Goal: Task Accomplishment & Management: Manage account settings

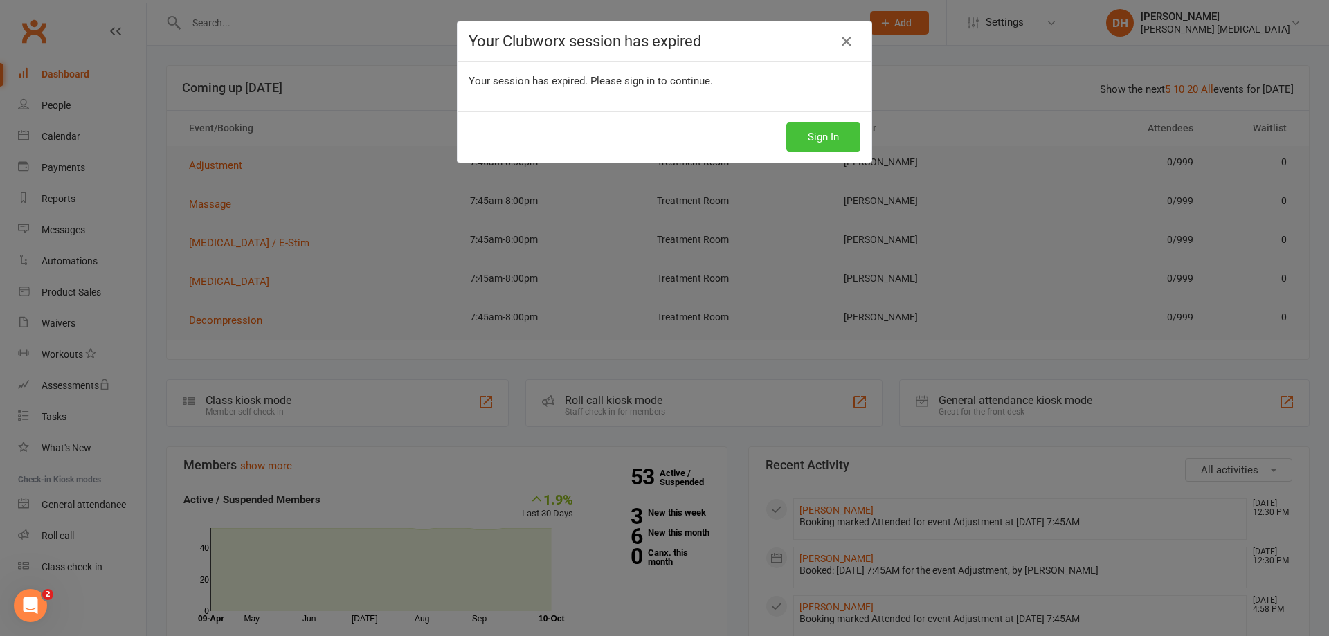
click at [849, 135] on button "Sign In" at bounding box center [823, 136] width 74 height 29
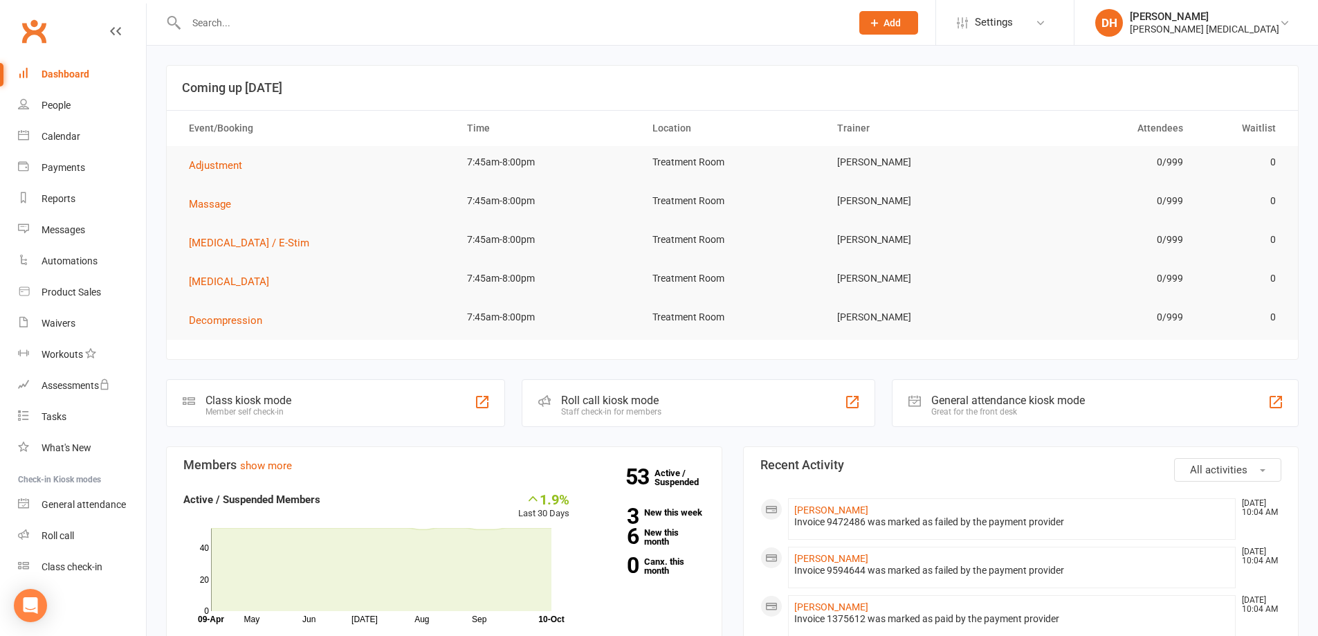
click at [502, 15] on input "text" at bounding box center [512, 22] width 660 height 19
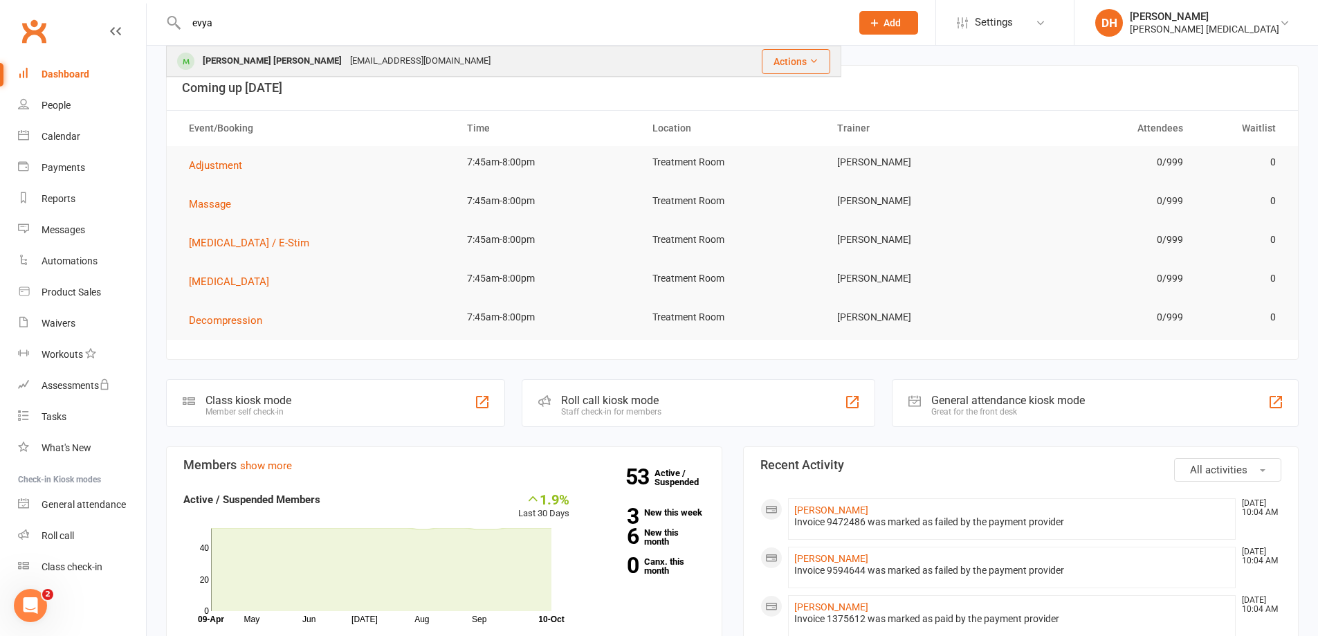
type input "evya"
click at [385, 57] on div "[EMAIL_ADDRESS][DOMAIN_NAME]" at bounding box center [420, 61] width 149 height 20
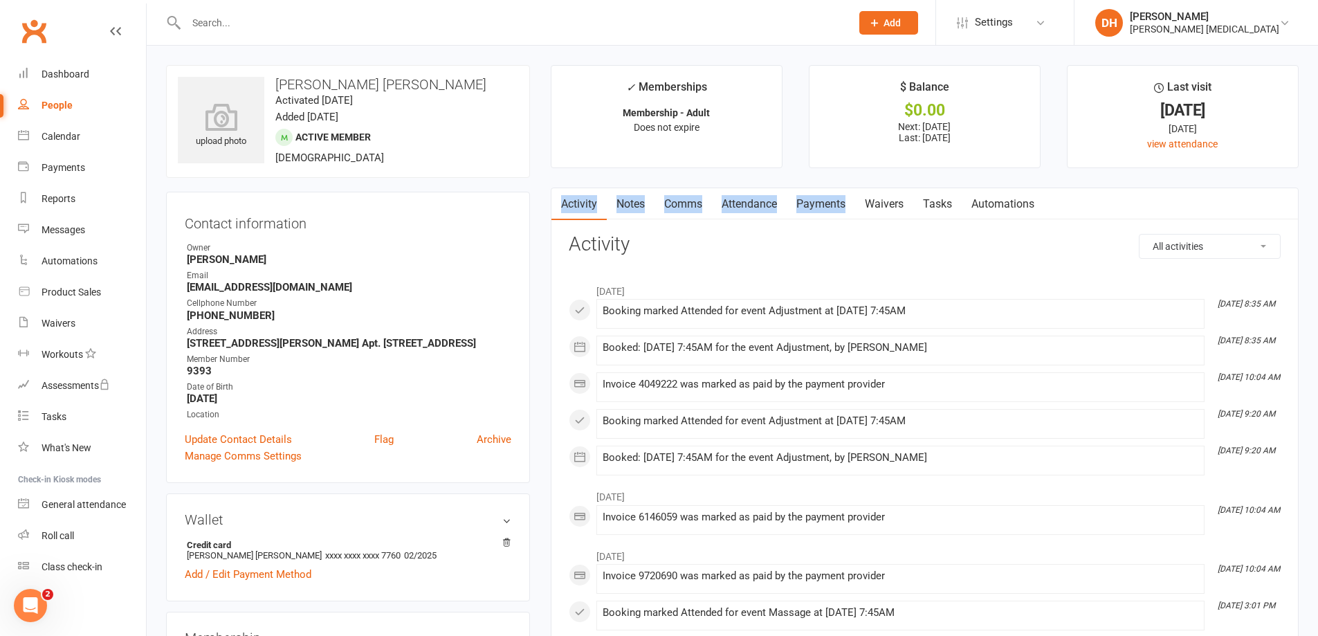
drag, startPoint x: 845, startPoint y: 187, endPoint x: 847, endPoint y: 200, distance: 13.3
click at [847, 200] on link "Payments" at bounding box center [821, 204] width 69 height 32
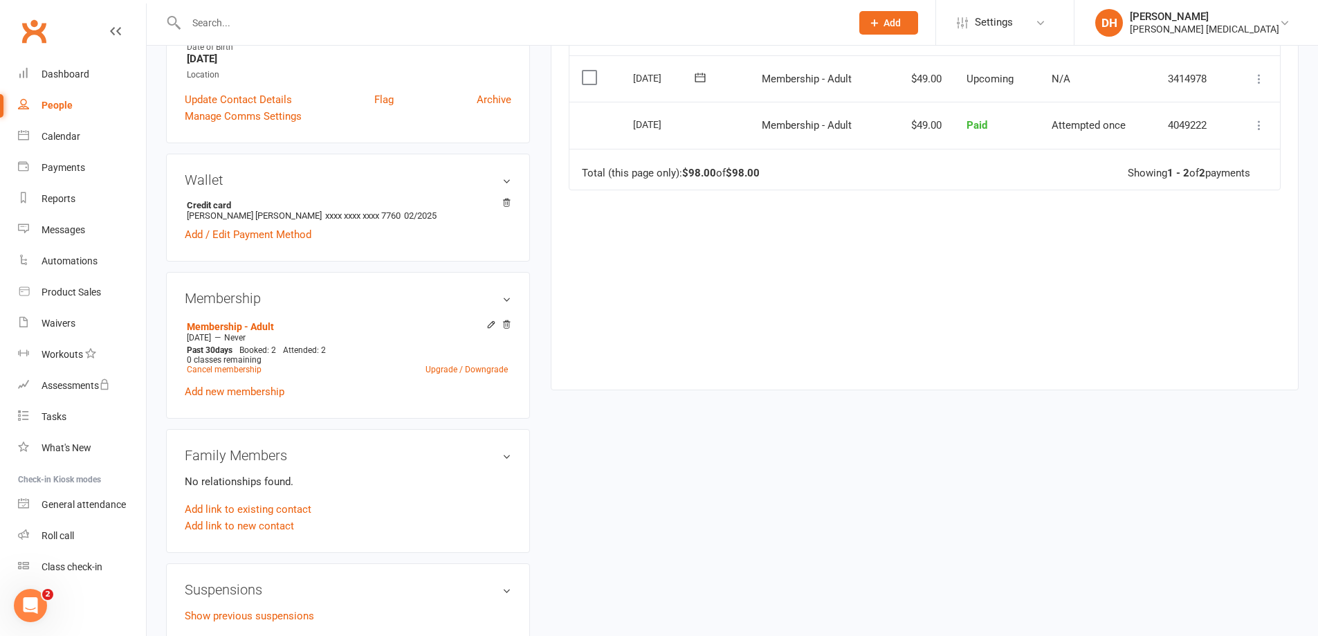
scroll to position [346, 0]
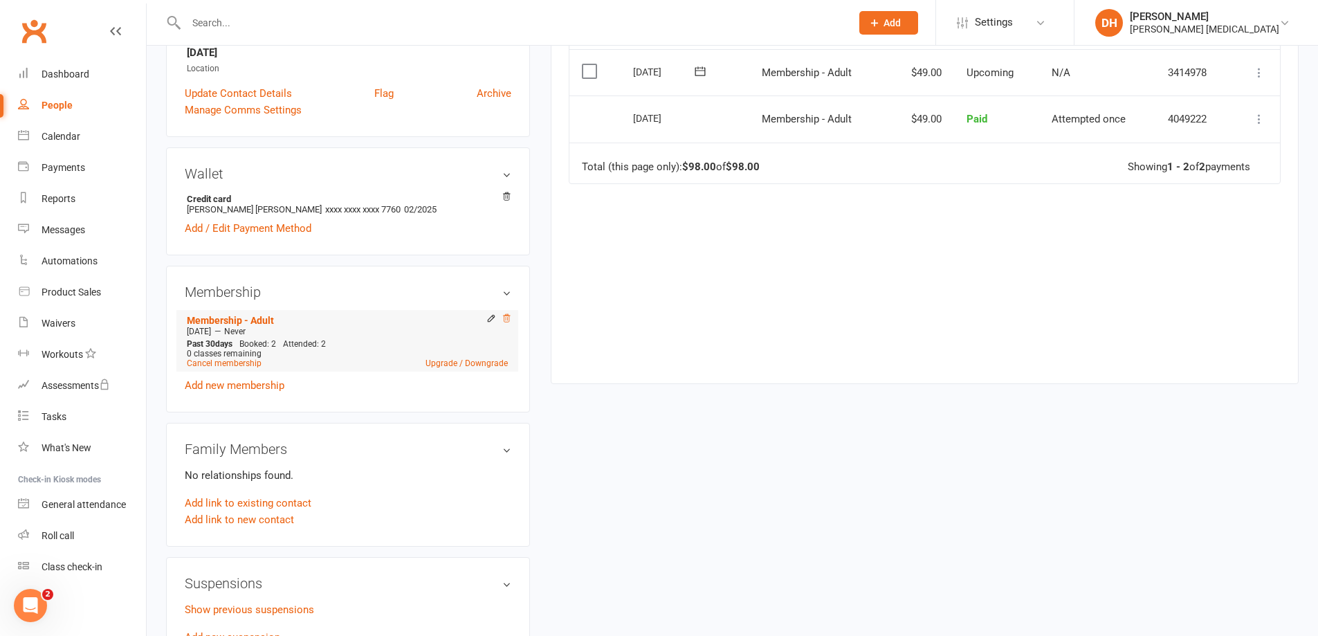
click at [507, 320] on icon at bounding box center [506, 318] width 7 height 8
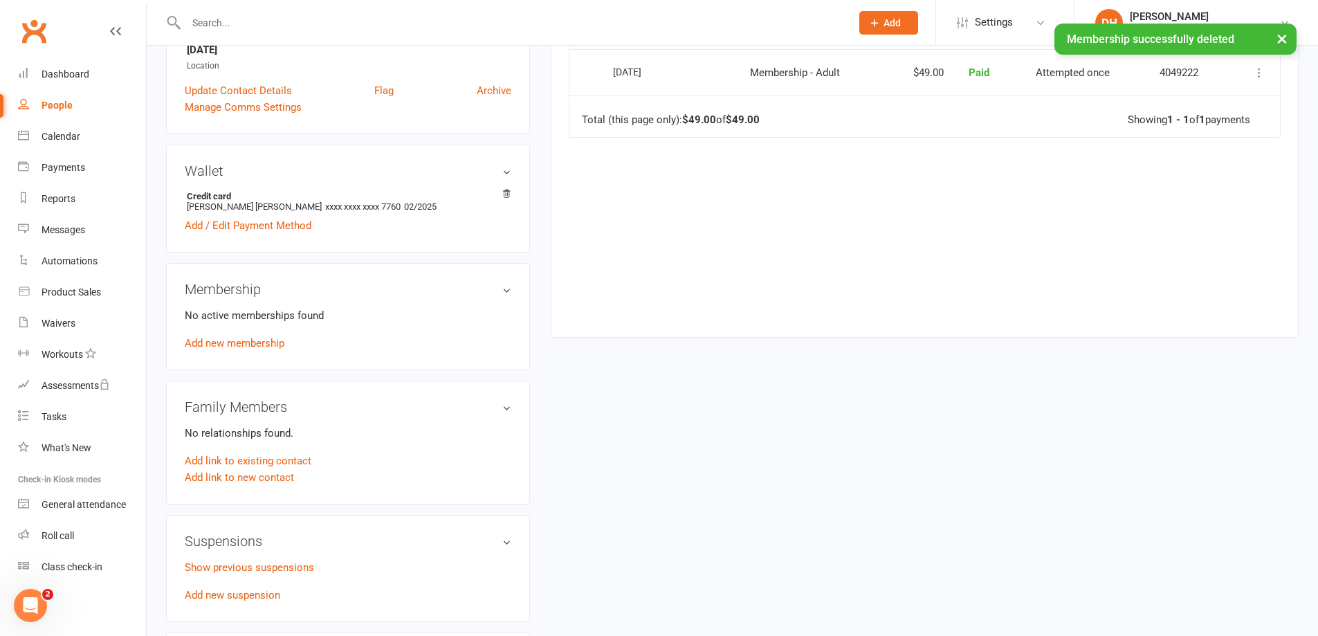
scroll to position [343, 0]
click at [245, 345] on link "Add new membership" at bounding box center [235, 346] width 100 height 12
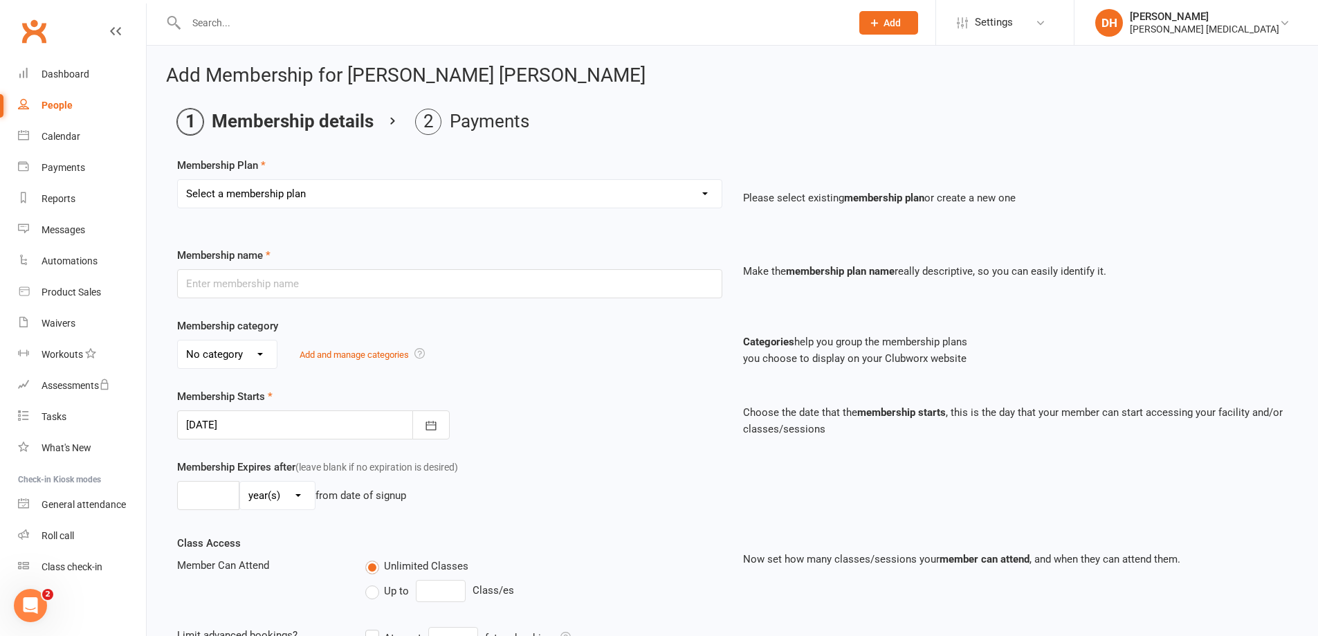
click at [599, 195] on select "Select a membership plan Membership - Insurance Membership - Adult Membership -…" at bounding box center [450, 194] width 544 height 28
select select "1"
click at [178, 180] on select "Select a membership plan Membership - Insurance Membership - Adult Membership -…" at bounding box center [450, 194] width 544 height 28
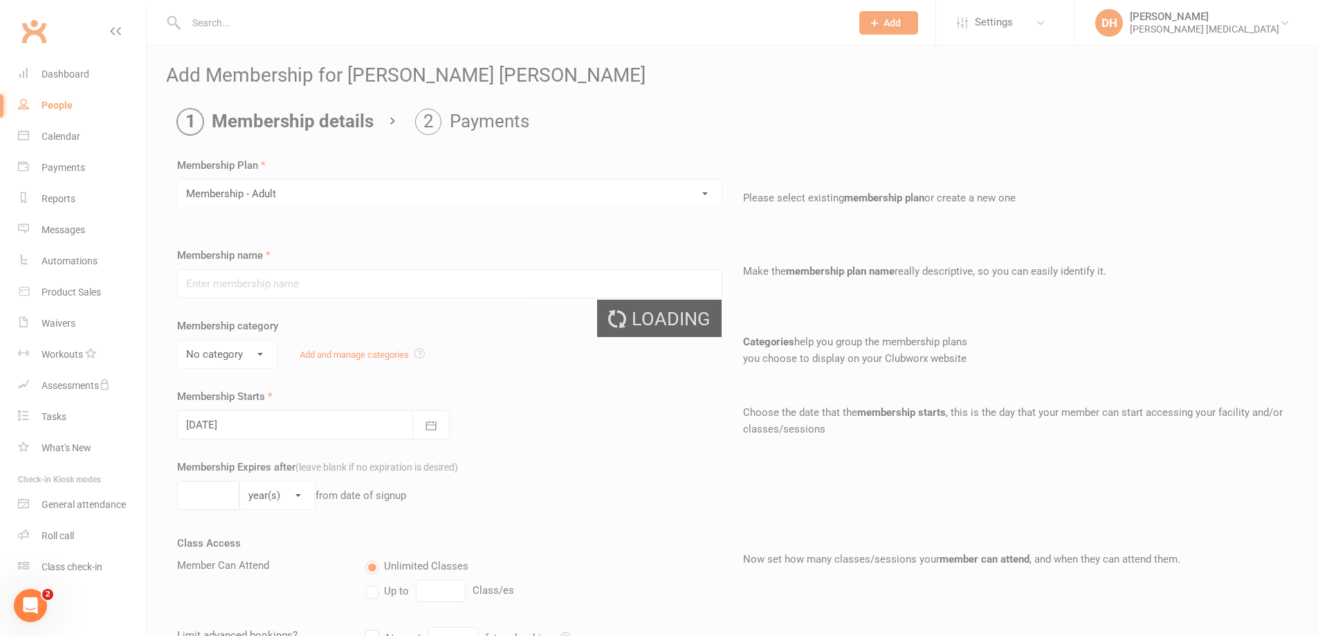
type input "Membership - Adult"
select select "0"
type input "2"
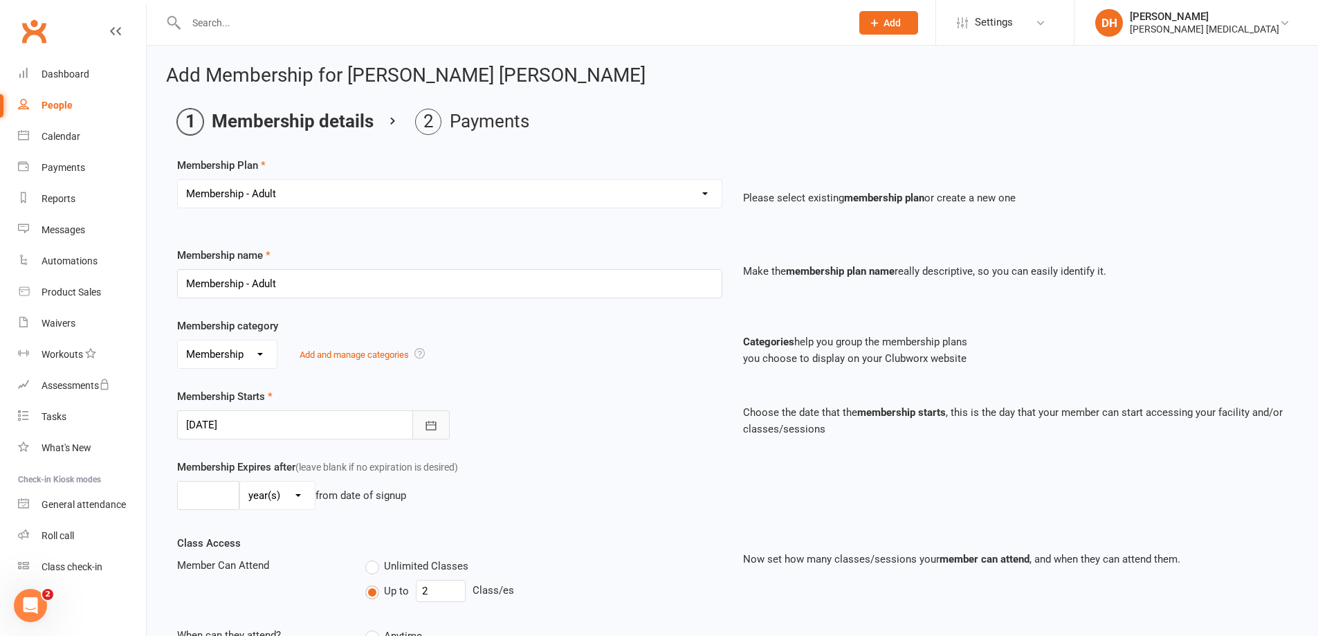
click at [428, 426] on icon "button" at bounding box center [431, 426] width 14 height 14
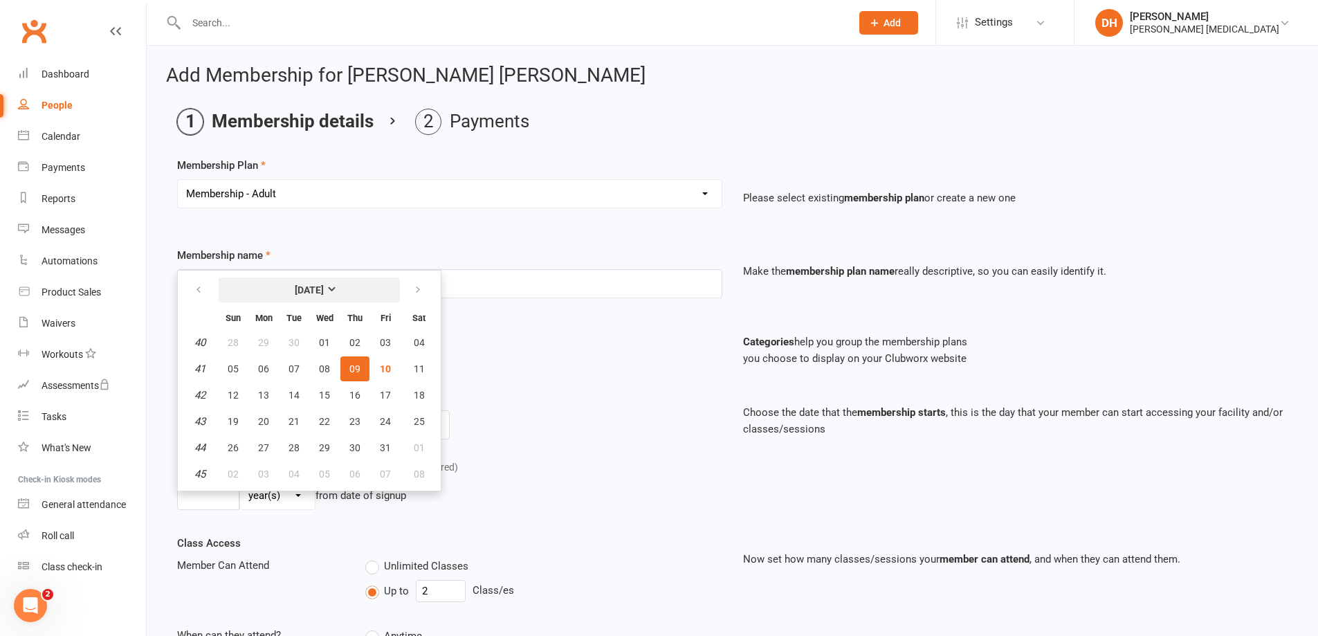
click at [363, 285] on button "[DATE]" at bounding box center [309, 290] width 181 height 25
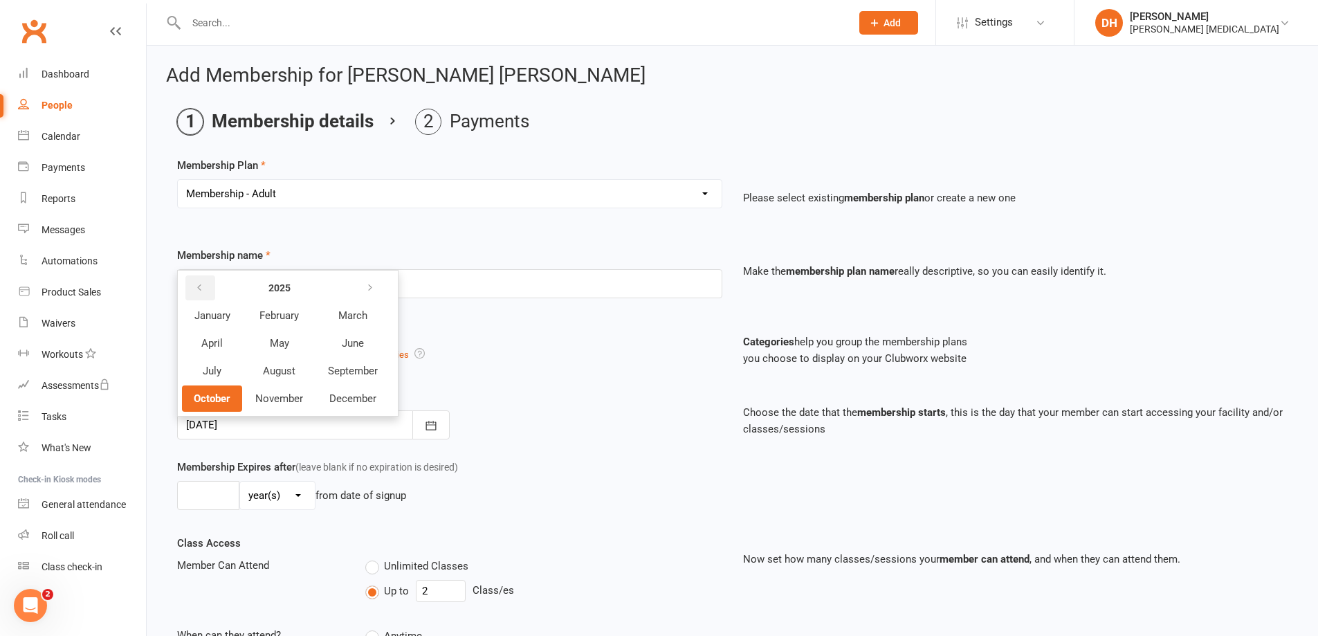
click at [205, 291] on button "button" at bounding box center [200, 287] width 30 height 25
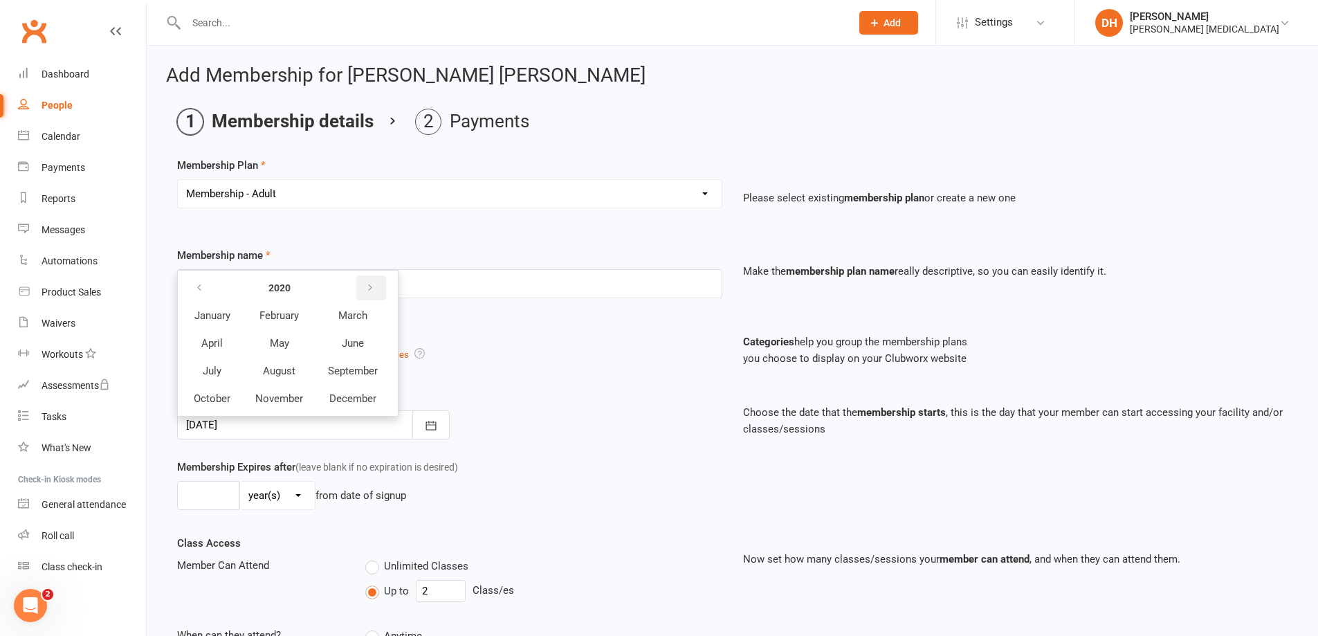
click at [367, 290] on icon "button" at bounding box center [370, 287] width 10 height 11
click at [230, 345] on button "April" at bounding box center [212, 343] width 60 height 26
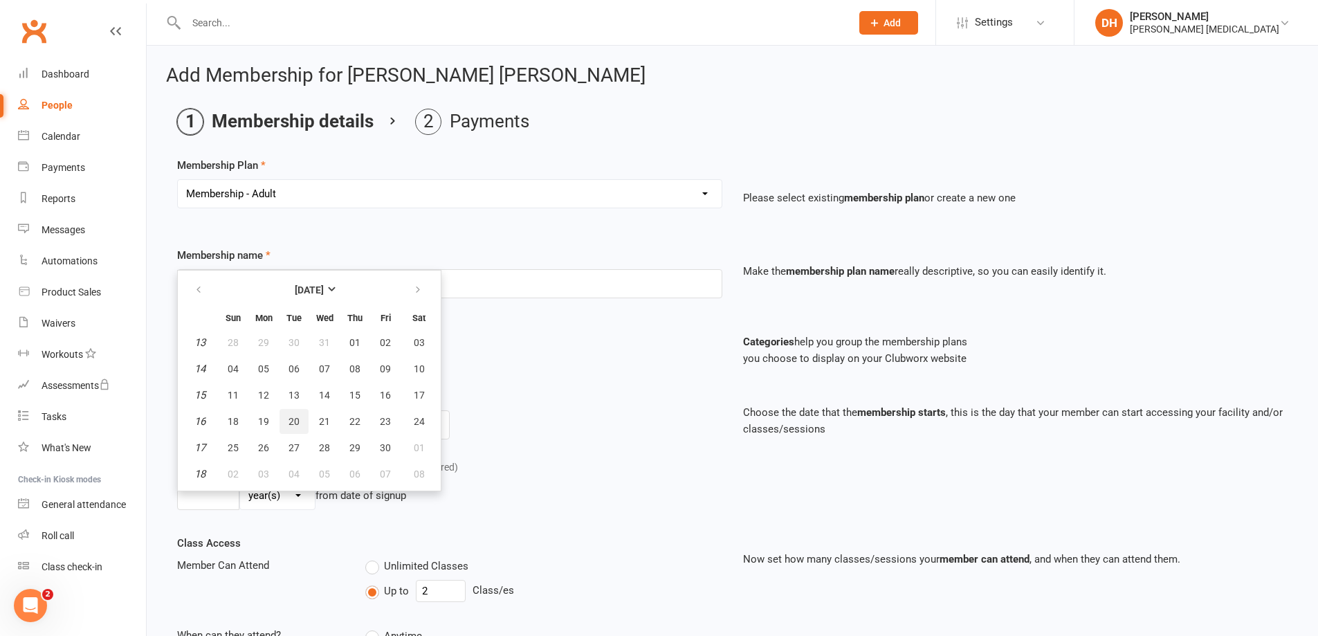
click at [293, 422] on span "20" at bounding box center [294, 421] width 11 height 11
type input "[DATE]"
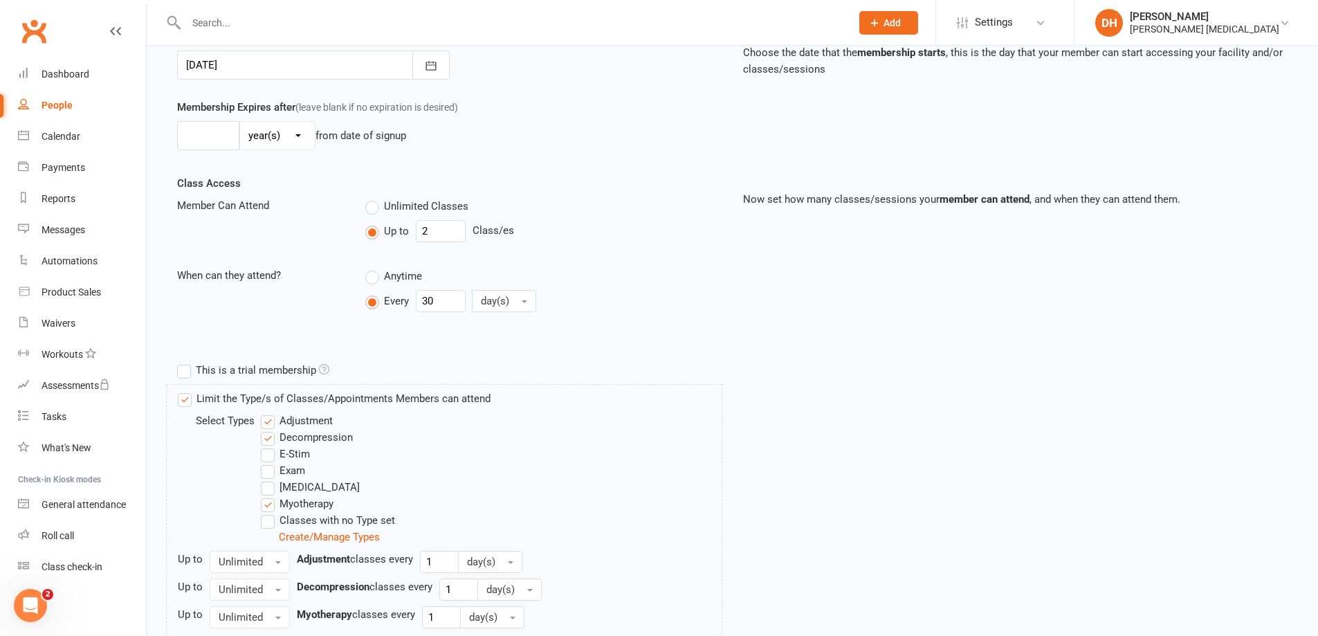
scroll to position [466, 0]
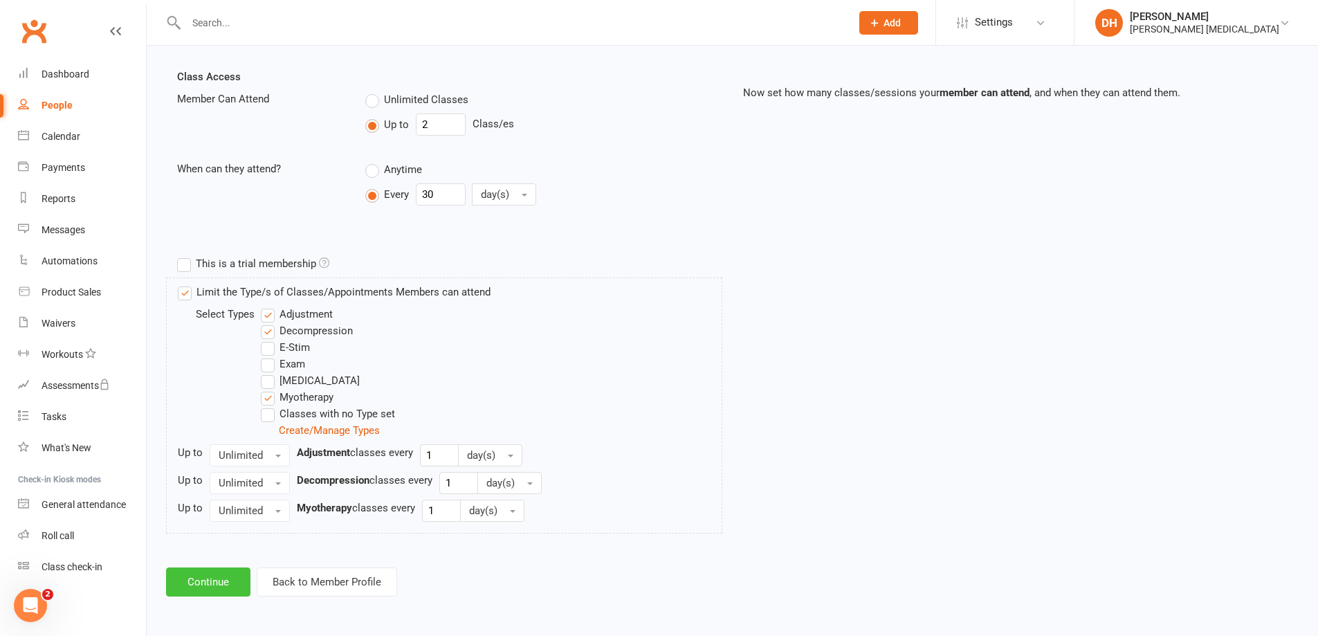
click at [217, 581] on button "Continue" at bounding box center [208, 581] width 84 height 29
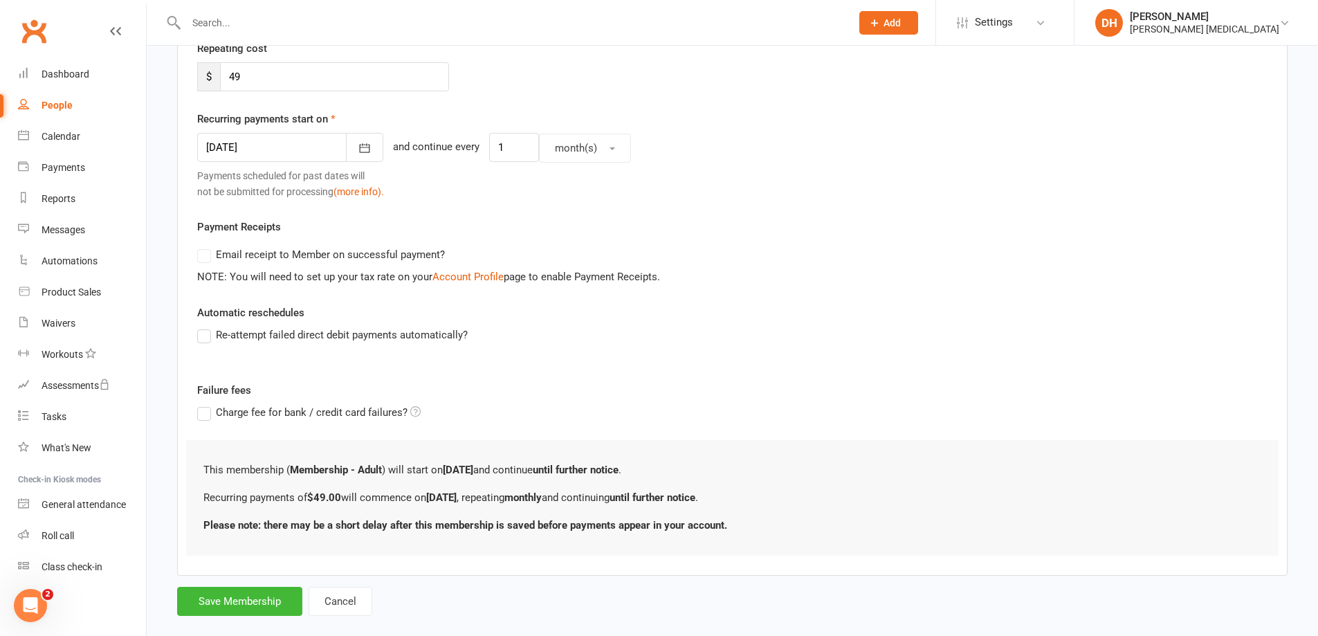
scroll to position [277, 0]
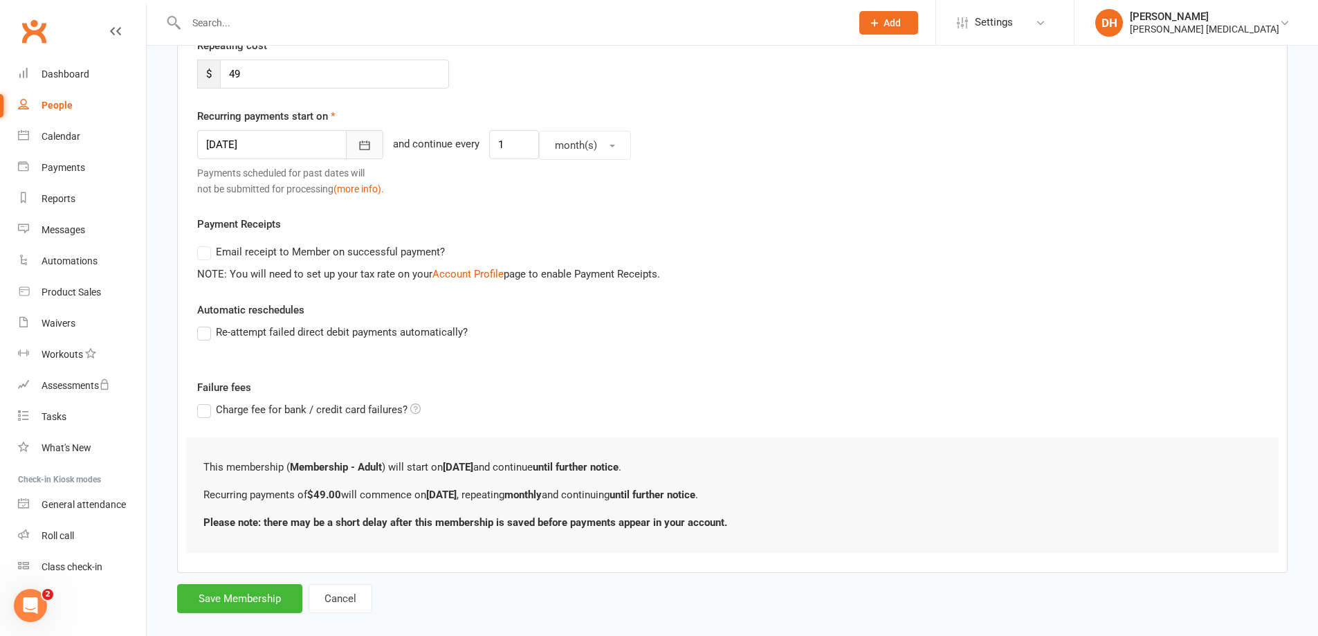
click at [358, 151] on icon "button" at bounding box center [365, 145] width 14 height 14
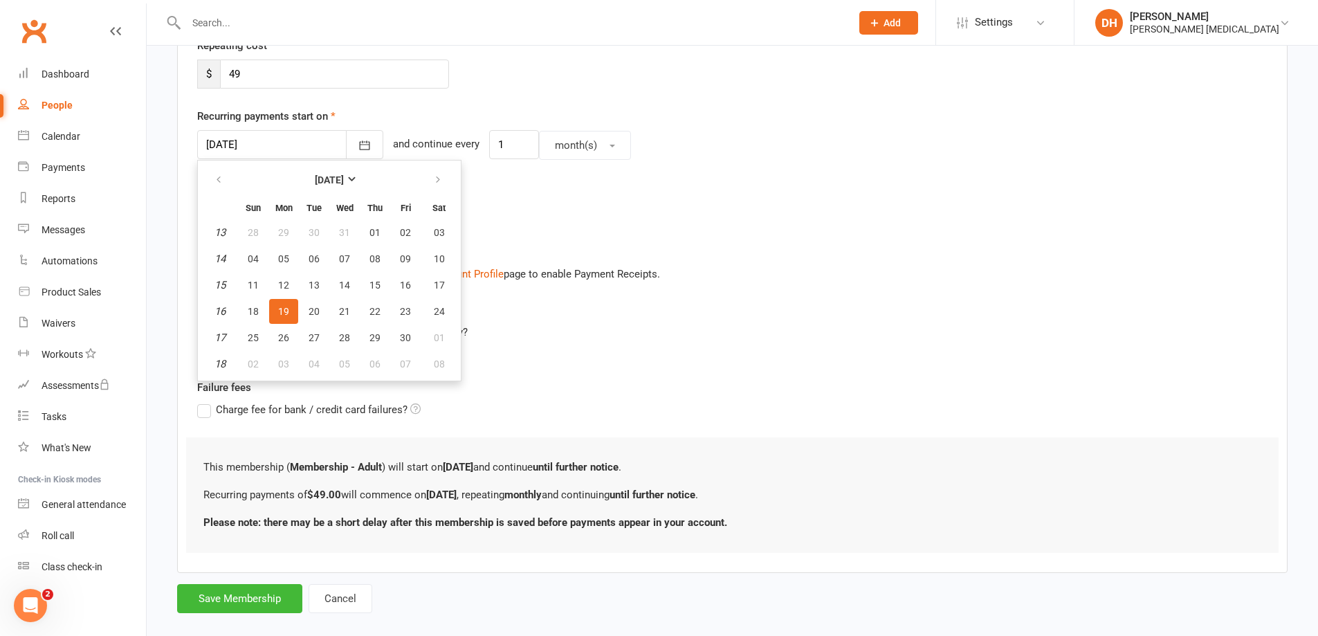
click at [353, 165] on th "[DATE]" at bounding box center [329, 180] width 181 height 30
click at [344, 176] on strong "[DATE]" at bounding box center [329, 179] width 29 height 11
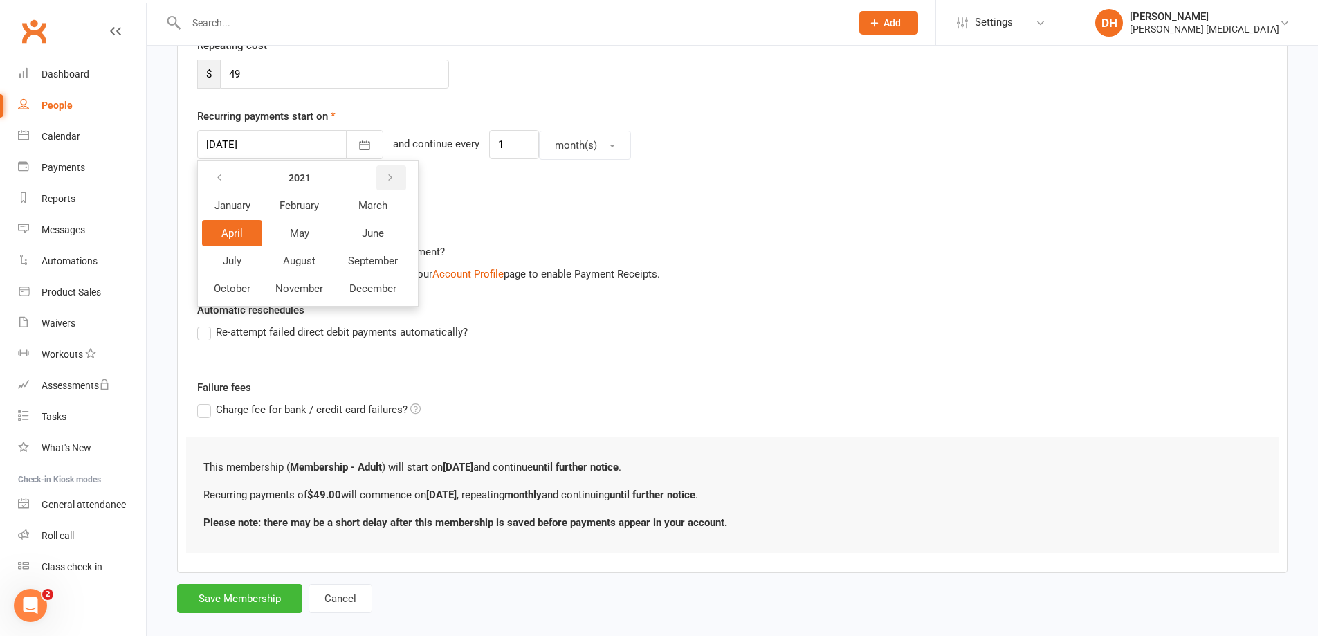
click at [391, 181] on icon "button" at bounding box center [390, 177] width 10 height 11
click at [392, 180] on icon "button" at bounding box center [390, 177] width 10 height 11
click at [230, 296] on button "October" at bounding box center [232, 288] width 60 height 26
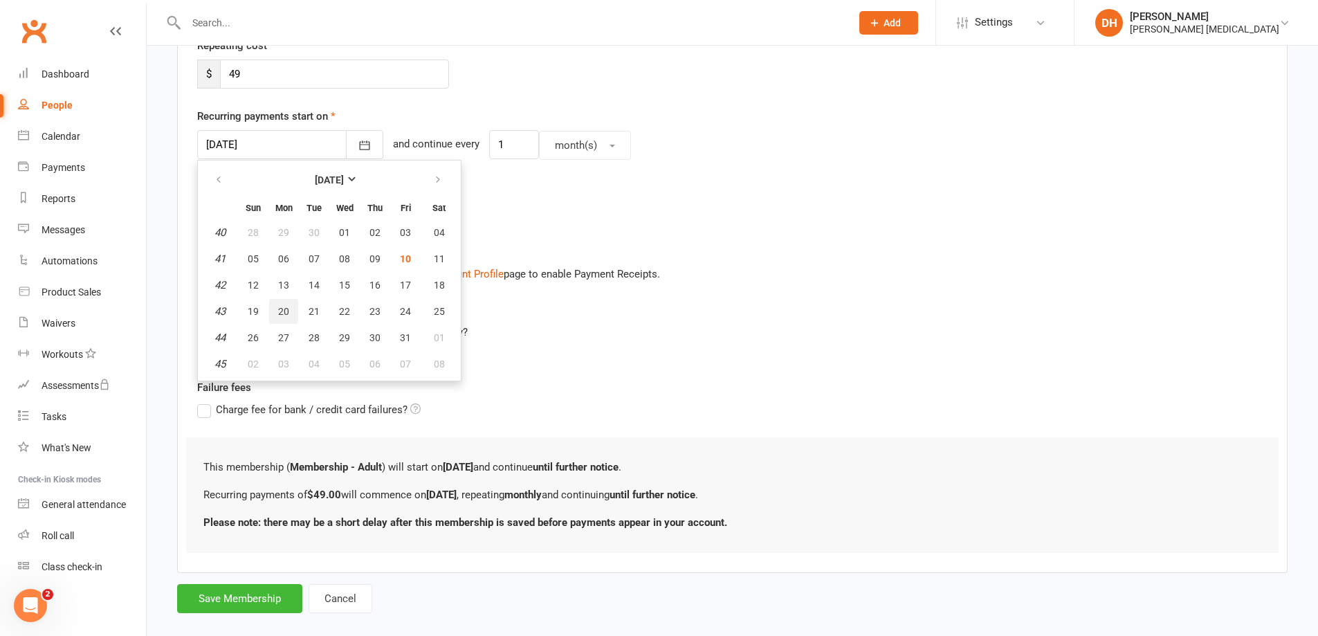
click at [287, 314] on span "20" at bounding box center [283, 311] width 11 height 11
type input "[DATE]"
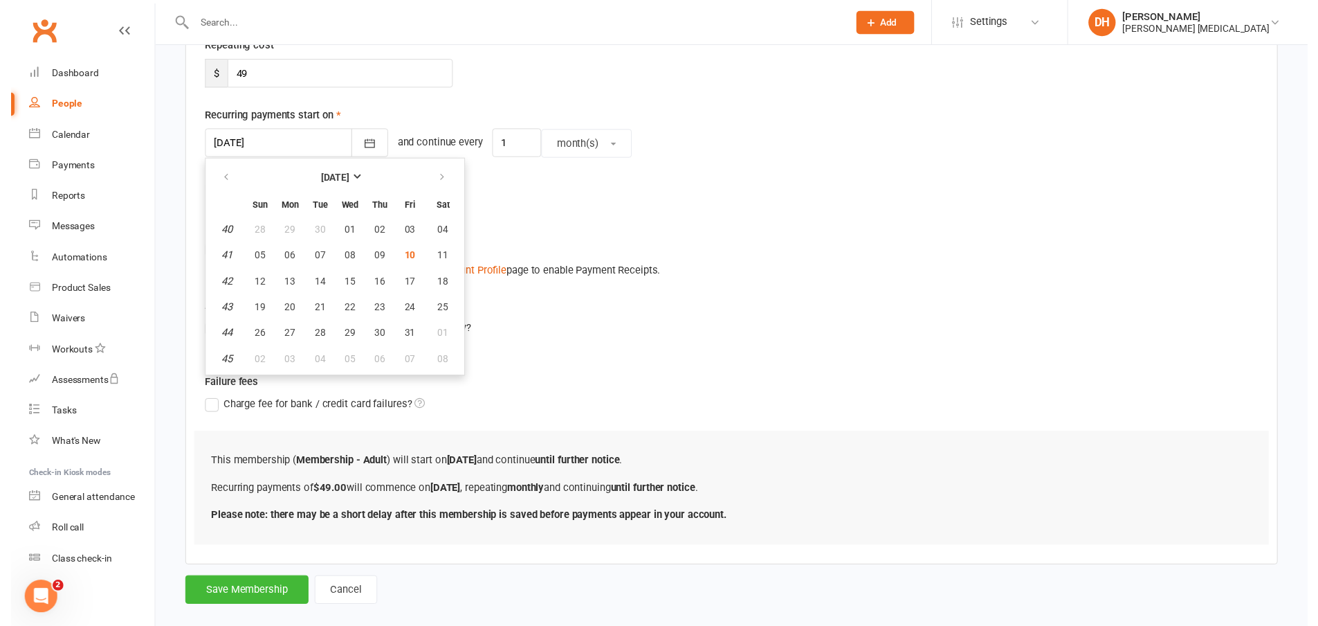
scroll to position [260, 0]
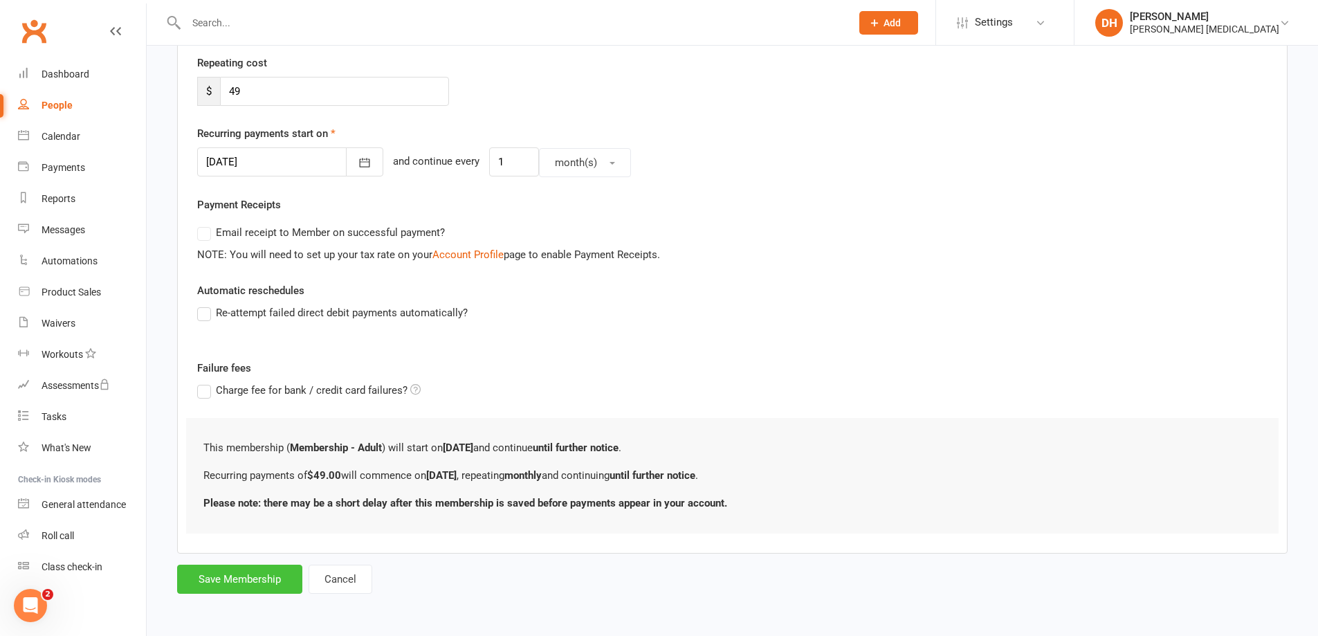
click at [281, 583] on button "Save Membership" at bounding box center [239, 579] width 125 height 29
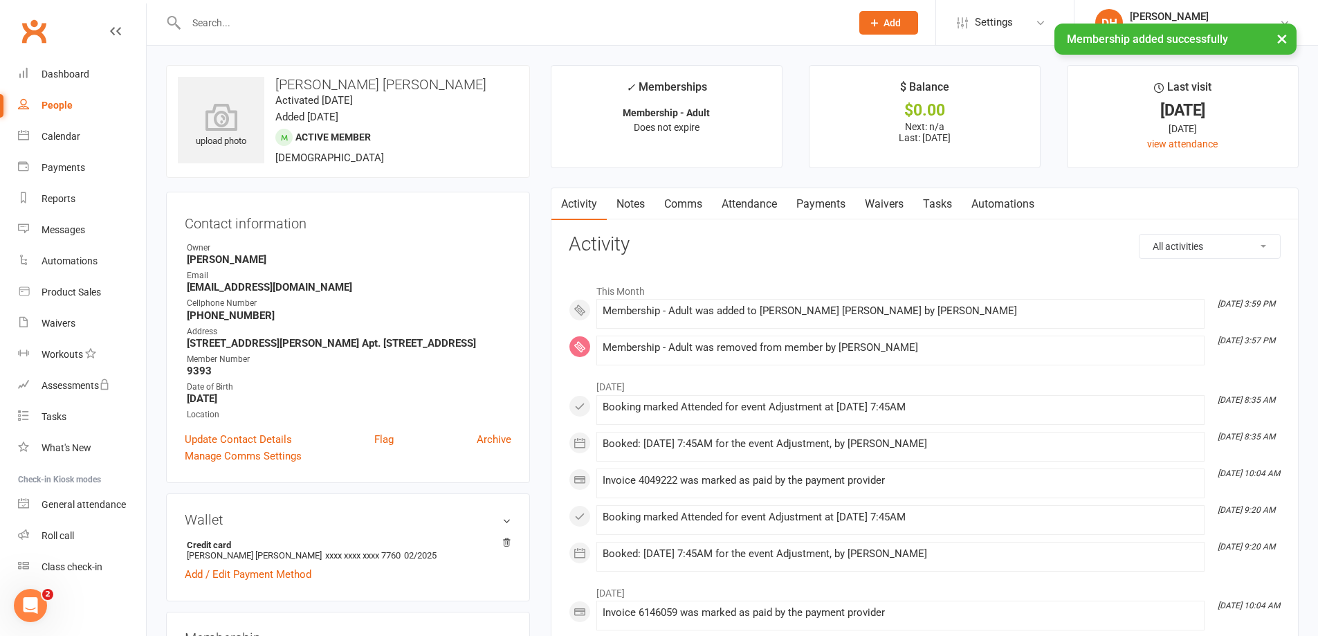
click at [746, 199] on link "Attendance" at bounding box center [749, 204] width 75 height 32
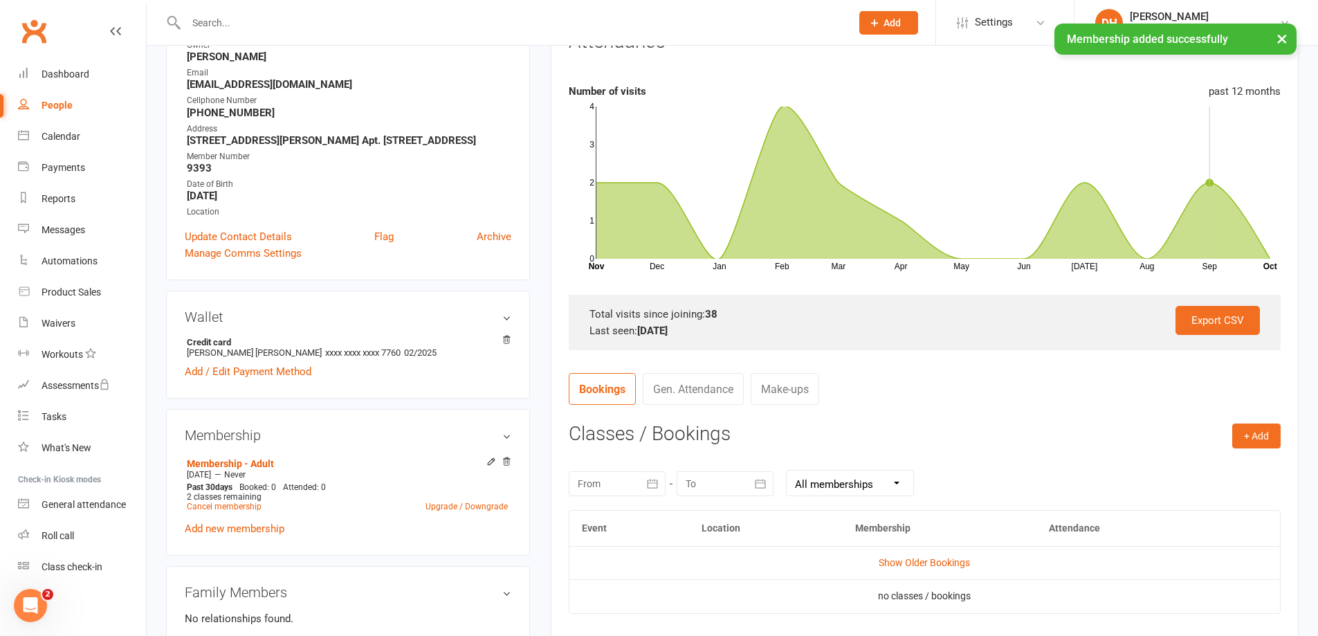
scroll to position [208, 0]
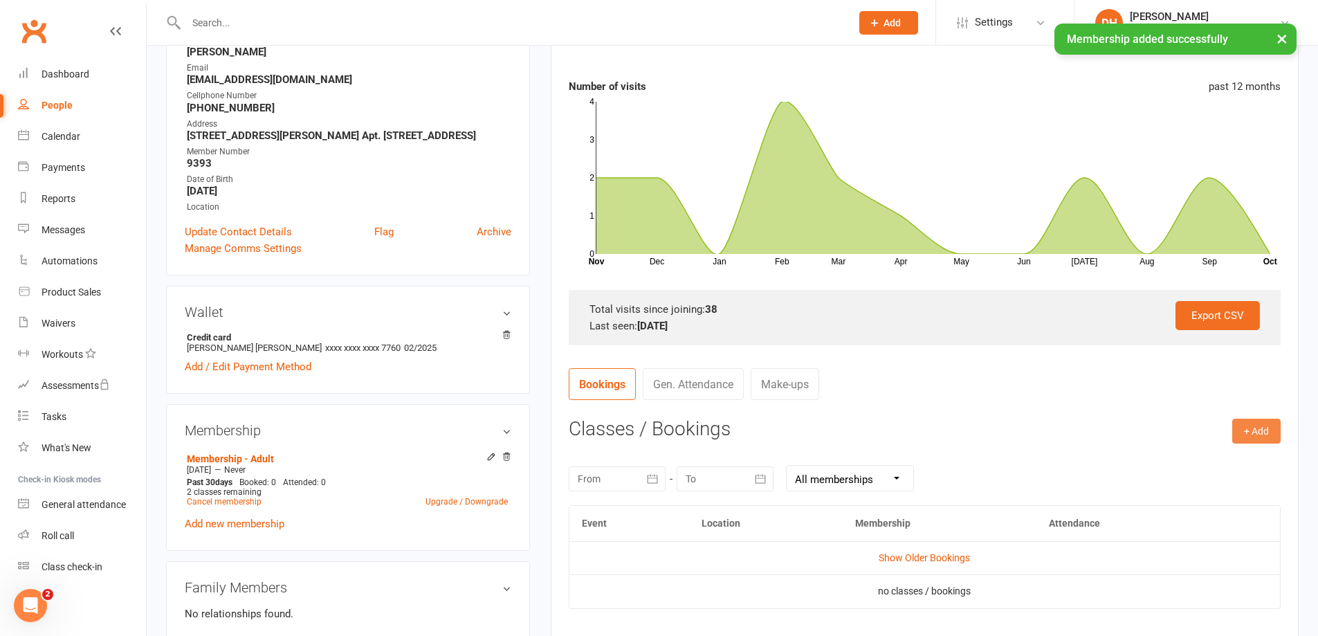
click at [1258, 438] on button "+ Add" at bounding box center [1257, 431] width 48 height 25
drag, startPoint x: 1241, startPoint y: 455, endPoint x: 1228, endPoint y: 451, distance: 13.8
click at [1238, 454] on link "Book Event" at bounding box center [1211, 462] width 137 height 28
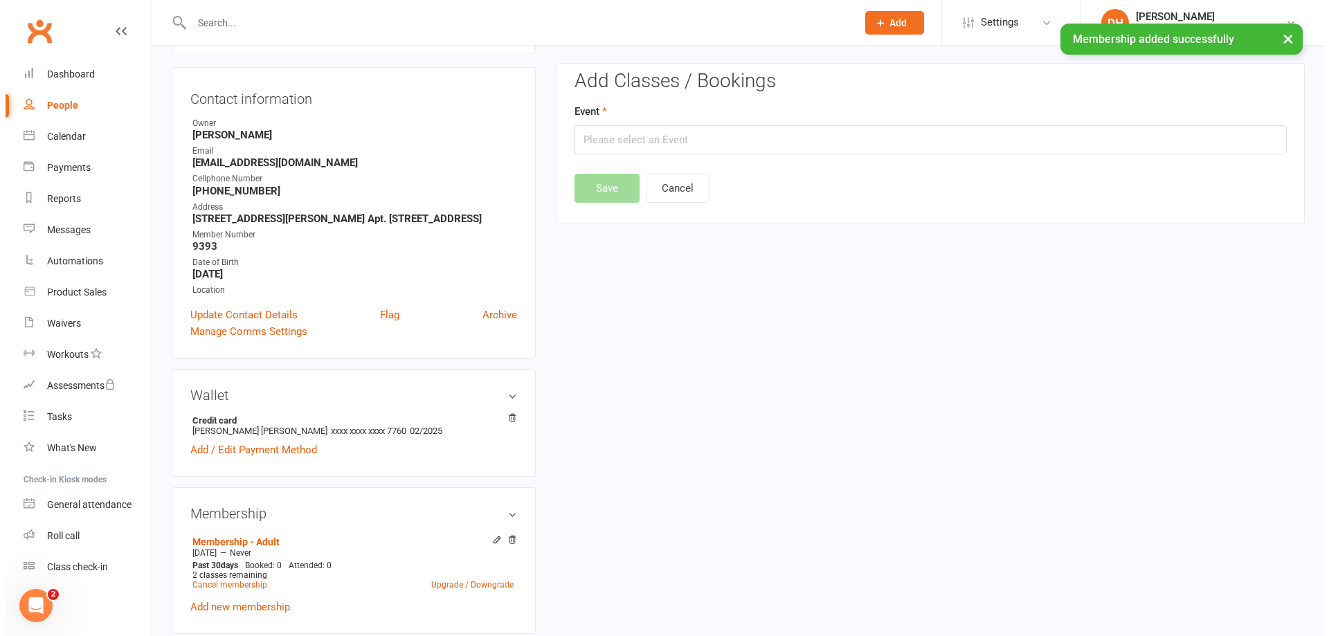
scroll to position [118, 0]
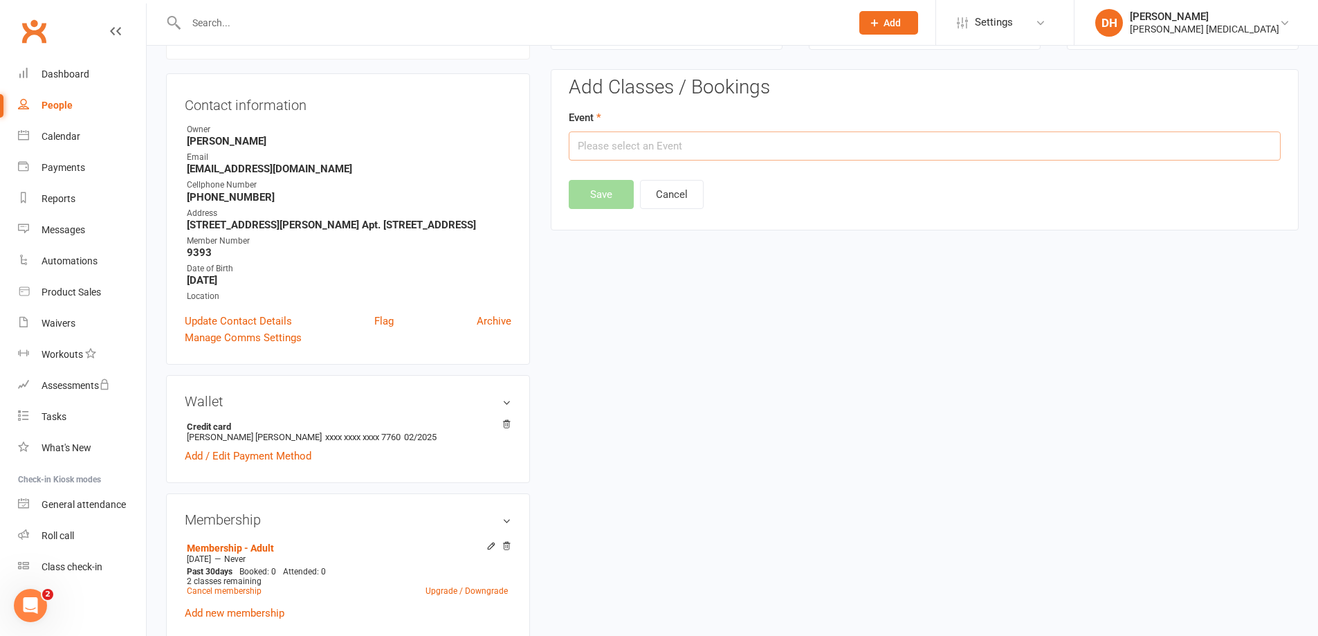
click at [783, 154] on input "text" at bounding box center [925, 145] width 712 height 29
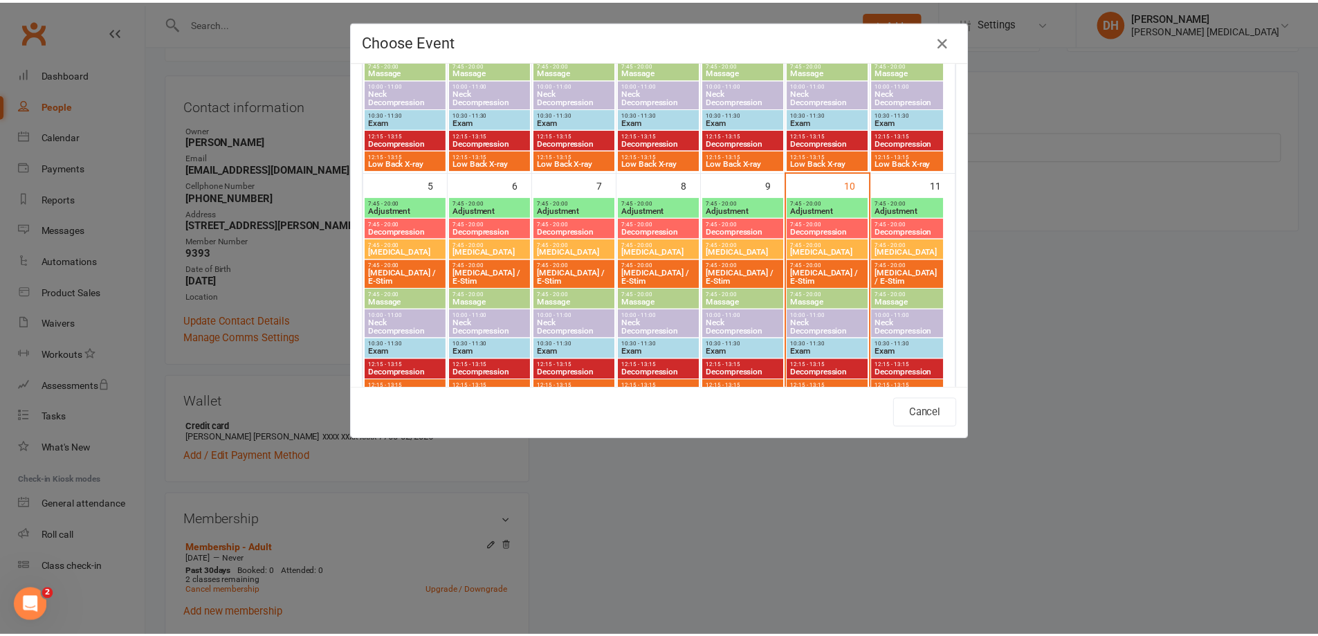
scroll to position [208, 0]
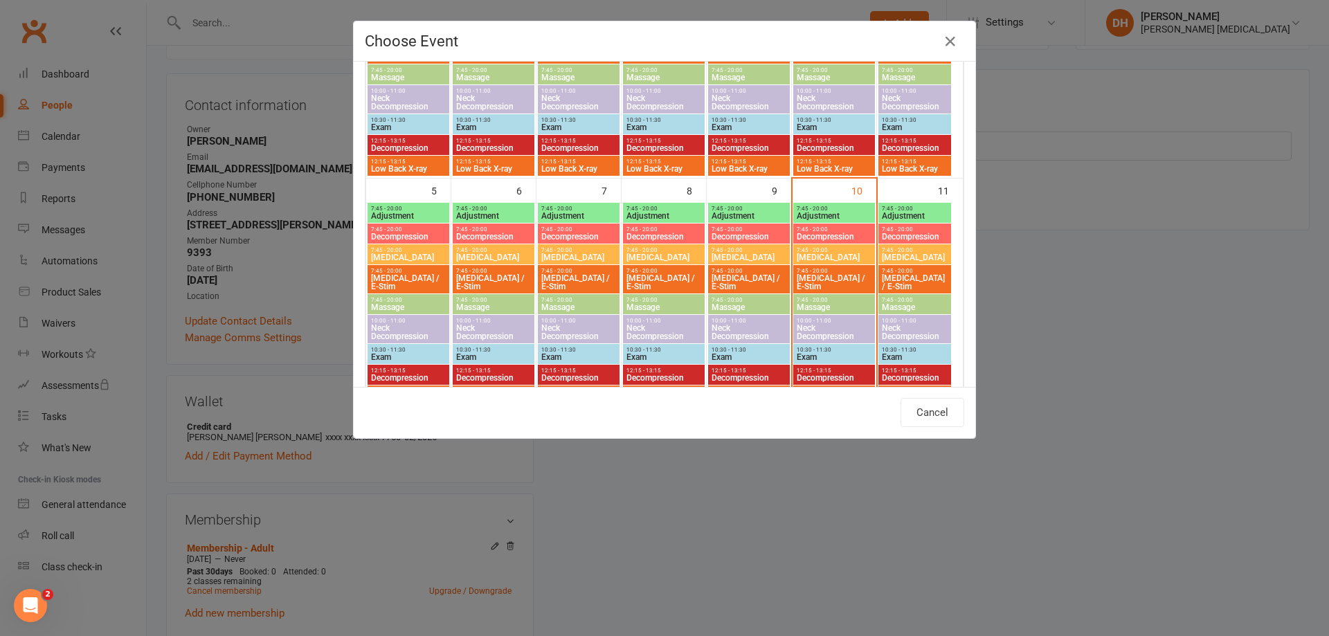
click at [855, 215] on span "Adjustment" at bounding box center [834, 216] width 76 height 8
type input "Adjustment - [DATE] 7:45:00 AM"
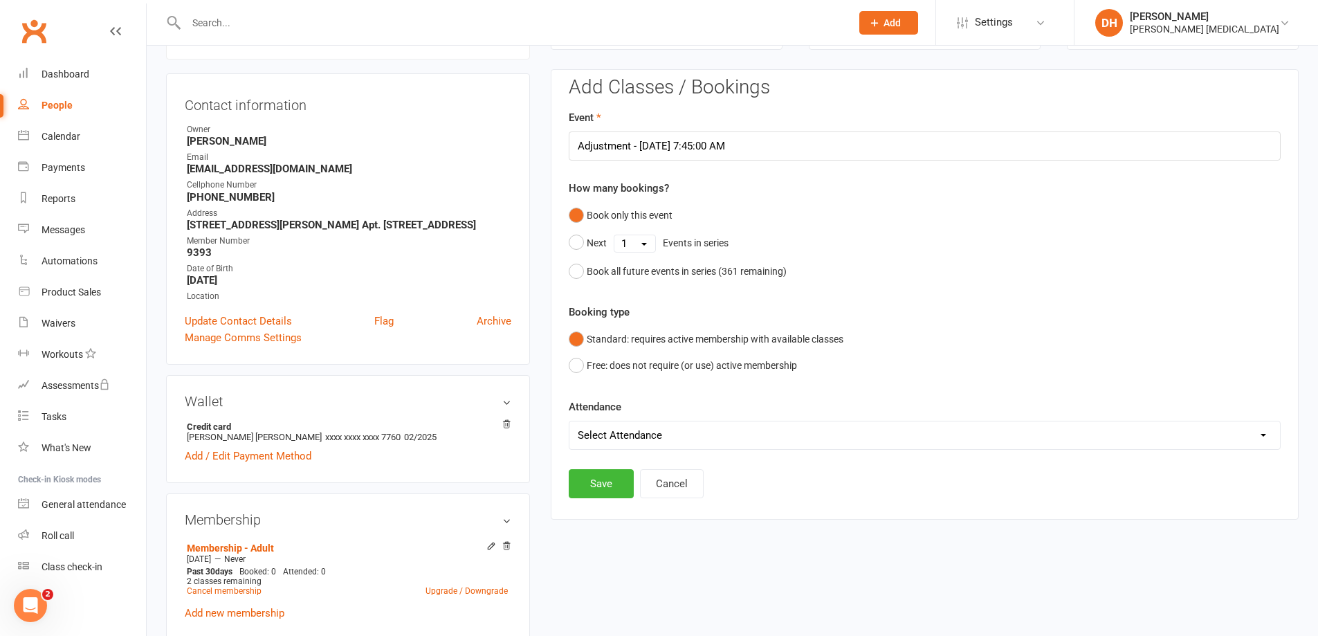
click at [656, 441] on select "Select Attendance Attended Absent" at bounding box center [925, 435] width 711 height 28
select select "0"
click at [570, 421] on select "Select Attendance Attended Absent" at bounding box center [925, 435] width 711 height 28
click at [612, 475] on button "Save" at bounding box center [601, 483] width 65 height 29
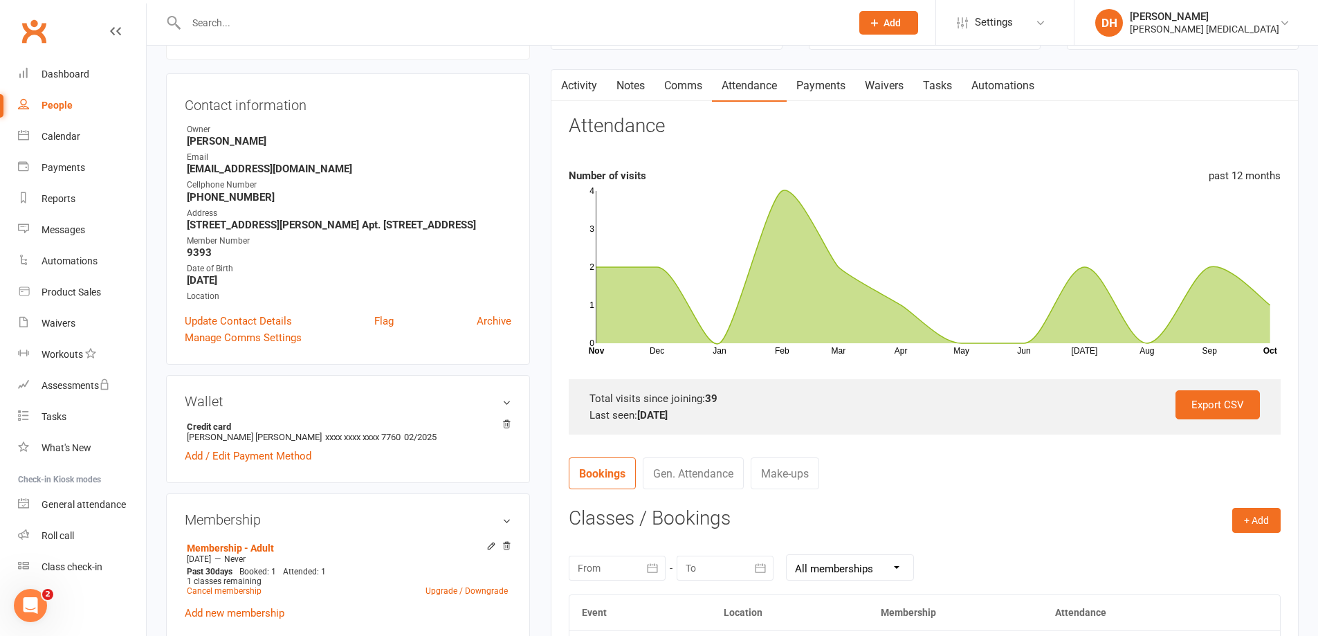
click at [399, 19] on input "text" at bounding box center [512, 22] width 660 height 19
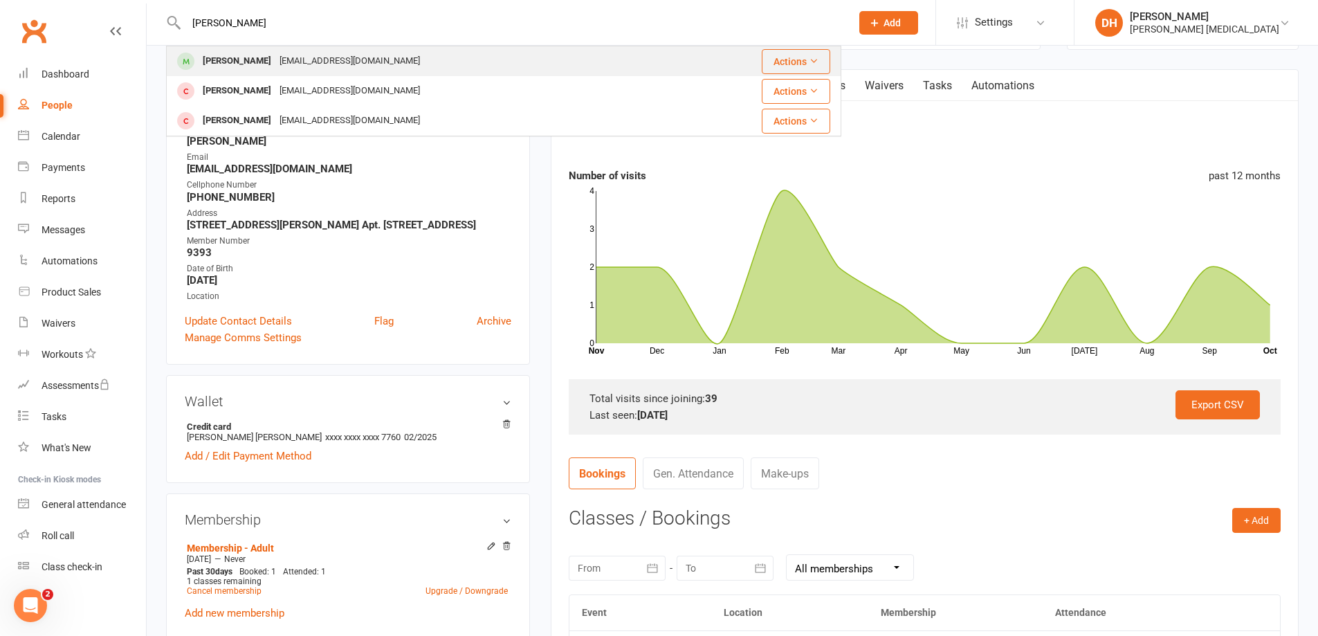
type input "[PERSON_NAME]"
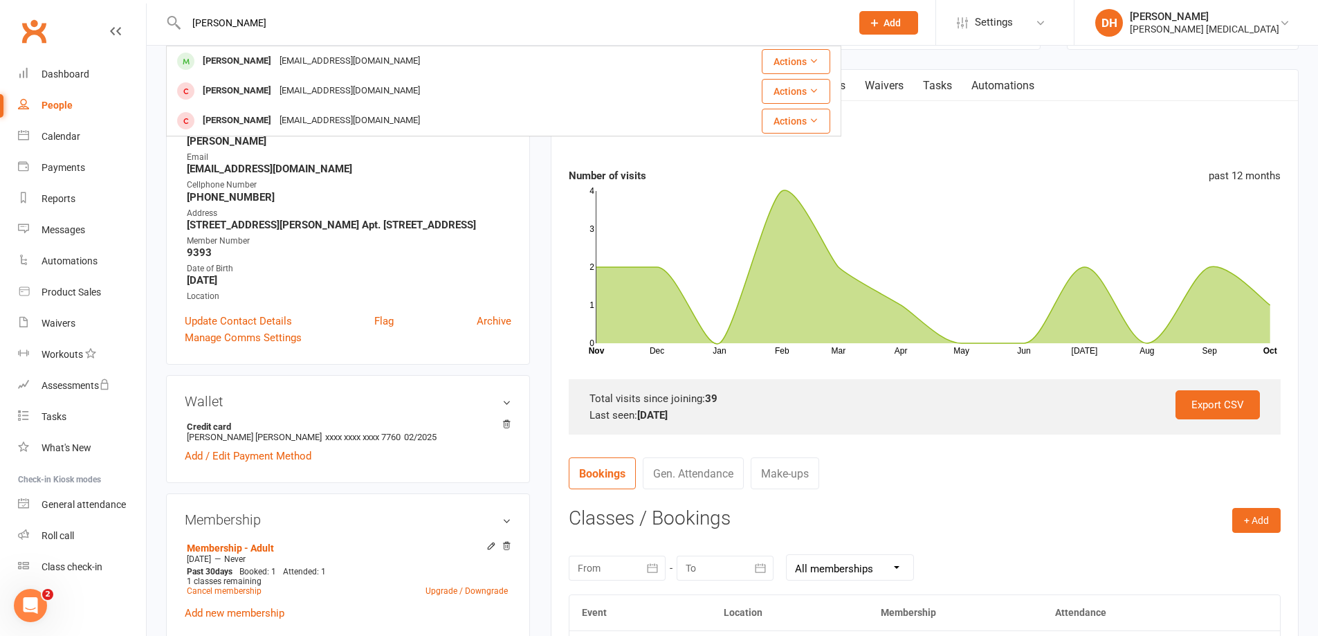
click at [275, 68] on div "[EMAIL_ADDRESS][DOMAIN_NAME]" at bounding box center [349, 61] width 149 height 20
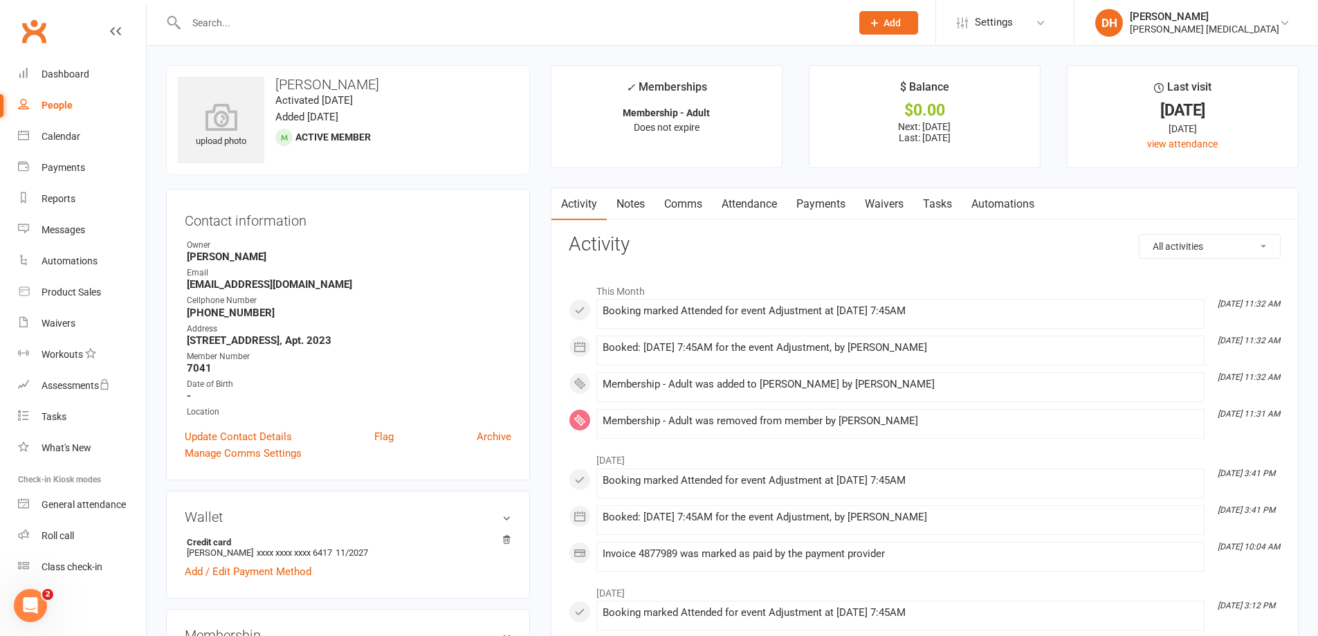
click at [762, 203] on link "Attendance" at bounding box center [749, 204] width 75 height 32
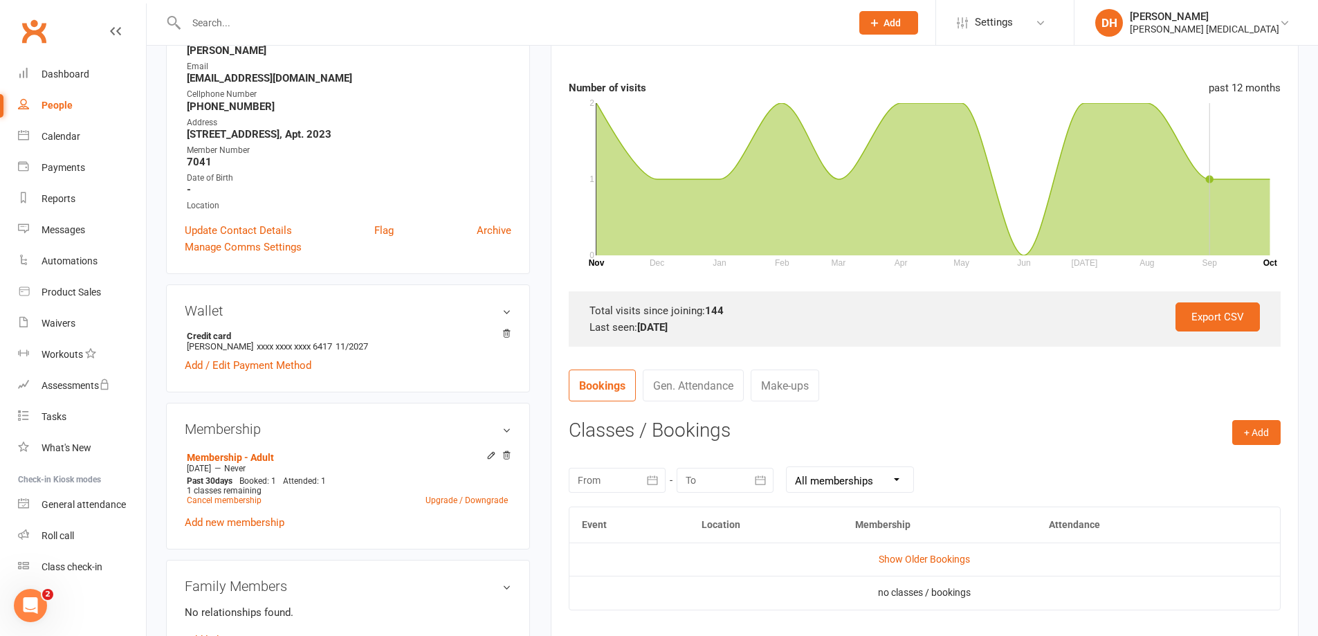
scroll to position [208, 0]
click at [1263, 437] on button "+ Add" at bounding box center [1257, 431] width 48 height 25
click at [1218, 455] on link "Book Event" at bounding box center [1211, 462] width 137 height 28
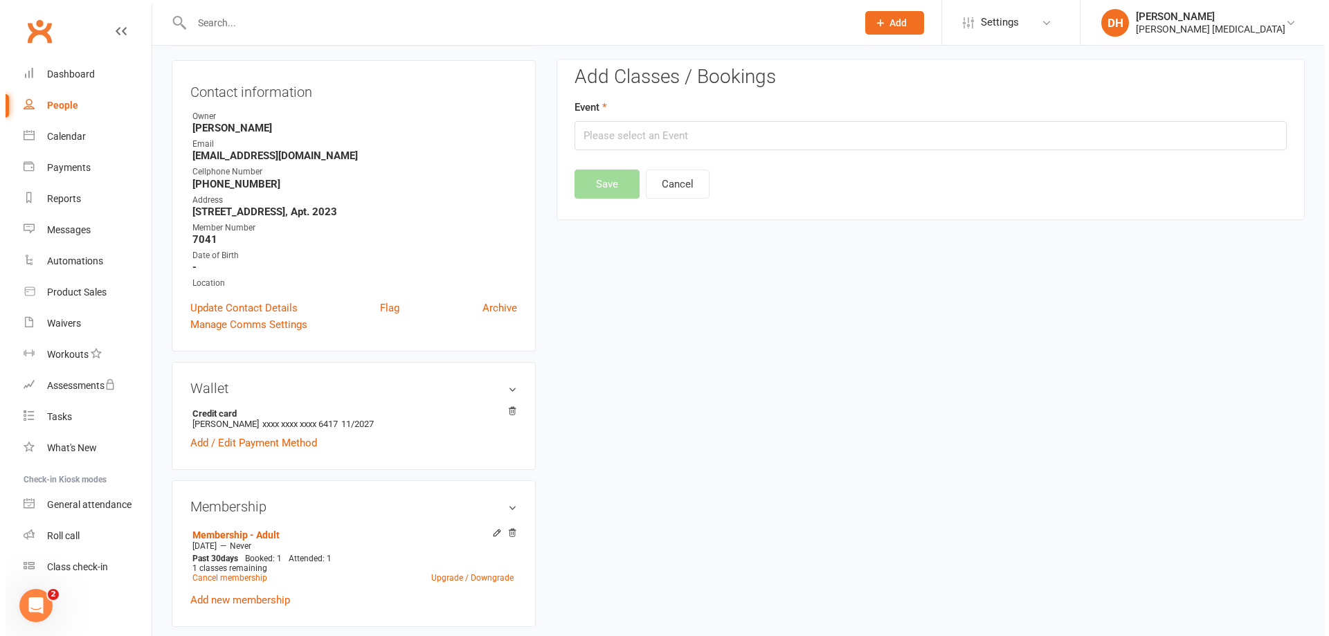
scroll to position [118, 0]
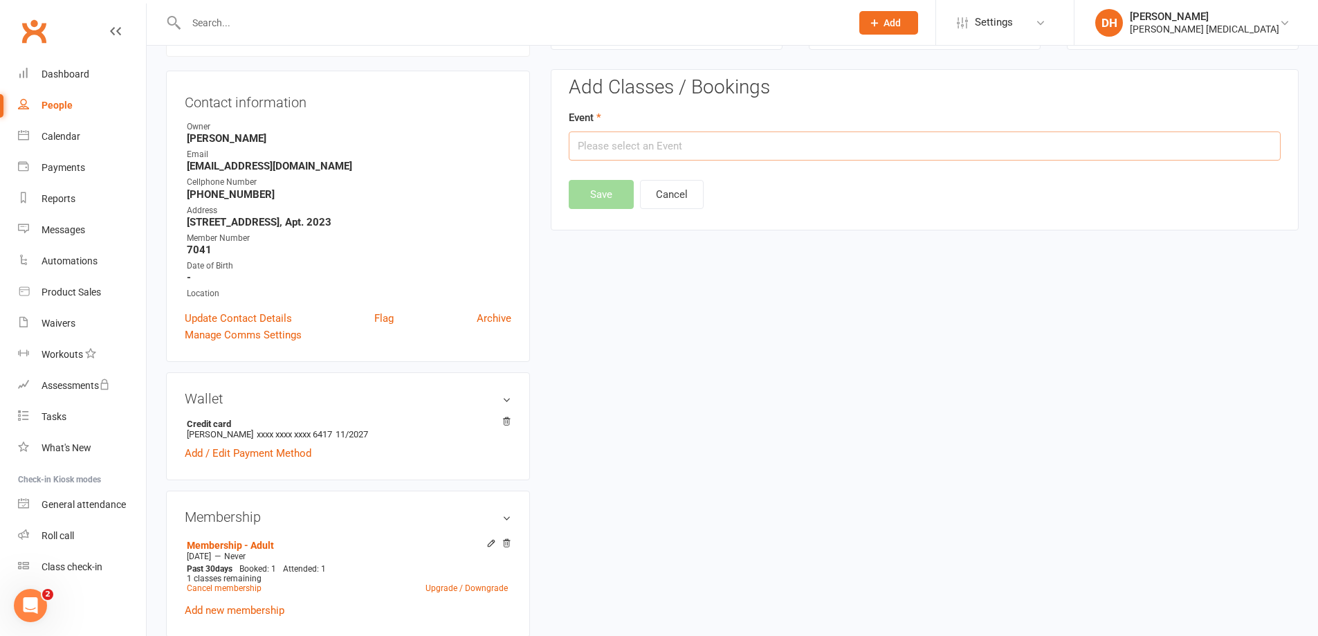
click at [594, 140] on input "text" at bounding box center [925, 145] width 712 height 29
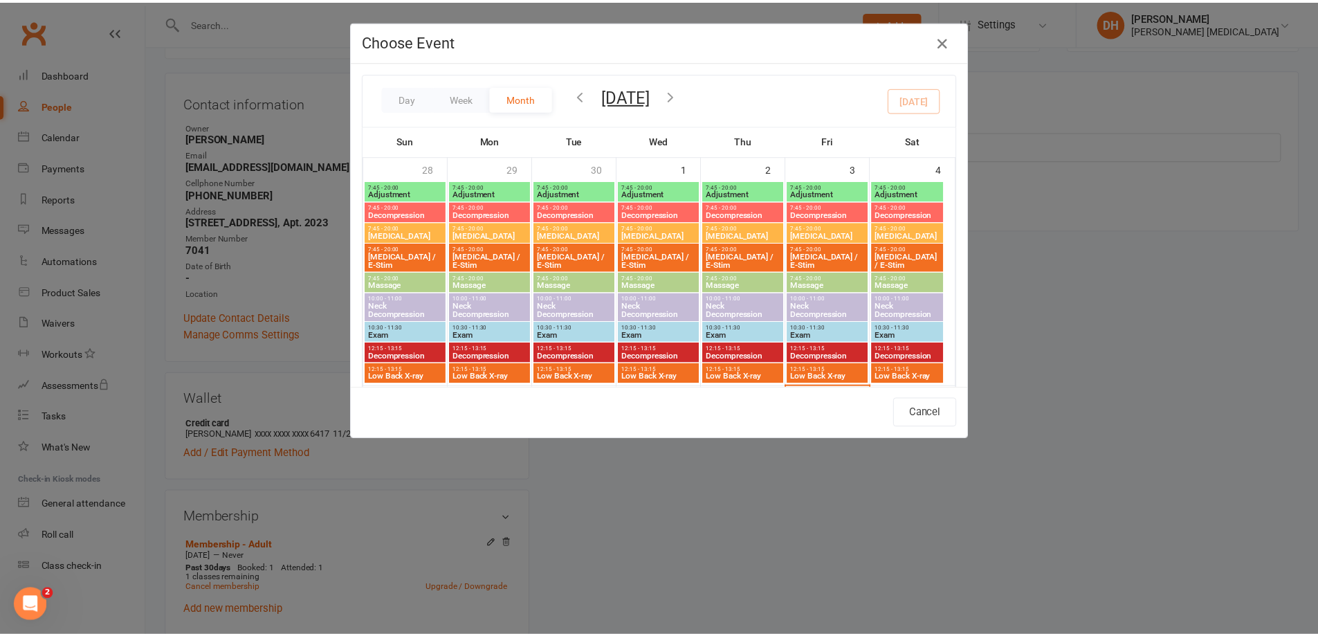
scroll to position [277, 0]
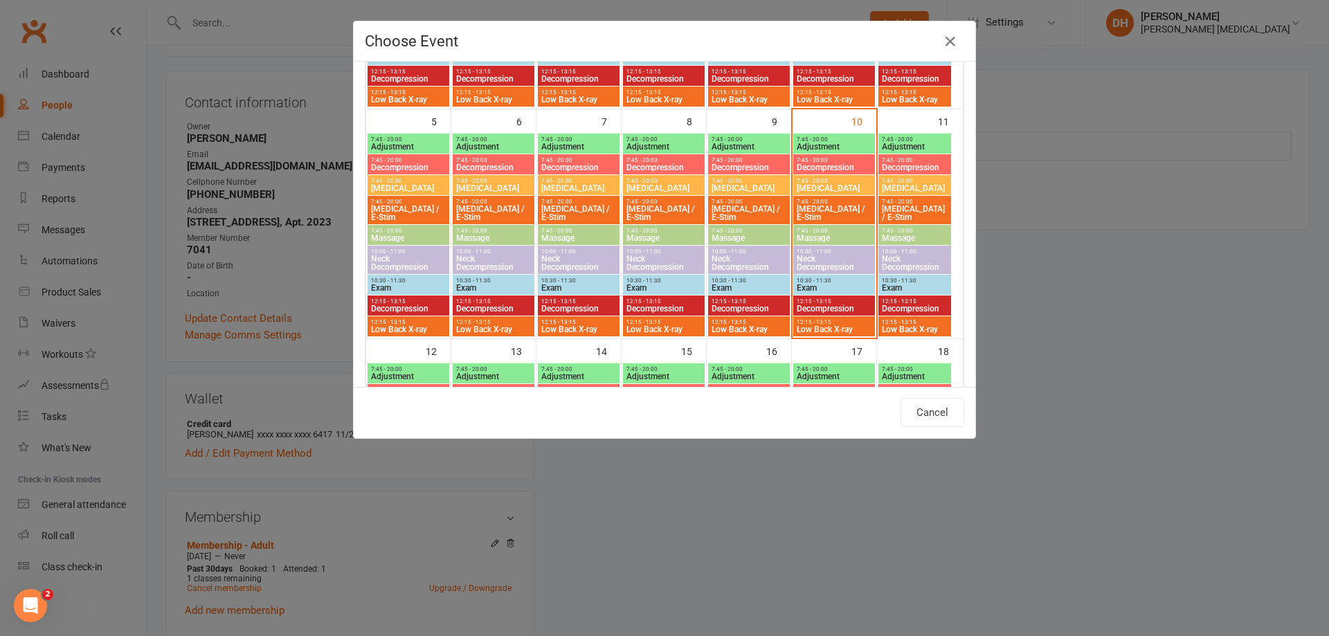
click at [815, 135] on div "7:45 - 20:00 Adjustment" at bounding box center [834, 144] width 82 height 20
type input "Adjustment - [DATE] 7:45:00 AM"
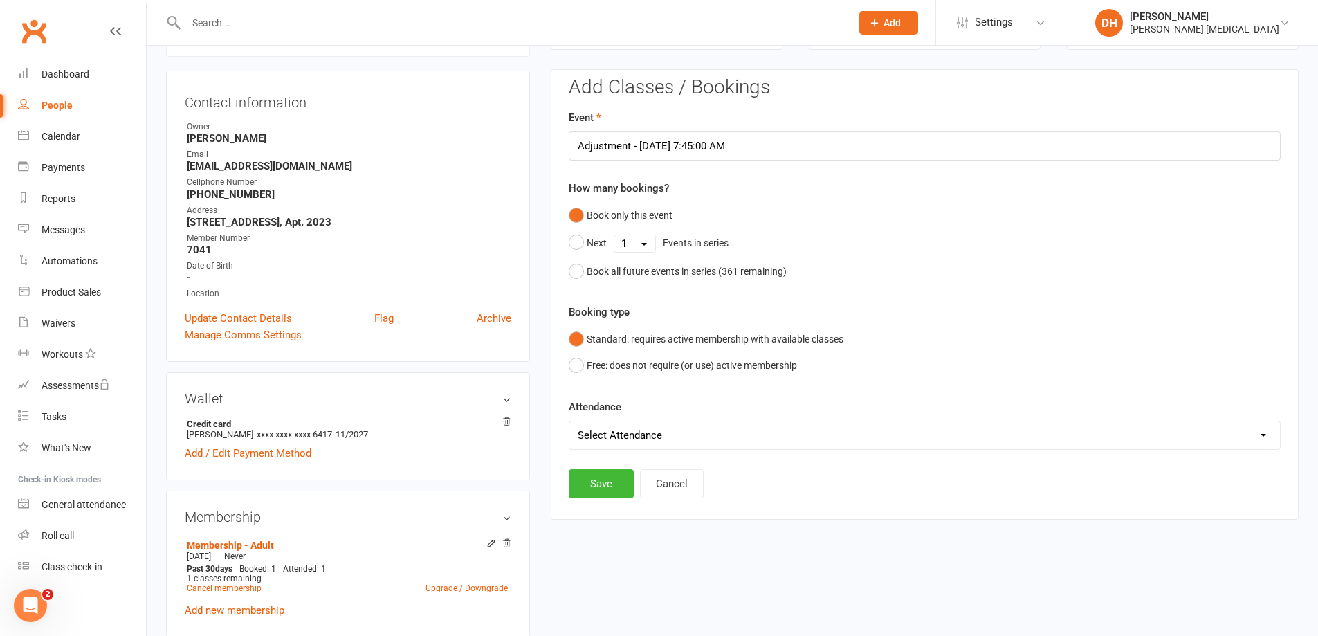
click at [623, 439] on select "Select Attendance Attended Absent" at bounding box center [925, 435] width 711 height 28
select select "0"
click at [570, 421] on select "Select Attendance Attended Absent" at bounding box center [925, 435] width 711 height 28
drag, startPoint x: 600, startPoint y: 480, endPoint x: 579, endPoint y: 415, distance: 67.8
click at [599, 480] on button "Save" at bounding box center [601, 483] width 65 height 29
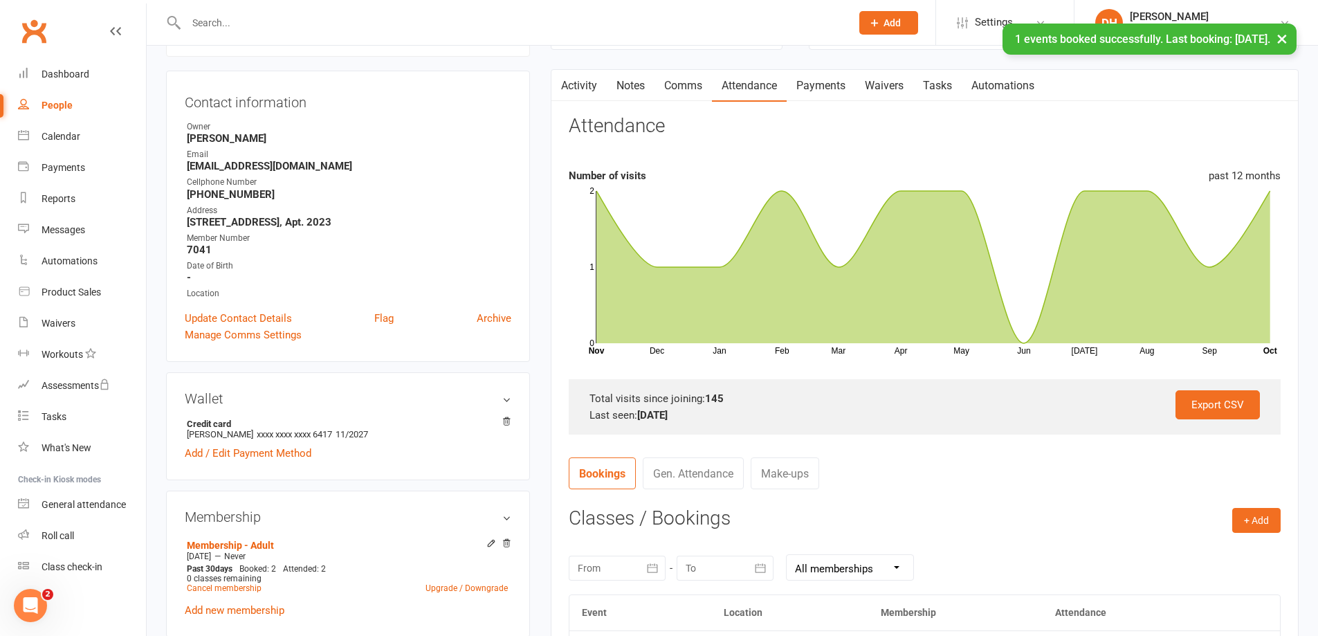
click at [361, 24] on div "× 1 events booked successfully. Last booking: [DATE]." at bounding box center [650, 24] width 1300 height 0
click at [240, 19] on input "text" at bounding box center [512, 22] width 660 height 19
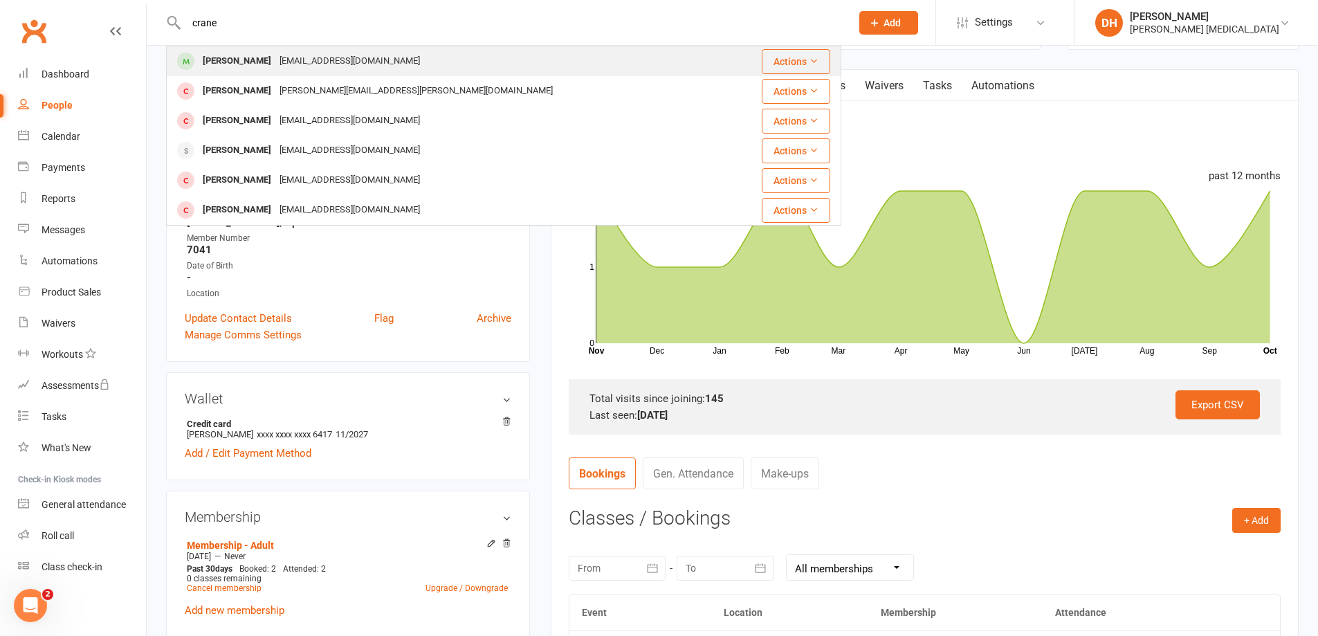
type input "crane"
click at [275, 62] on div "[EMAIL_ADDRESS][DOMAIN_NAME]" at bounding box center [349, 61] width 149 height 20
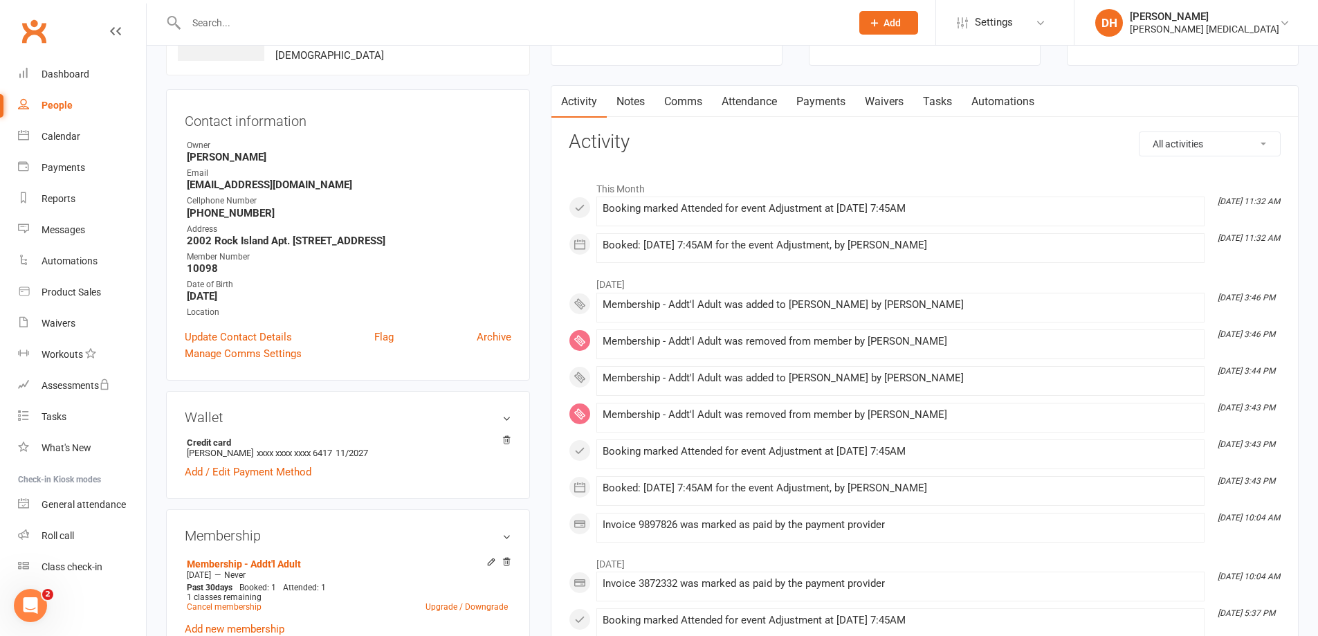
scroll to position [69, 0]
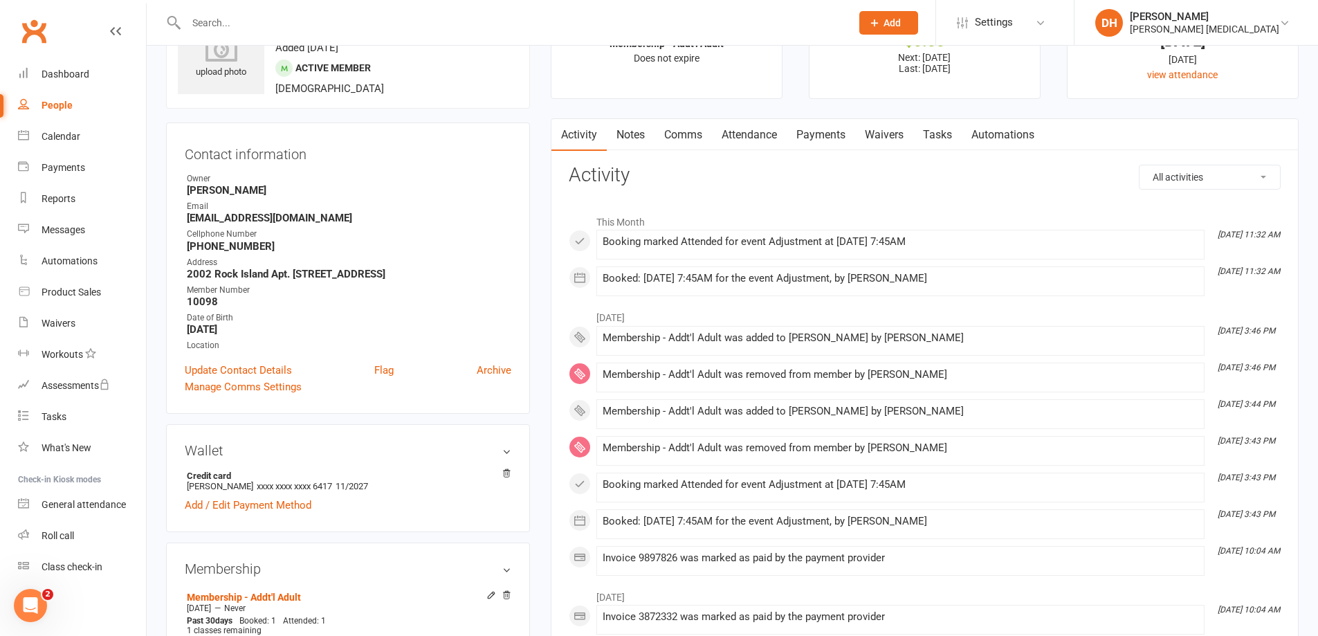
click at [835, 138] on link "Payments" at bounding box center [821, 135] width 69 height 32
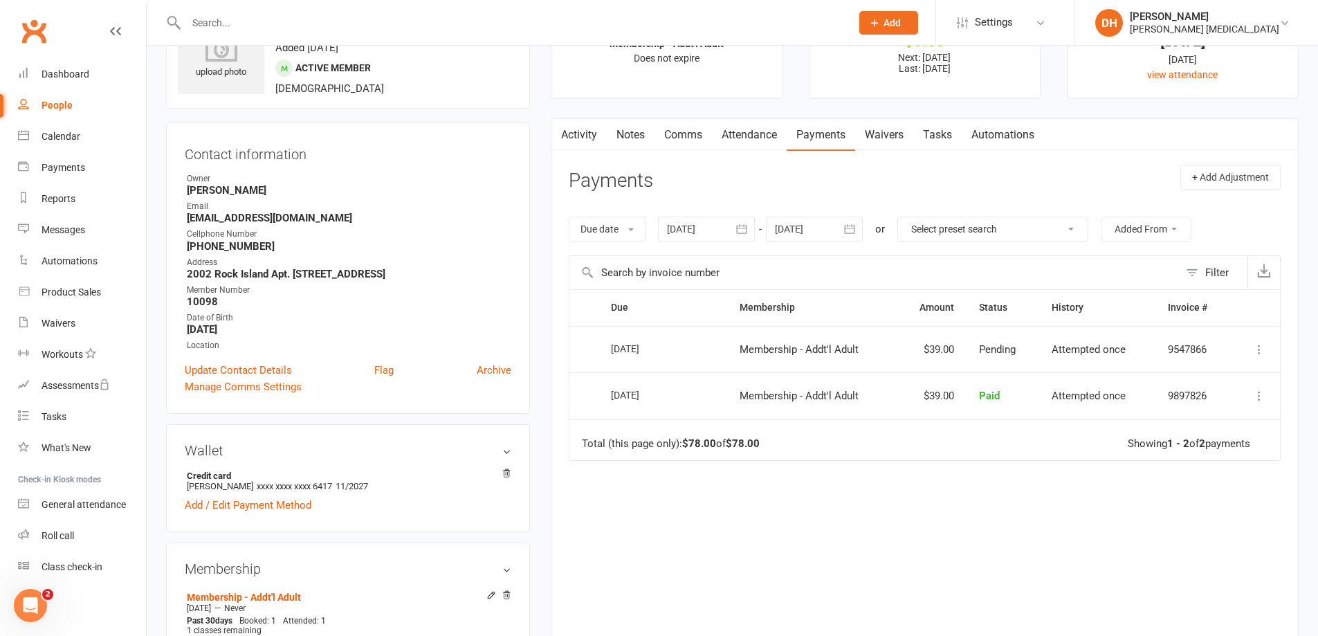
click at [755, 138] on link "Attendance" at bounding box center [749, 135] width 75 height 32
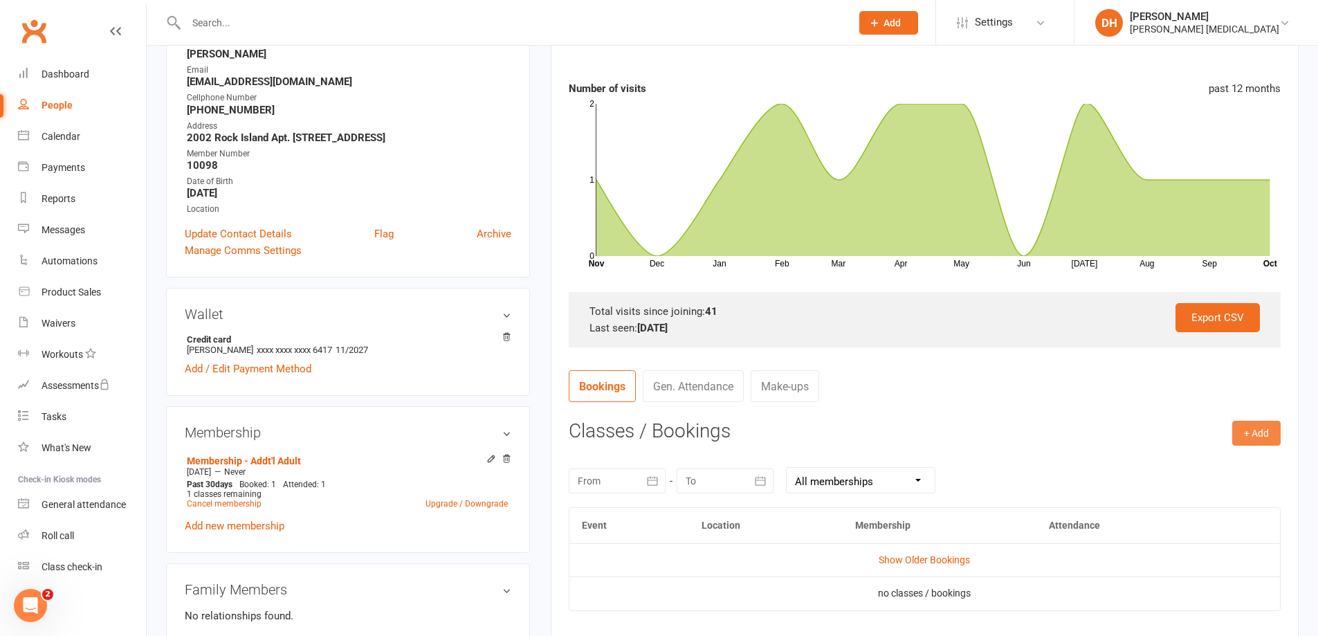
scroll to position [208, 0]
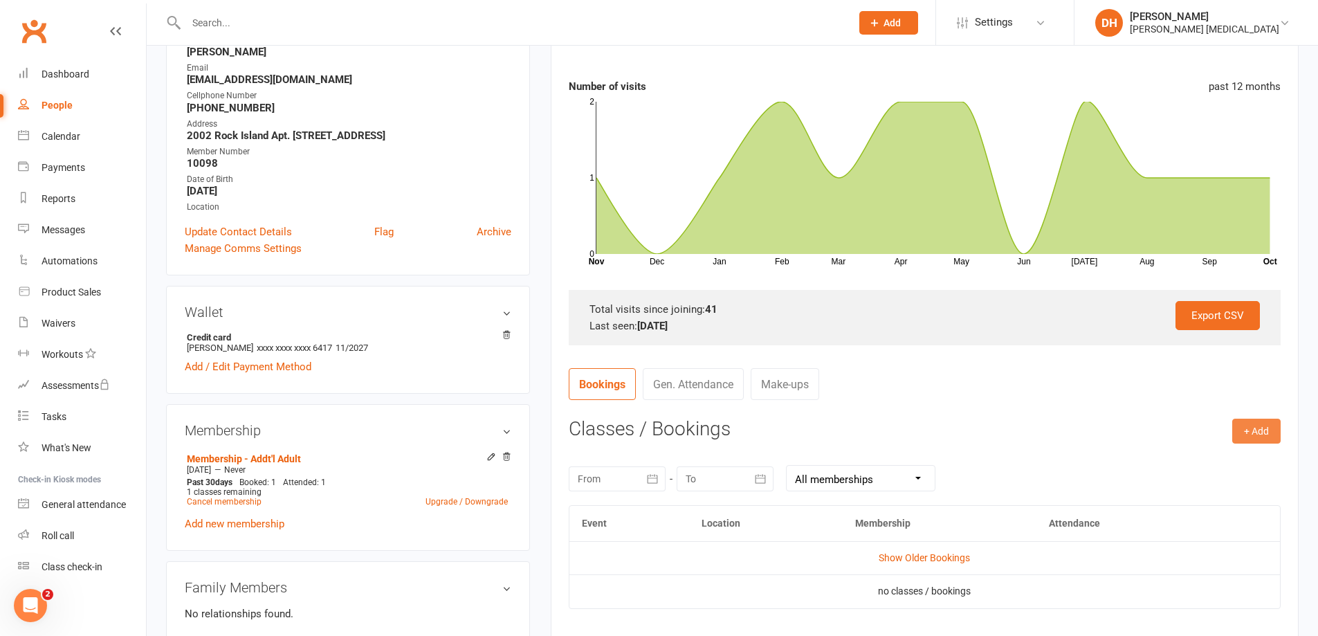
click at [1271, 420] on button "+ Add" at bounding box center [1257, 431] width 48 height 25
click at [1214, 462] on link "Book Event" at bounding box center [1211, 462] width 137 height 28
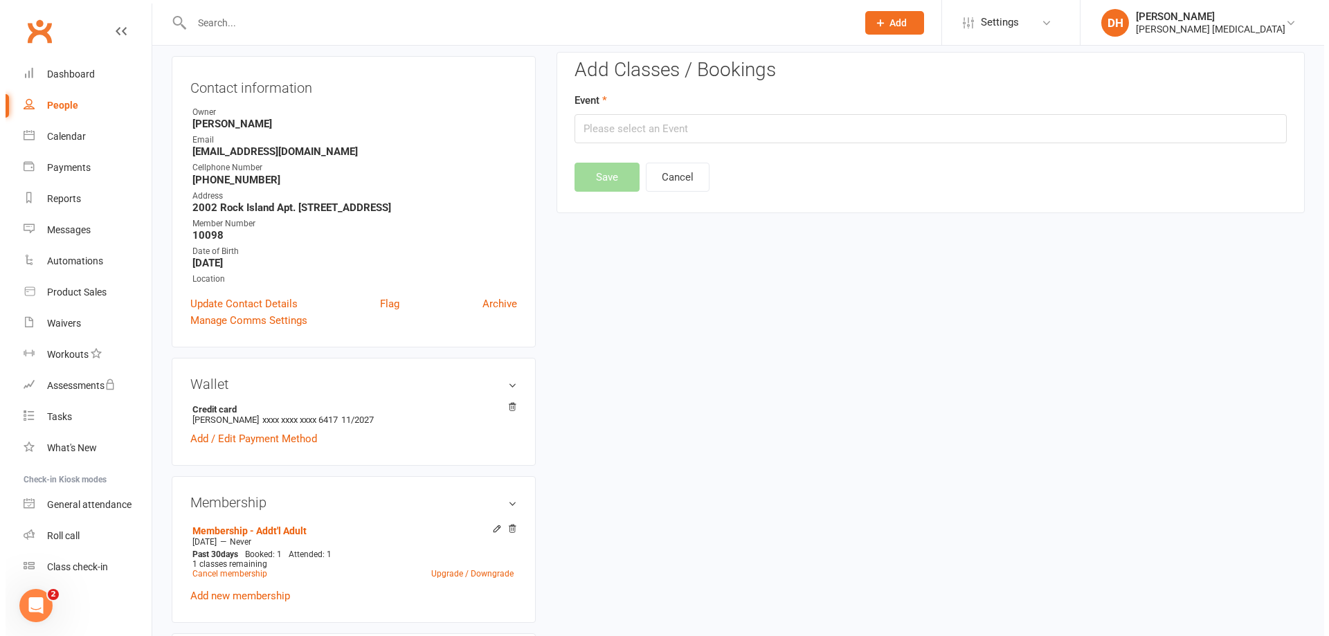
scroll to position [118, 0]
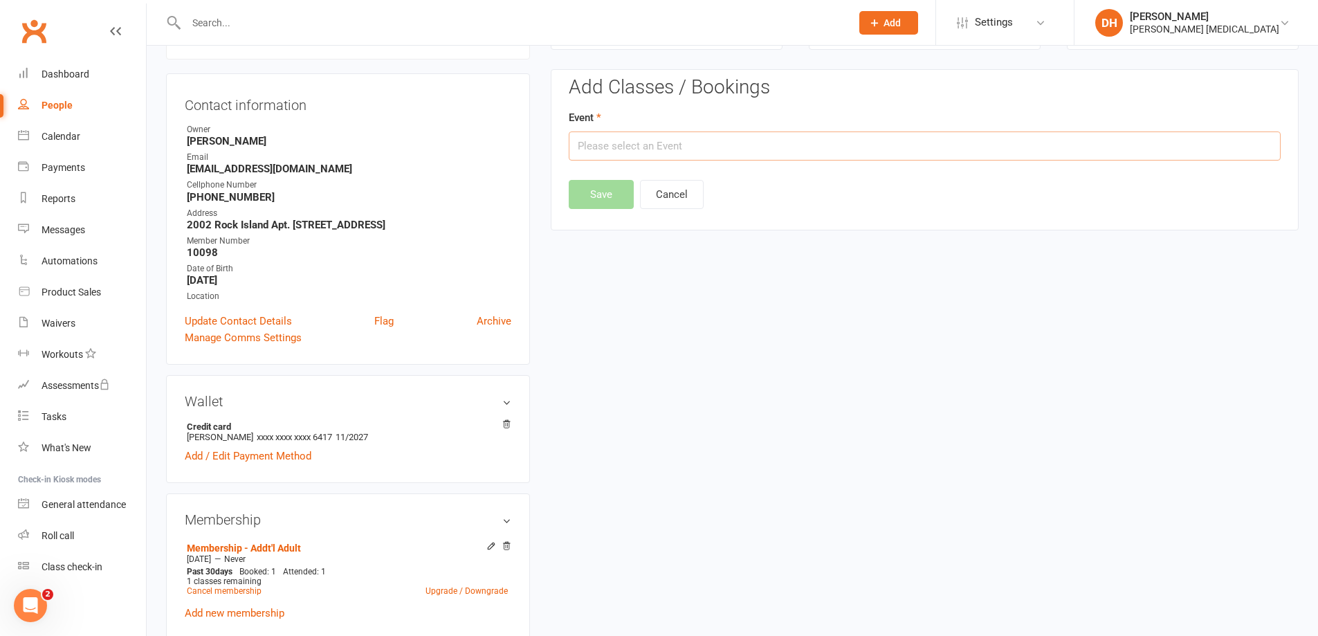
click at [664, 159] on input "text" at bounding box center [925, 145] width 712 height 29
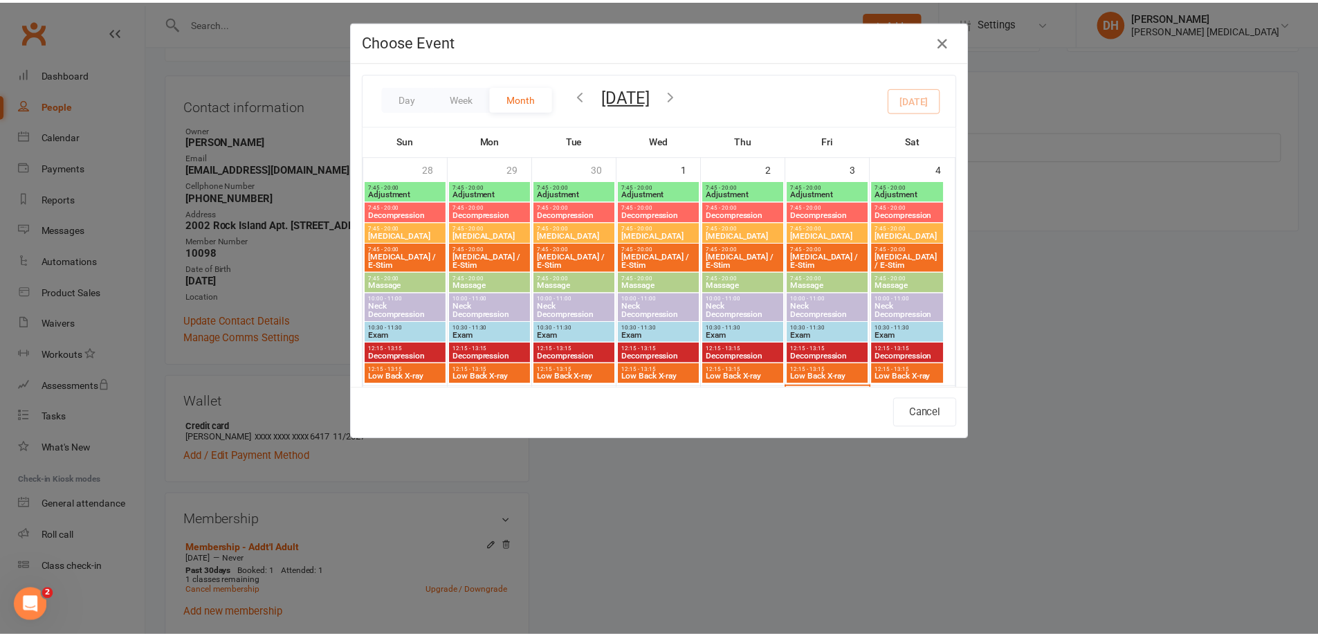
scroll to position [346, 0]
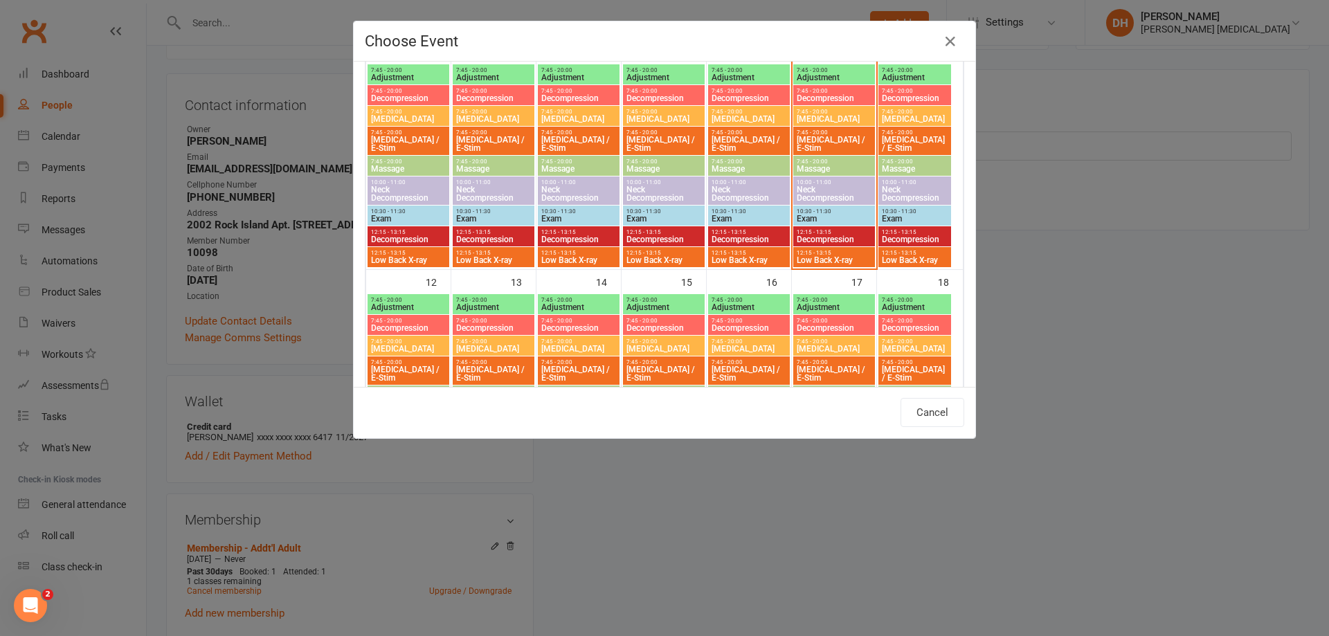
click at [830, 78] on span "Adjustment" at bounding box center [834, 77] width 76 height 8
type input "Adjustment - [DATE] 7:45:00 AM"
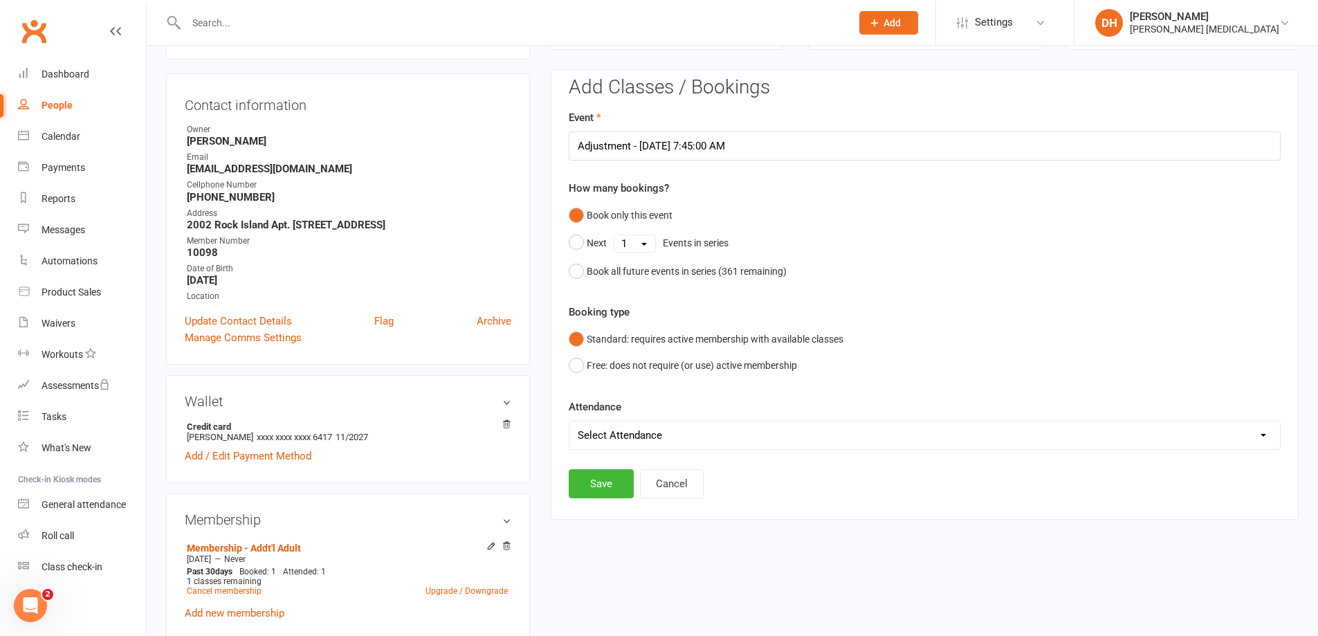
click at [718, 439] on select "Select Attendance Attended Absent" at bounding box center [925, 435] width 711 height 28
select select "0"
click at [570, 421] on select "Select Attendance Attended Absent" at bounding box center [925, 435] width 711 height 28
click at [614, 480] on button "Save" at bounding box center [601, 483] width 65 height 29
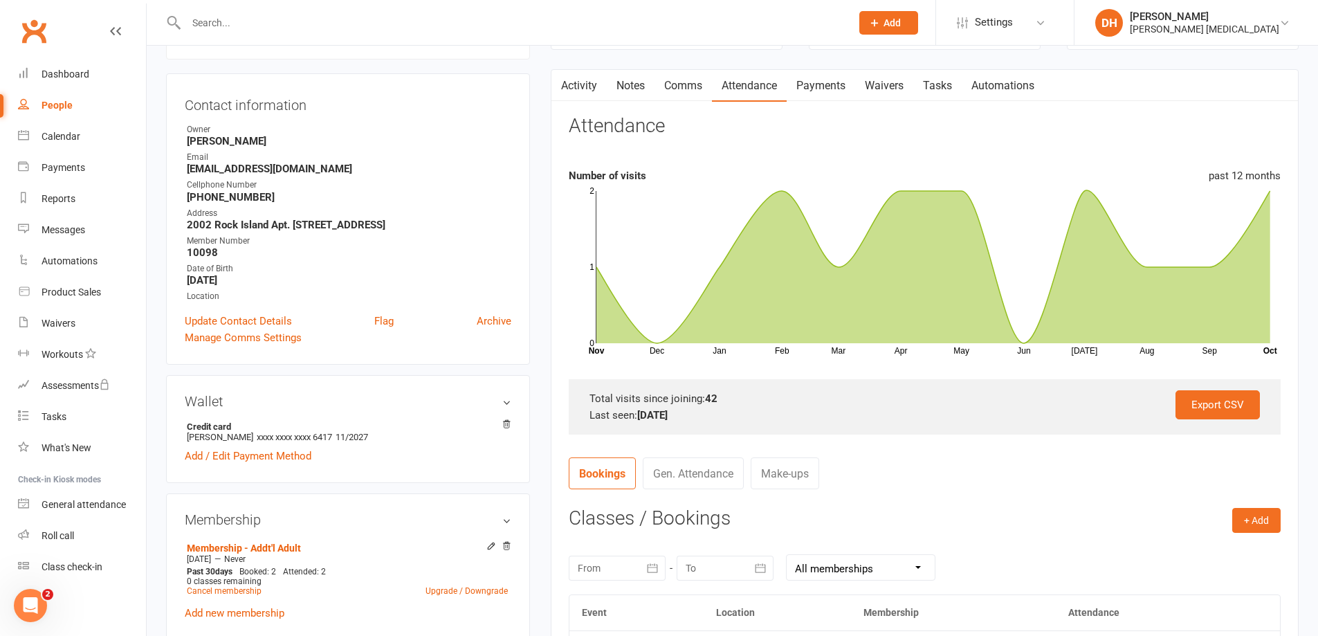
click at [424, 18] on input "text" at bounding box center [512, 22] width 660 height 19
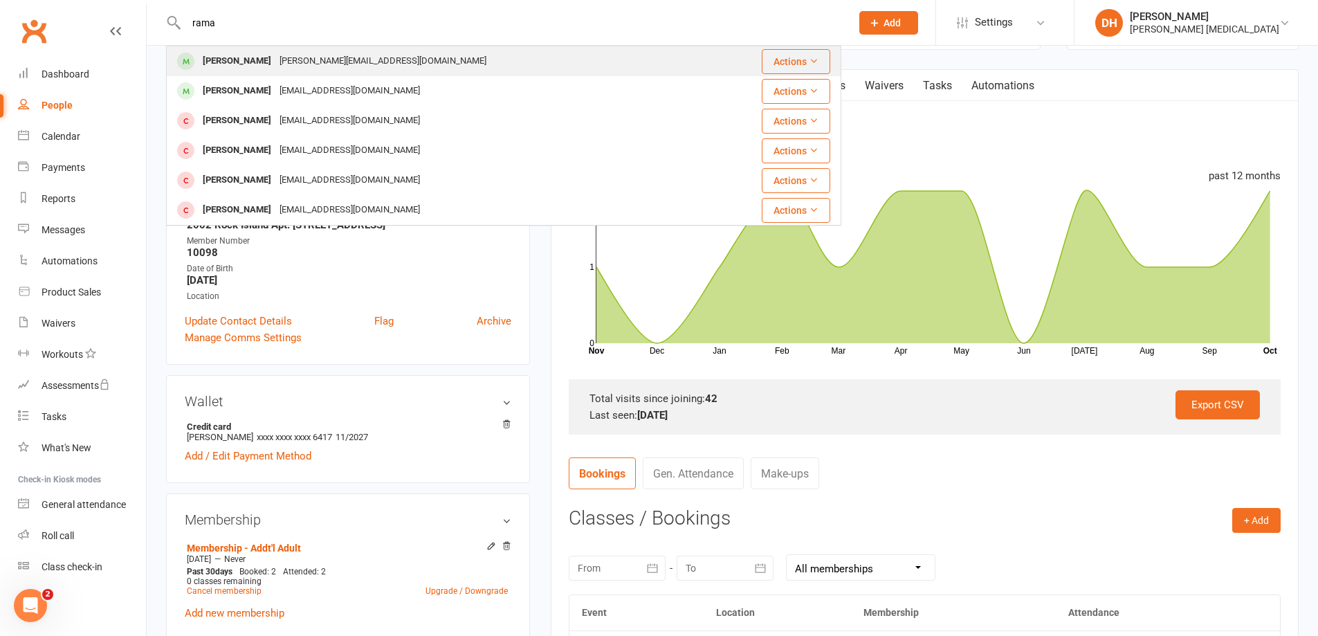
type input "rama"
click at [408, 68] on div "[PERSON_NAME][EMAIL_ADDRESS][DOMAIN_NAME]" at bounding box center [382, 61] width 215 height 20
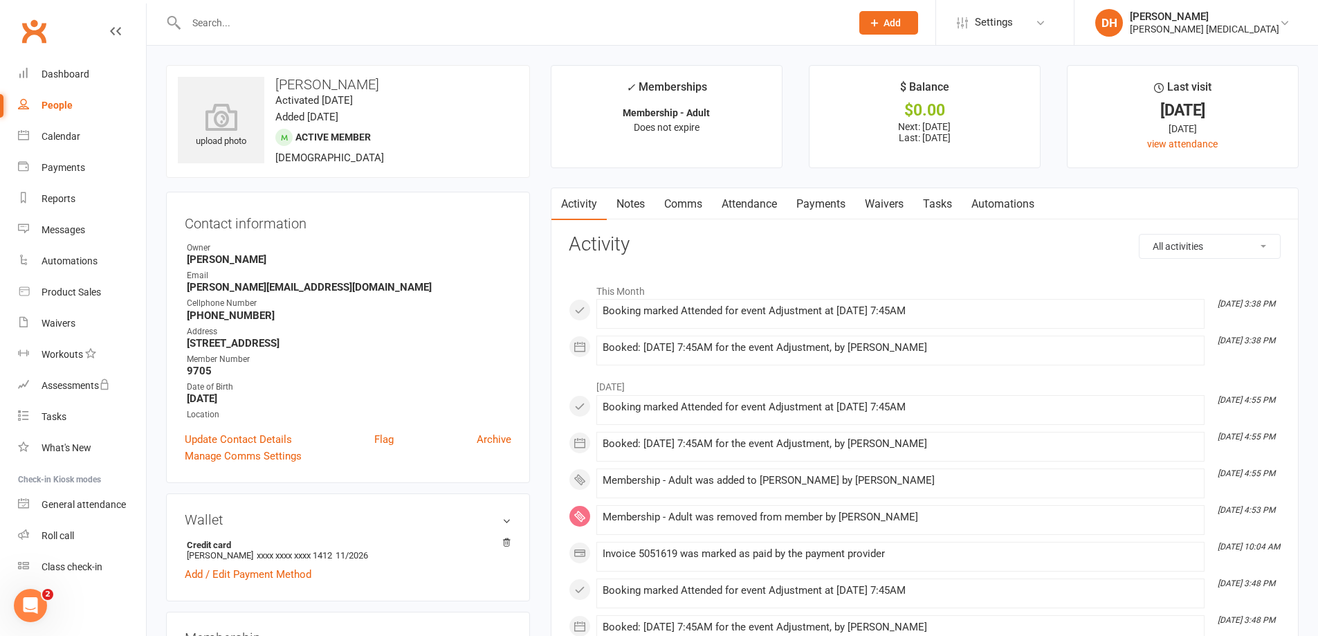
click at [821, 203] on link "Payments" at bounding box center [821, 204] width 69 height 32
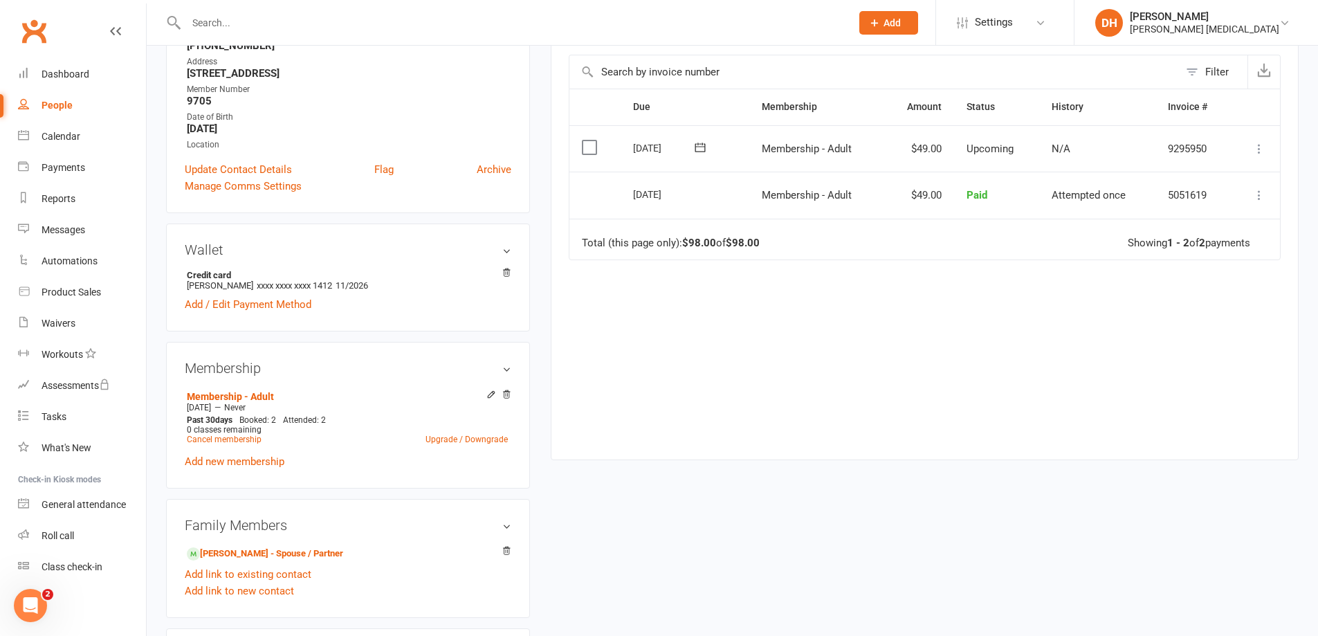
scroll to position [277, 0]
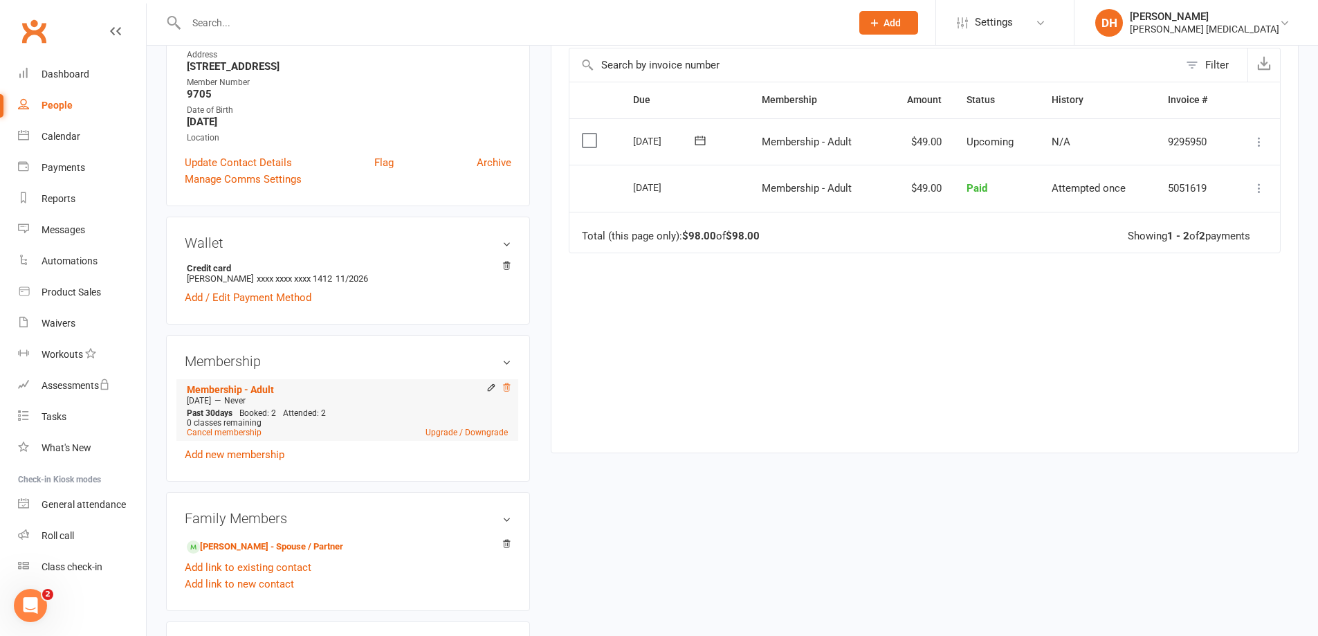
click at [502, 384] on icon at bounding box center [507, 388] width 10 height 10
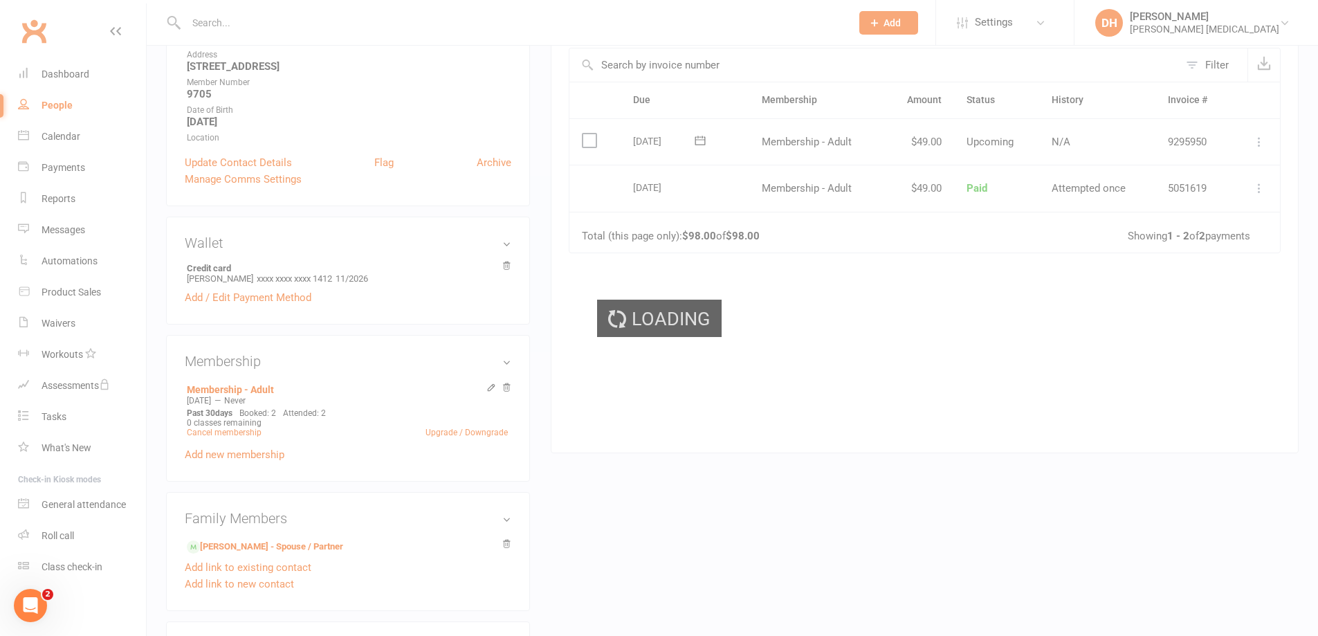
scroll to position [274, 0]
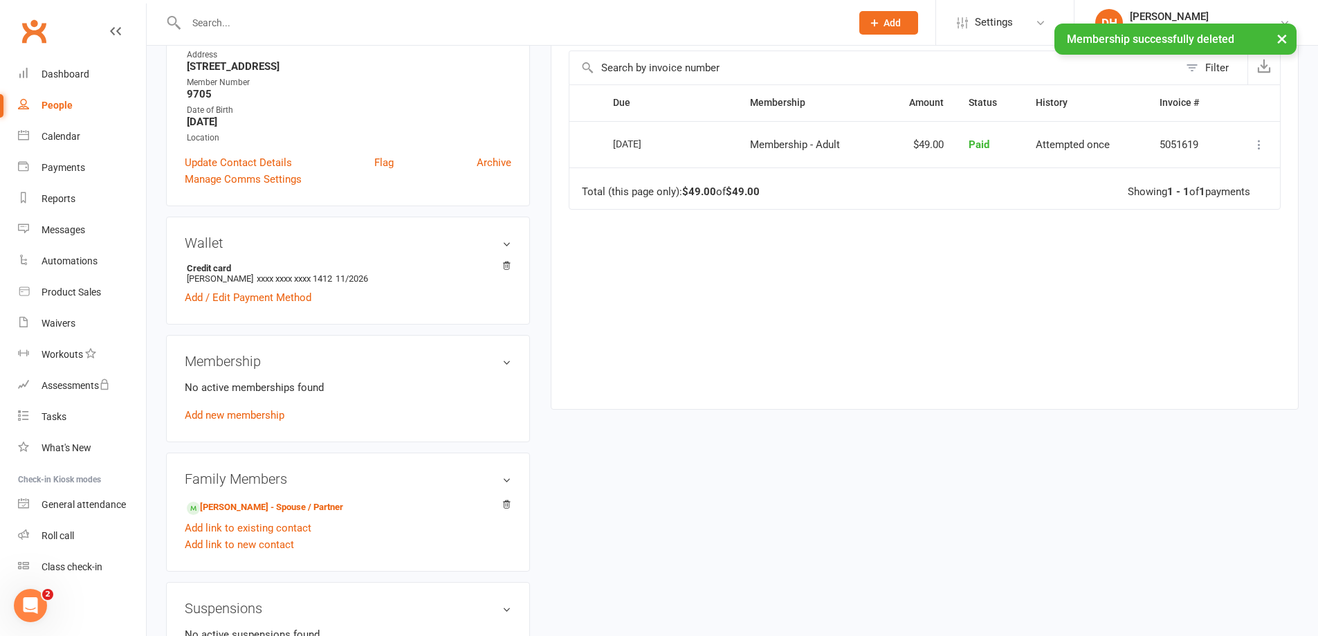
click at [243, 418] on link "Add new membership" at bounding box center [235, 415] width 100 height 12
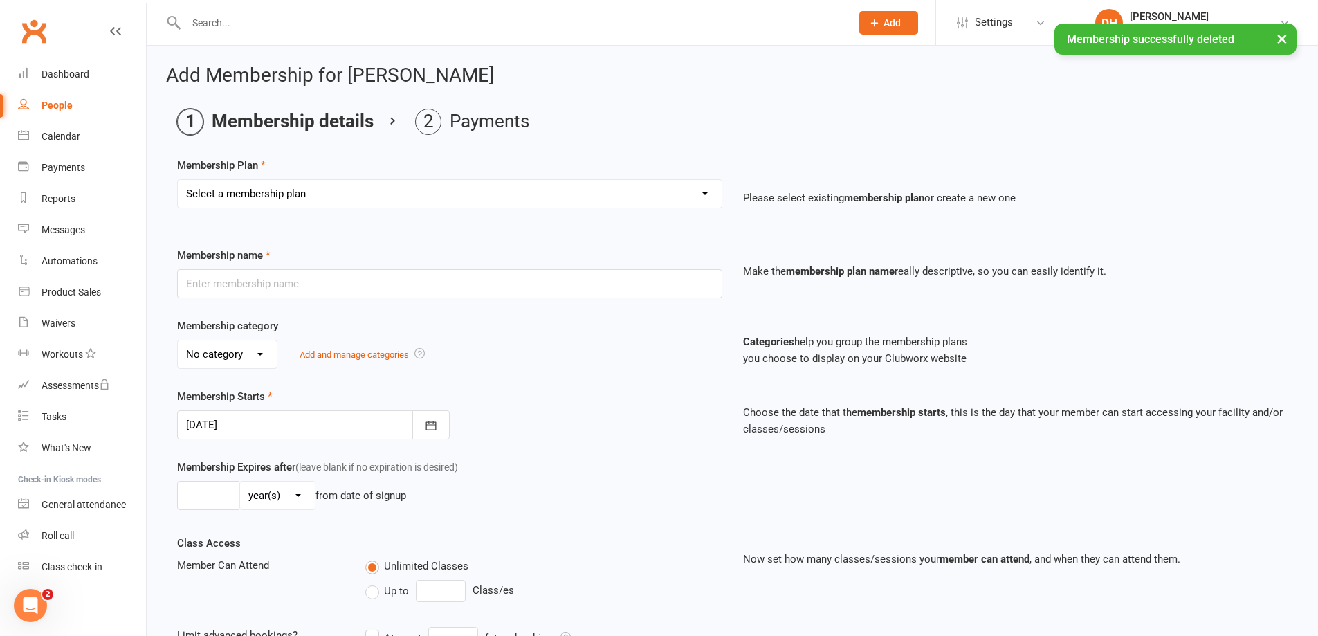
click at [466, 195] on select "Select a membership plan Membership - Insurance Membership - Adult Membership -…" at bounding box center [450, 194] width 544 height 28
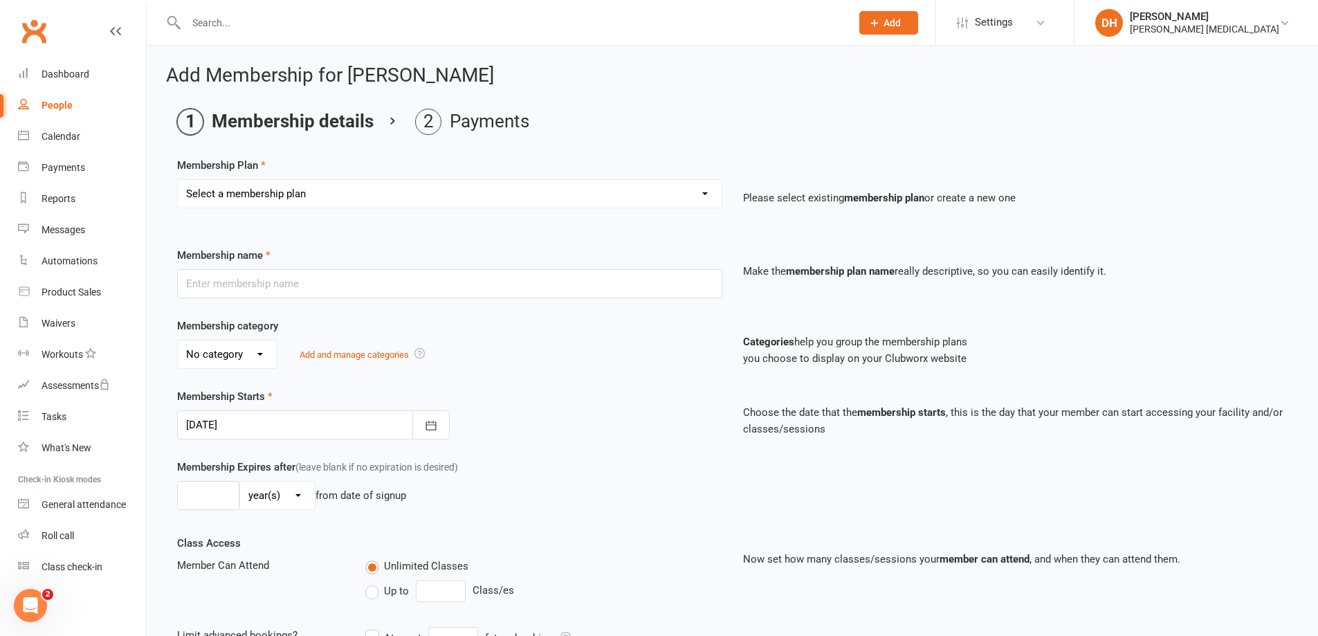
select select "1"
click at [178, 180] on select "Select a membership plan Membership - Insurance Membership - Adult Membership -…" at bounding box center [450, 194] width 544 height 28
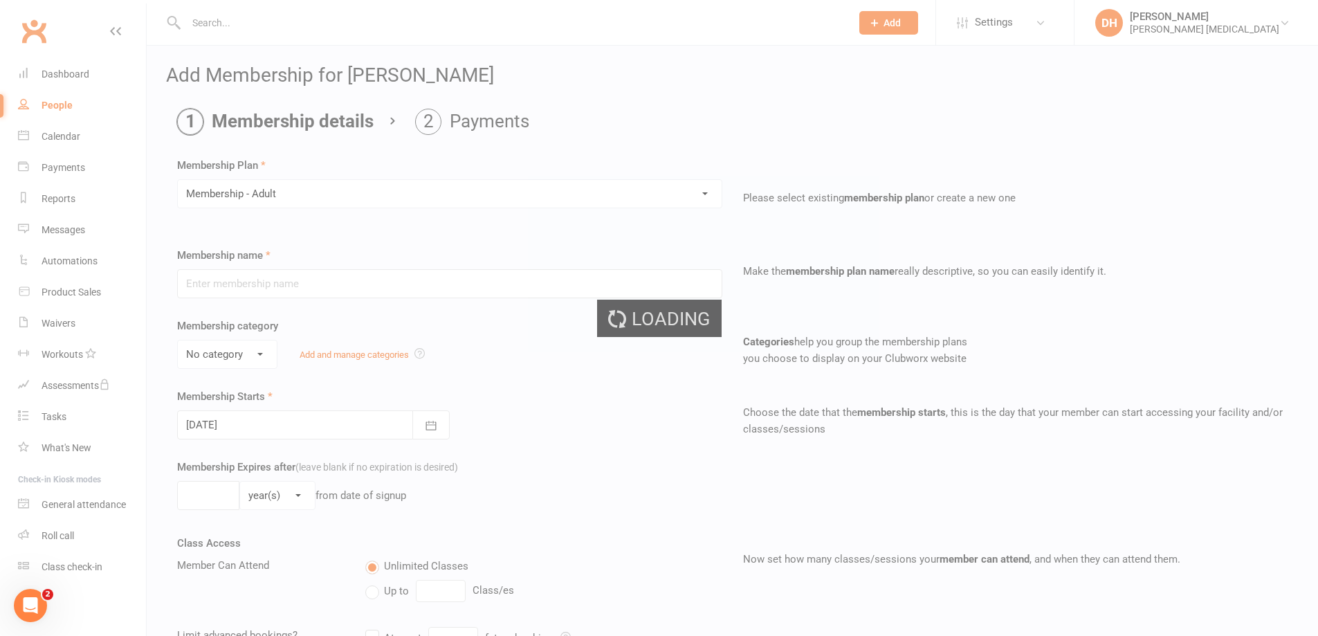
type input "Membership - Adult"
select select "0"
type input "2"
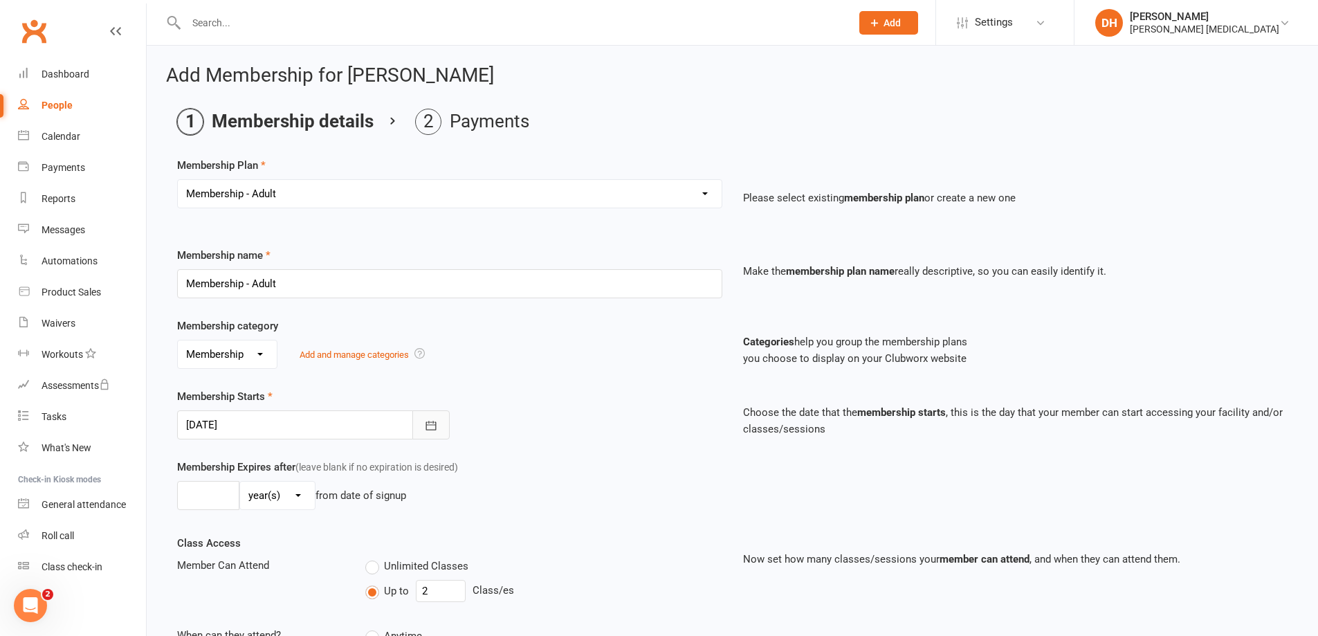
click at [427, 425] on icon "button" at bounding box center [431, 425] width 10 height 9
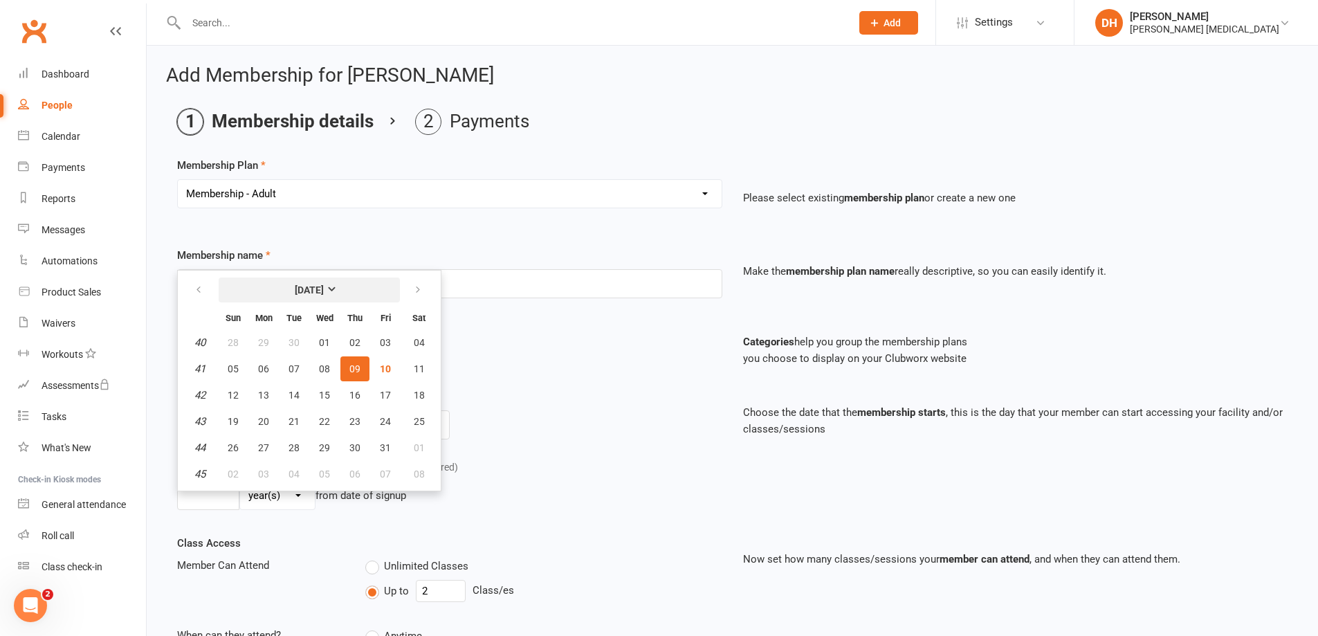
click at [324, 284] on strong "[DATE]" at bounding box center [309, 289] width 29 height 11
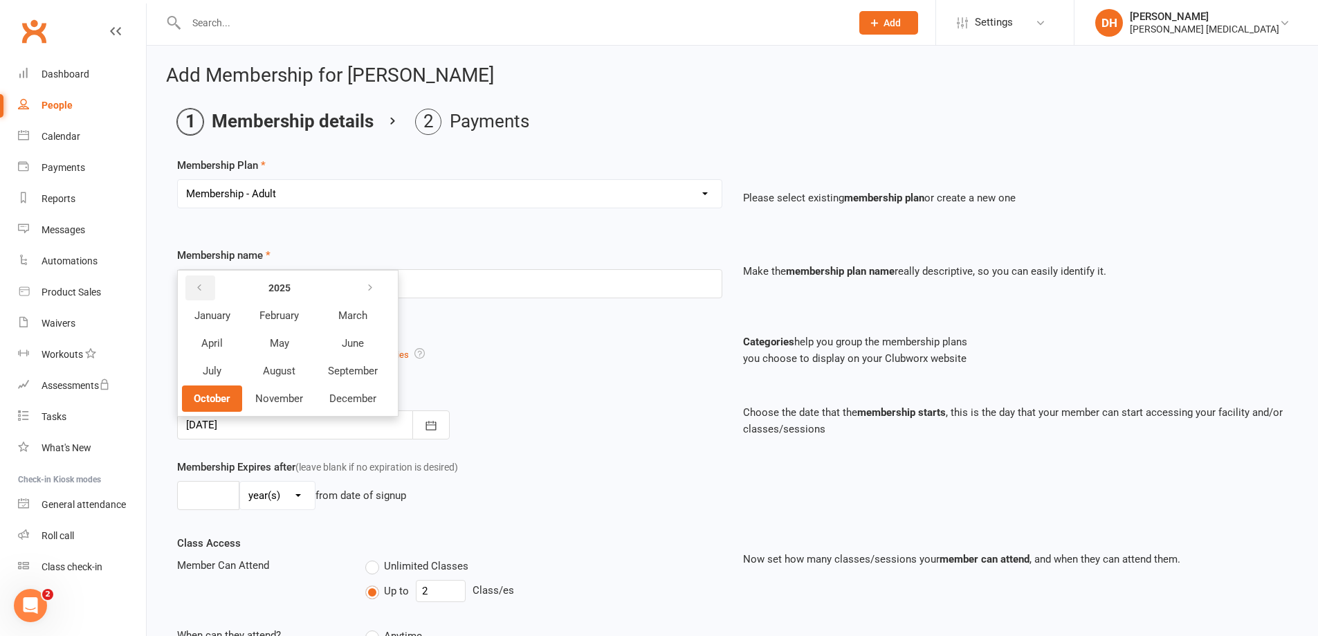
click at [201, 289] on icon "button" at bounding box center [199, 287] width 10 height 11
click at [200, 289] on icon "button" at bounding box center [199, 287] width 10 height 11
click at [364, 399] on span "December" at bounding box center [352, 398] width 47 height 12
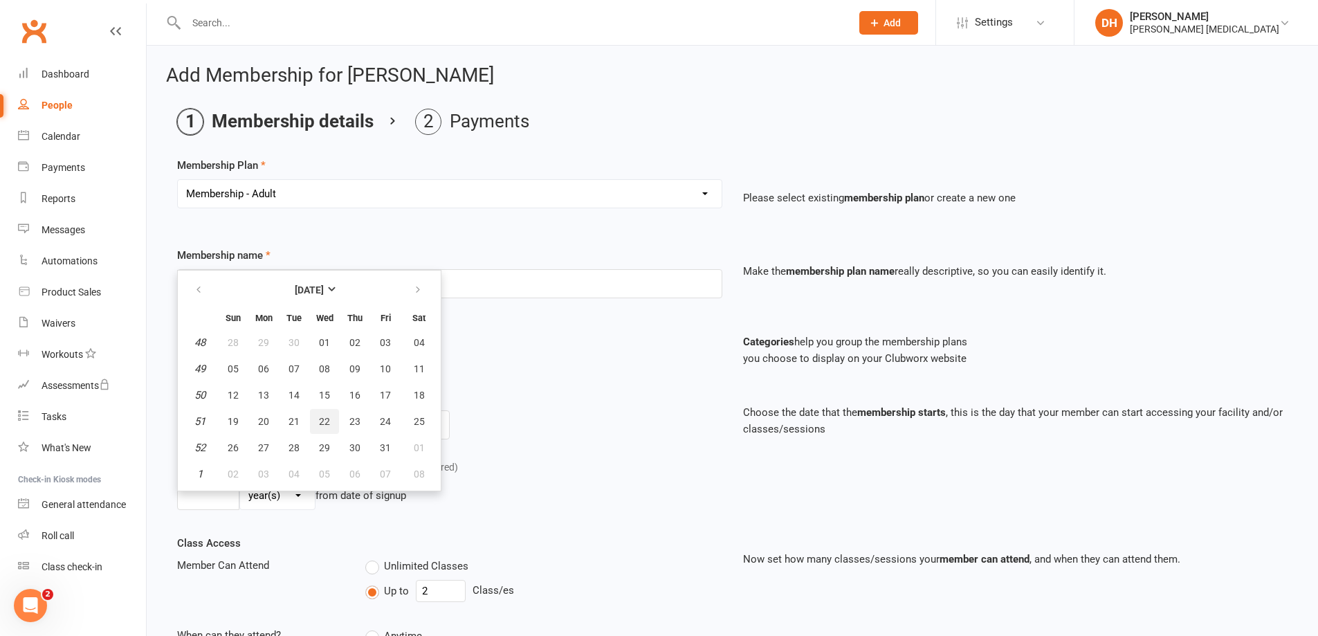
click at [322, 425] on span "22" at bounding box center [324, 421] width 11 height 11
type input "[DATE]"
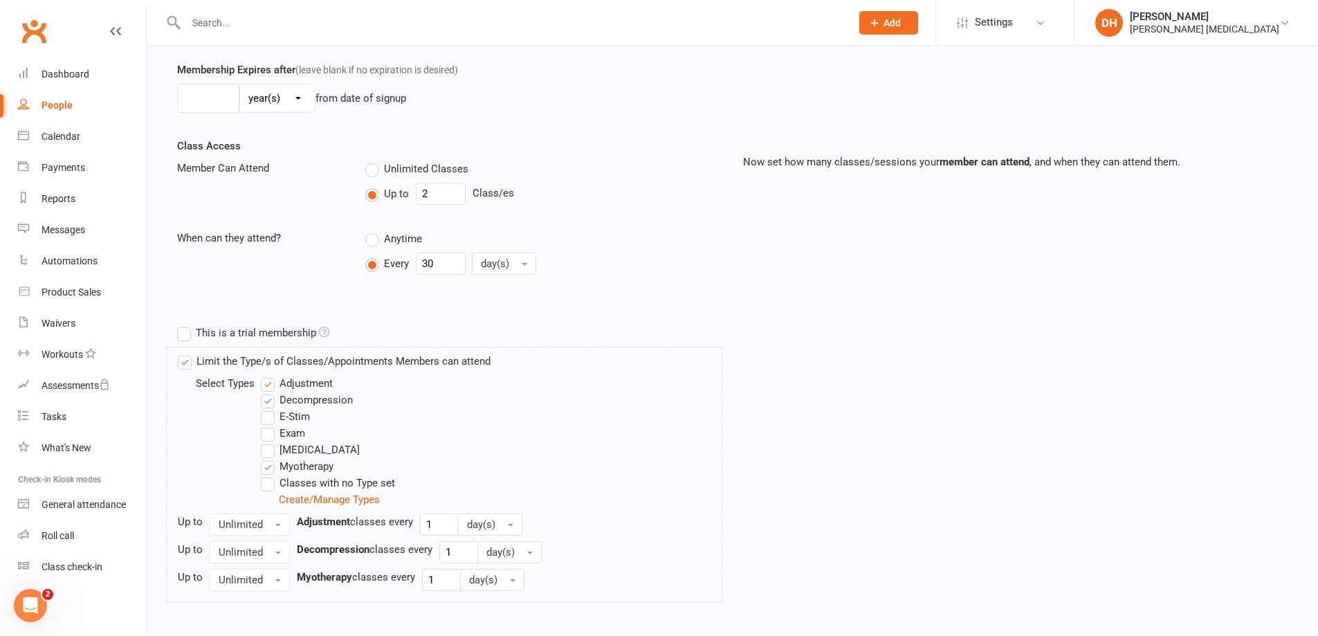
scroll to position [466, 0]
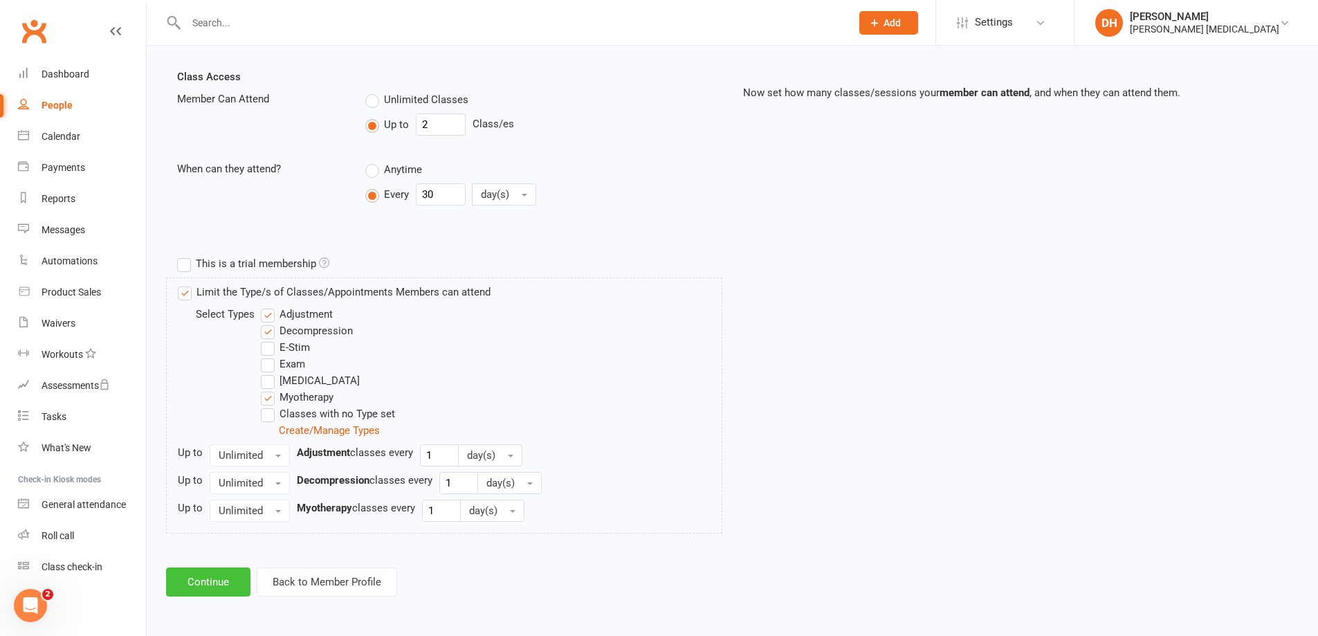
click at [203, 583] on button "Continue" at bounding box center [208, 581] width 84 height 29
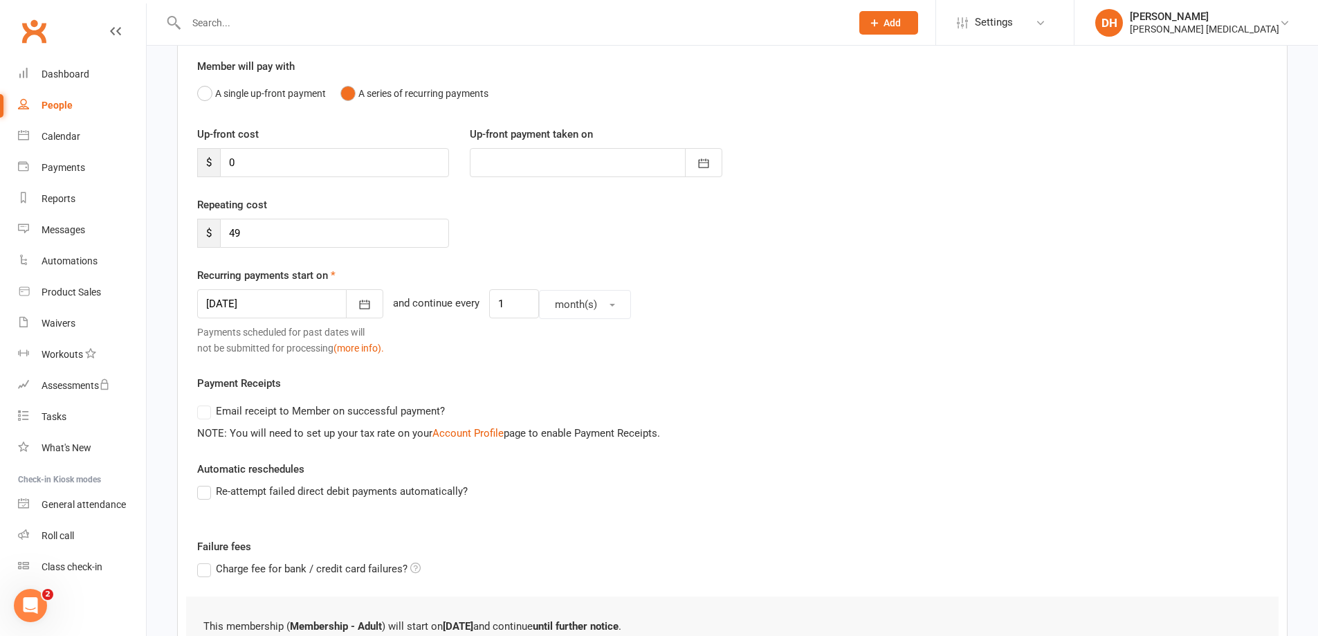
scroll to position [296, 0]
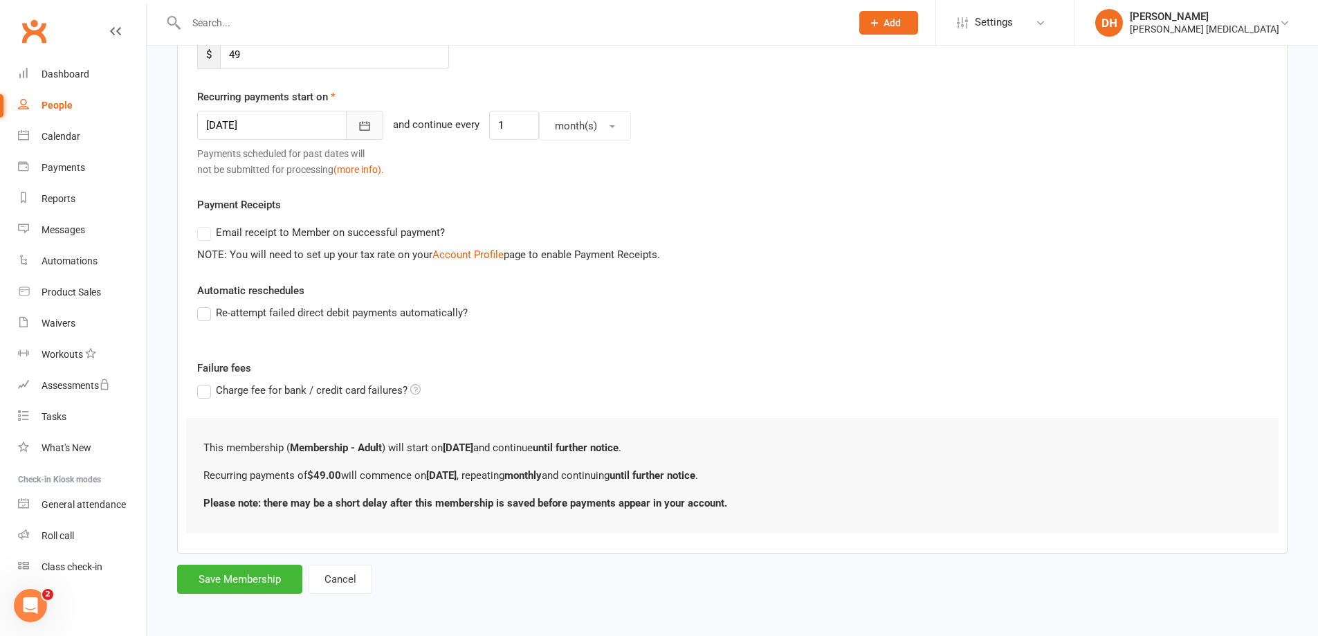
click at [360, 125] on icon "button" at bounding box center [365, 126] width 10 height 9
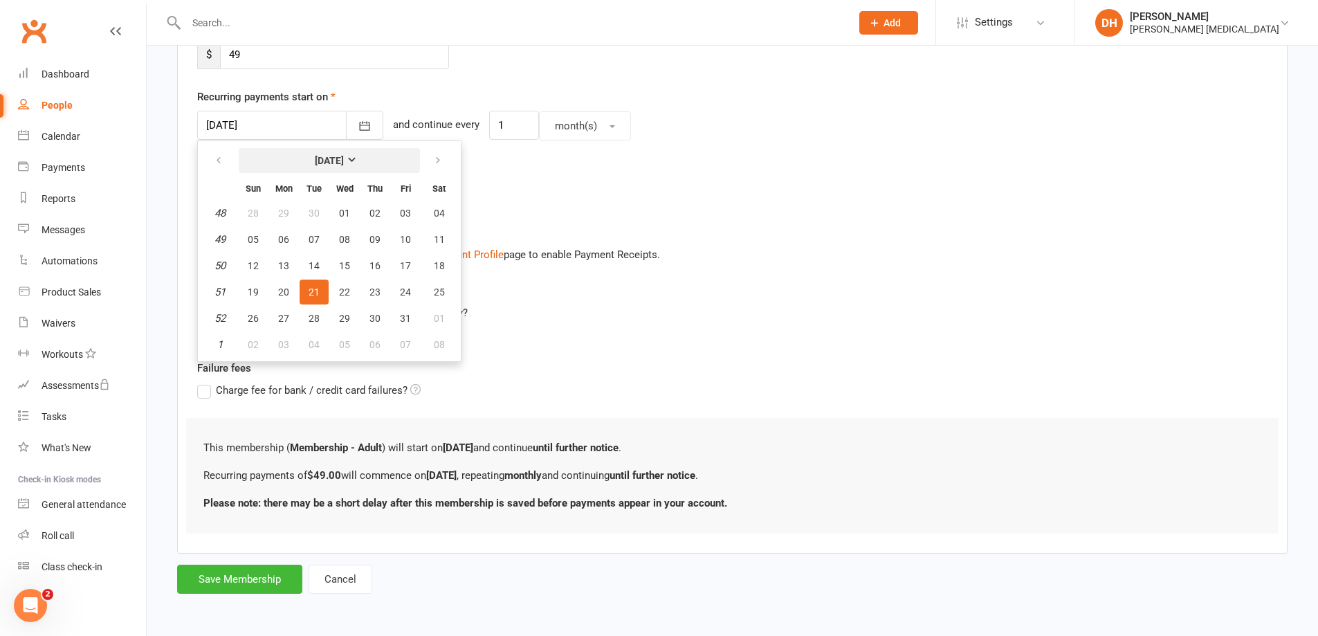
click at [351, 152] on button "[DATE]" at bounding box center [329, 160] width 181 height 25
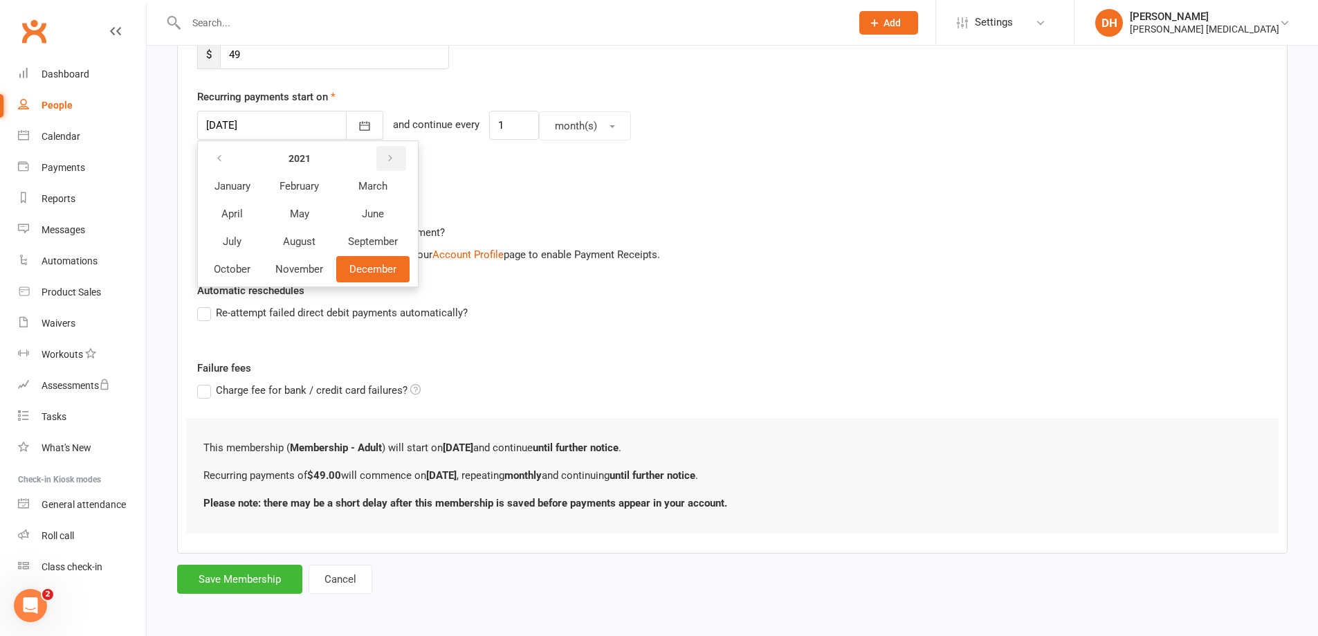
click at [394, 159] on icon "button" at bounding box center [390, 158] width 10 height 11
click at [381, 160] on button "button" at bounding box center [391, 158] width 30 height 25
click at [242, 271] on span "October" at bounding box center [232, 269] width 37 height 12
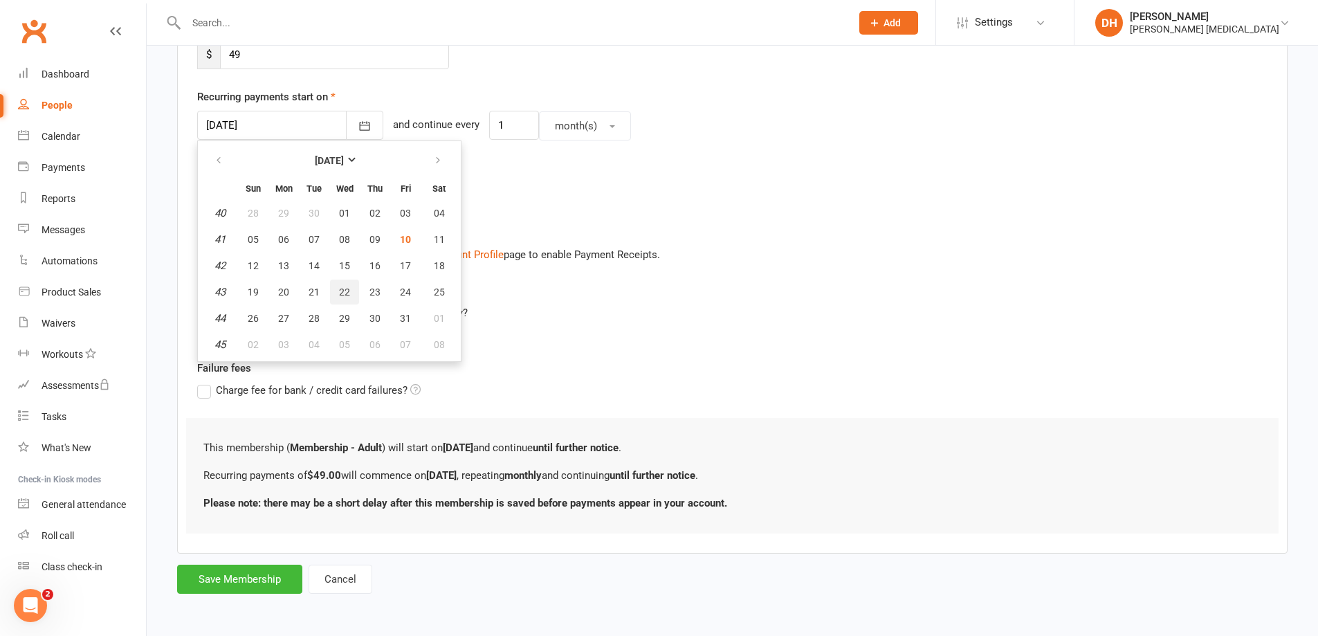
click at [337, 287] on button "22" at bounding box center [344, 292] width 29 height 25
type input "[DATE]"
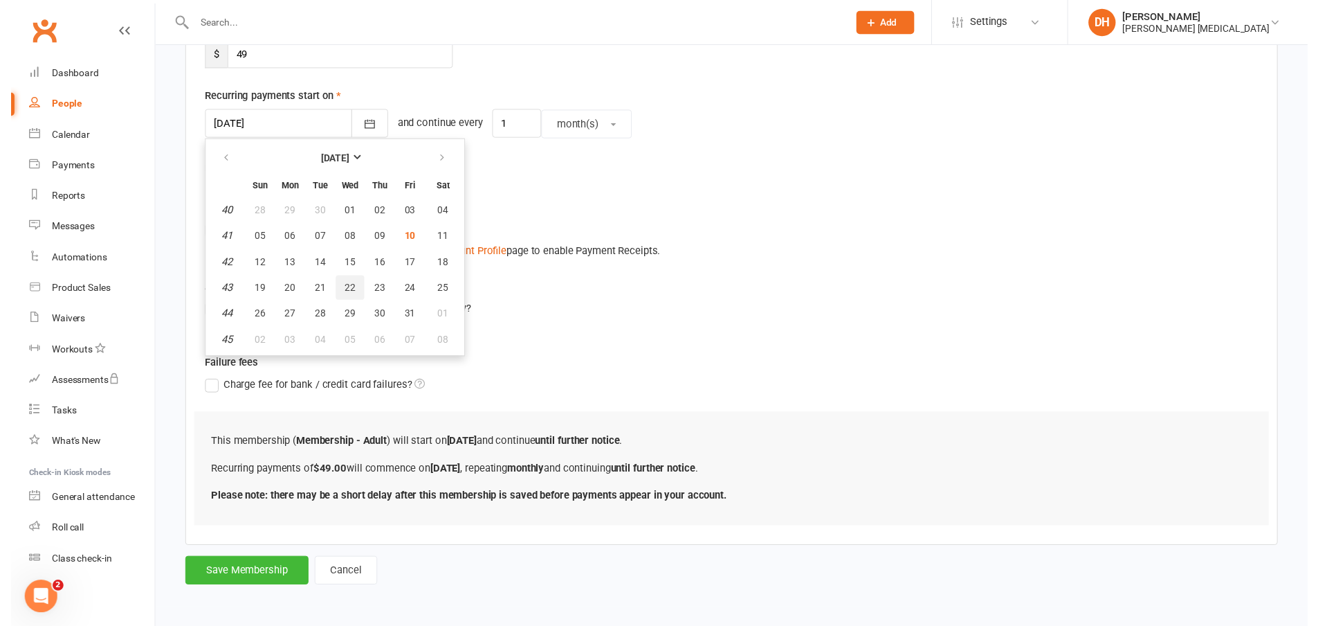
scroll to position [260, 0]
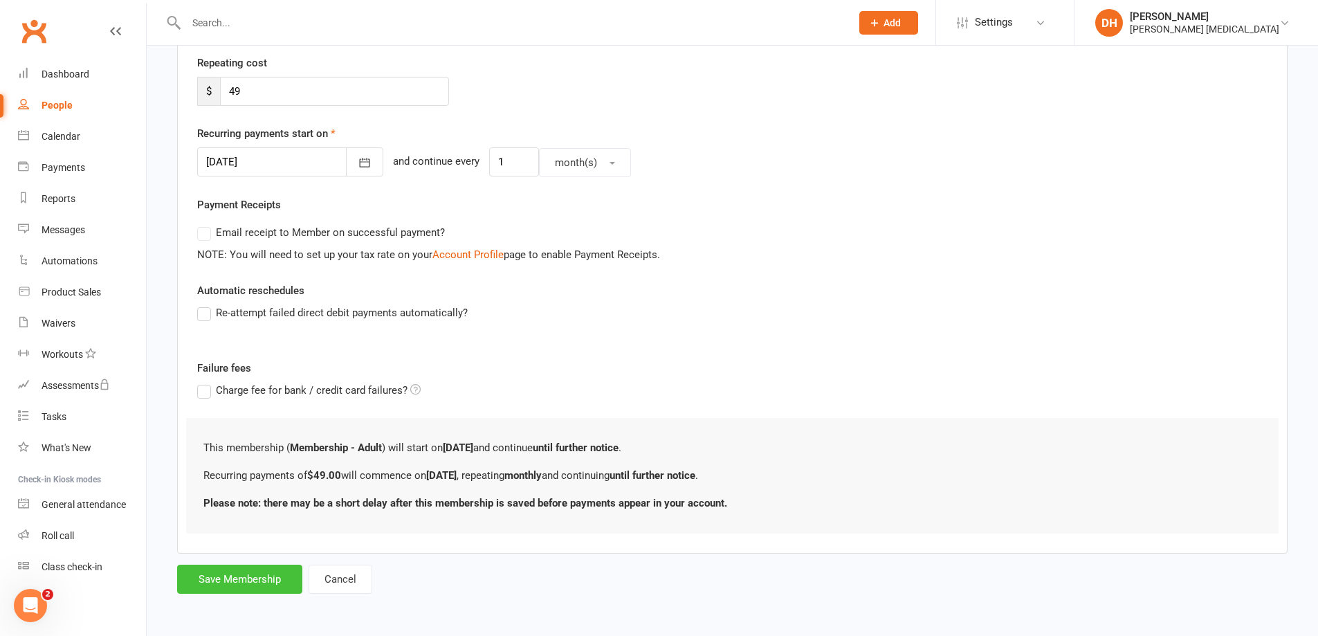
click at [221, 579] on button "Save Membership" at bounding box center [239, 579] width 125 height 29
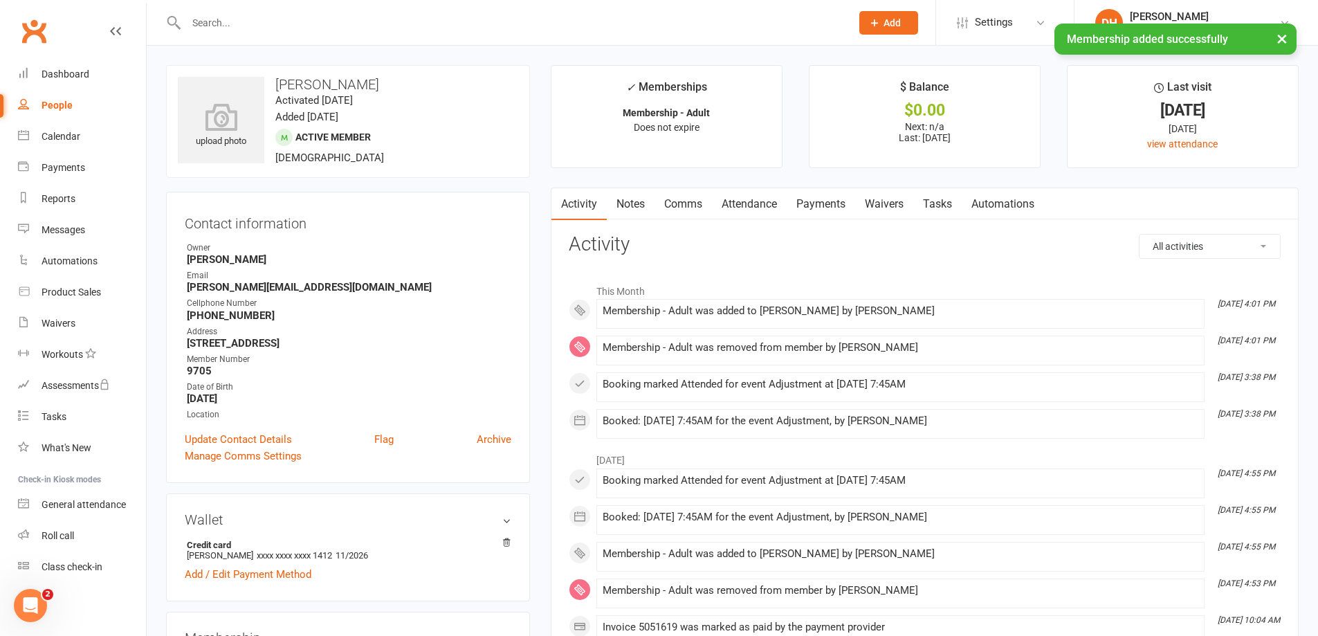
click at [792, 214] on link "Payments" at bounding box center [821, 204] width 69 height 32
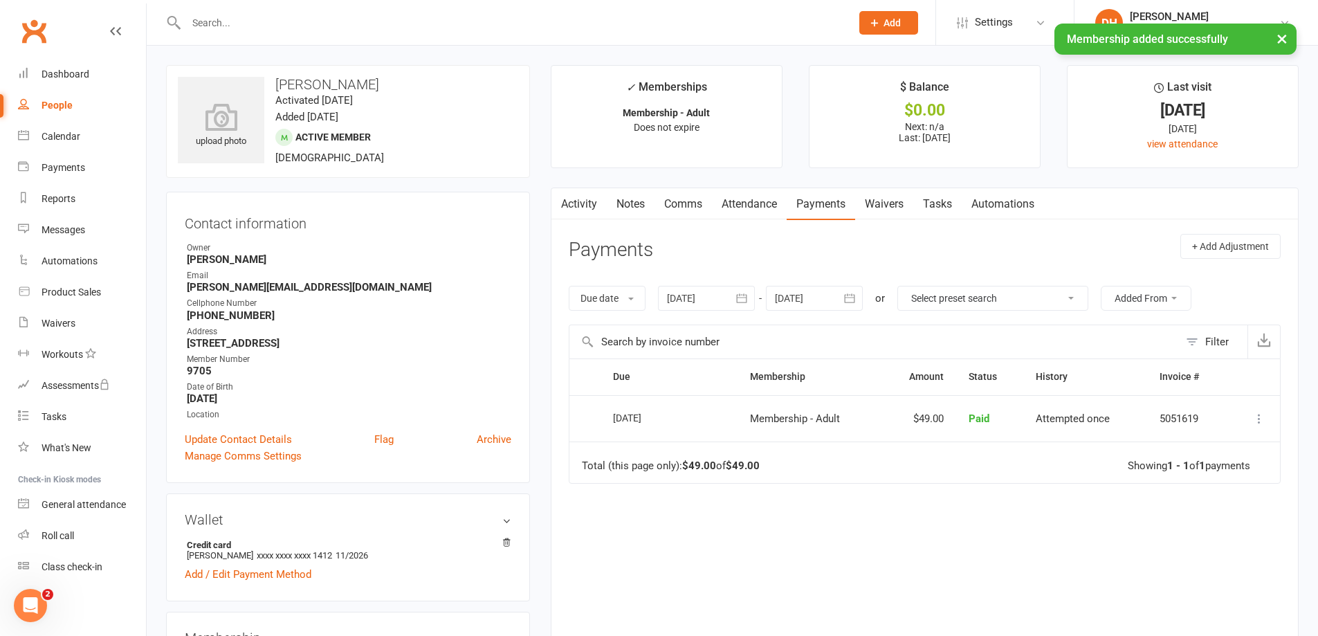
click at [752, 210] on link "Attendance" at bounding box center [749, 204] width 75 height 32
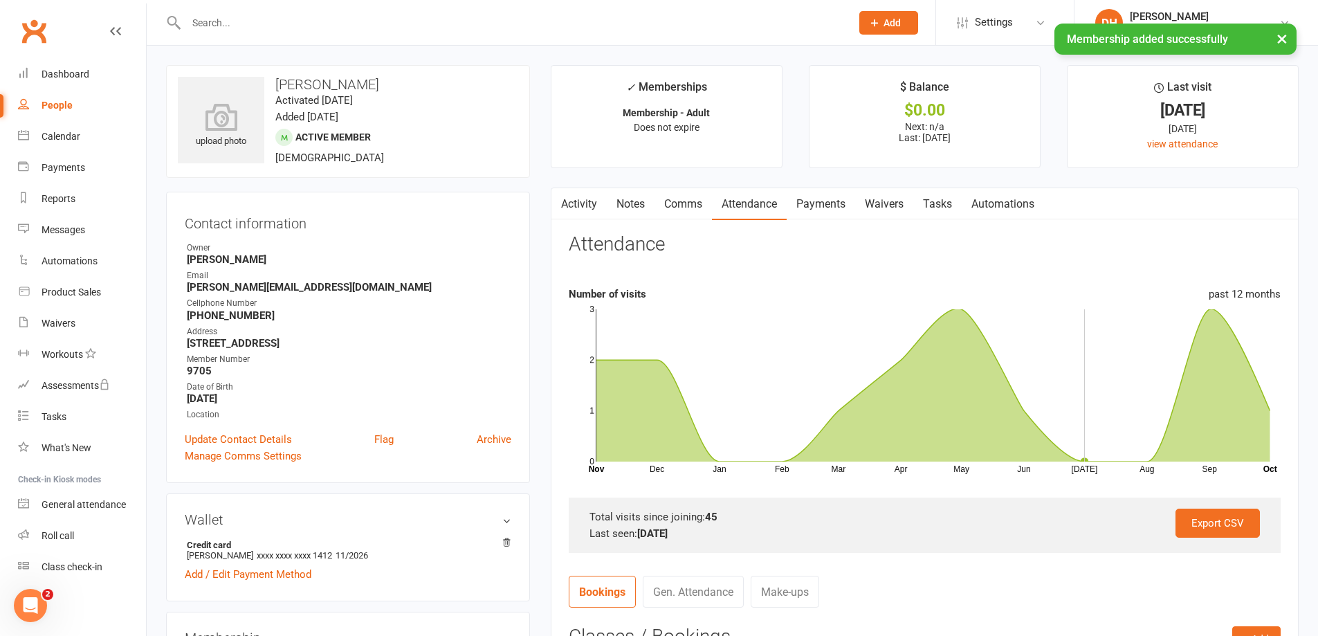
scroll to position [208, 0]
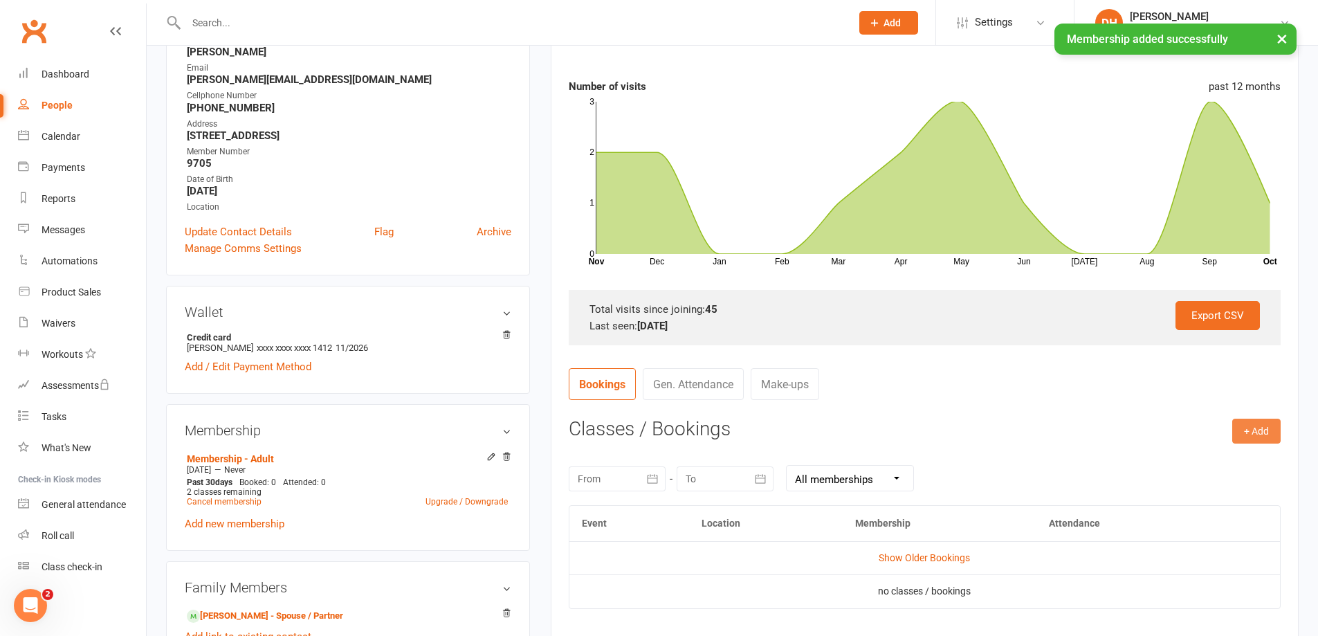
click at [1239, 439] on button "+ Add" at bounding box center [1257, 431] width 48 height 25
click at [1184, 464] on link "Book Event" at bounding box center [1211, 462] width 137 height 28
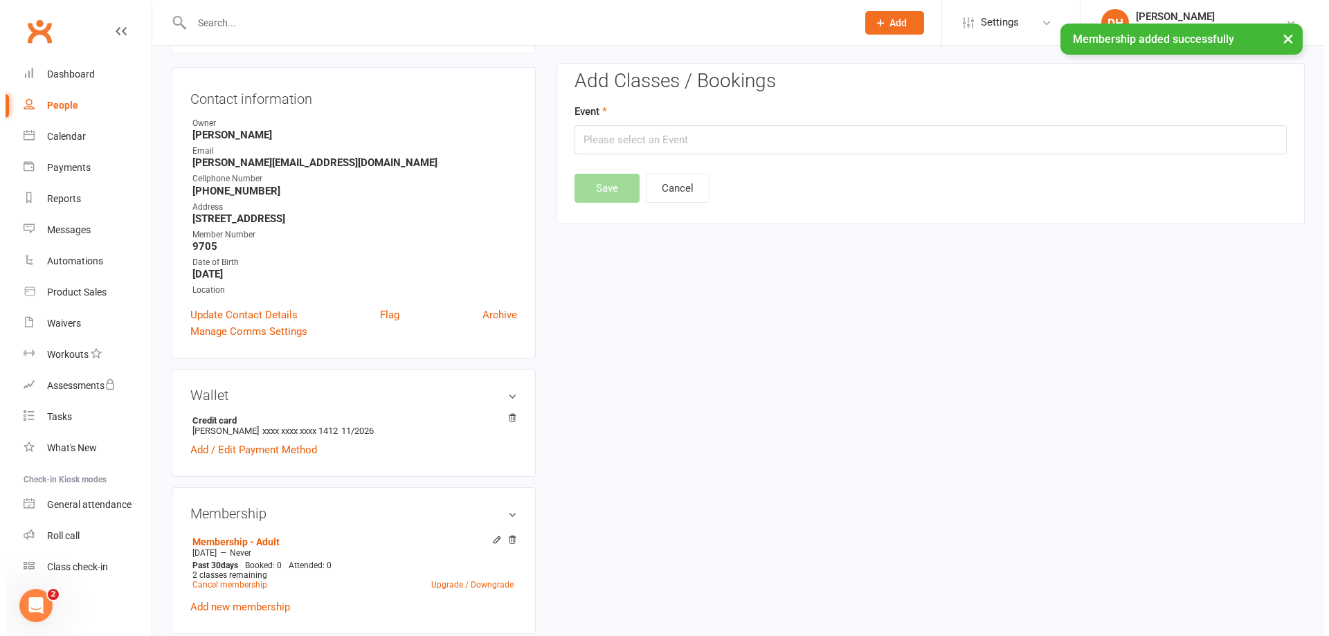
scroll to position [118, 0]
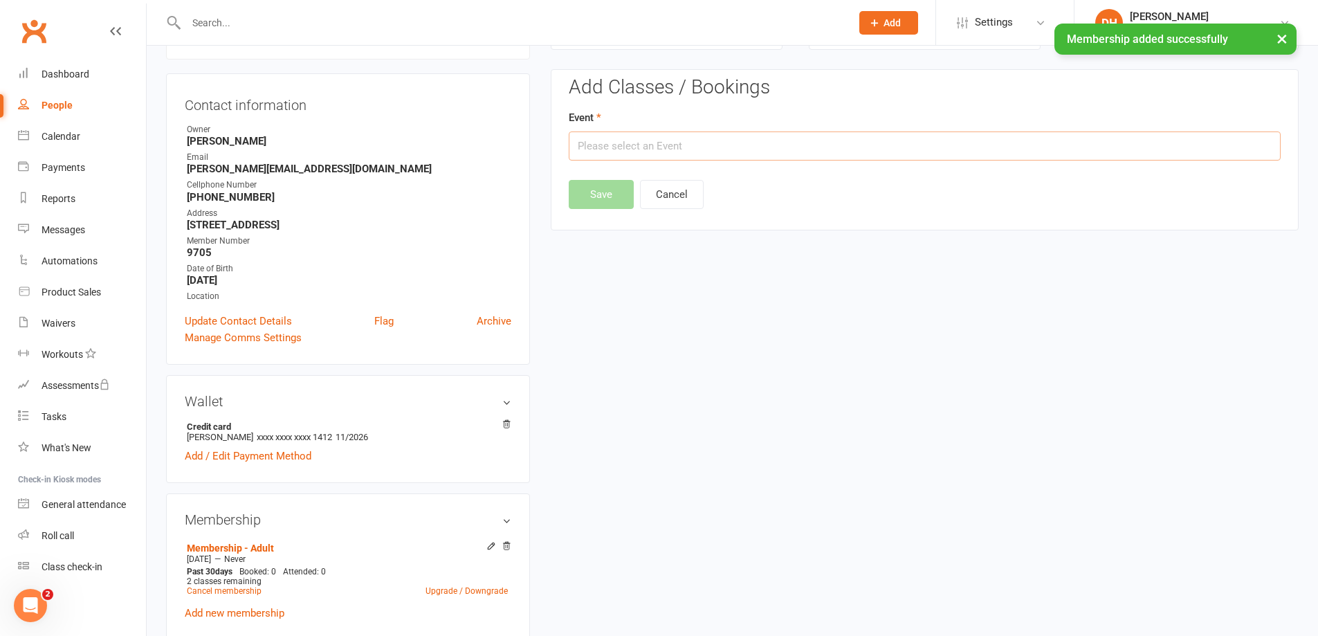
click at [777, 158] on input "text" at bounding box center [925, 145] width 712 height 29
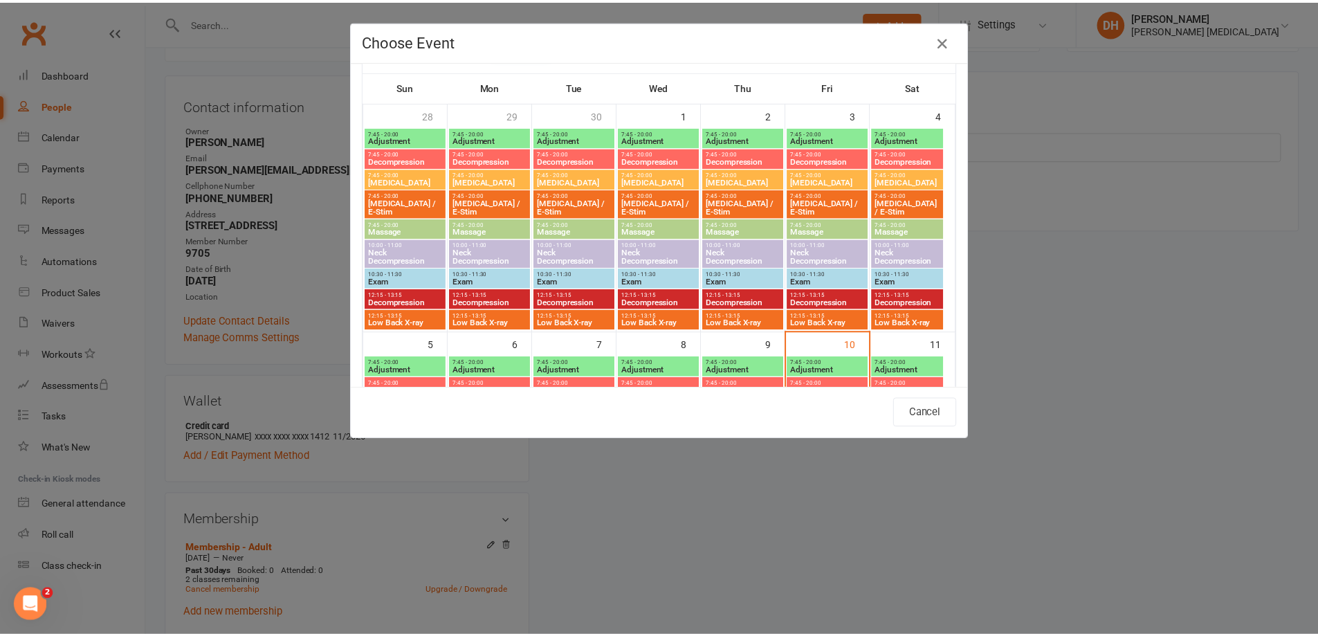
scroll to position [260, 0]
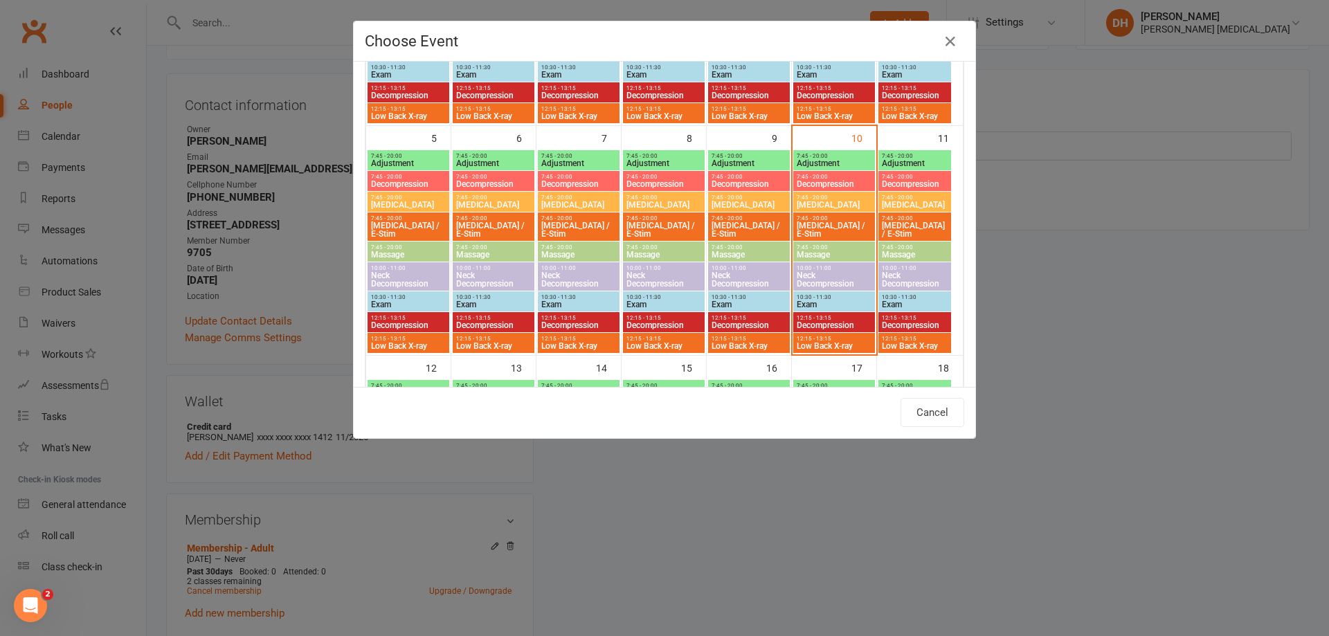
type input "Adjustment - [DATE] 7:45:00 AM"
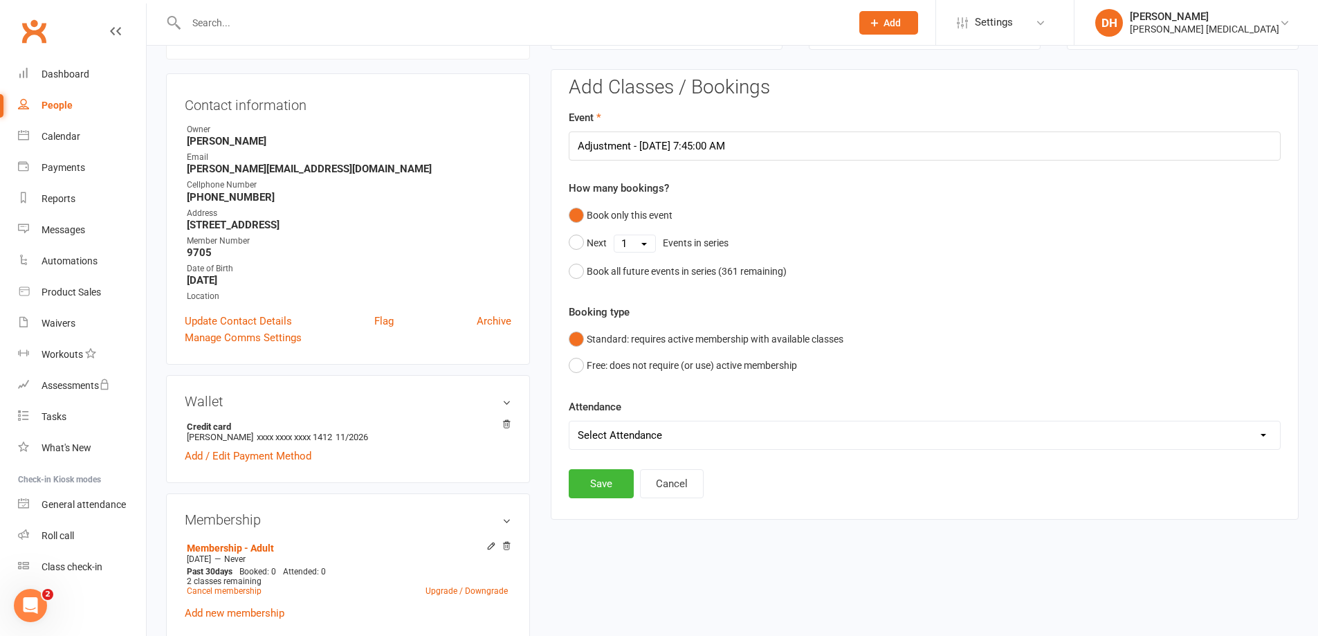
drag, startPoint x: 705, startPoint y: 438, endPoint x: 708, endPoint y: 445, distance: 7.7
click at [705, 438] on select "Select Attendance Attended Absent" at bounding box center [925, 435] width 711 height 28
select select "0"
click at [570, 421] on select "Select Attendance Attended Absent" at bounding box center [925, 435] width 711 height 28
click at [621, 482] on button "Save" at bounding box center [601, 483] width 65 height 29
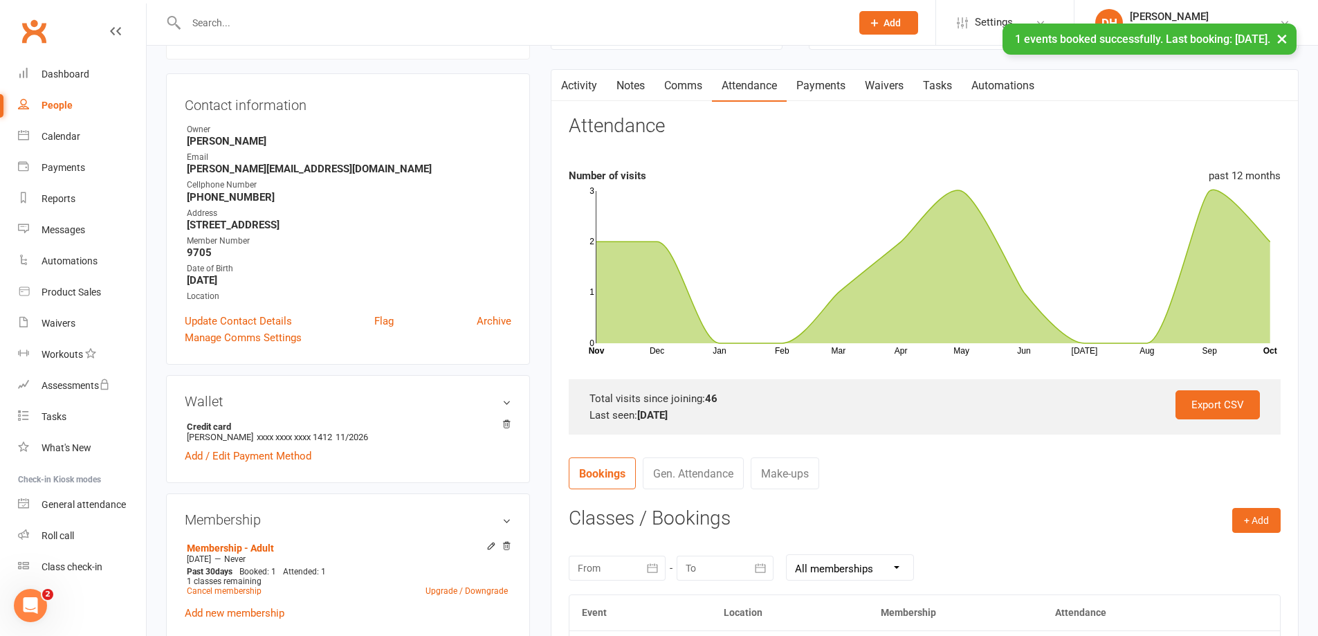
click at [420, 24] on div "× 1 events booked successfully. Last booking: [DATE]." at bounding box center [650, 24] width 1300 height 0
click at [416, 22] on input "text" at bounding box center [512, 22] width 660 height 19
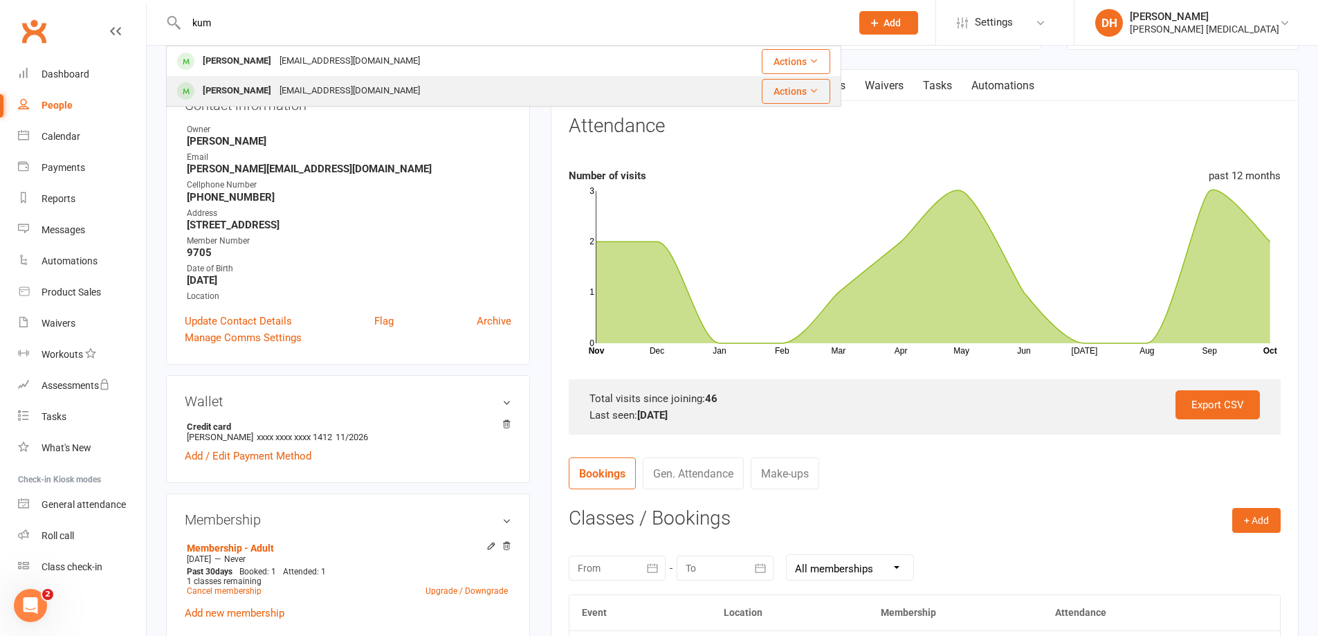
type input "kum"
click at [320, 84] on div "[EMAIL_ADDRESS][DOMAIN_NAME]" at bounding box center [349, 91] width 149 height 20
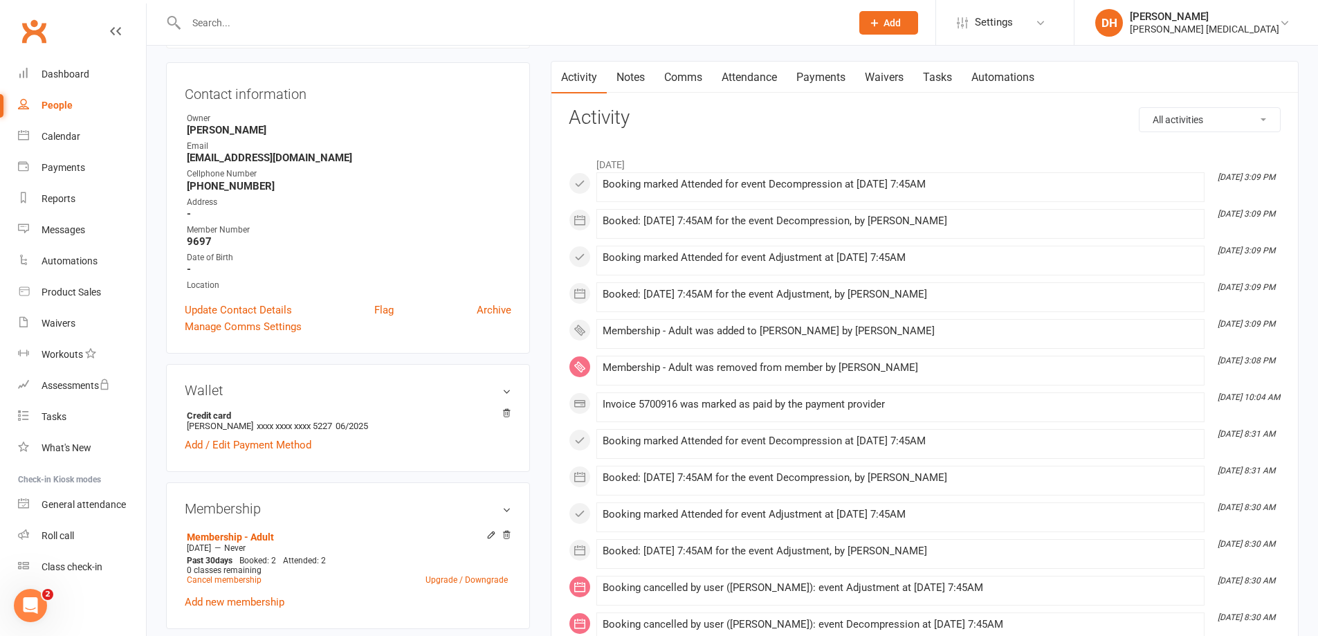
scroll to position [138, 0]
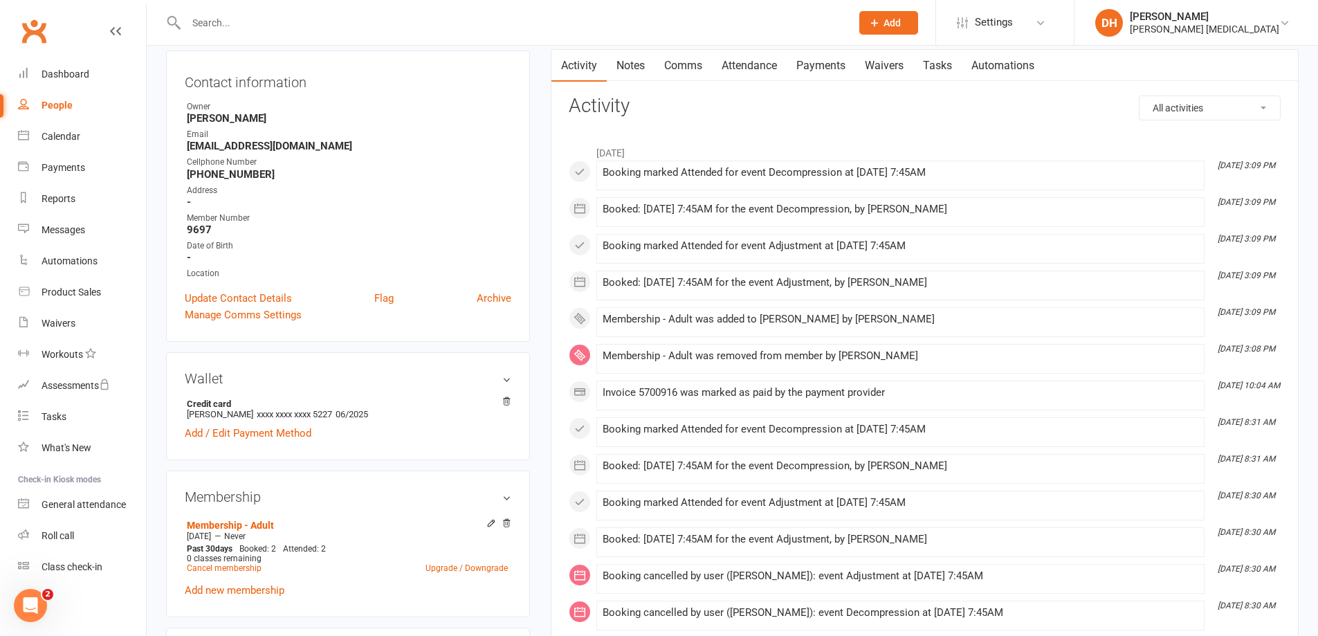
click at [846, 60] on link "Payments" at bounding box center [821, 66] width 69 height 32
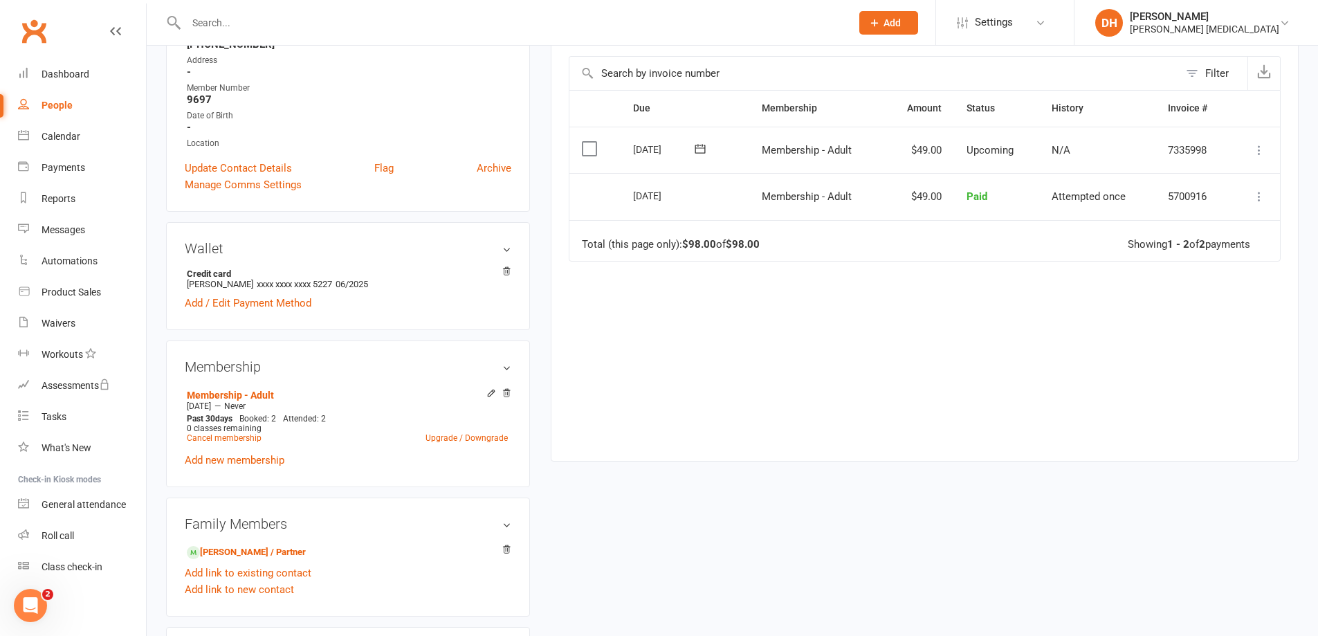
scroll to position [277, 0]
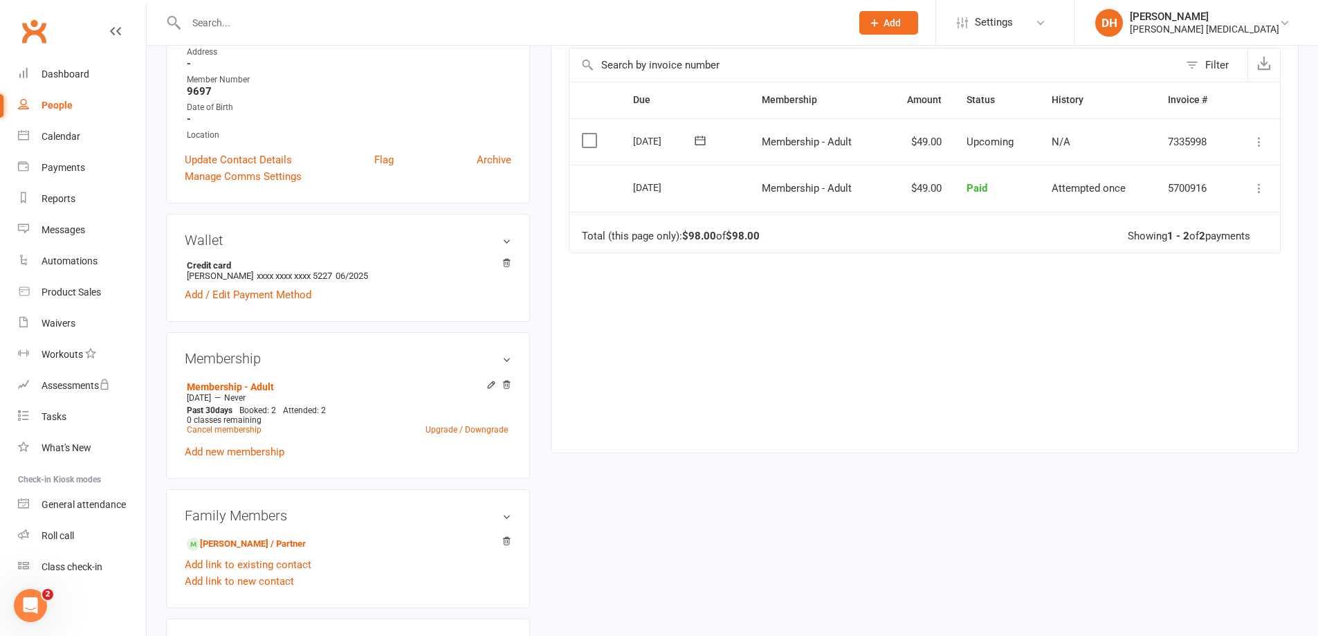
drag, startPoint x: 505, startPoint y: 385, endPoint x: 711, endPoint y: 42, distance: 400.1
click at [505, 383] on icon at bounding box center [507, 385] width 10 height 10
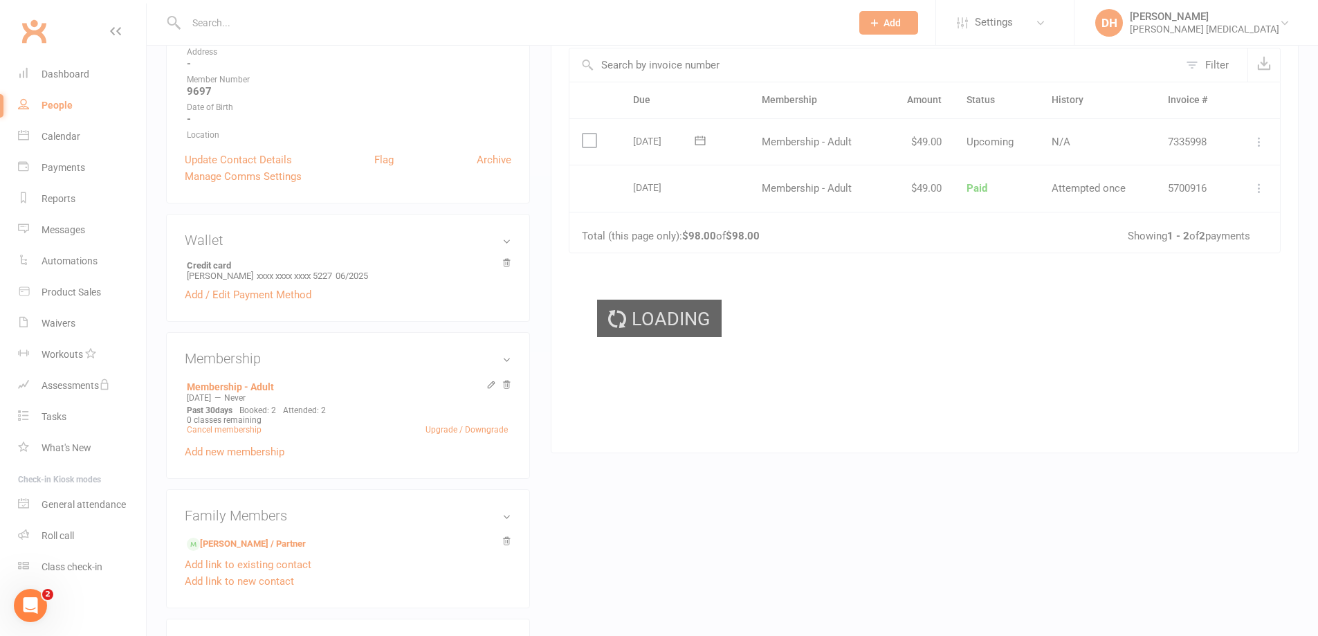
click at [715, 51] on div "Loading" at bounding box center [659, 318] width 1318 height 636
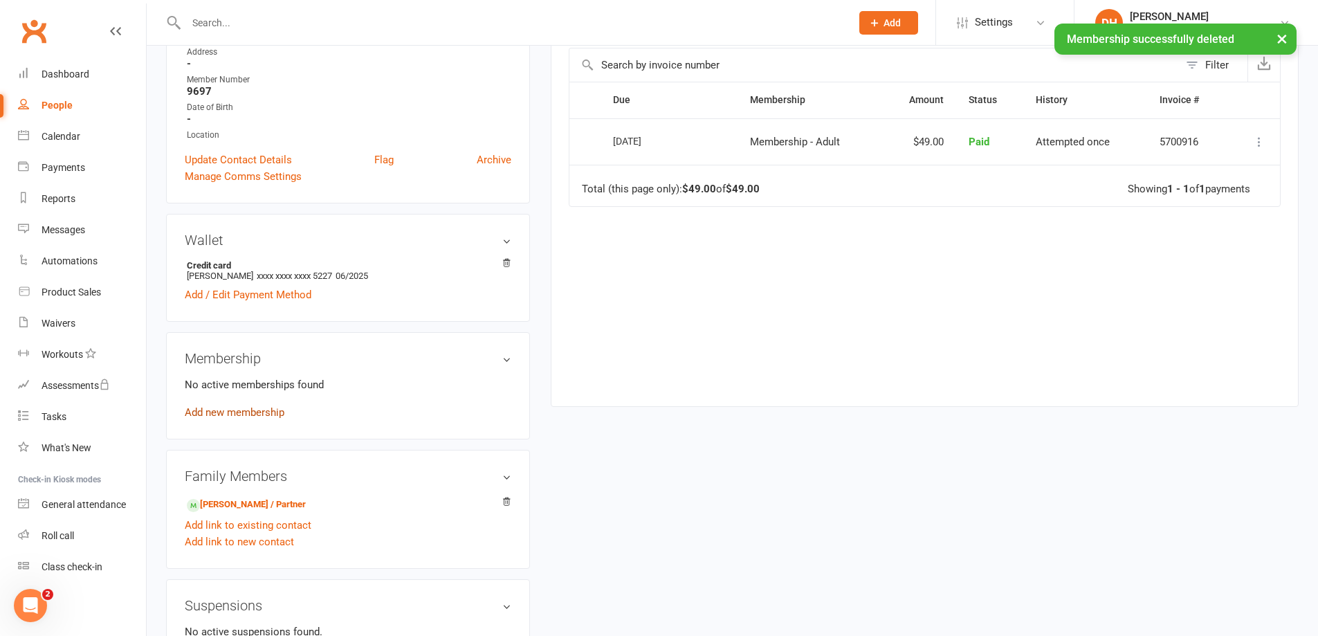
click at [235, 415] on link "Add new membership" at bounding box center [235, 412] width 100 height 12
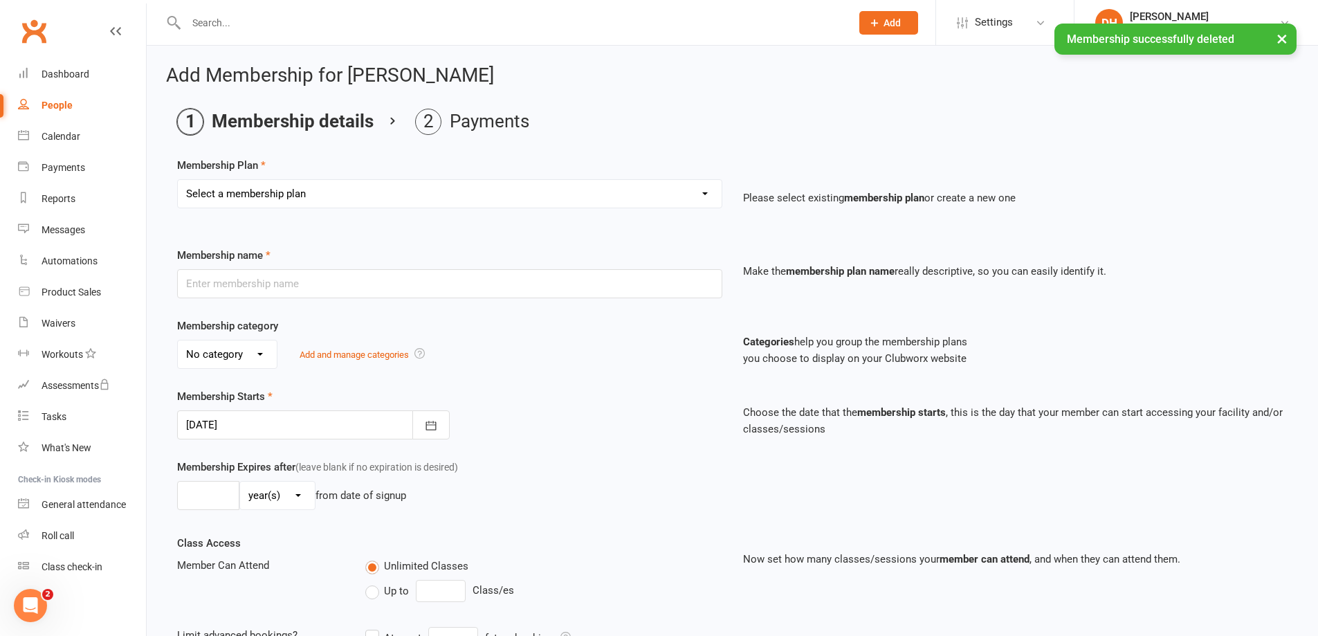
click at [423, 204] on select "Select a membership plan Membership - Insurance Membership - Adult Membership -…" at bounding box center [450, 194] width 544 height 28
select select "2"
click at [178, 180] on select "Select a membership plan Membership - Insurance Membership - Adult Membership -…" at bounding box center [450, 194] width 544 height 28
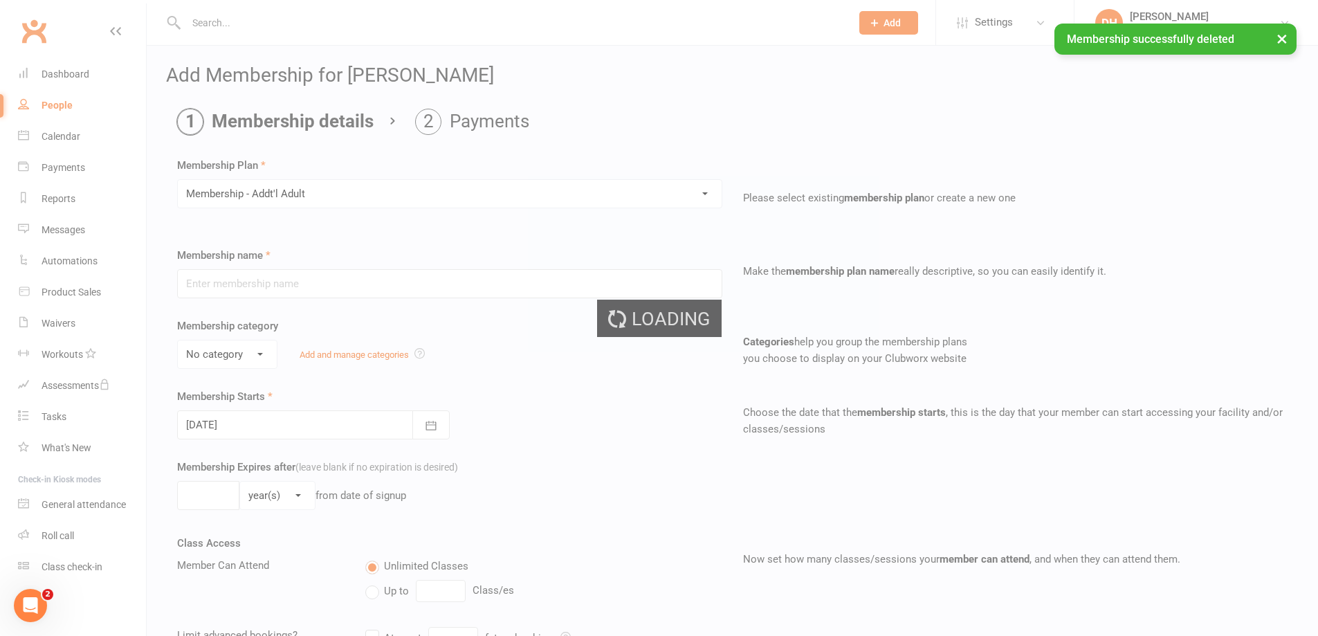
type input "Membership - Addt'l Adult"
select select "0"
type input "0"
type input "2"
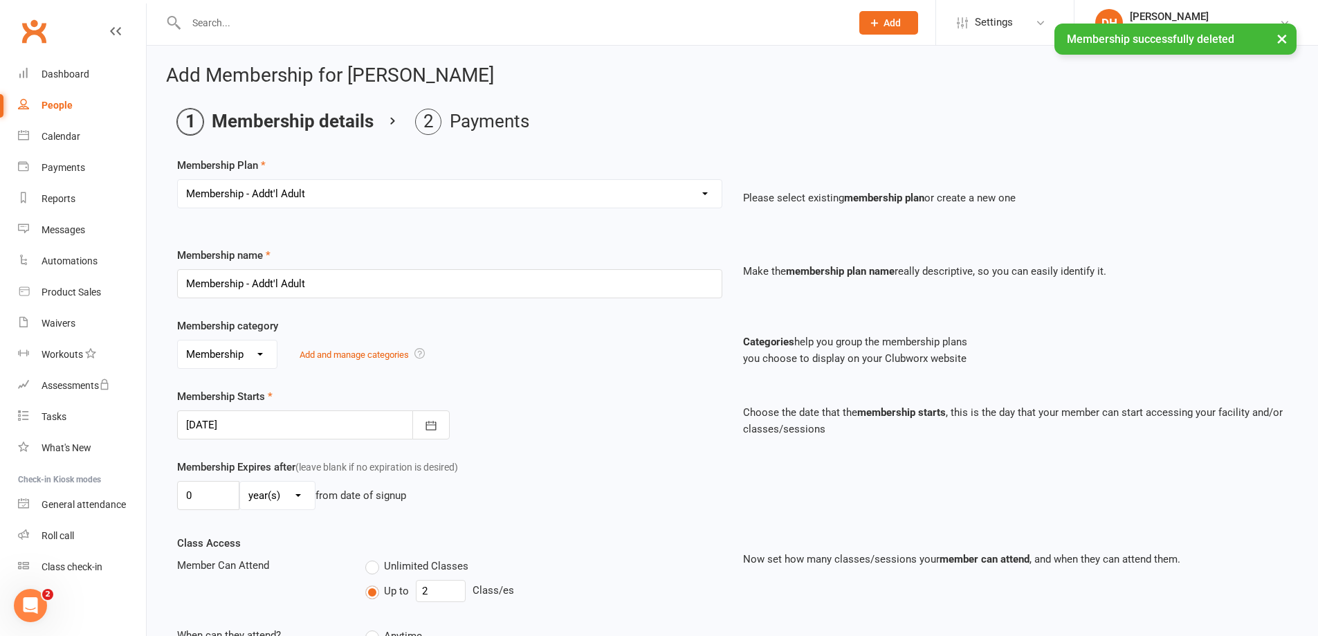
click at [387, 183] on select "Select a membership plan Membership - Insurance Membership - Adult Membership -…" at bounding box center [450, 194] width 544 height 28
select select "1"
click at [178, 180] on select "Select a membership plan Membership - Insurance Membership - Adult Membership -…" at bounding box center [450, 194] width 544 height 28
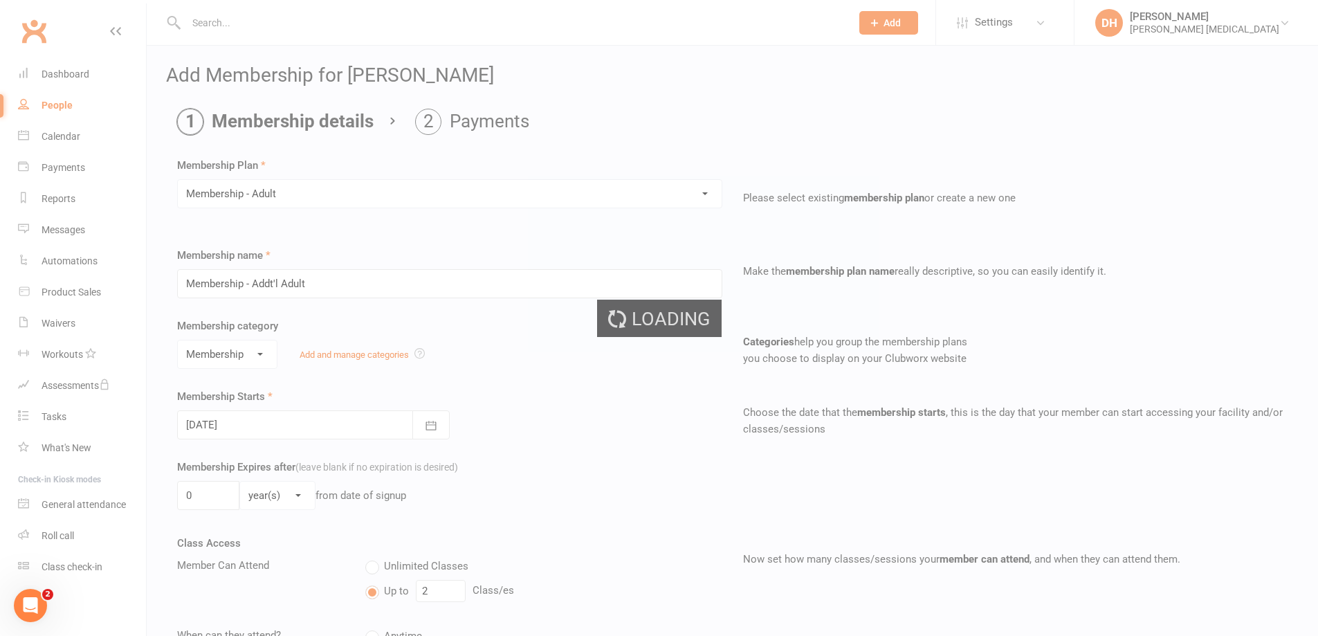
type input "Membership - Adult"
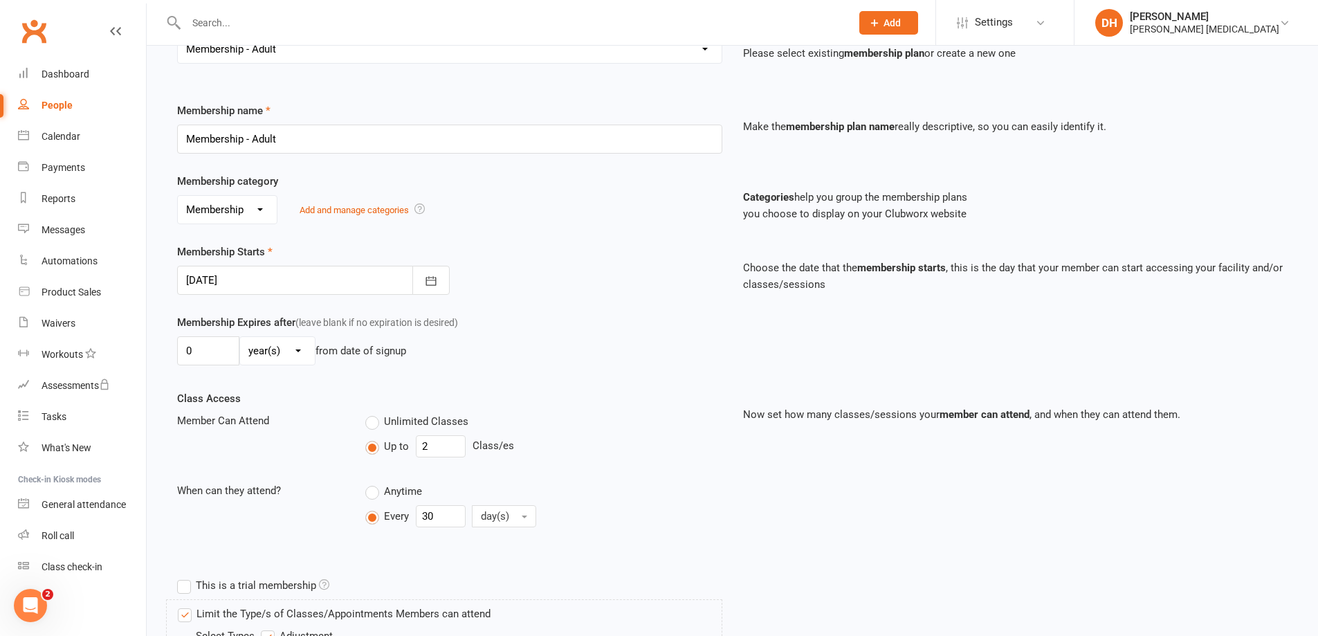
scroll to position [466, 0]
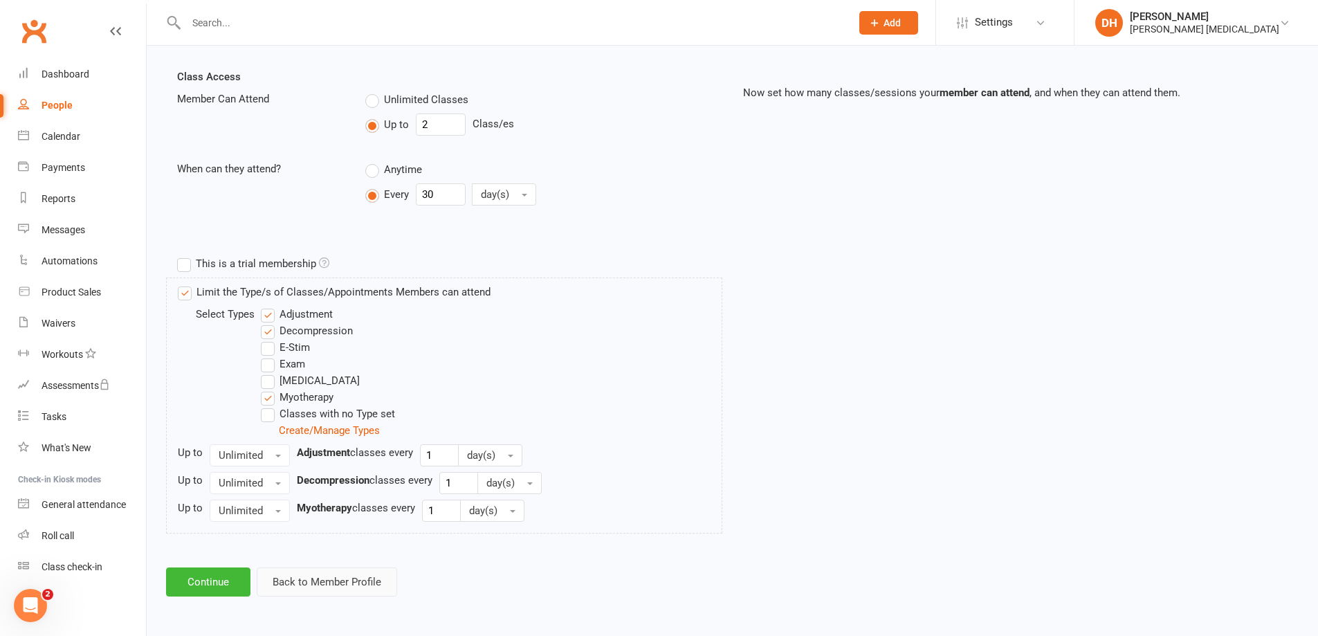
click at [321, 583] on button "Back to Member Profile" at bounding box center [327, 581] width 140 height 29
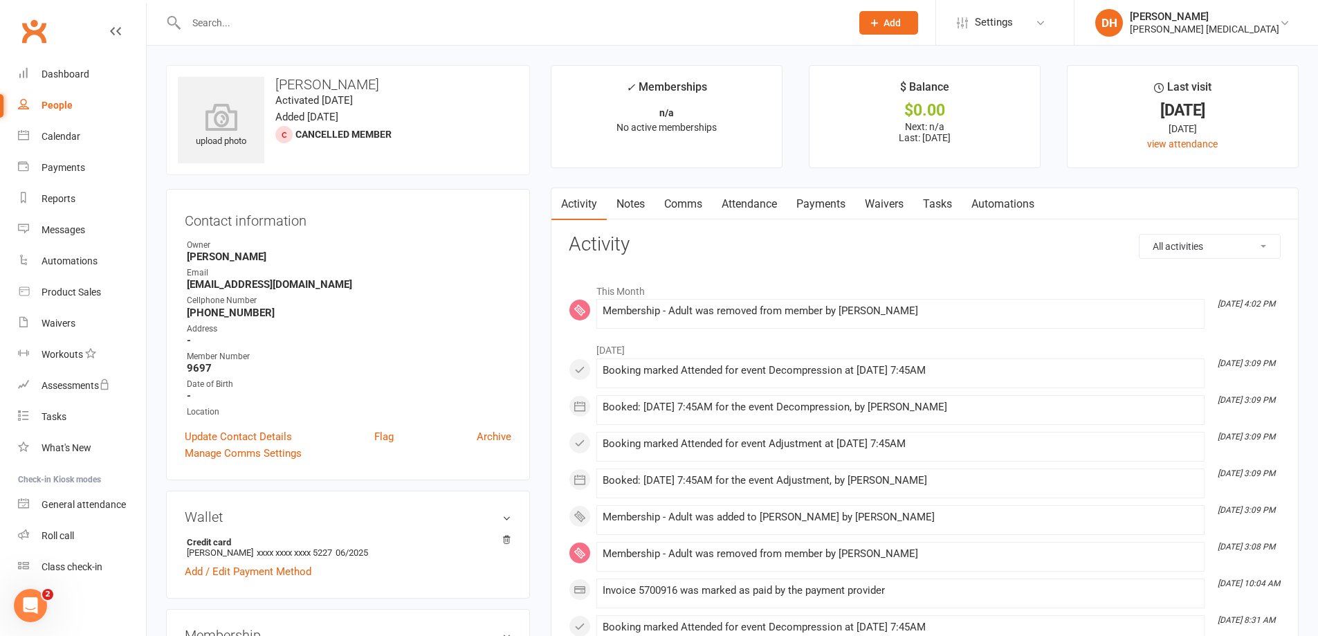
click at [767, 200] on link "Attendance" at bounding box center [749, 204] width 75 height 32
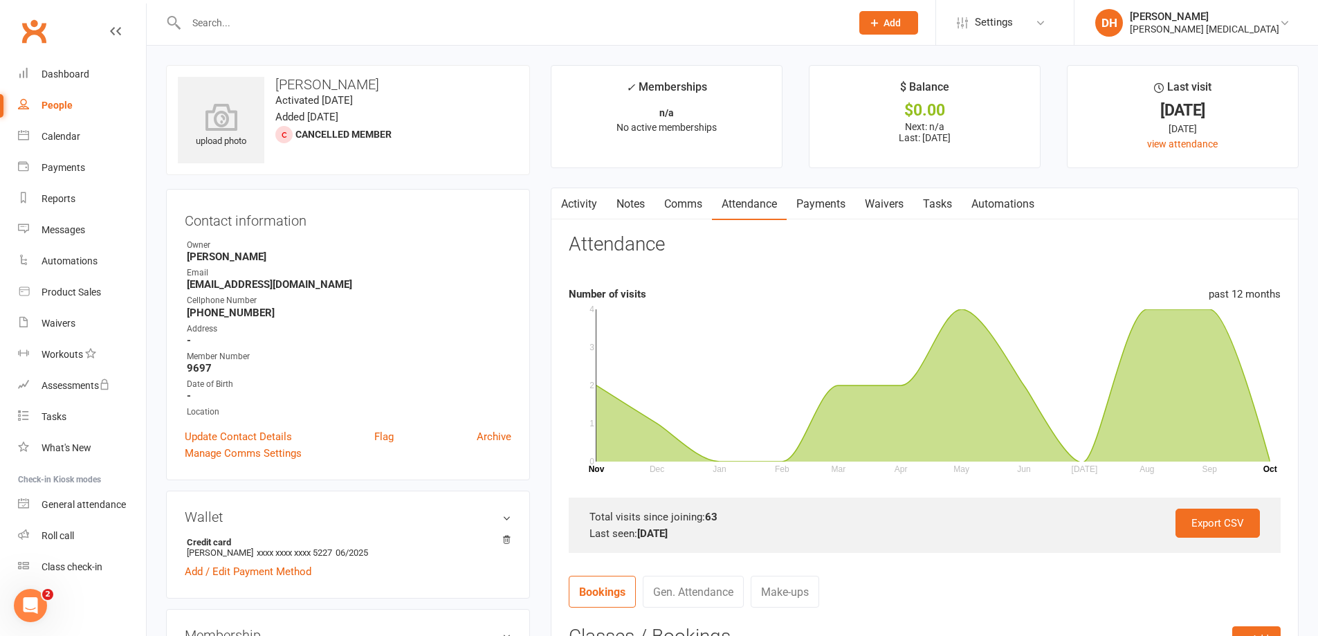
click at [822, 200] on link "Payments" at bounding box center [821, 204] width 69 height 32
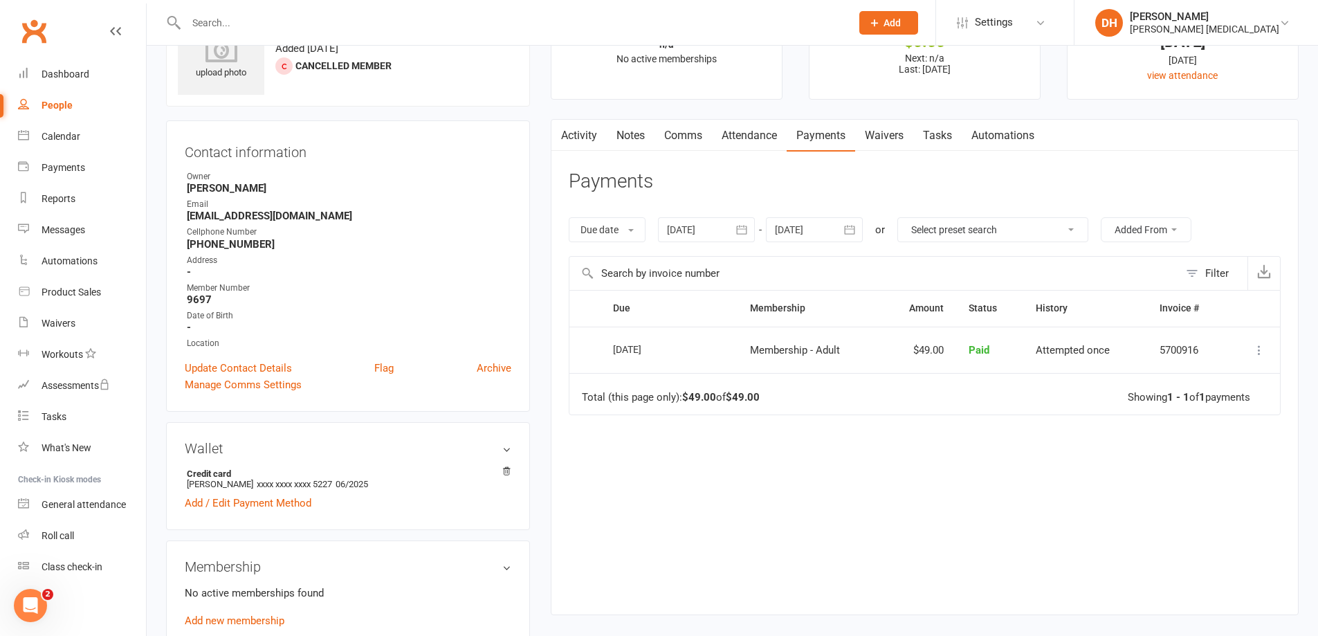
scroll to position [69, 0]
click at [738, 230] on icon "button" at bounding box center [742, 229] width 14 height 14
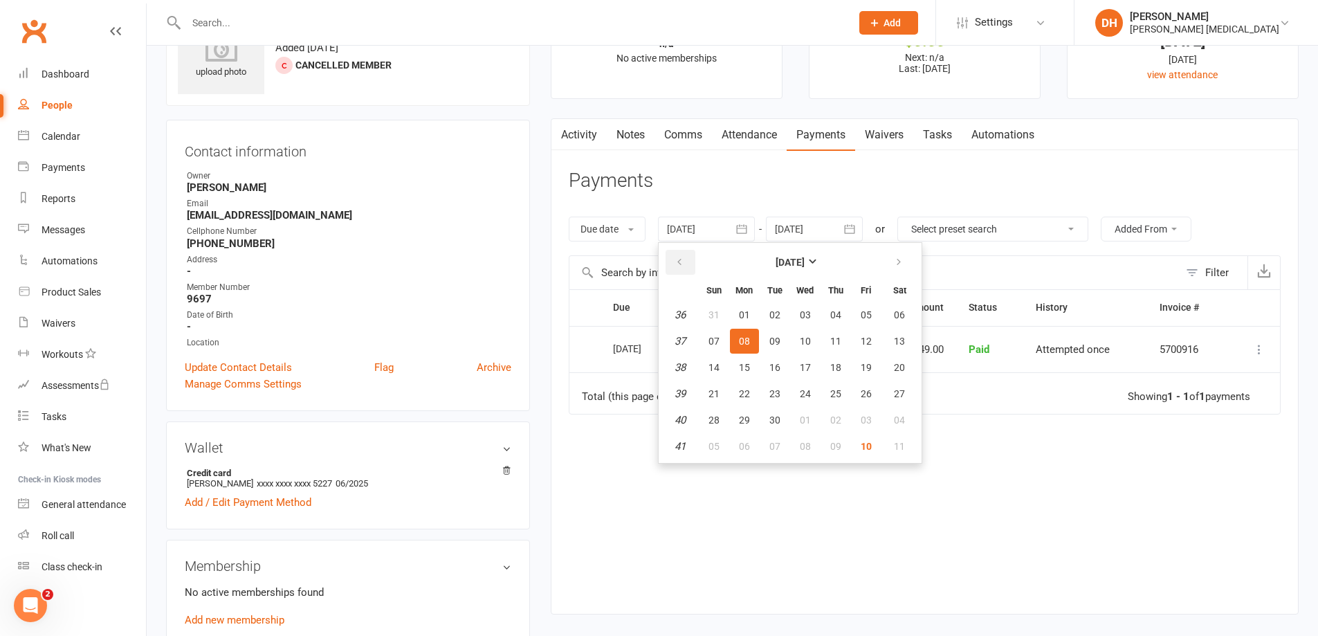
click at [694, 260] on button "button" at bounding box center [681, 262] width 30 height 25
click at [747, 330] on button "05" at bounding box center [744, 341] width 29 height 25
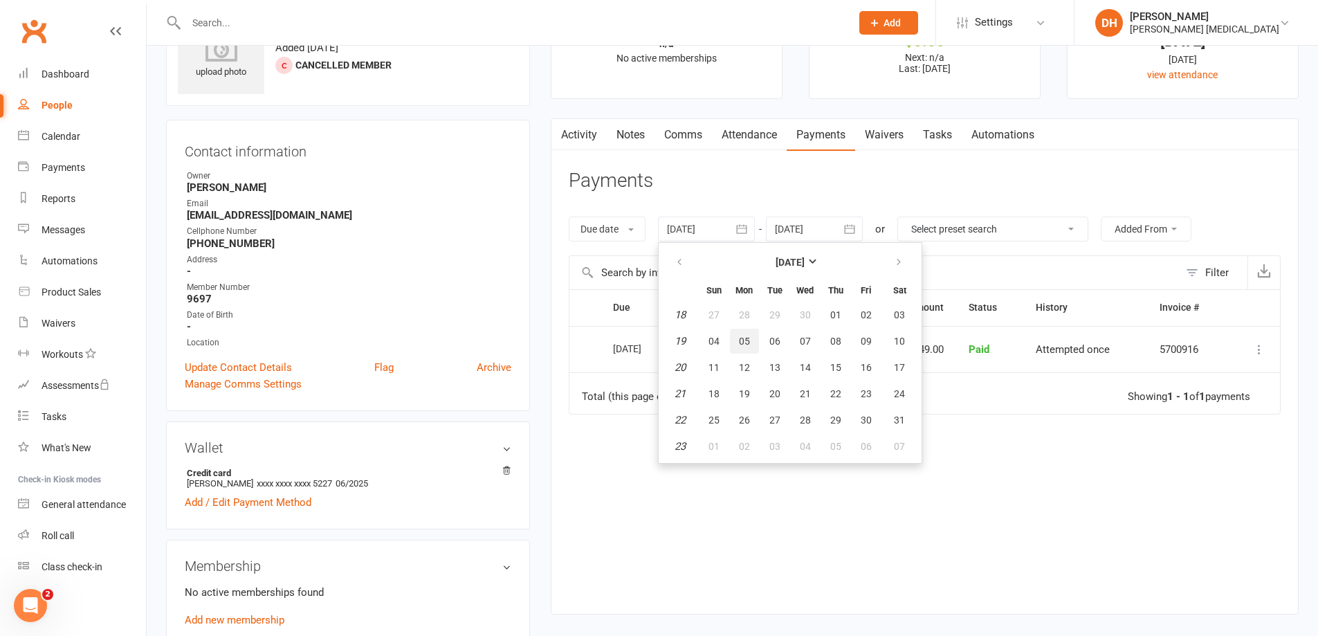
type input "[DATE]"
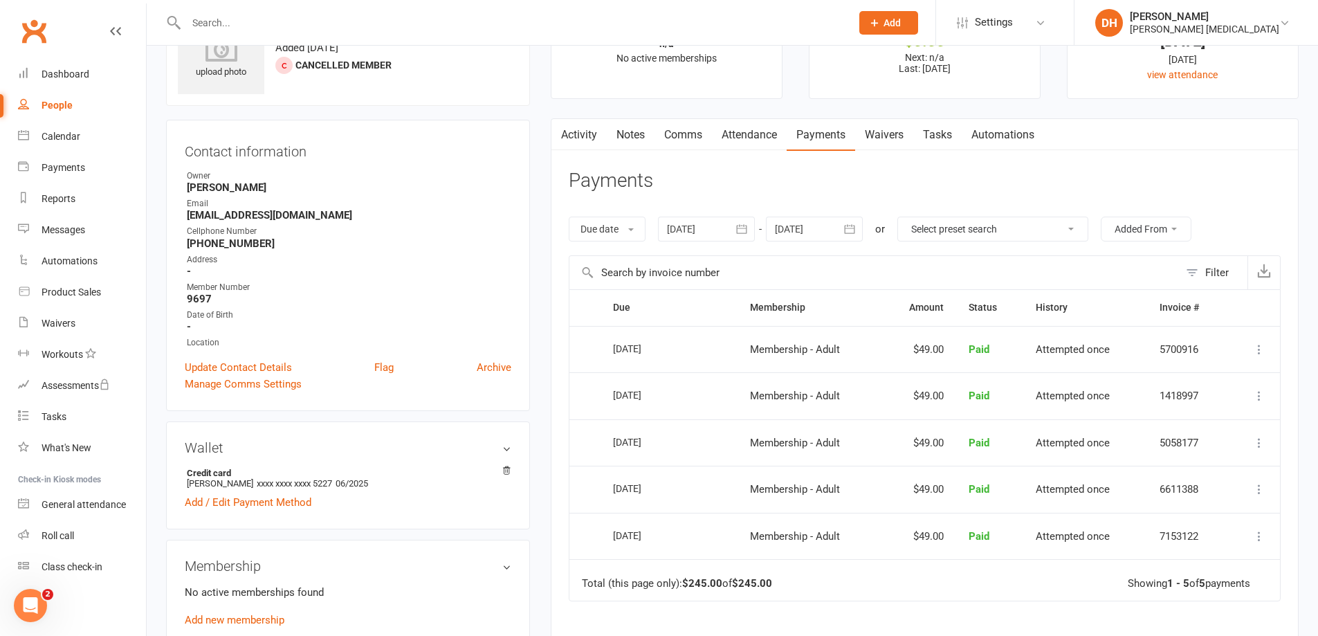
click at [262, 18] on input "text" at bounding box center [512, 22] width 660 height 19
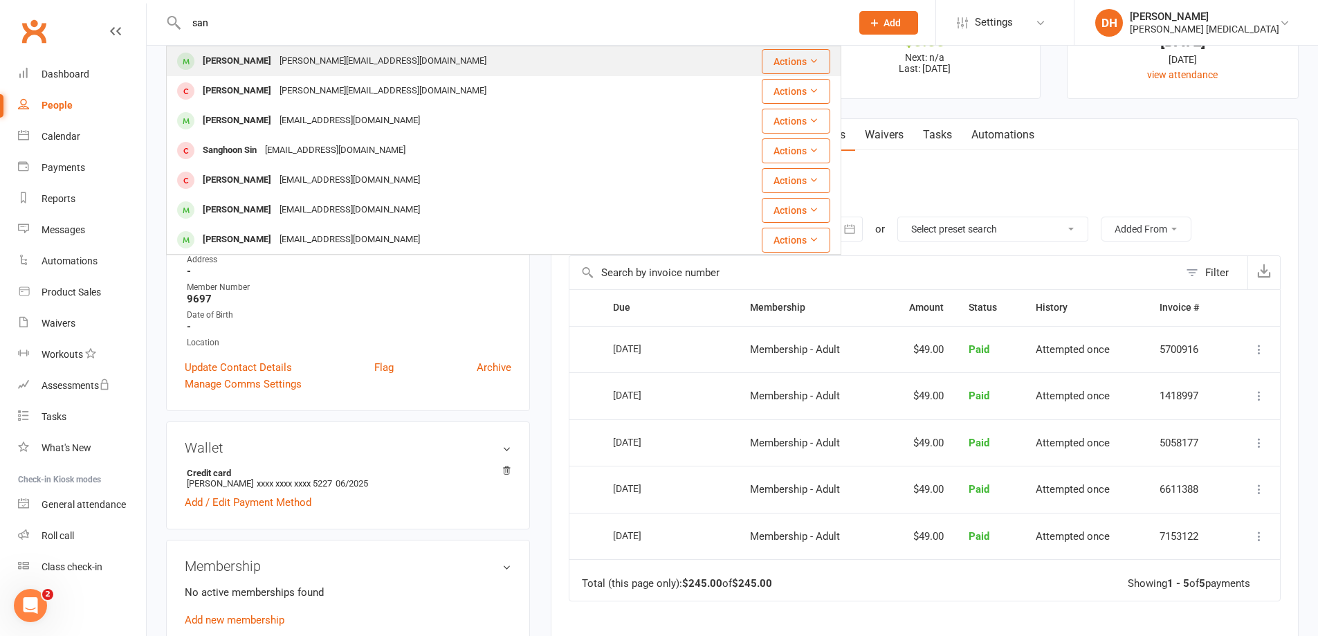
type input "san"
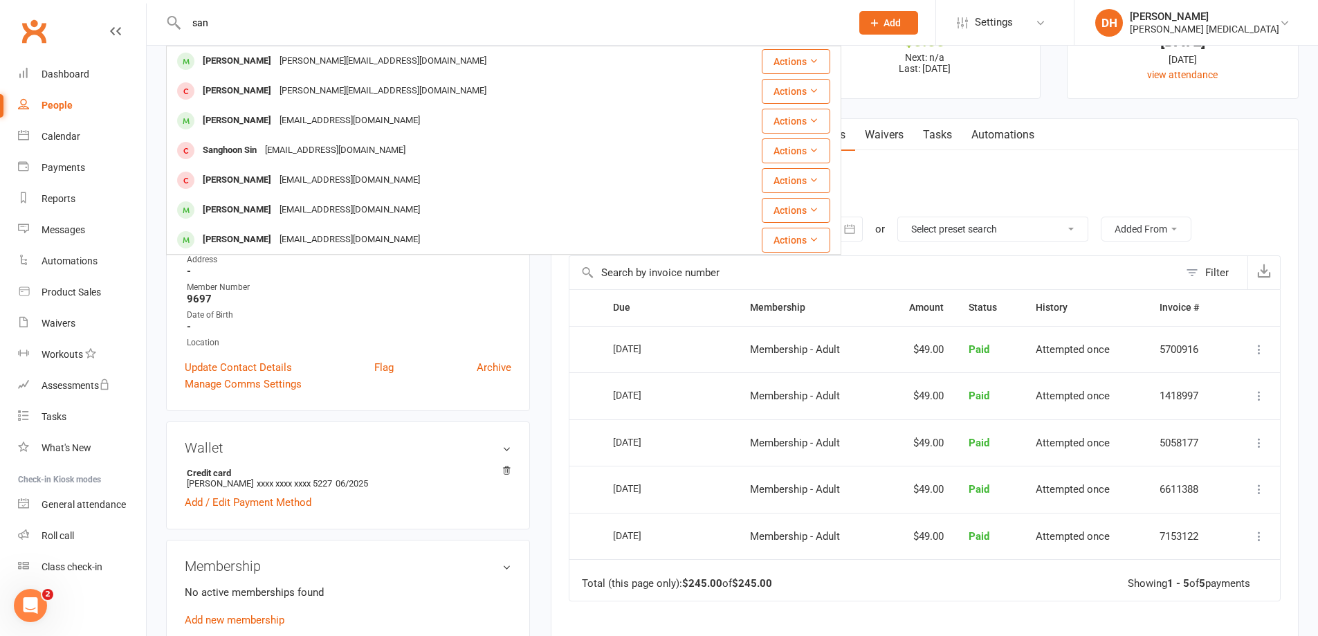
click at [331, 61] on div "[PERSON_NAME][EMAIL_ADDRESS][DOMAIN_NAME]" at bounding box center [382, 61] width 215 height 20
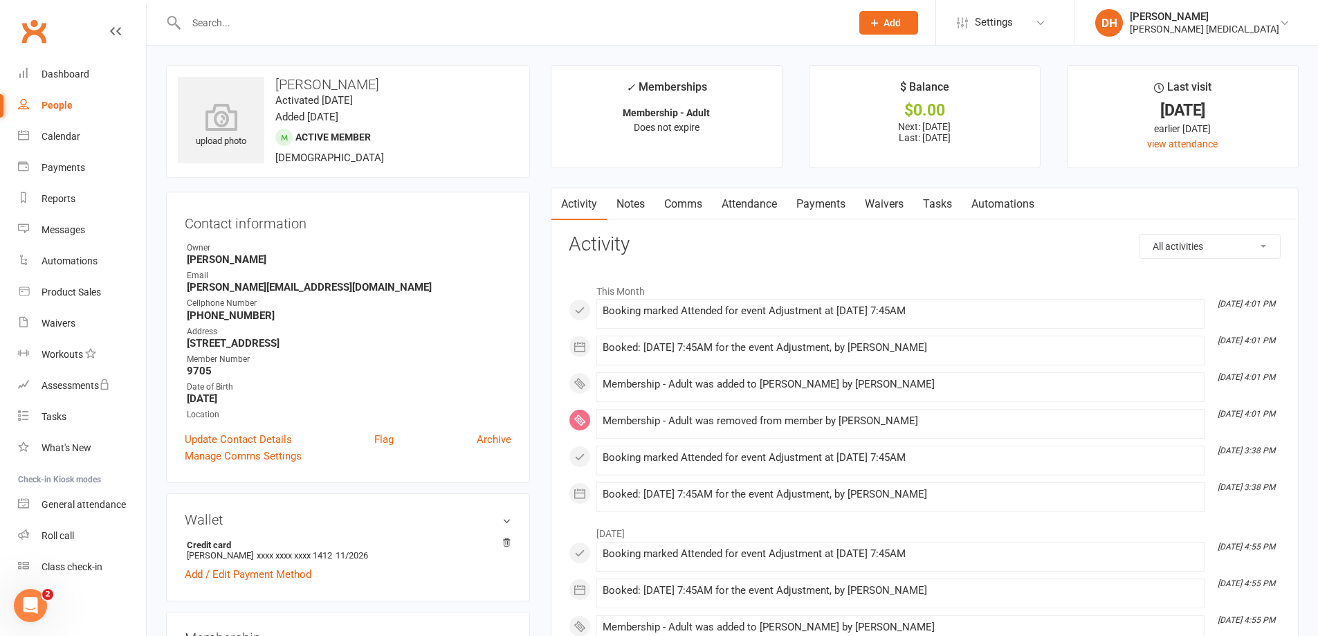
click at [828, 190] on link "Payments" at bounding box center [821, 204] width 69 height 32
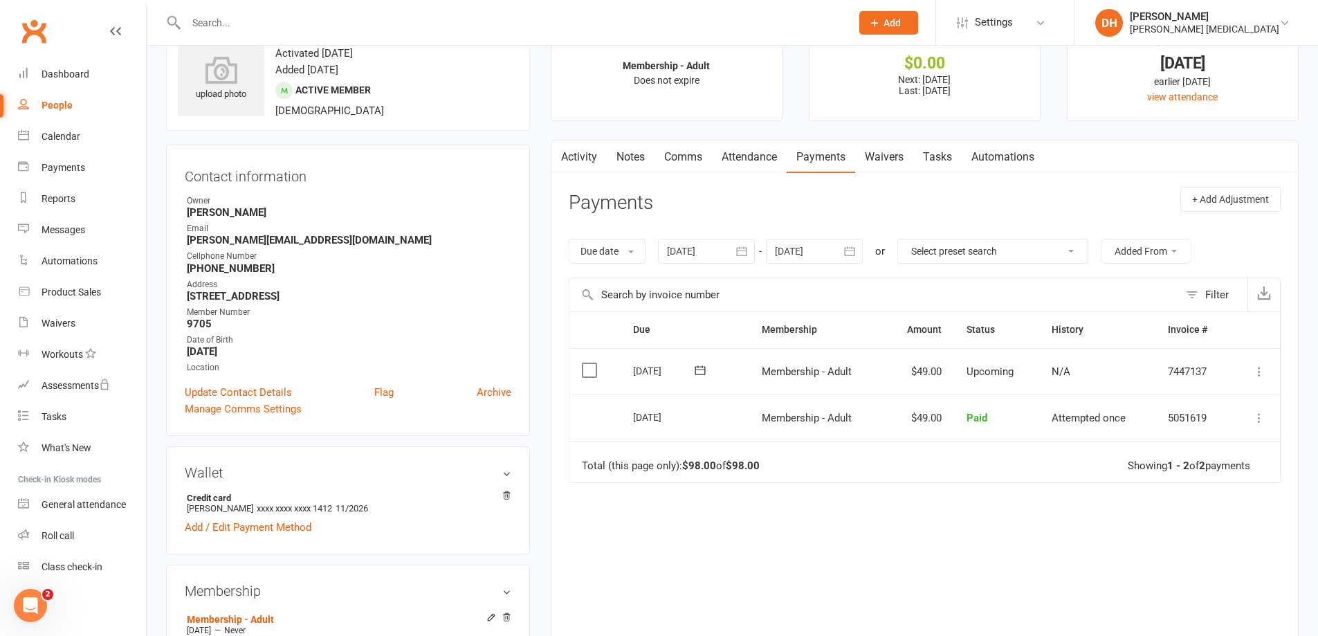
scroll to position [69, 0]
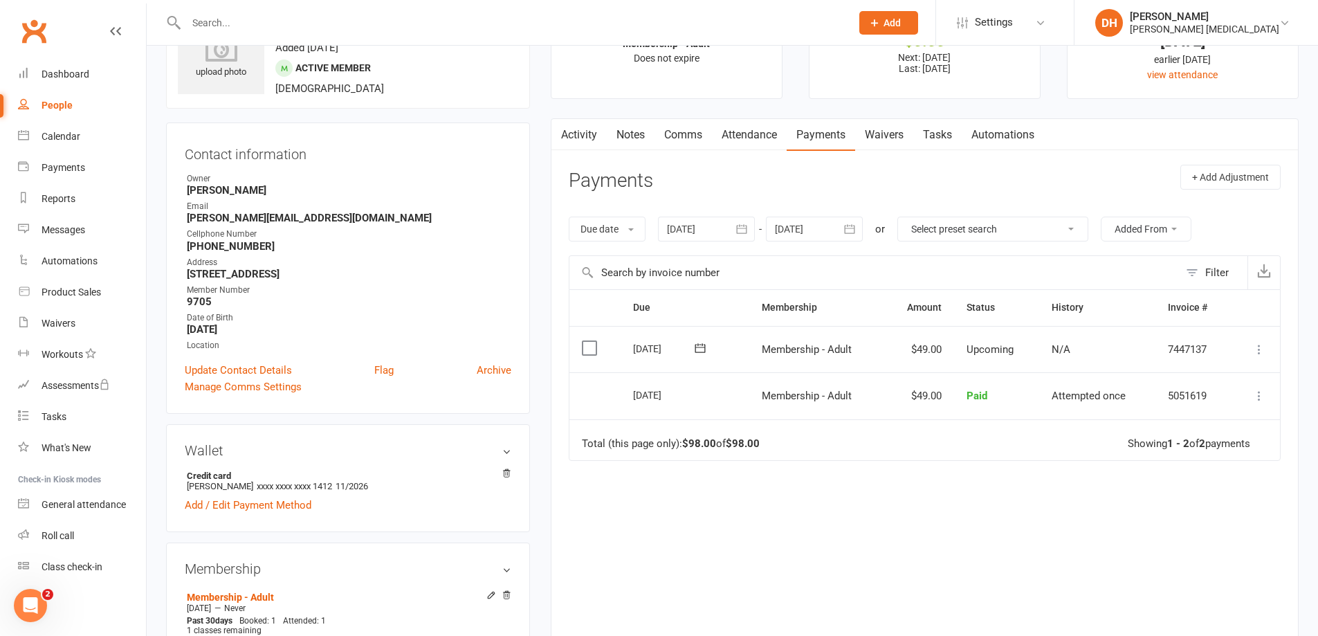
click at [741, 224] on icon "button" at bounding box center [742, 229] width 14 height 14
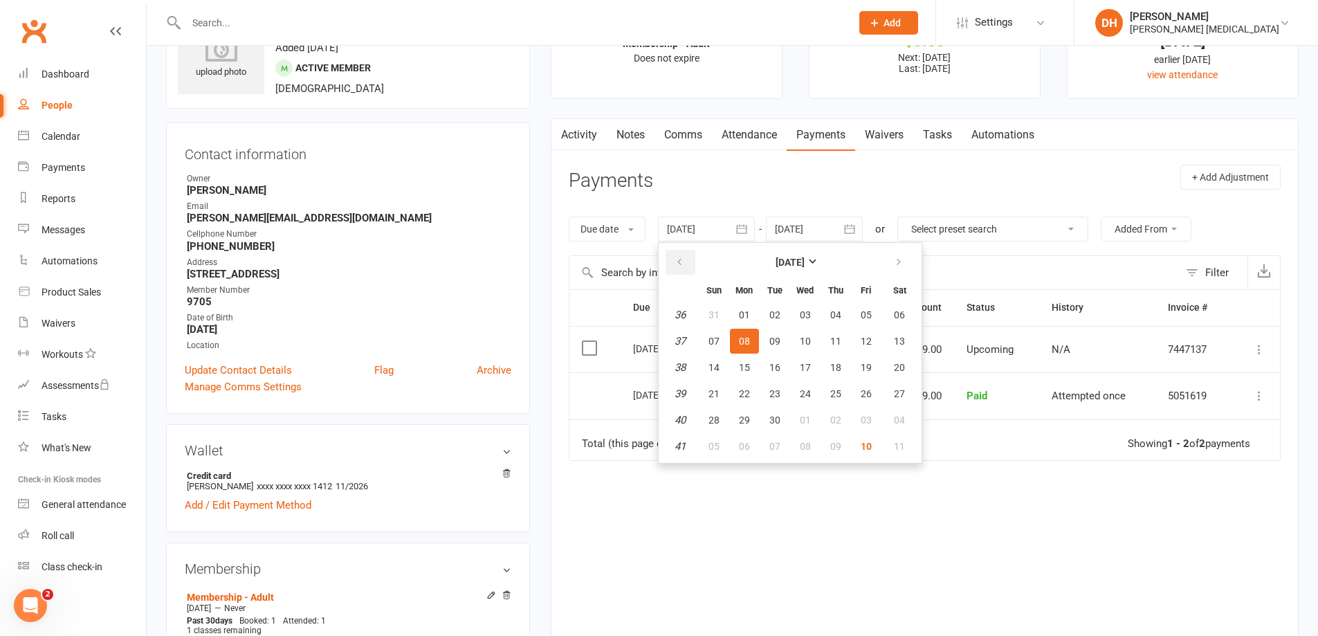
click at [681, 266] on icon "button" at bounding box center [680, 262] width 10 height 11
click at [685, 322] on td "18" at bounding box center [680, 314] width 35 height 25
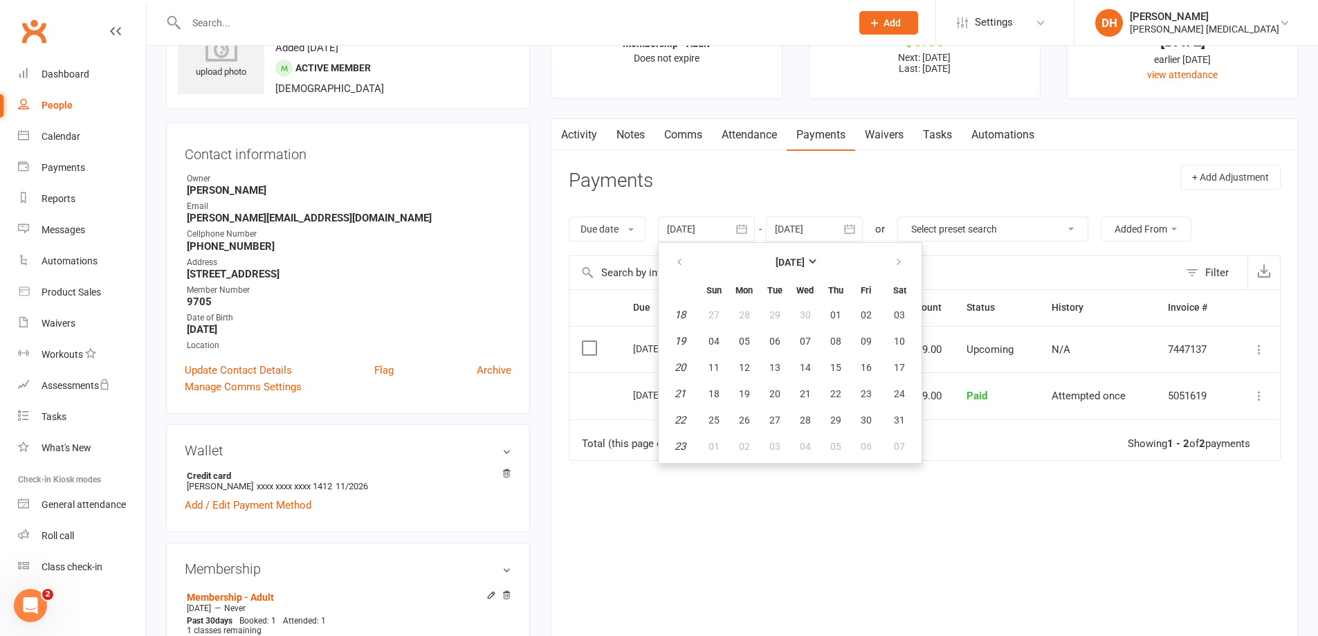
click at [673, 303] on td "18" at bounding box center [680, 314] width 35 height 25
click at [681, 311] on em "18" at bounding box center [680, 315] width 11 height 12
click at [727, 354] on table "[DATE] Sun Mon Tue Wed Thu Fri Sat 18 27 28 29 30 01 02 03 19 04 05 06 07 08 09…" at bounding box center [790, 353] width 257 height 215
click at [718, 340] on span "04" at bounding box center [714, 341] width 11 height 11
type input "[DATE]"
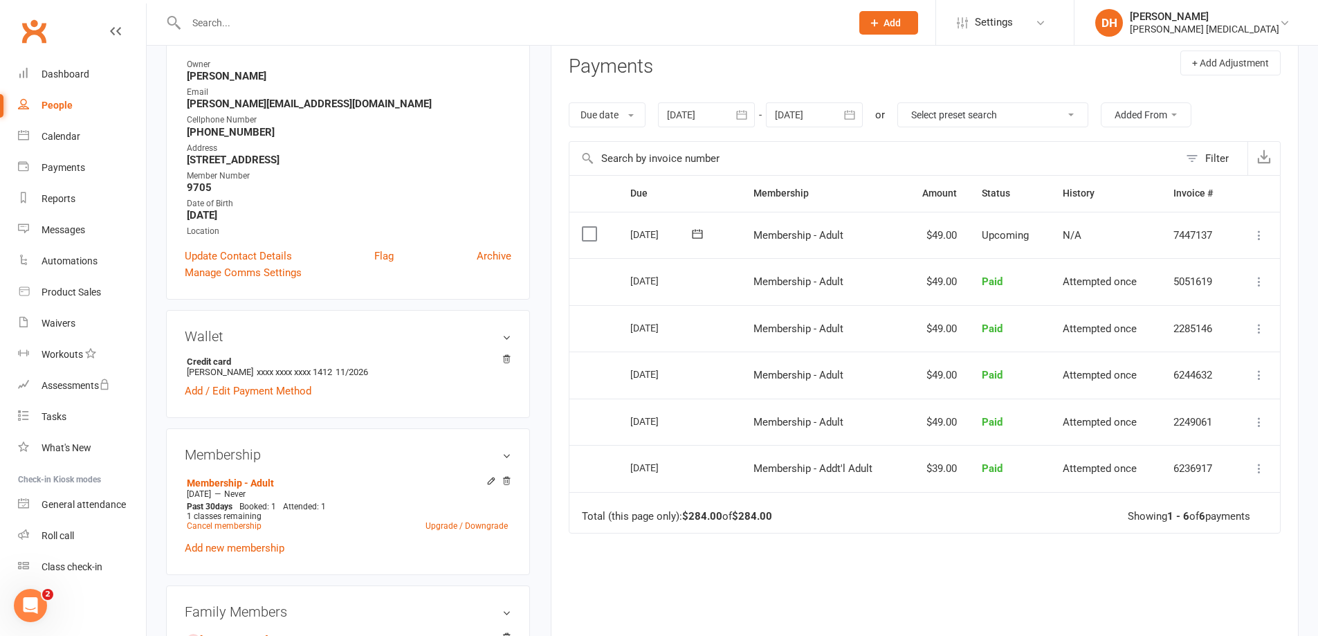
scroll to position [208, 0]
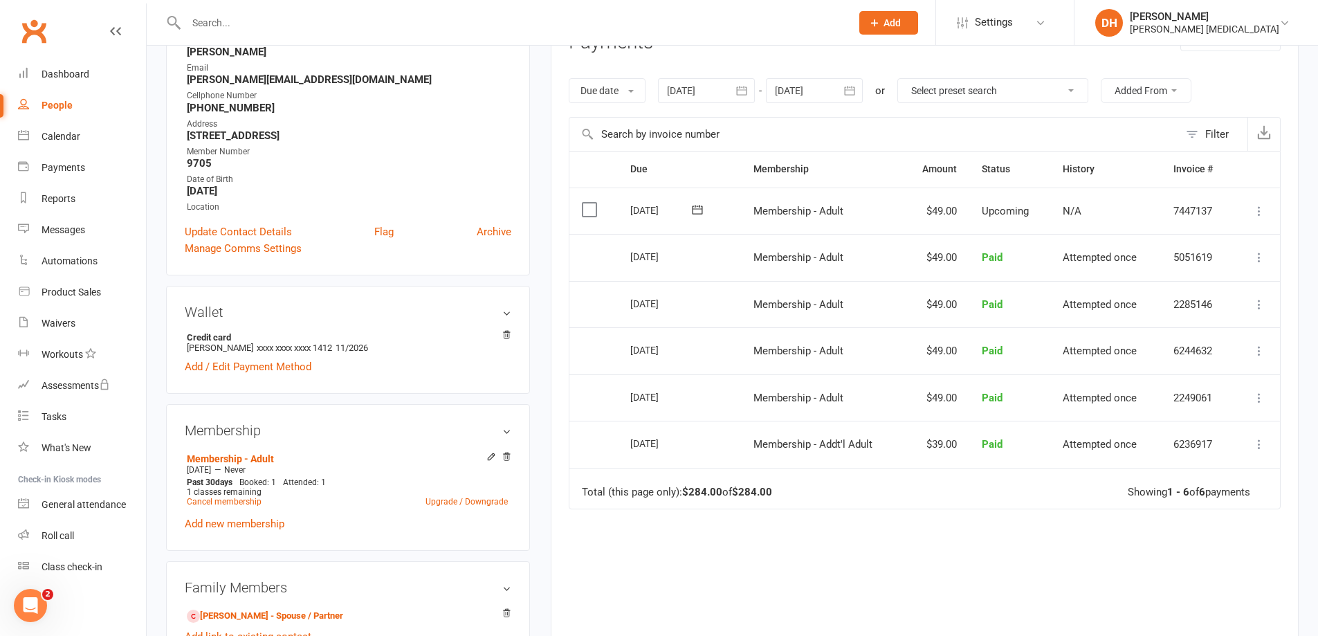
click at [516, 455] on div "Membership Membership - Adult [DATE] — Never Past 30 days Booked: 1 Attended: 1…" at bounding box center [348, 477] width 364 height 146
click at [510, 457] on icon at bounding box center [507, 457] width 10 height 10
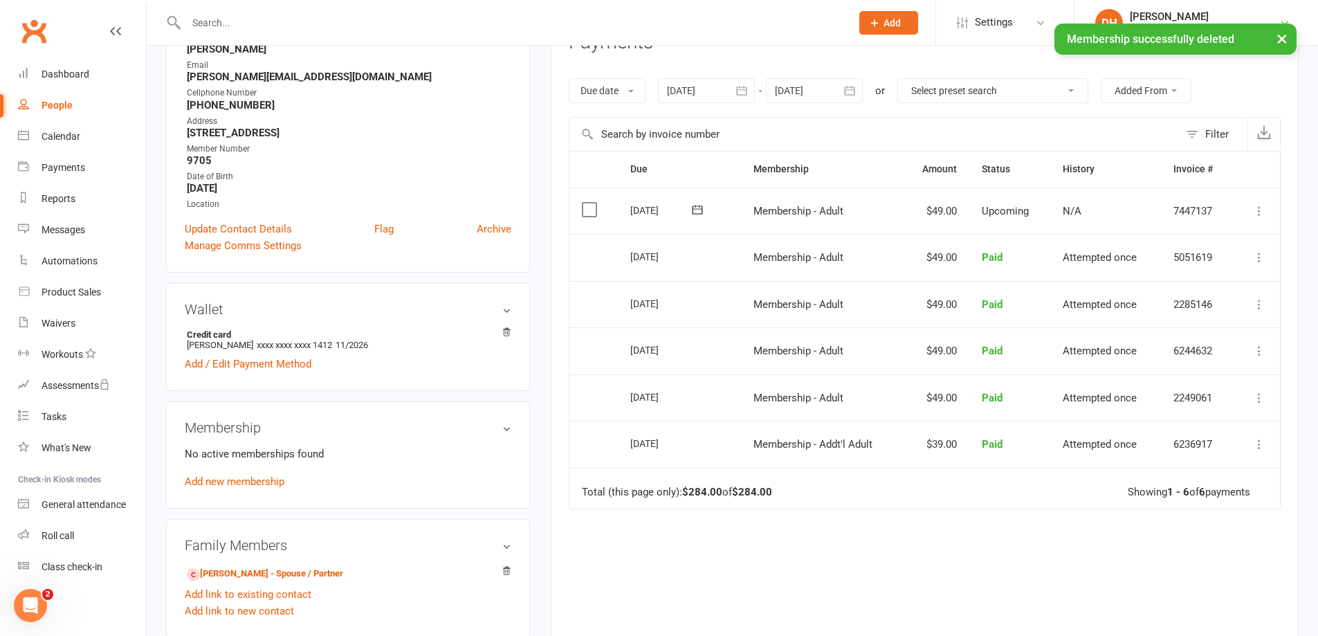
scroll to position [205, 0]
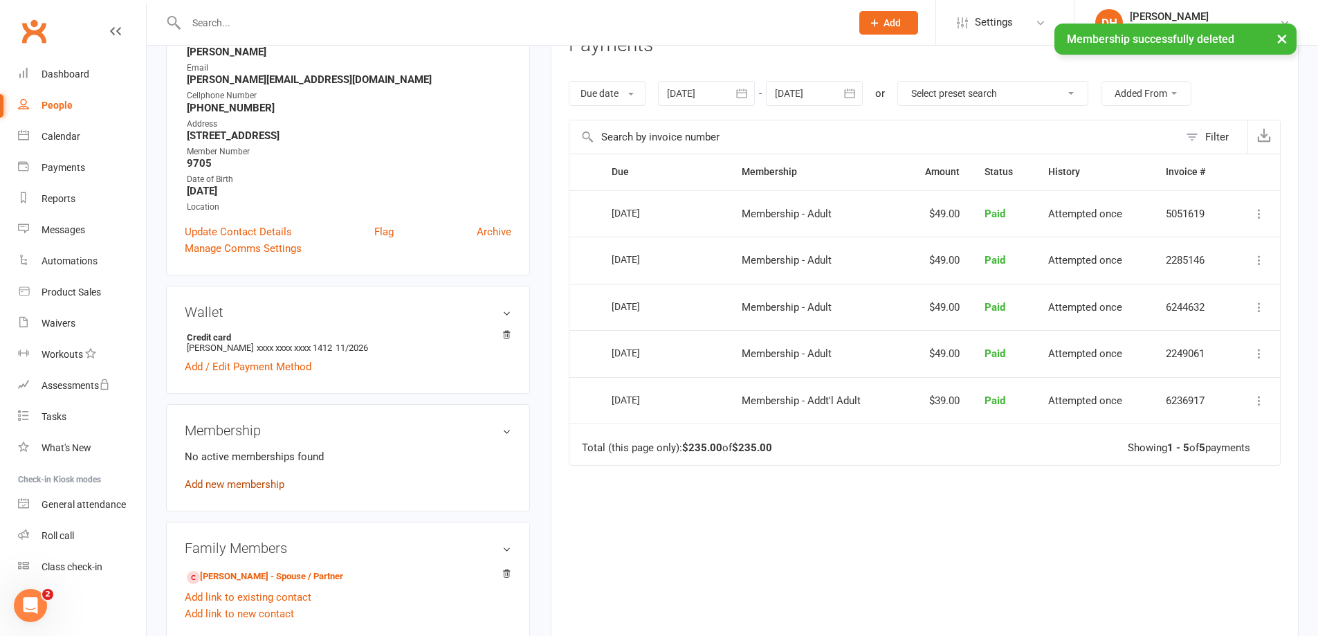
click at [221, 488] on link "Add new membership" at bounding box center [235, 484] width 100 height 12
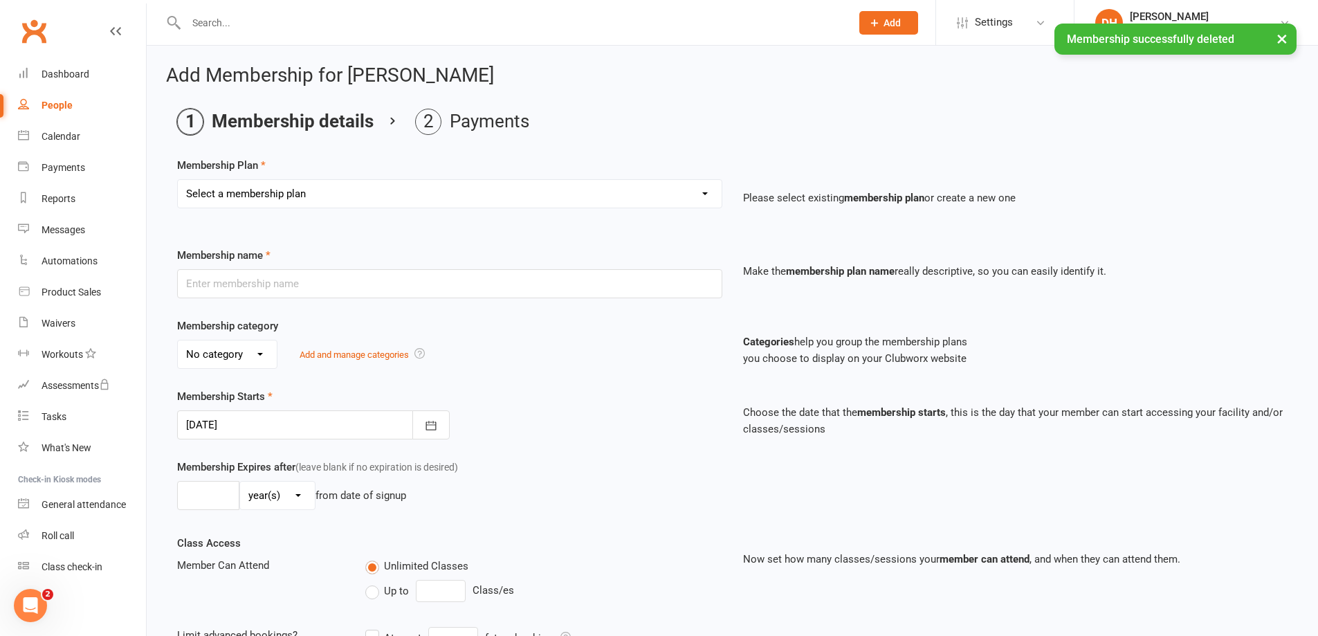
click at [573, 180] on select "Select a membership plan Membership - Insurance Membership - Adult Membership -…" at bounding box center [450, 194] width 544 height 28
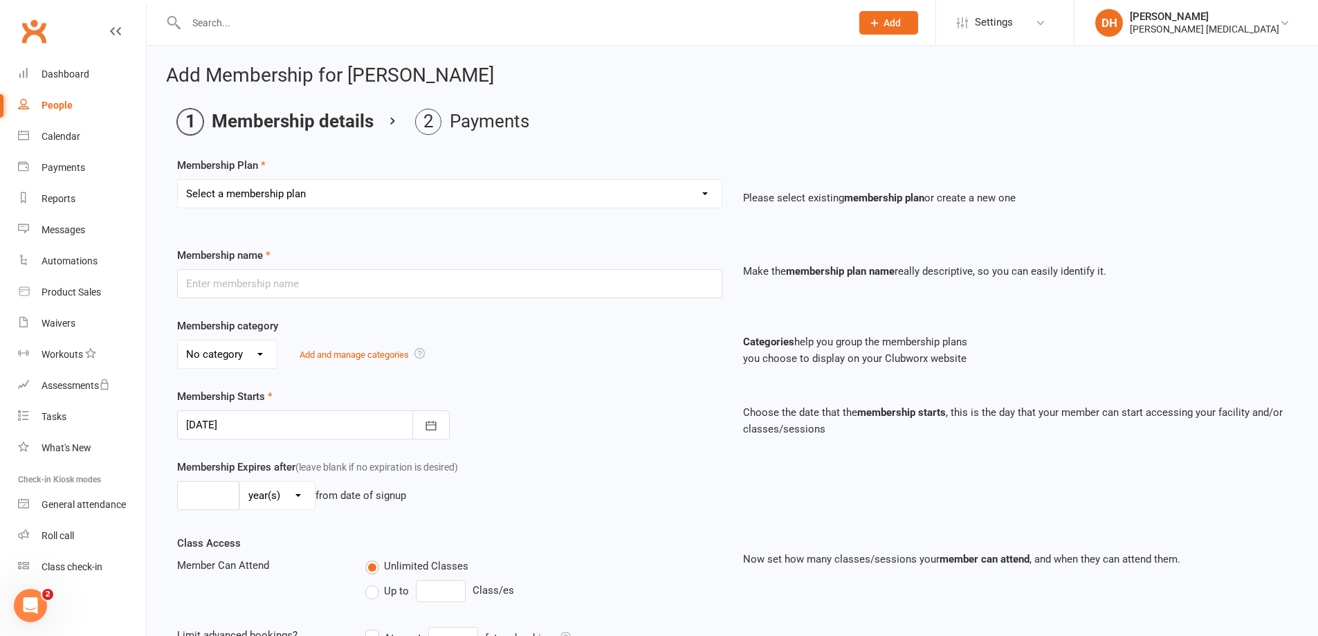
select select "2"
click at [178, 180] on select "Select a membership plan Membership - Insurance Membership - Adult Membership -…" at bounding box center [450, 194] width 544 height 28
type input "Membership - Addt'l Adult"
select select "0"
type input "0"
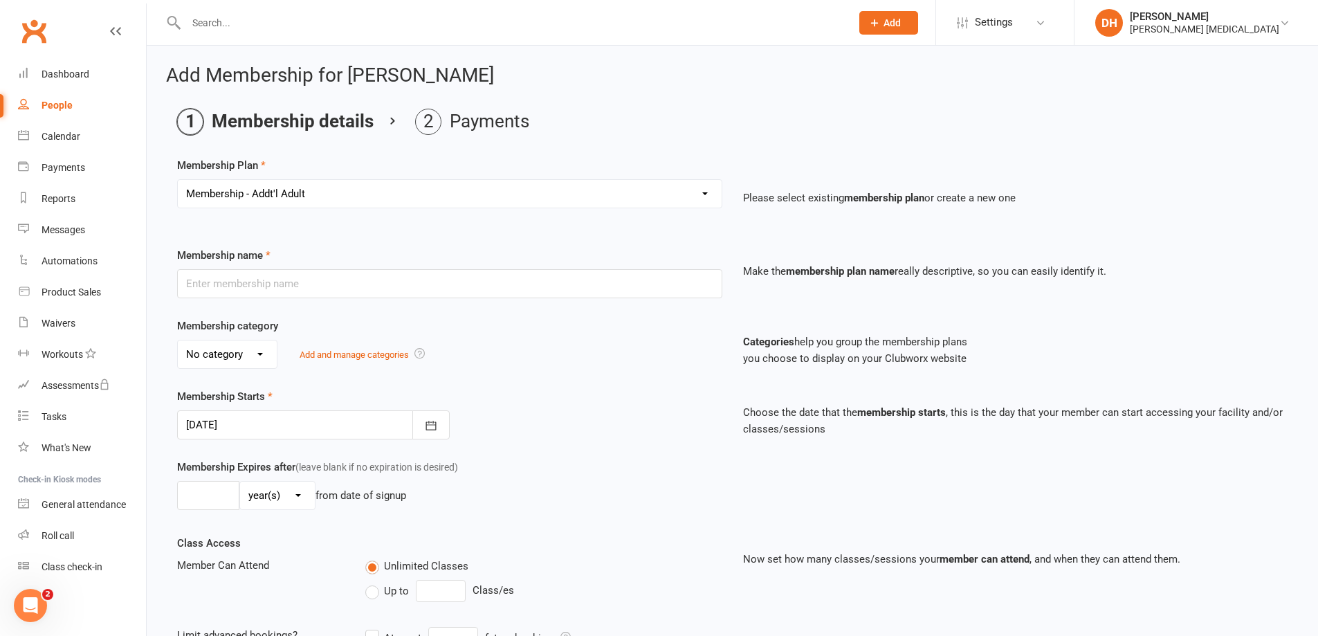
type input "2"
click at [437, 431] on icon "button" at bounding box center [431, 426] width 14 height 14
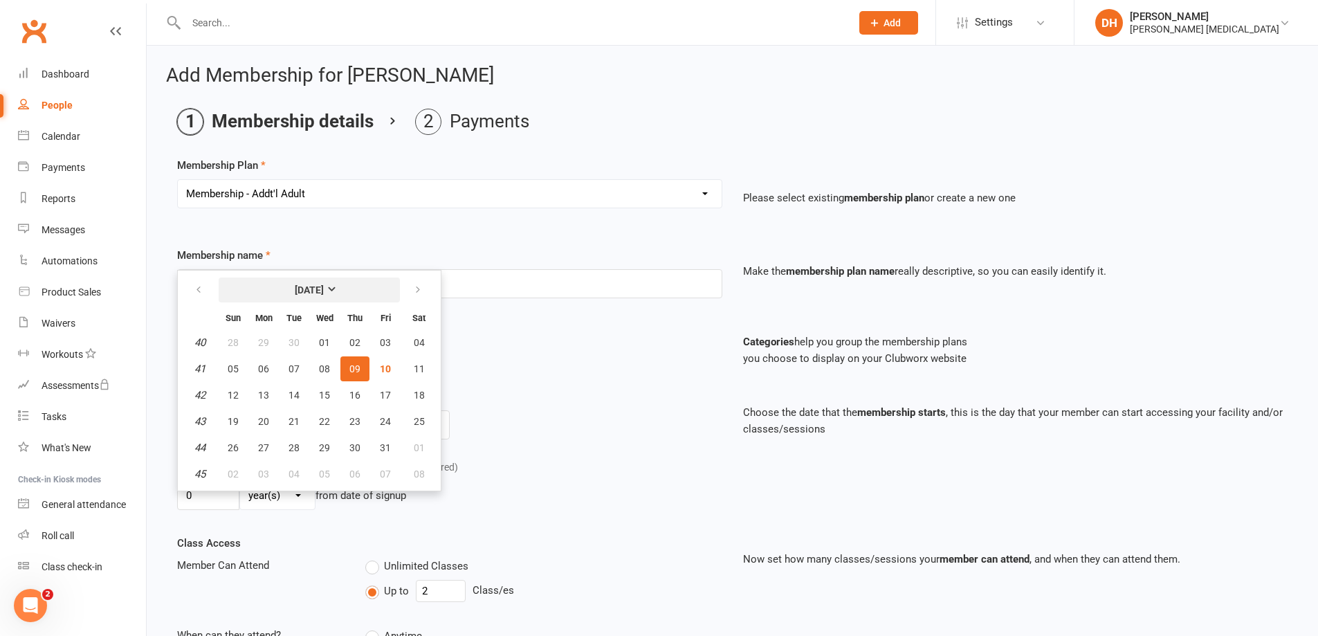
click at [334, 278] on button "[DATE]" at bounding box center [309, 290] width 181 height 25
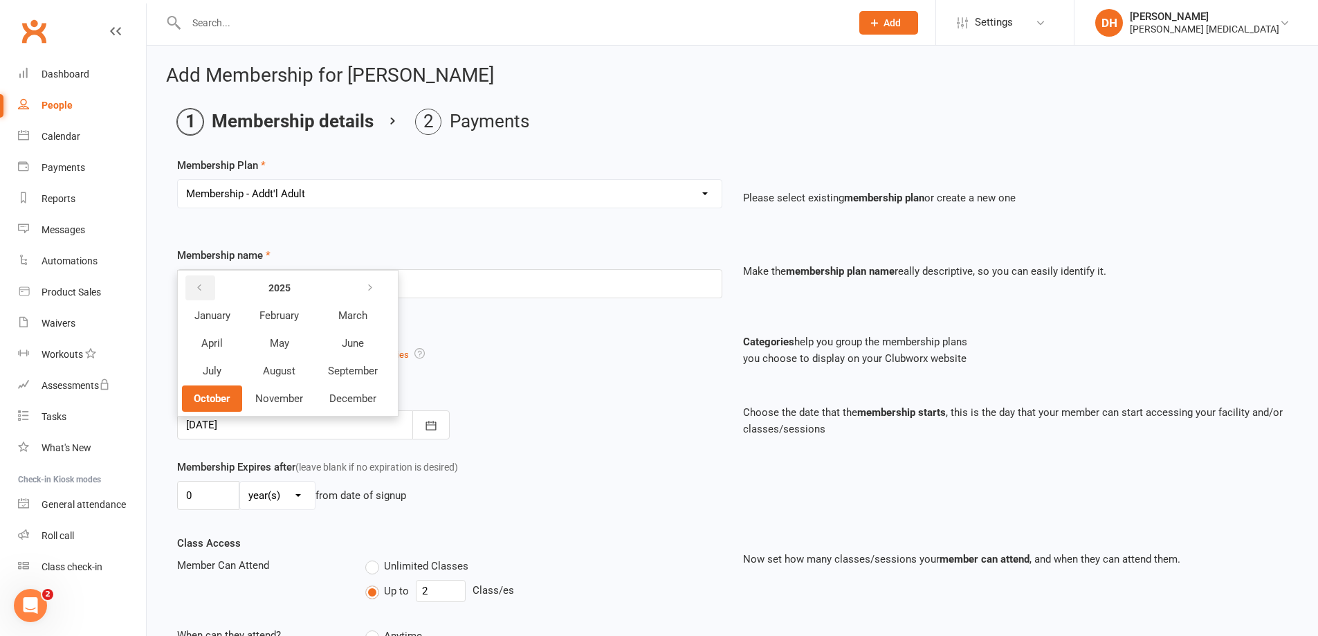
click at [190, 280] on button "button" at bounding box center [200, 287] width 30 height 25
click at [373, 282] on icon "button" at bounding box center [370, 287] width 10 height 11
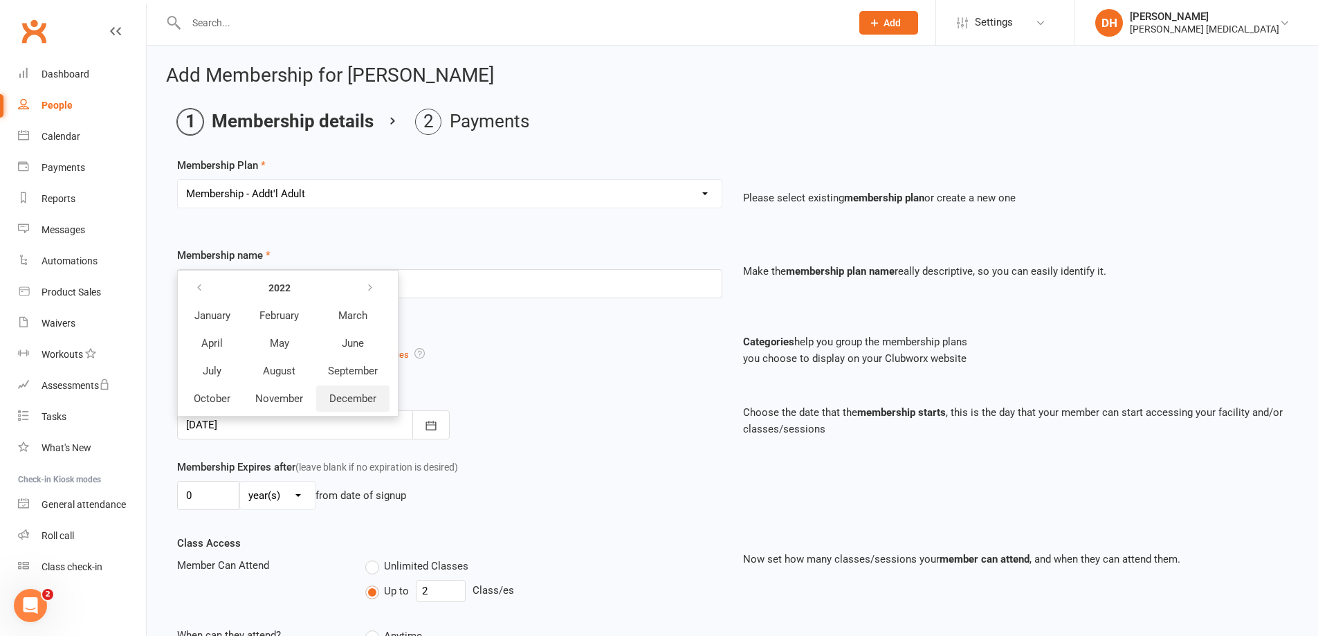
click at [358, 394] on span "December" at bounding box center [352, 398] width 47 height 12
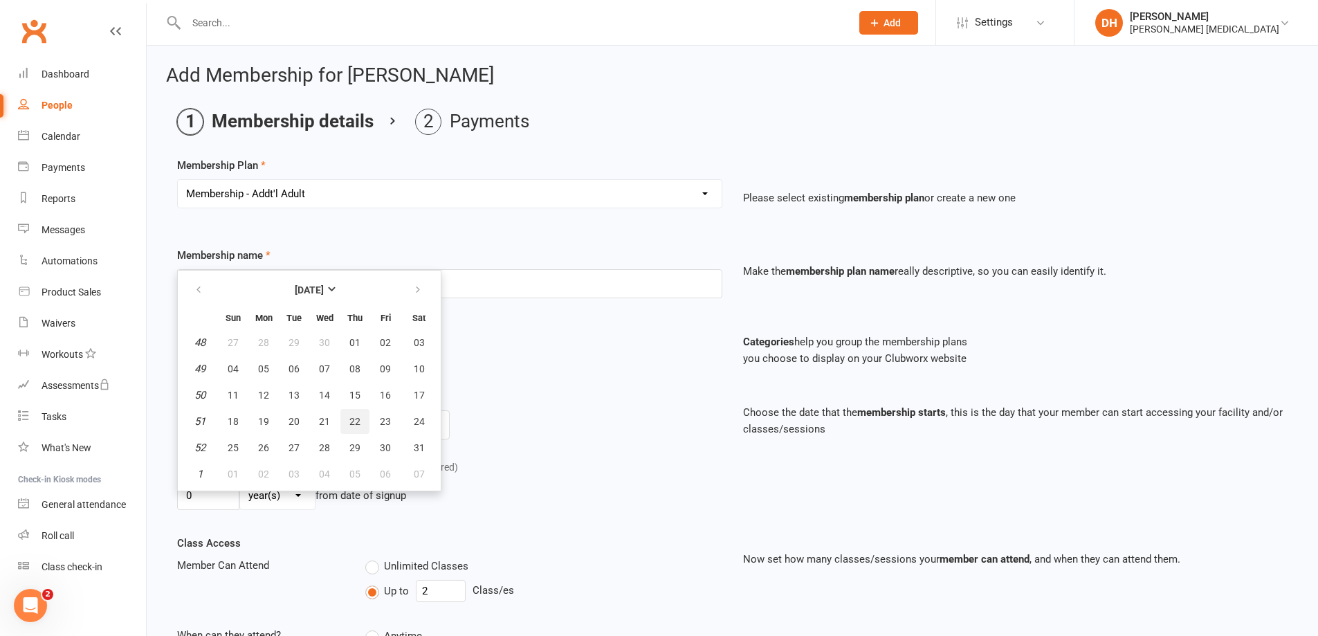
drag, startPoint x: 354, startPoint y: 414, endPoint x: 375, endPoint y: 397, distance: 26.6
click at [354, 413] on button "22" at bounding box center [354, 421] width 29 height 25
type input "[DATE]"
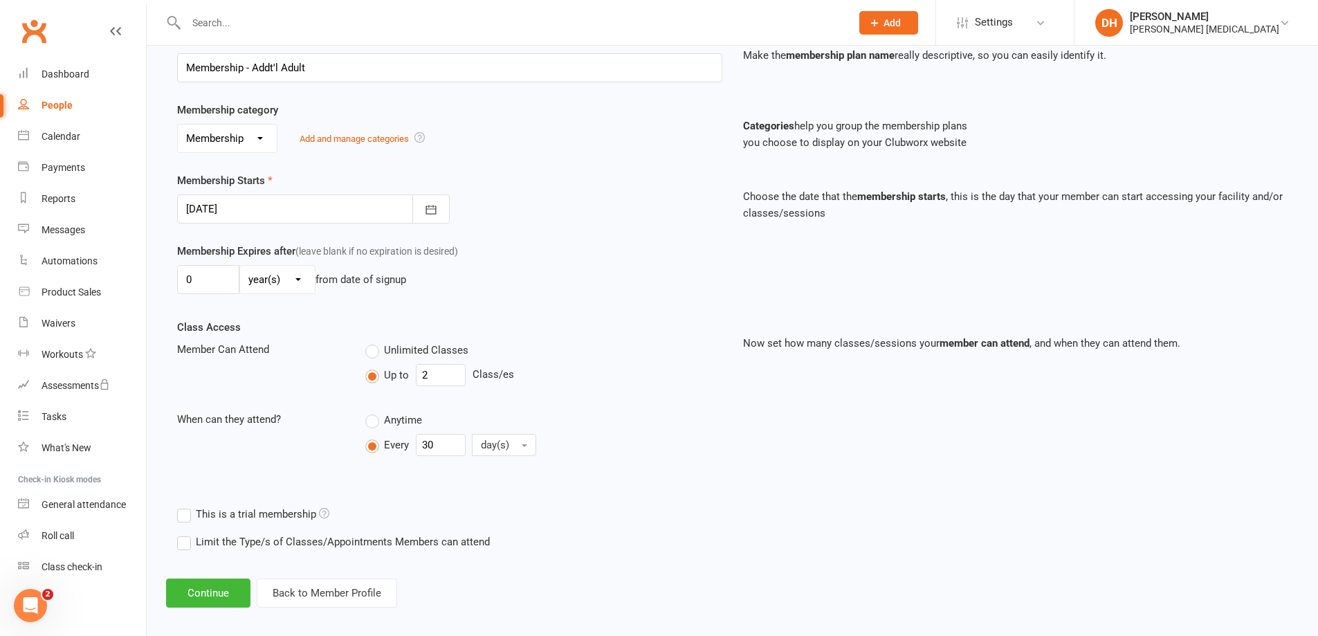
scroll to position [227, 0]
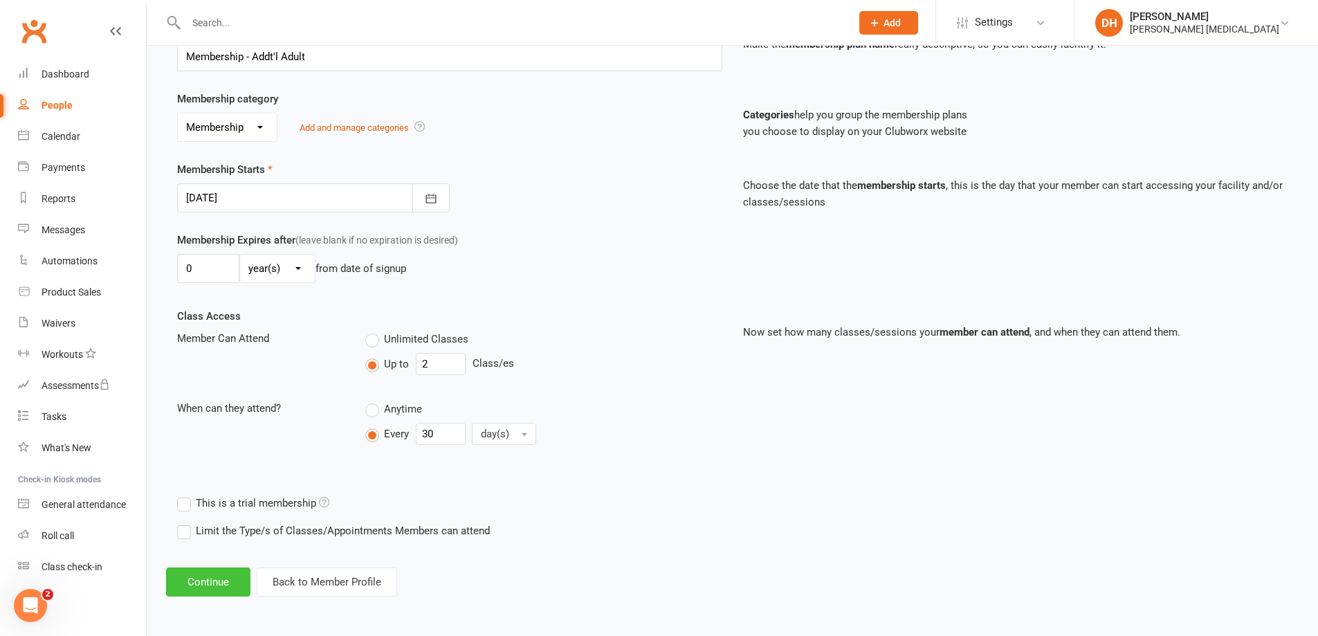
click at [229, 583] on button "Continue" at bounding box center [208, 581] width 84 height 29
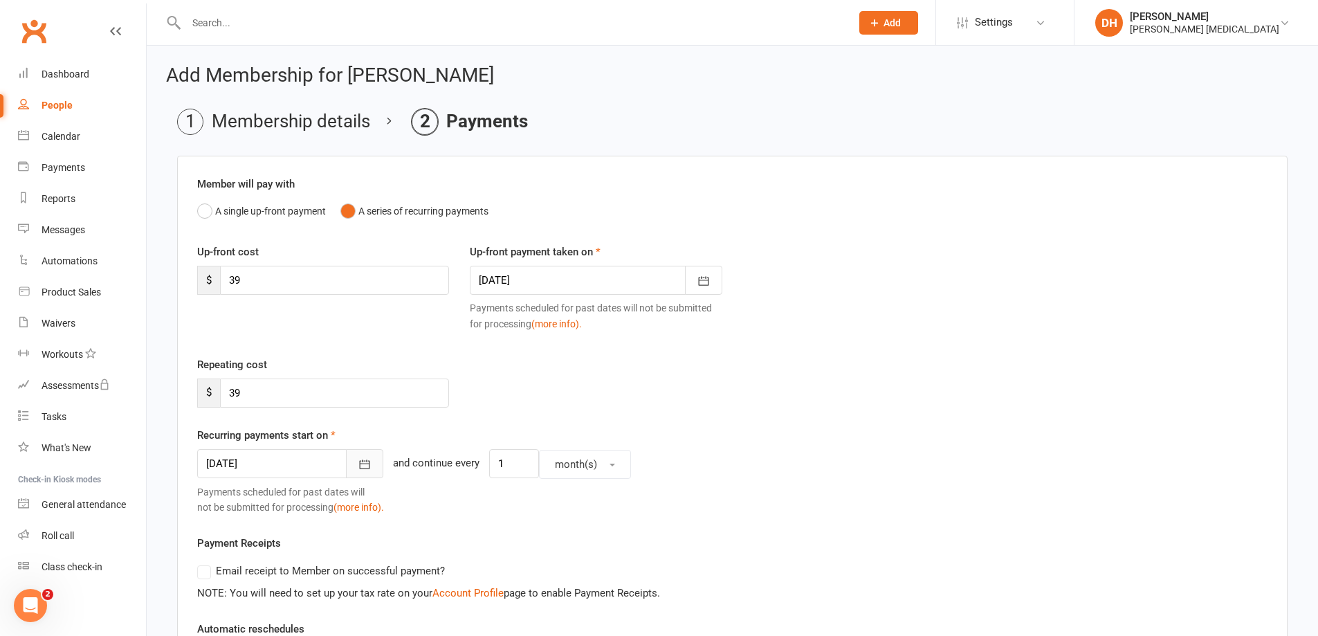
click at [358, 469] on icon "button" at bounding box center [365, 464] width 14 height 14
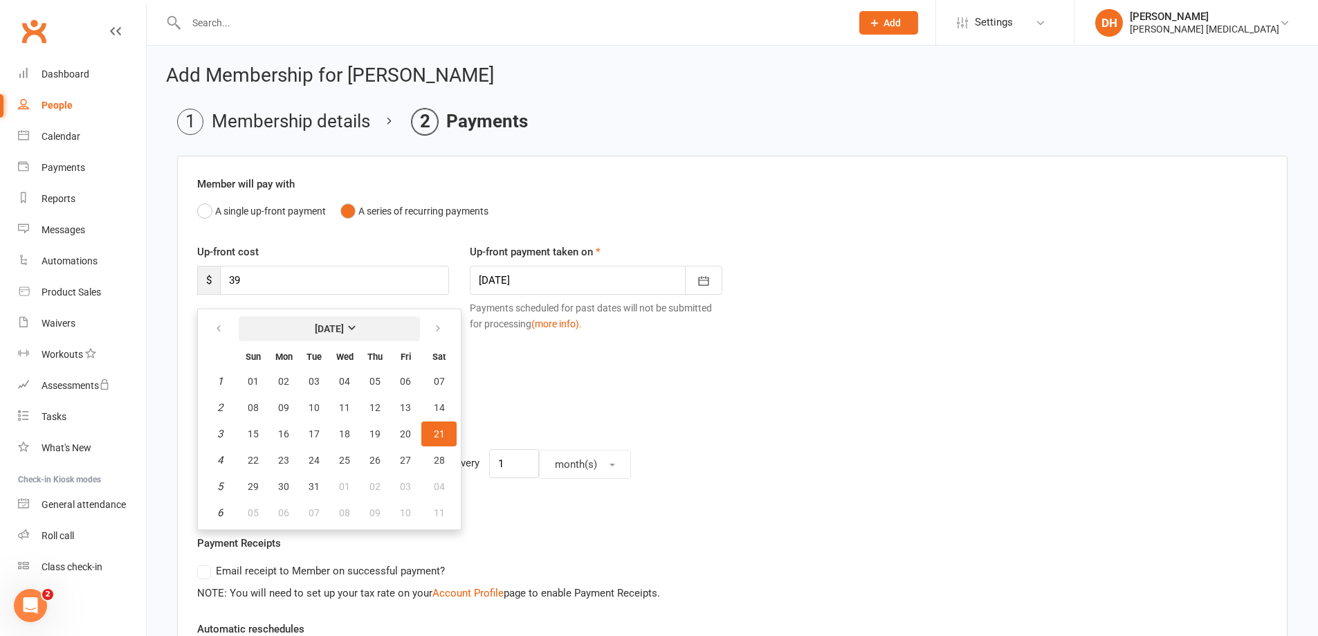
click at [344, 326] on strong "[DATE]" at bounding box center [329, 328] width 29 height 11
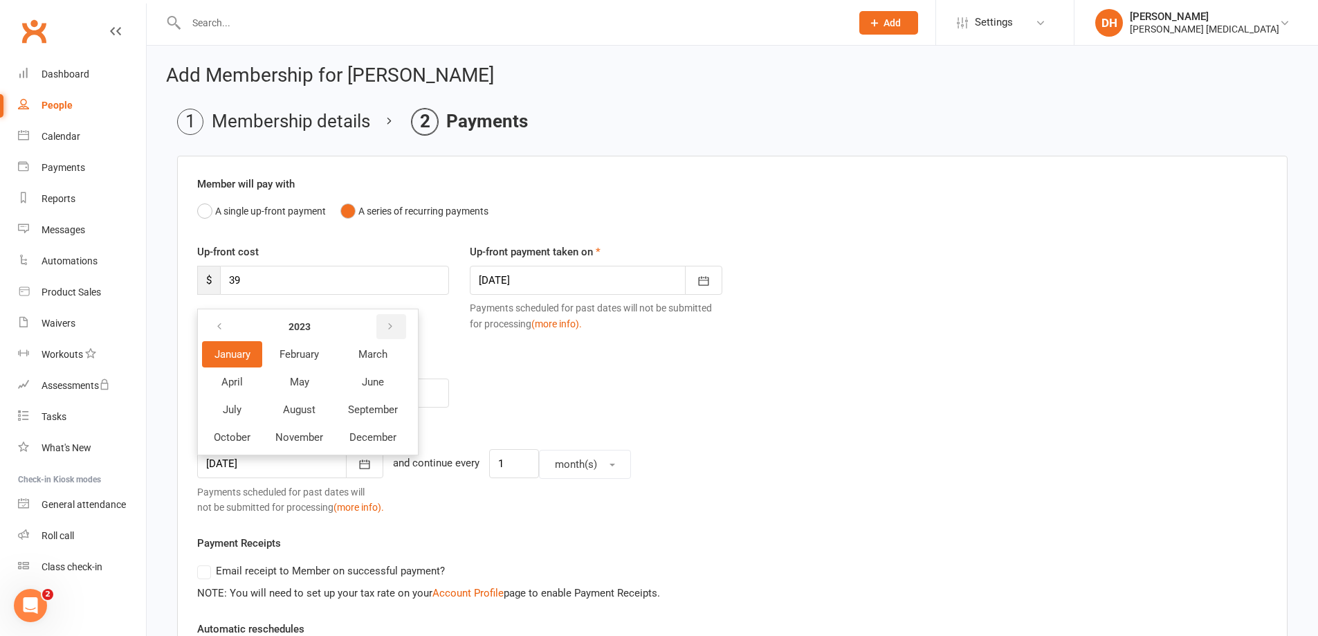
click at [387, 325] on icon "button" at bounding box center [390, 326] width 10 height 11
click at [217, 331] on icon "button" at bounding box center [220, 326] width 10 height 11
click at [238, 433] on span "October" at bounding box center [232, 437] width 37 height 12
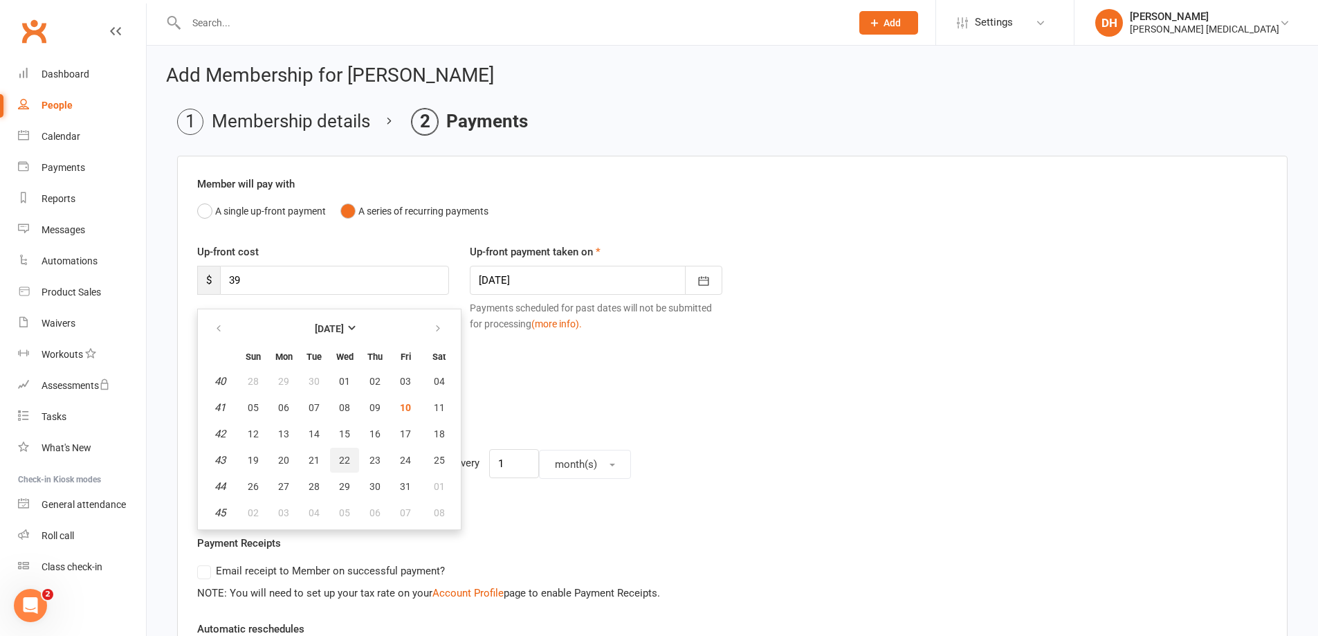
click at [337, 462] on button "22" at bounding box center [344, 460] width 29 height 25
type input "[DATE]"
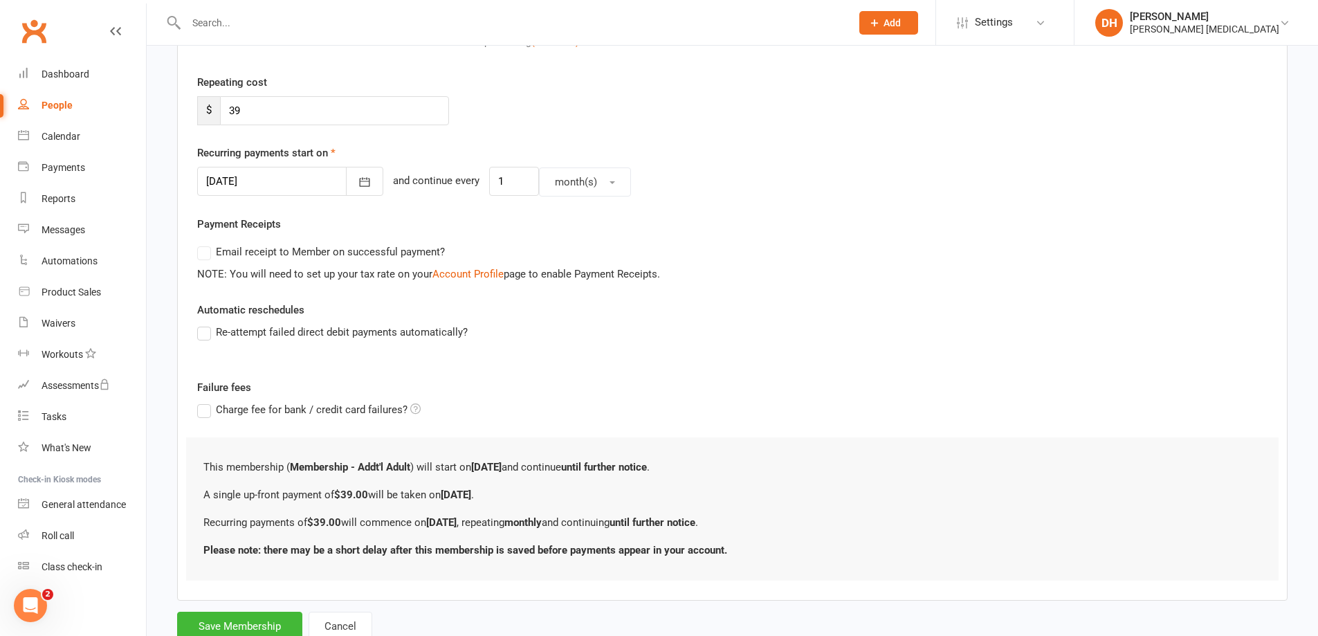
scroll to position [329, 0]
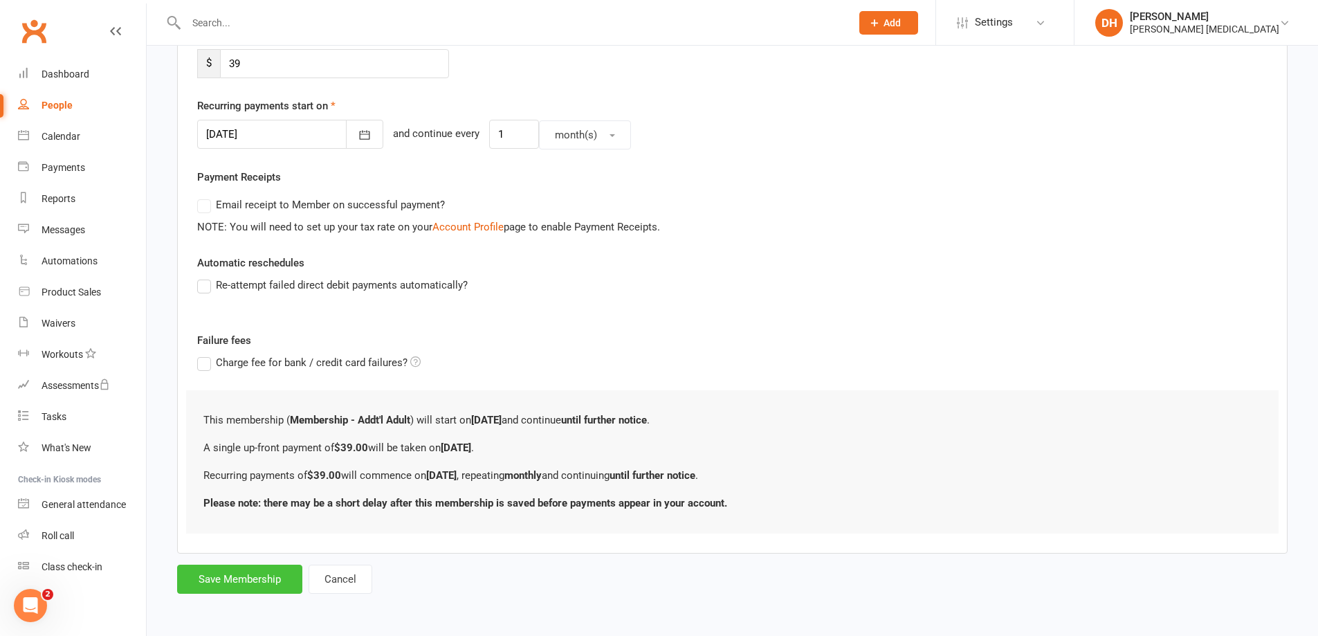
click at [272, 574] on button "Save Membership" at bounding box center [239, 579] width 125 height 29
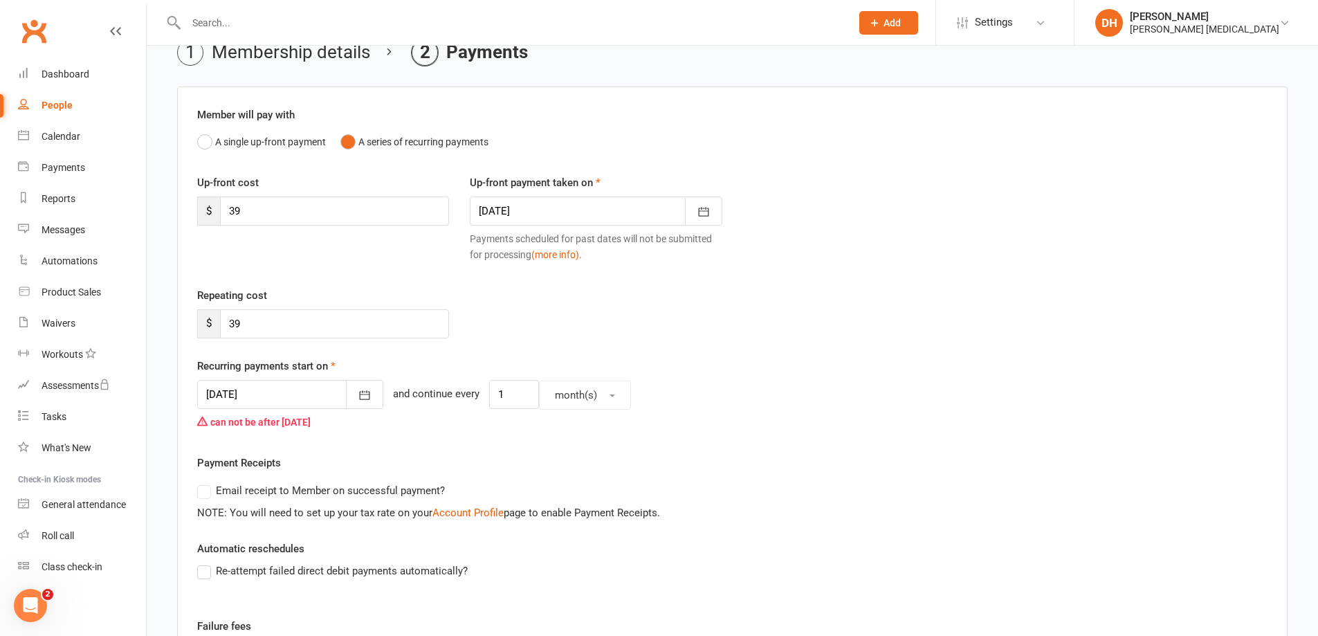
scroll to position [0, 0]
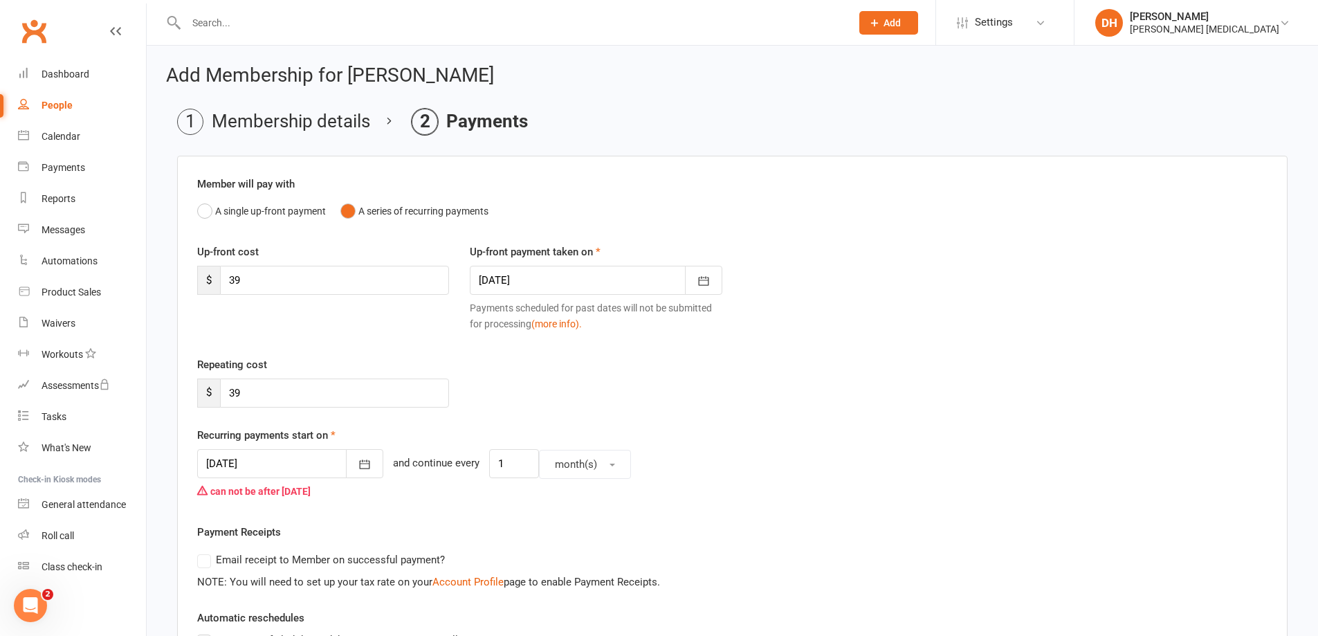
click at [538, 275] on div at bounding box center [596, 280] width 252 height 29
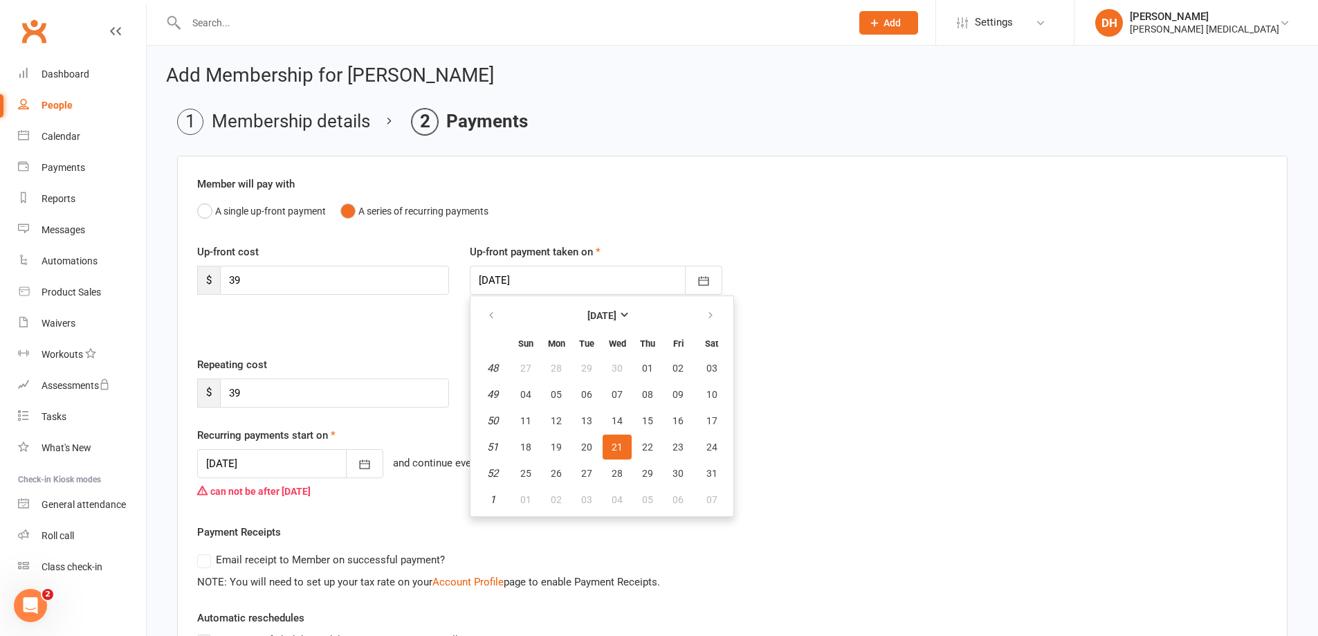
click at [574, 203] on div "A single up-front payment A series of recurring payments" at bounding box center [732, 211] width 1071 height 26
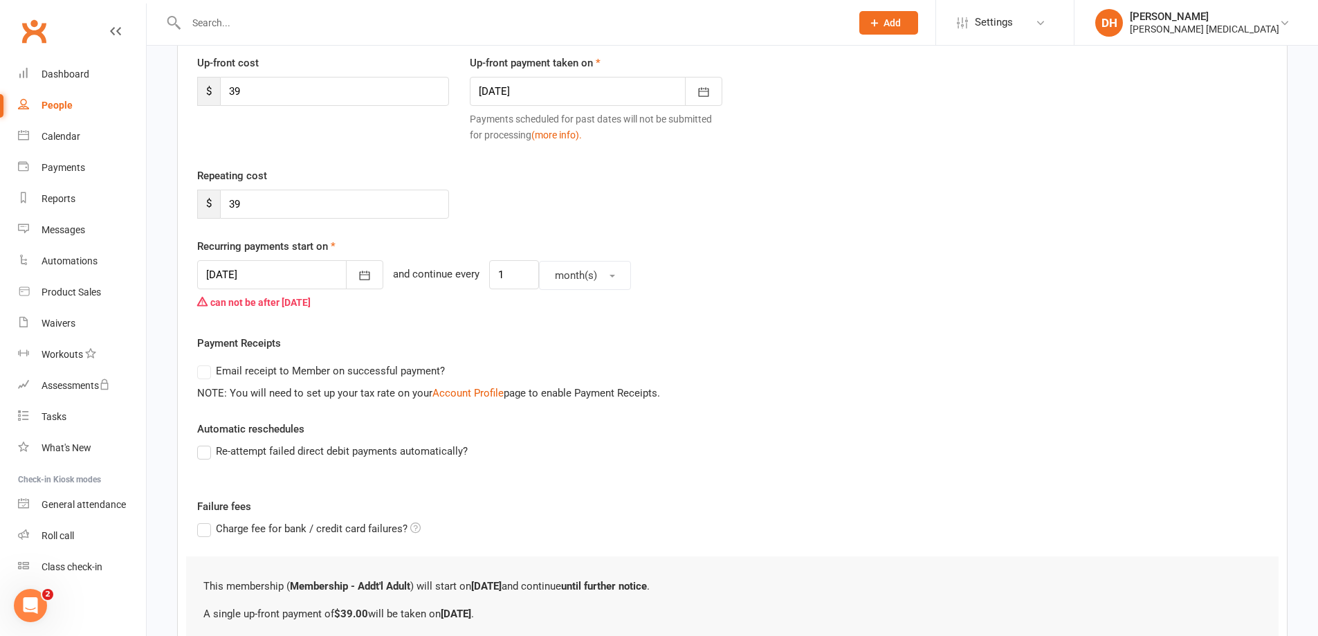
scroll to position [355, 0]
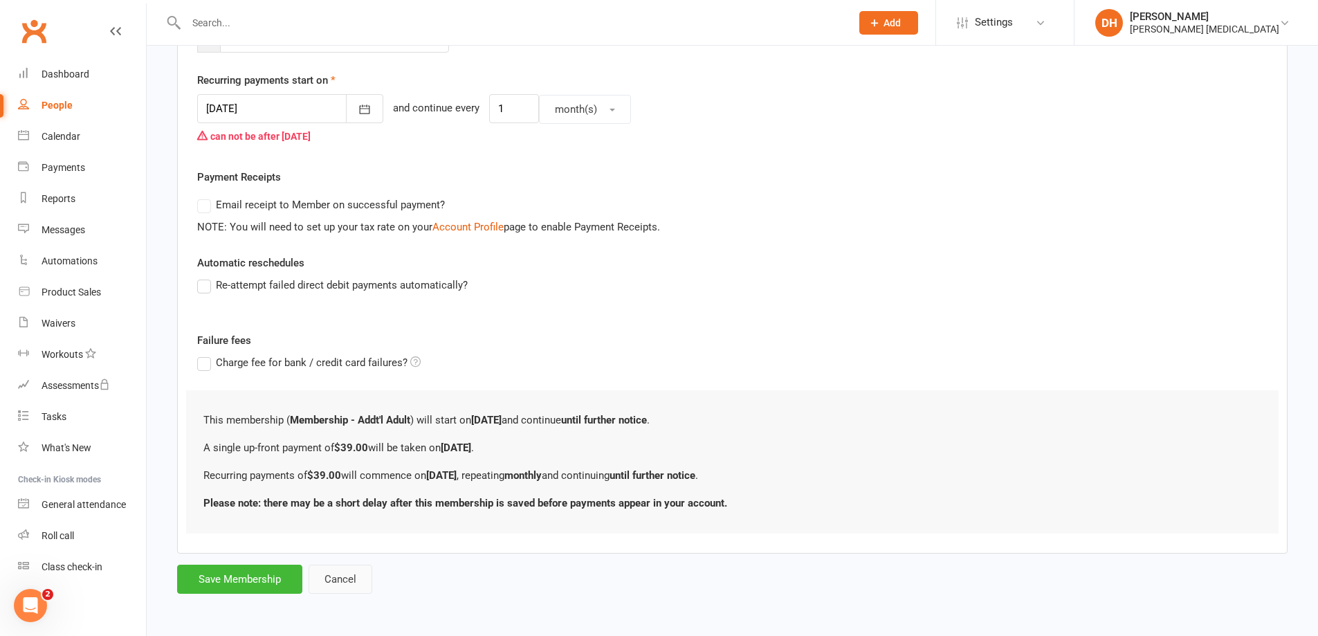
click at [345, 574] on button "Cancel" at bounding box center [341, 579] width 64 height 29
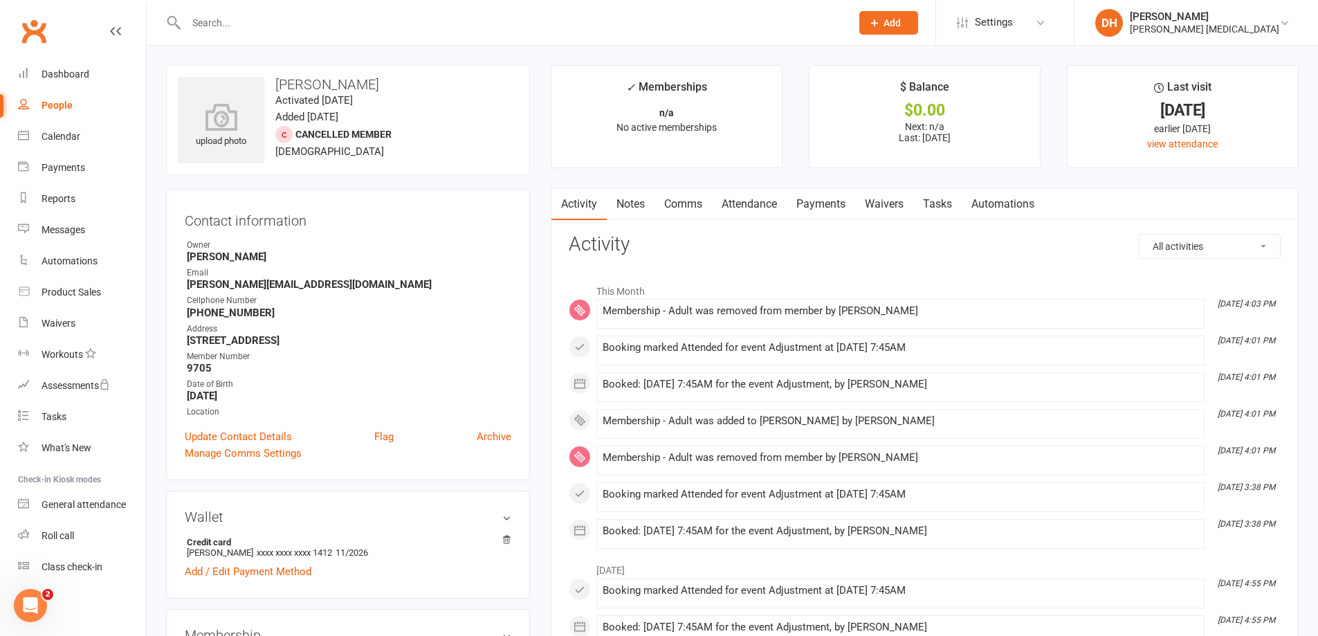
click at [828, 208] on link "Payments" at bounding box center [821, 204] width 69 height 32
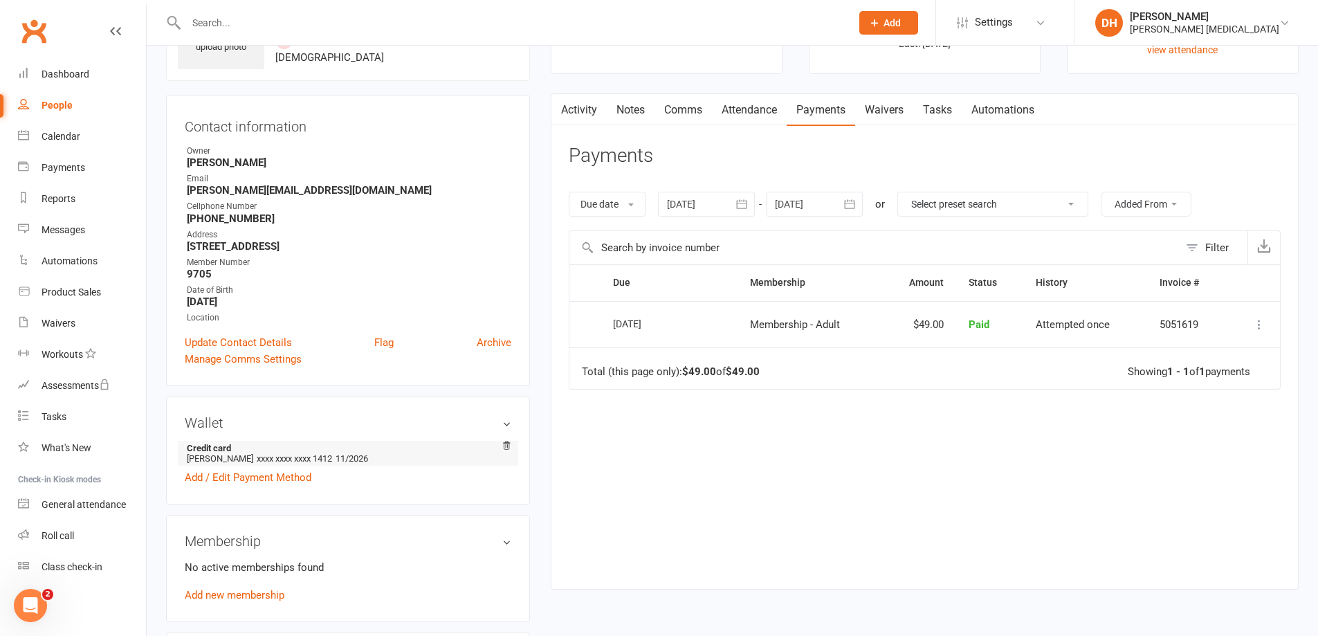
scroll to position [138, 0]
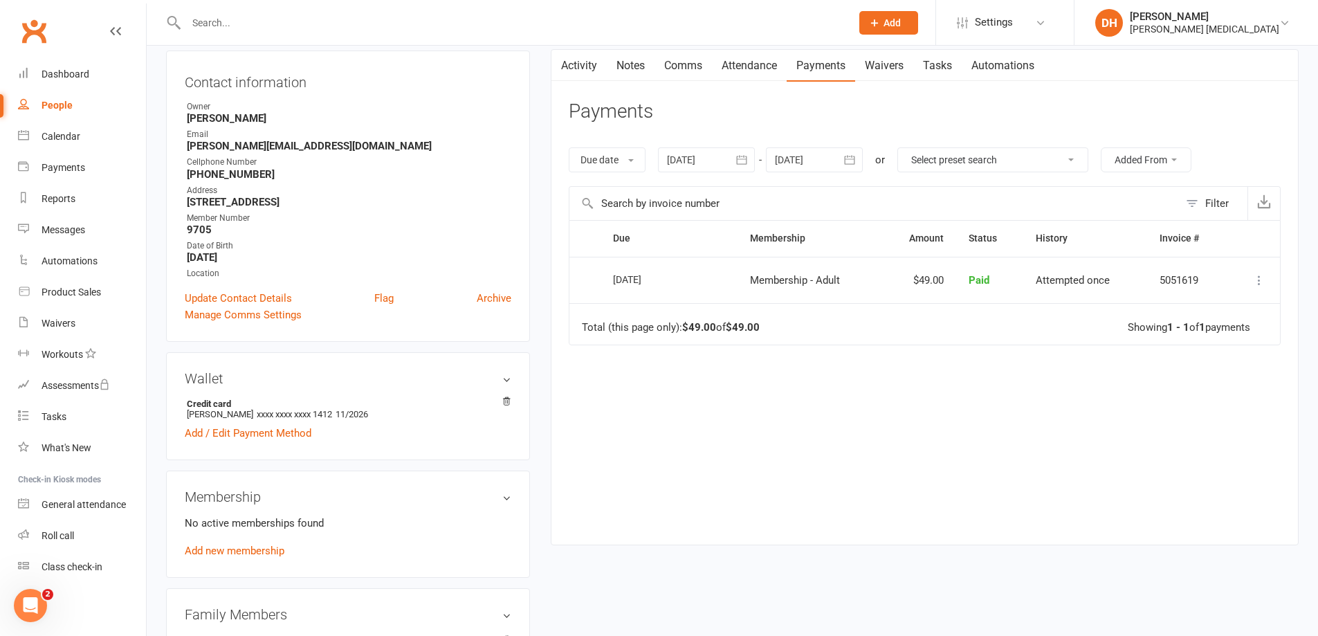
drag, startPoint x: 248, startPoint y: 554, endPoint x: 255, endPoint y: 547, distance: 9.8
click at [251, 550] on link "Add new membership" at bounding box center [235, 551] width 100 height 12
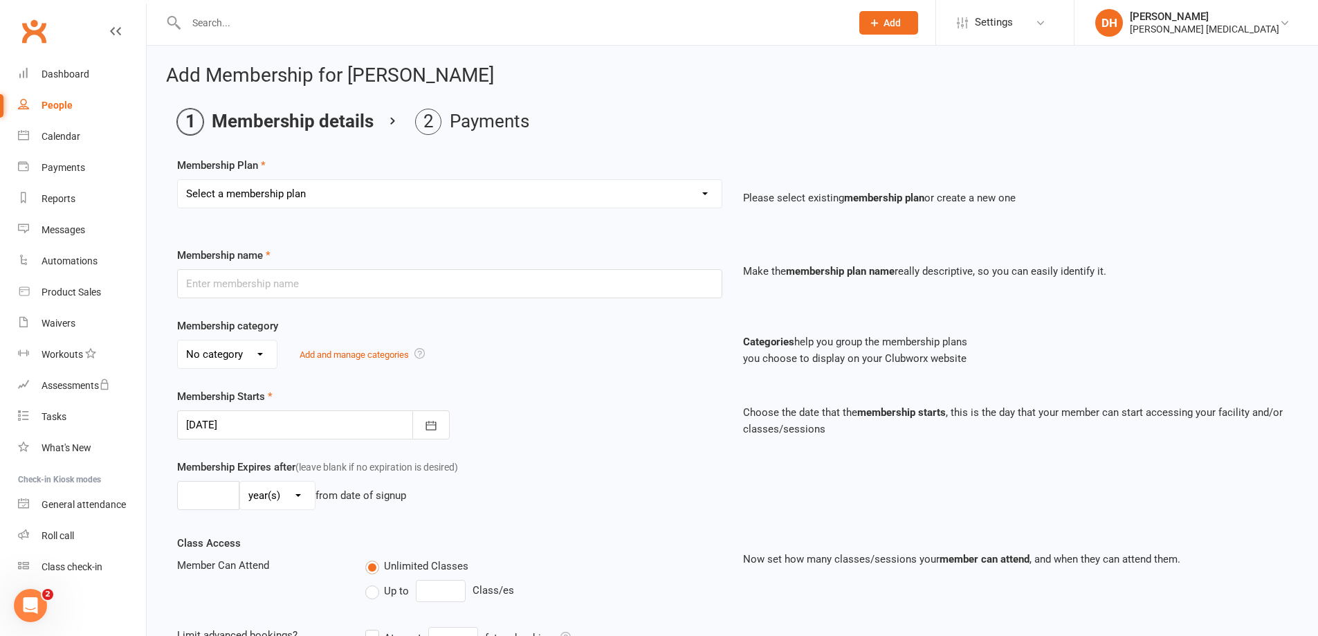
click at [397, 183] on select "Select a membership plan Membership - Insurance Membership - Adult Membership -…" at bounding box center [450, 194] width 544 height 28
select select "2"
click at [178, 180] on select "Select a membership plan Membership - Insurance Membership - Adult Membership -…" at bounding box center [450, 194] width 544 height 28
type input "Membership - Addt'l Adult"
select select "0"
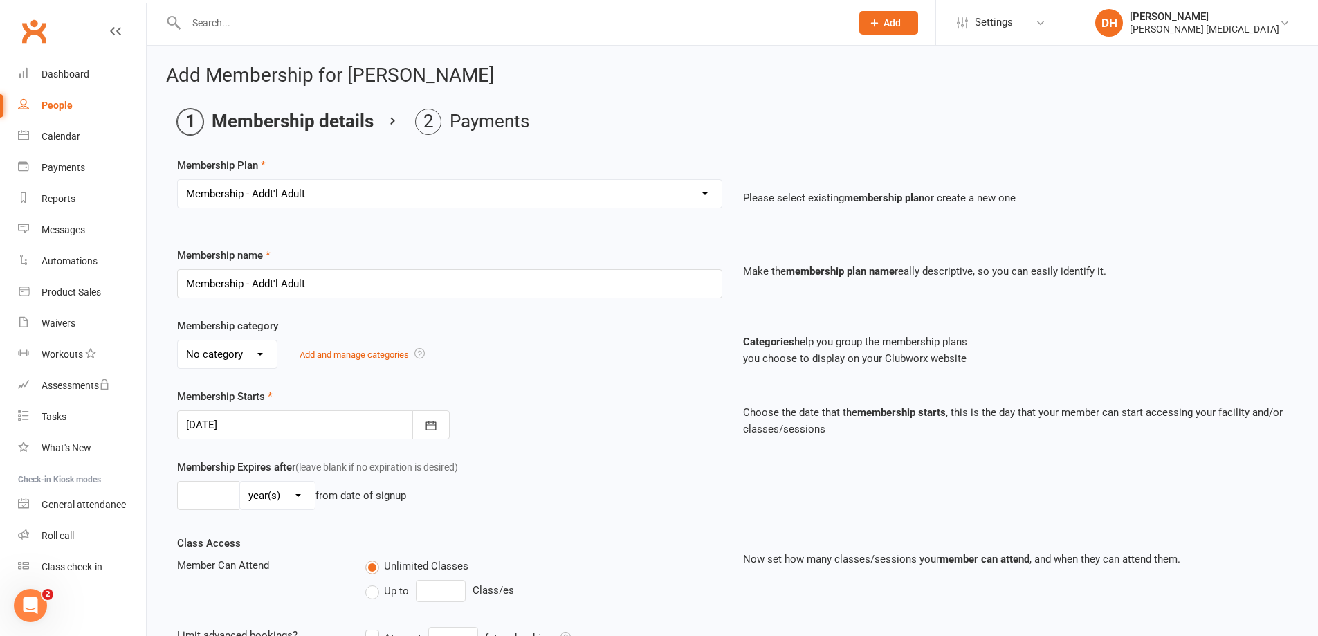
type input "0"
type input "2"
click at [438, 433] on button "button" at bounding box center [430, 424] width 37 height 29
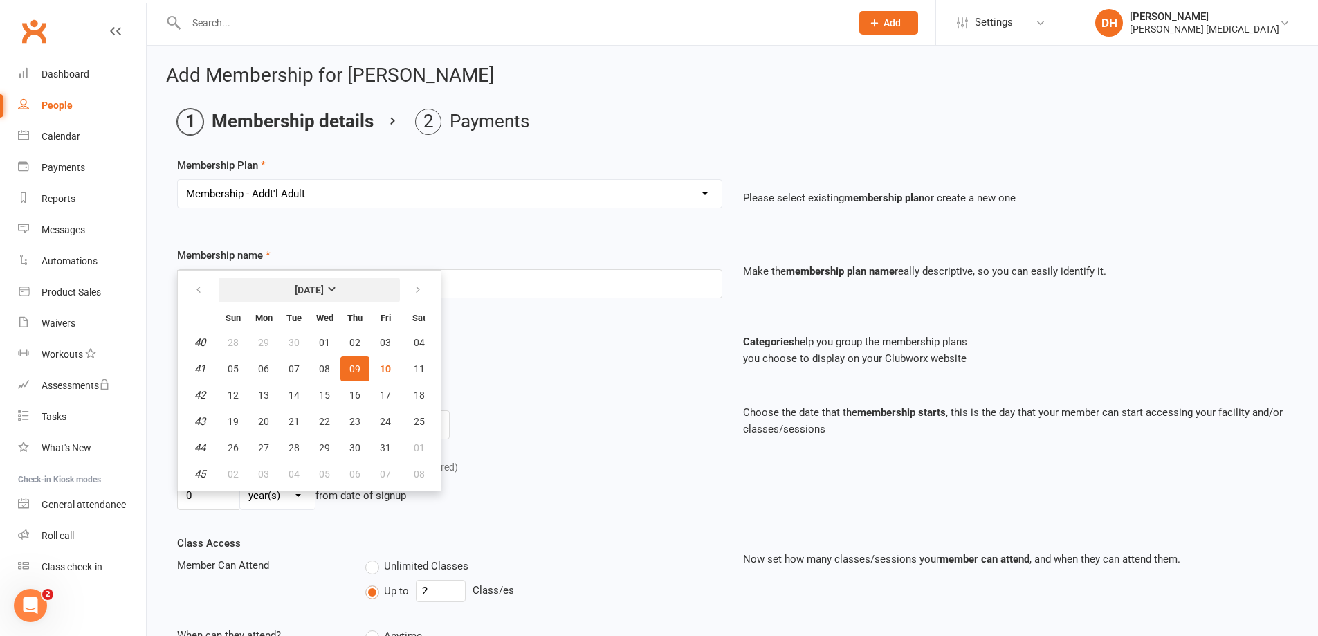
click at [321, 283] on button "[DATE]" at bounding box center [309, 290] width 181 height 25
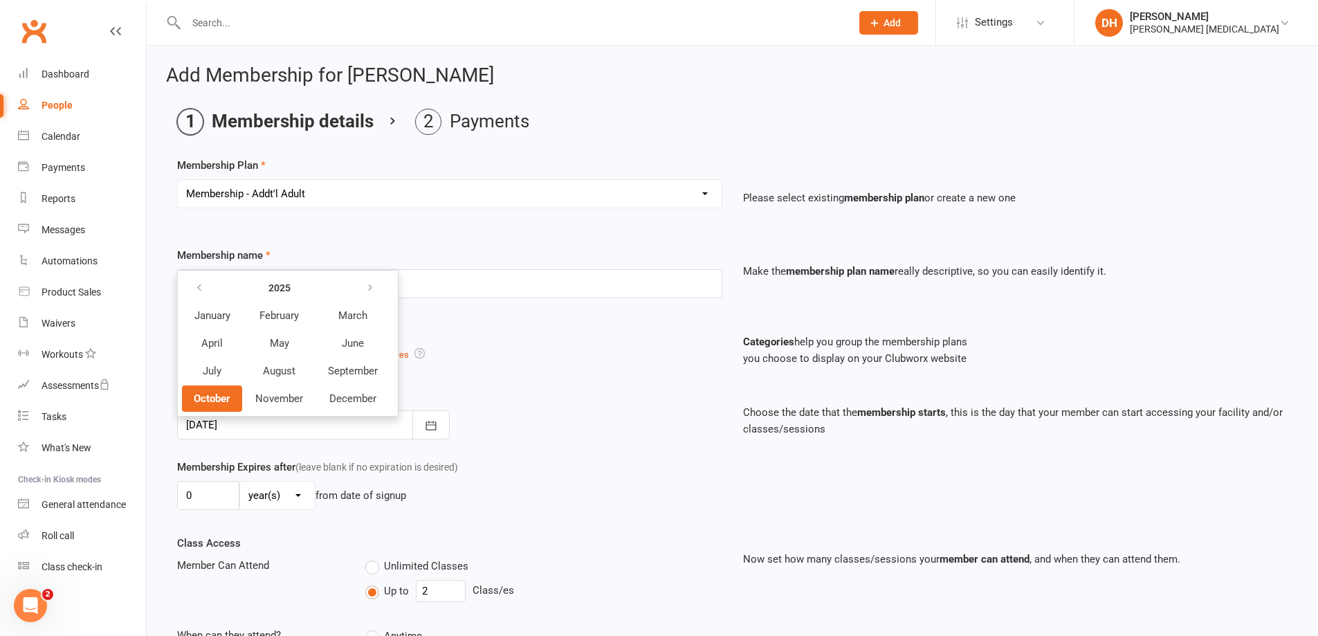
click at [216, 294] on th at bounding box center [212, 288] width 60 height 26
click at [202, 291] on icon "button" at bounding box center [199, 287] width 10 height 11
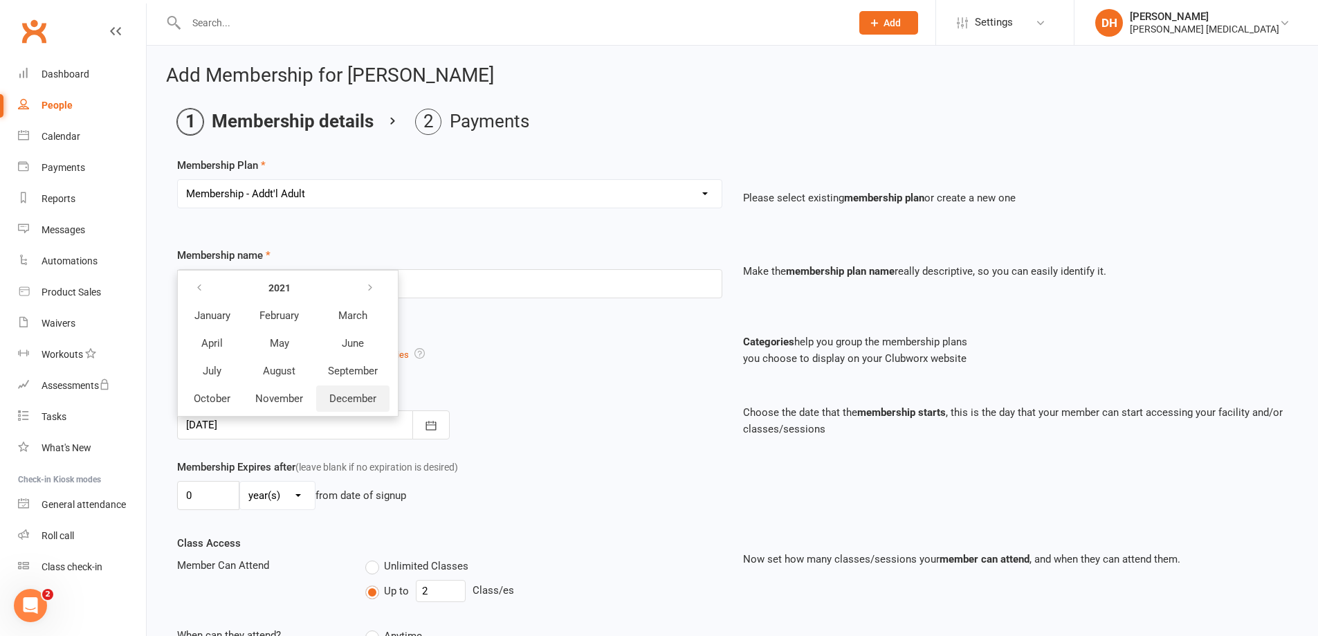
click at [364, 390] on button "December" at bounding box center [352, 398] width 73 height 26
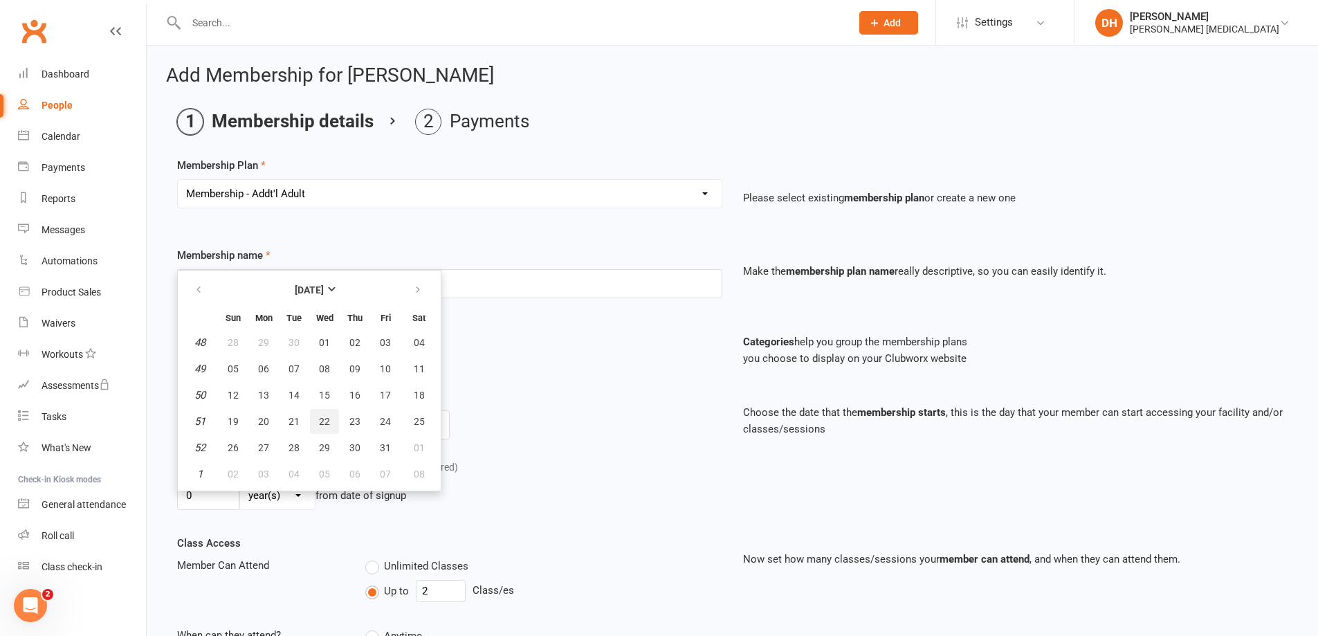
click at [316, 417] on button "22" at bounding box center [324, 421] width 29 height 25
type input "[DATE]"
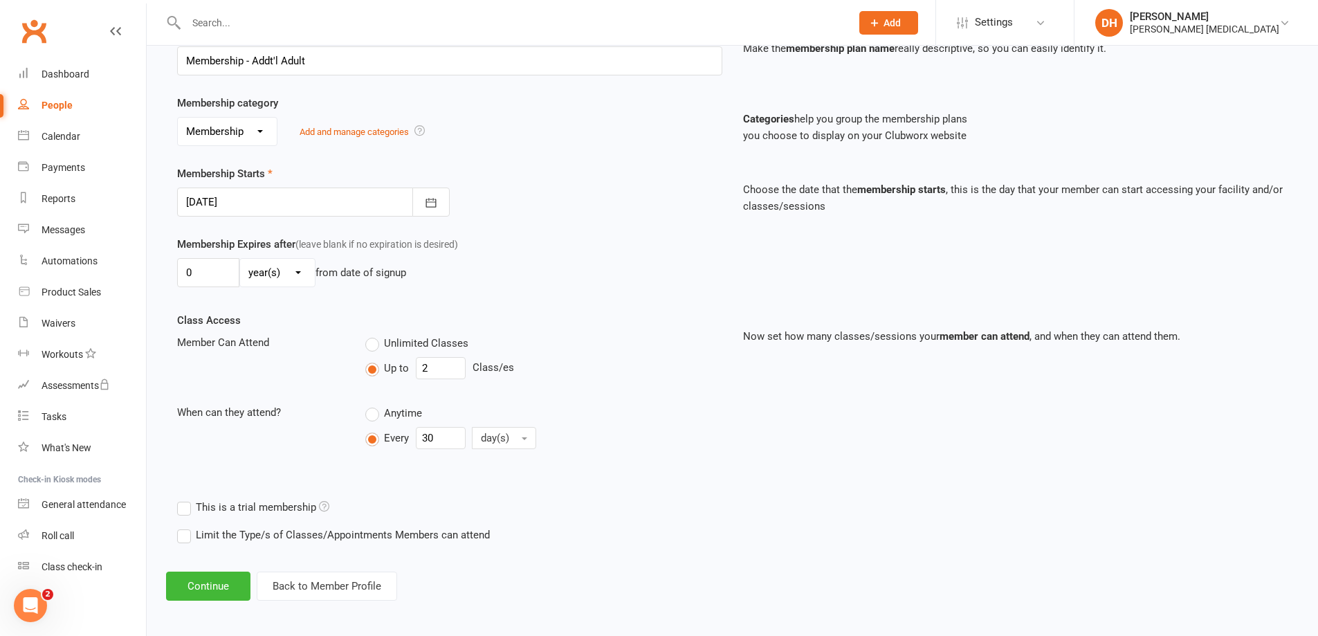
scroll to position [227, 0]
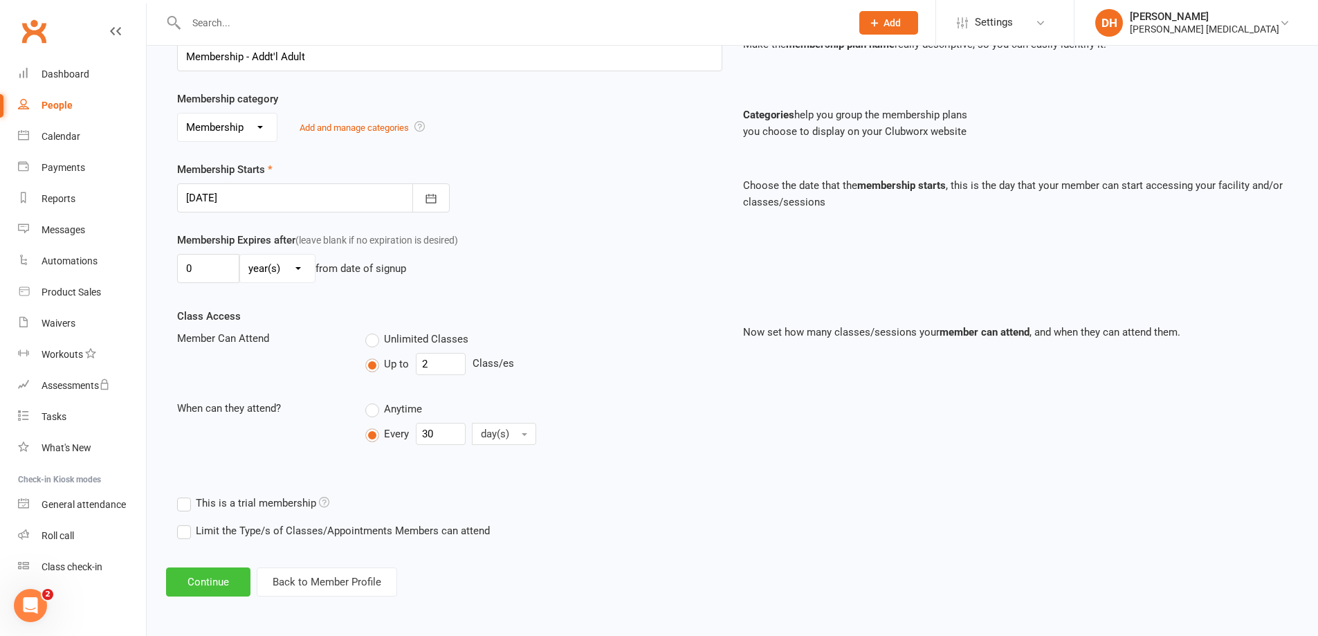
click at [228, 592] on button "Continue" at bounding box center [208, 581] width 84 height 29
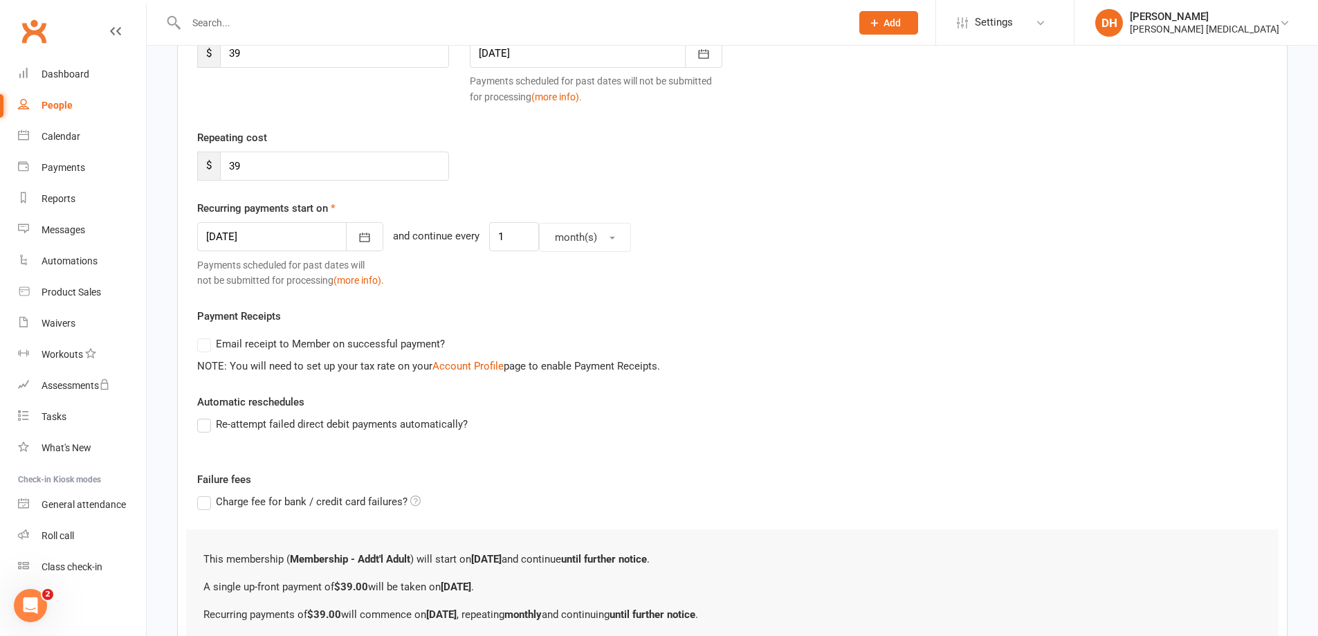
scroll to position [0, 0]
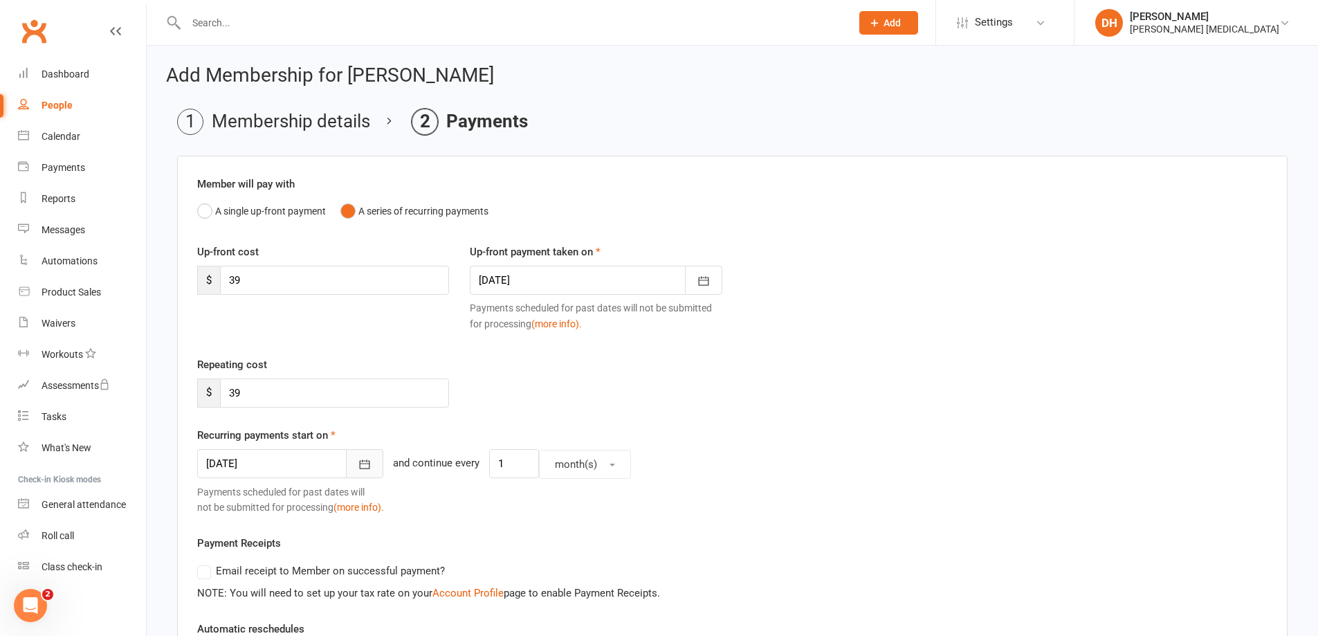
click at [358, 470] on icon "button" at bounding box center [365, 464] width 14 height 14
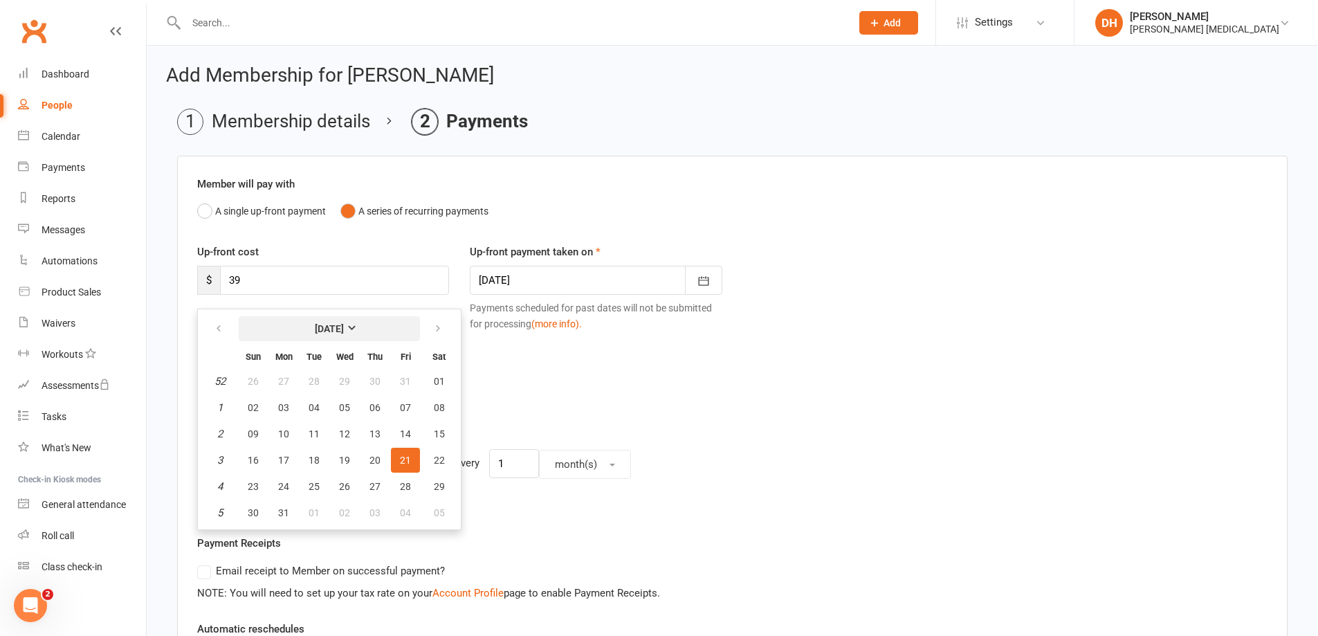
click at [323, 331] on strong "[DATE]" at bounding box center [329, 328] width 29 height 11
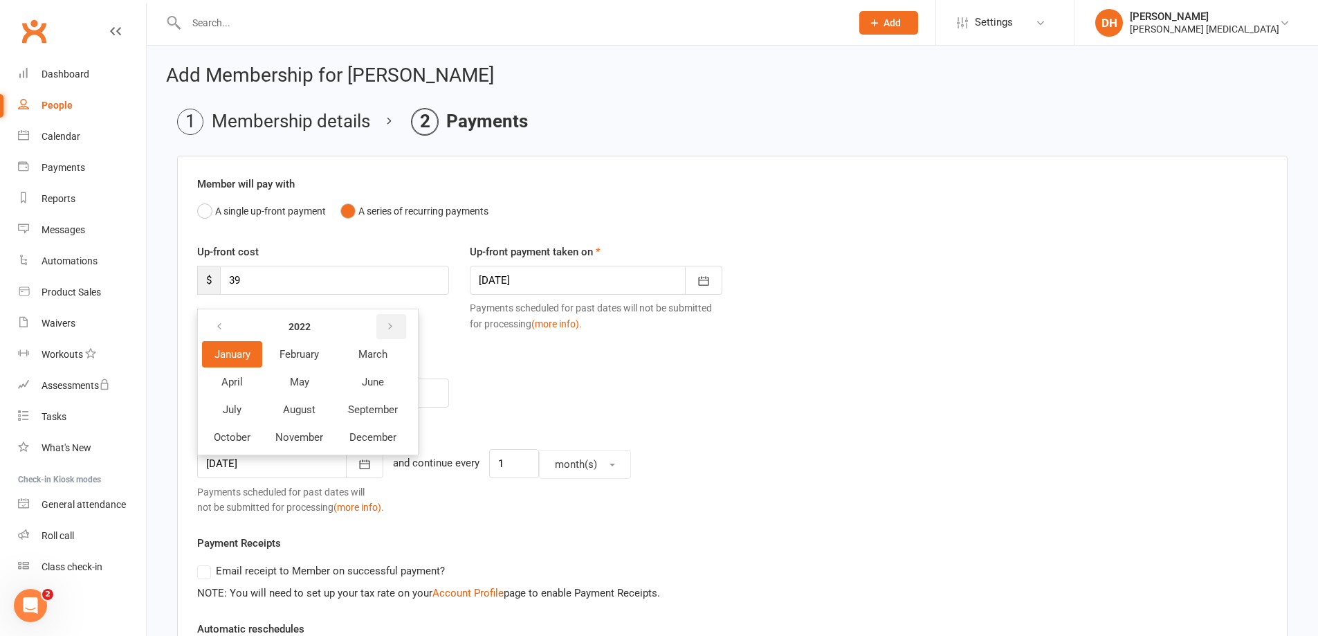
click at [380, 331] on button "button" at bounding box center [391, 326] width 30 height 25
click at [381, 331] on button "button" at bounding box center [391, 326] width 30 height 25
click at [220, 441] on span "October" at bounding box center [232, 437] width 37 height 12
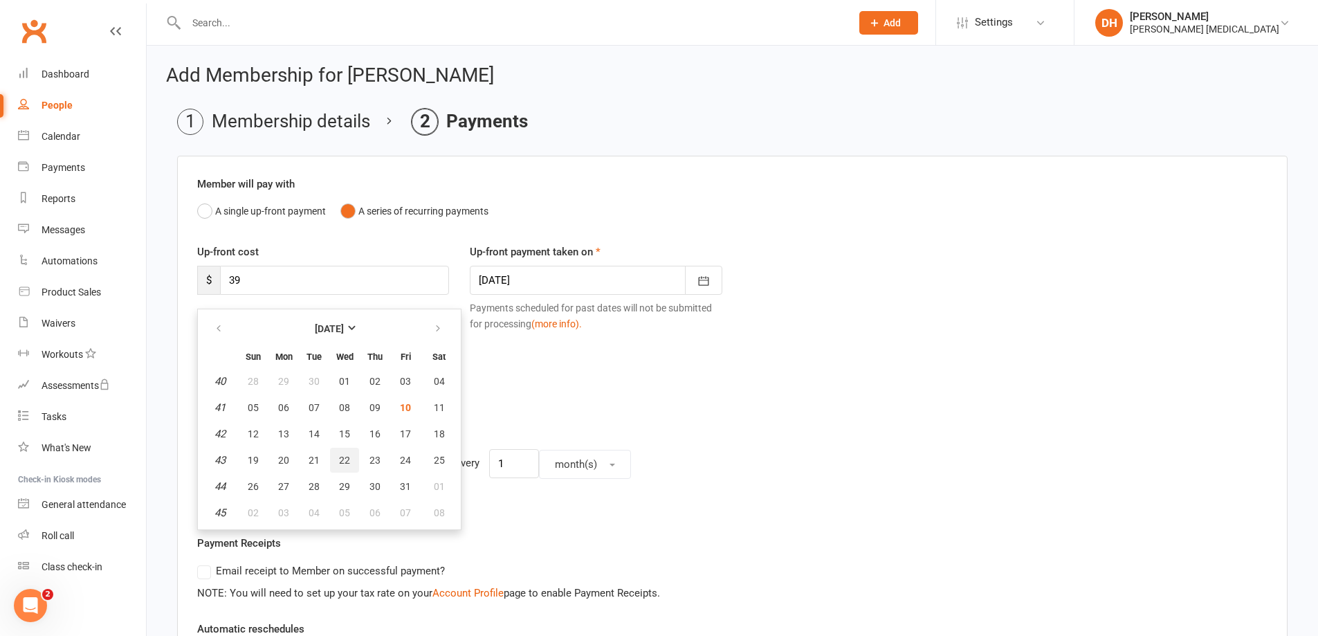
click at [341, 457] on span "22" at bounding box center [344, 460] width 11 height 11
type input "[DATE]"
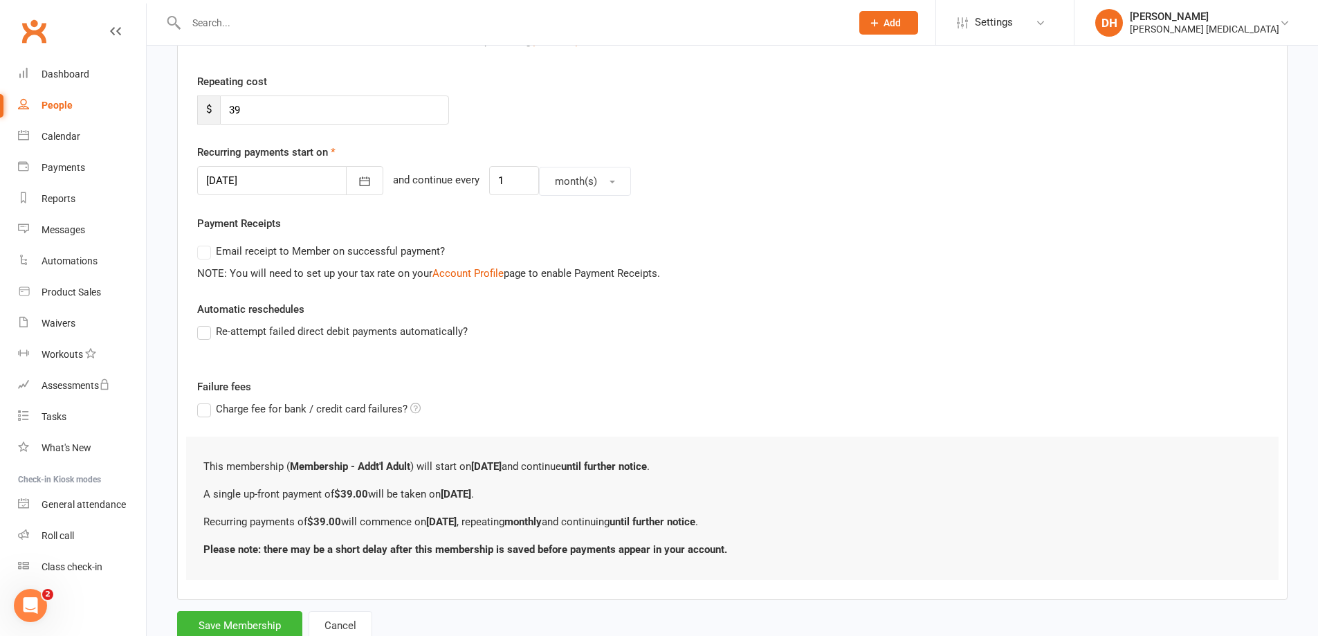
scroll to position [329, 0]
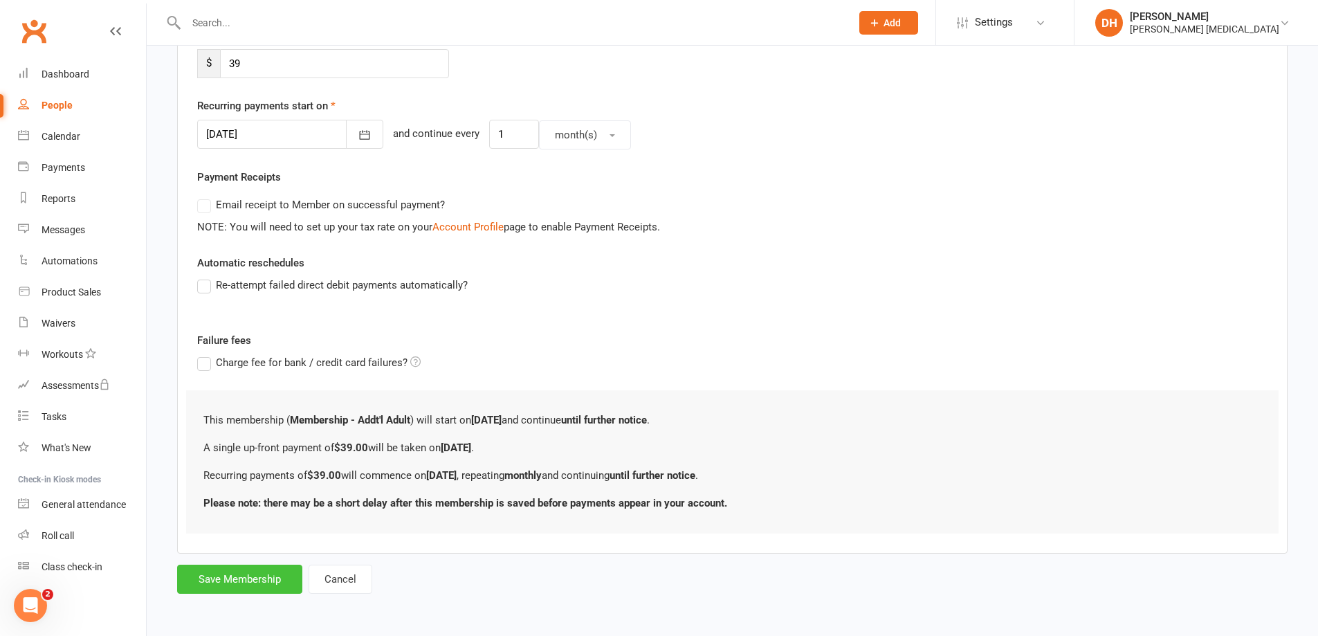
click at [259, 574] on button "Save Membership" at bounding box center [239, 579] width 125 height 29
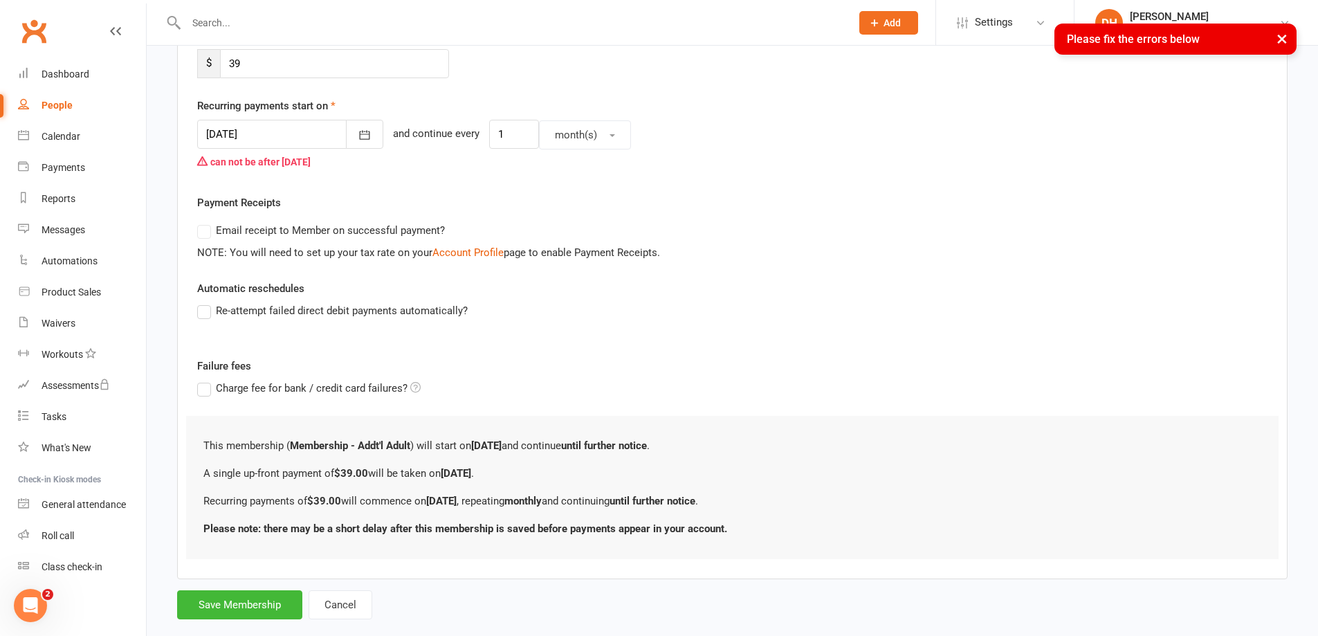
scroll to position [0, 0]
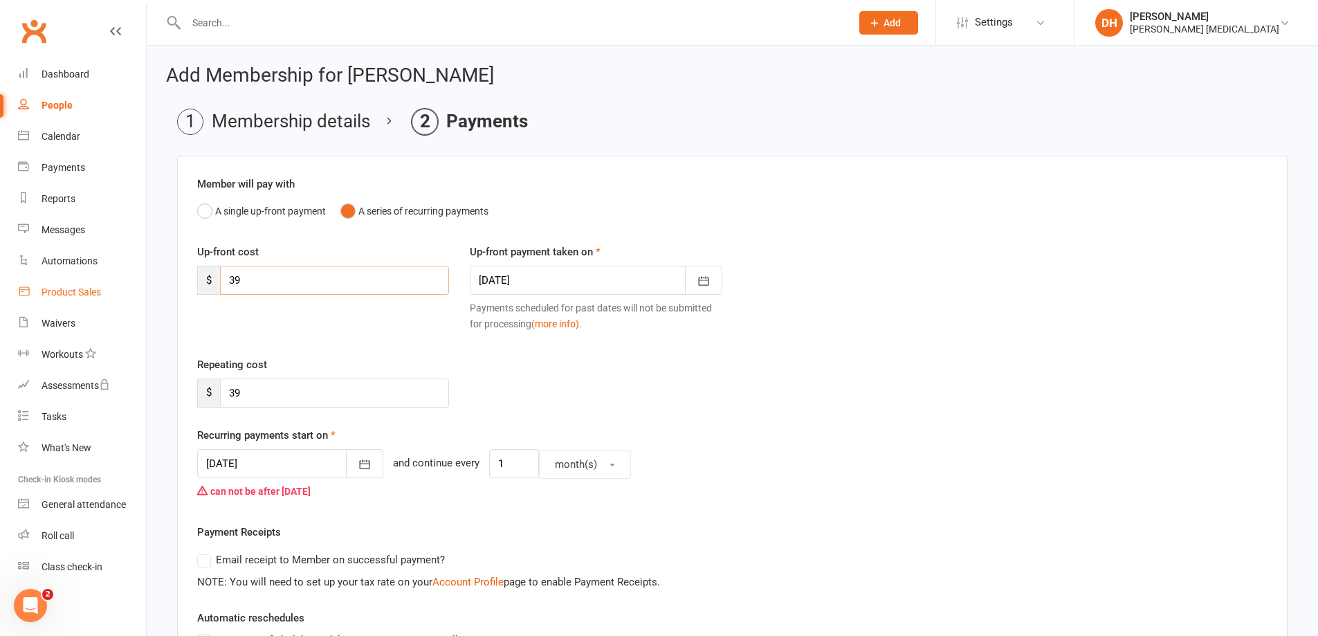
drag, startPoint x: 300, startPoint y: 280, endPoint x: 120, endPoint y: 278, distance: 179.2
click at [98, 296] on ui-view "Prospect Member Non-attending contact Class / event Appointment Task Bulk messa…" at bounding box center [659, 486] width 1318 height 967
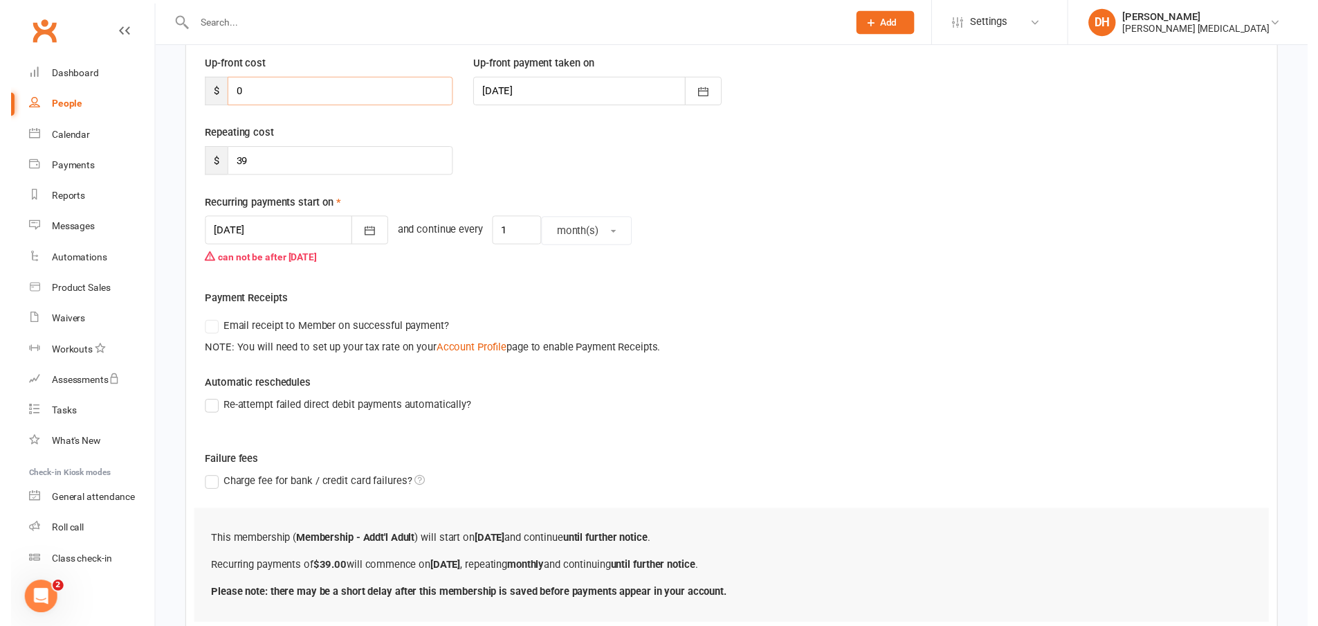
scroll to position [286, 0]
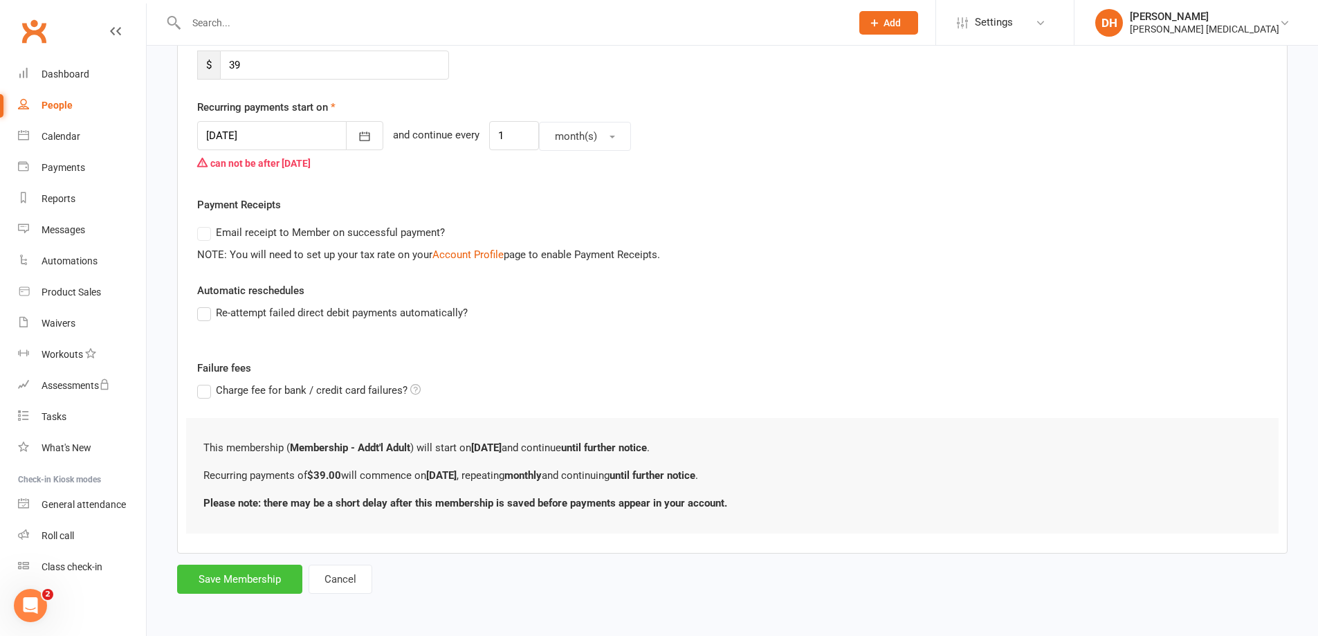
type input "0"
click at [268, 588] on button "Save Membership" at bounding box center [239, 579] width 125 height 29
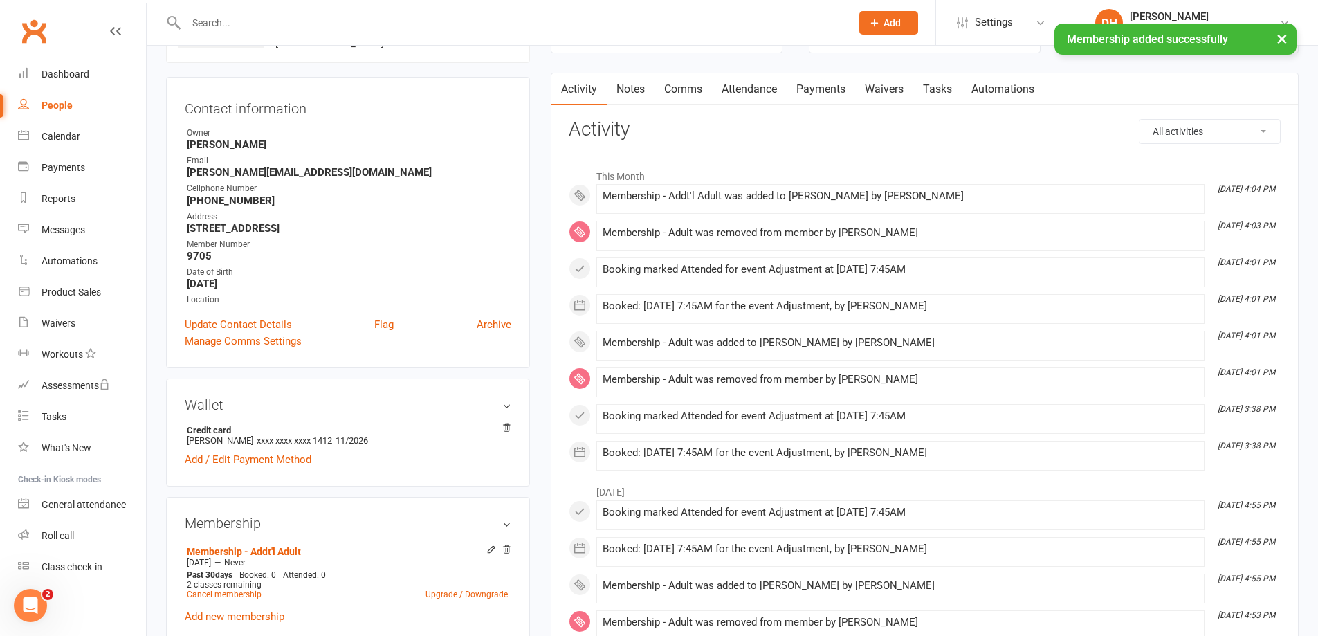
scroll to position [138, 0]
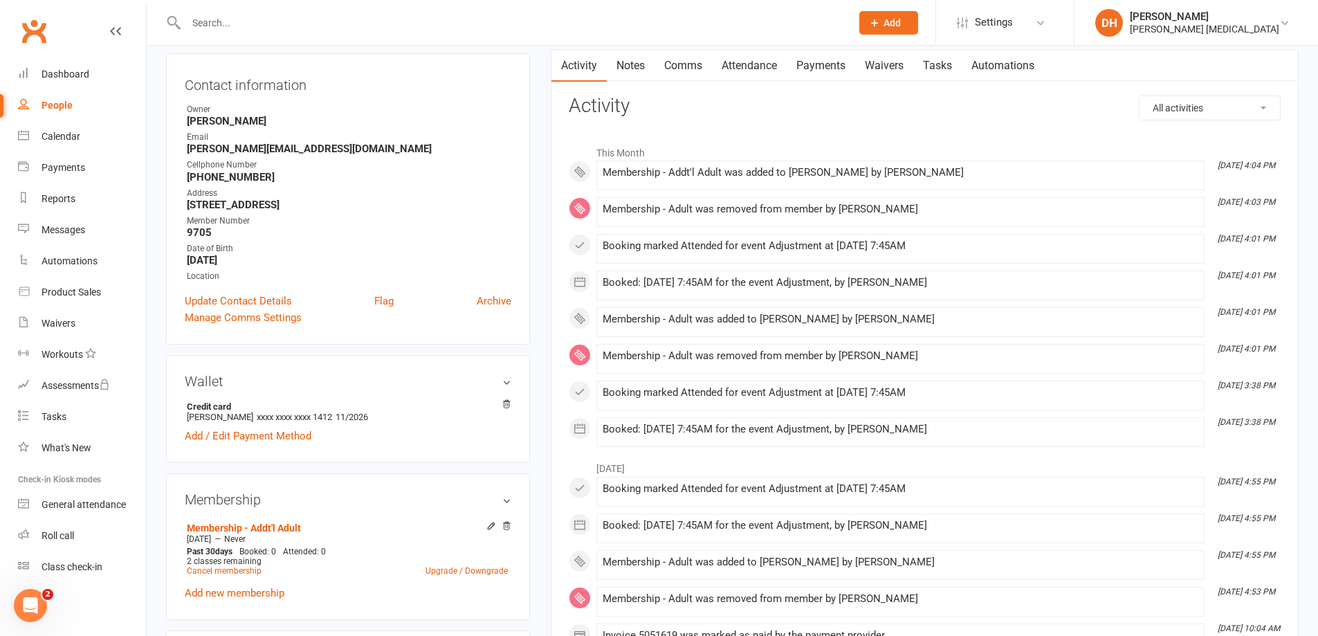
click at [771, 69] on link "Attendance" at bounding box center [749, 66] width 75 height 32
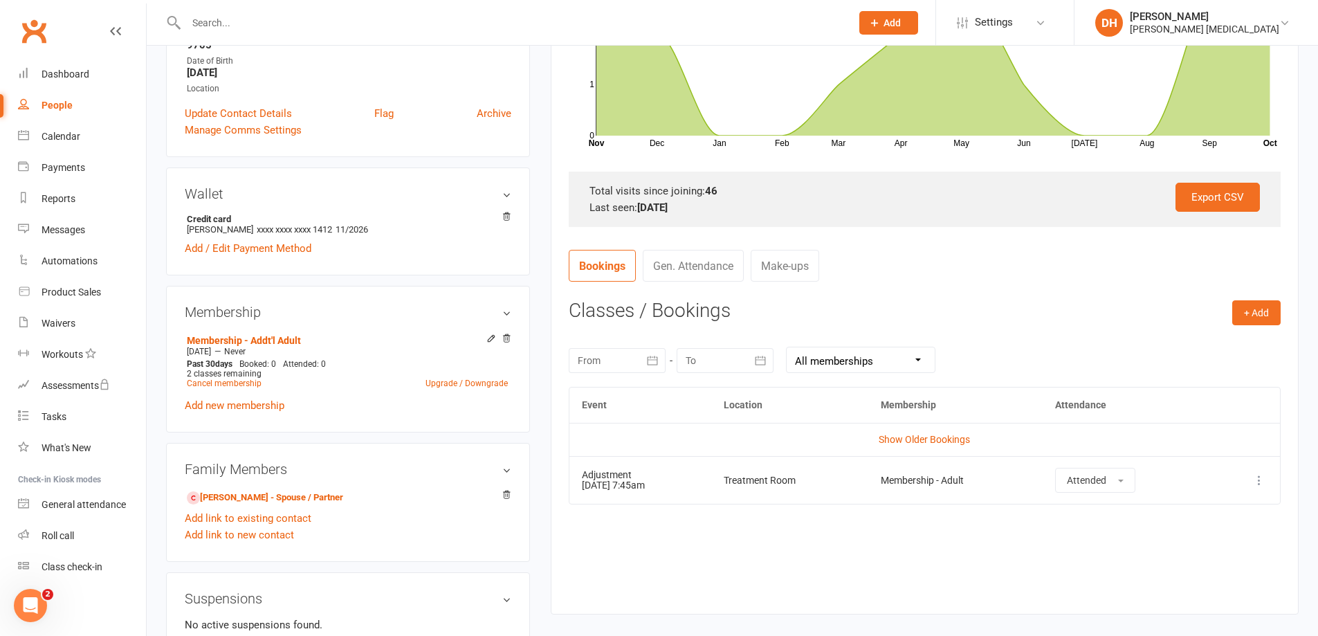
scroll to position [346, 0]
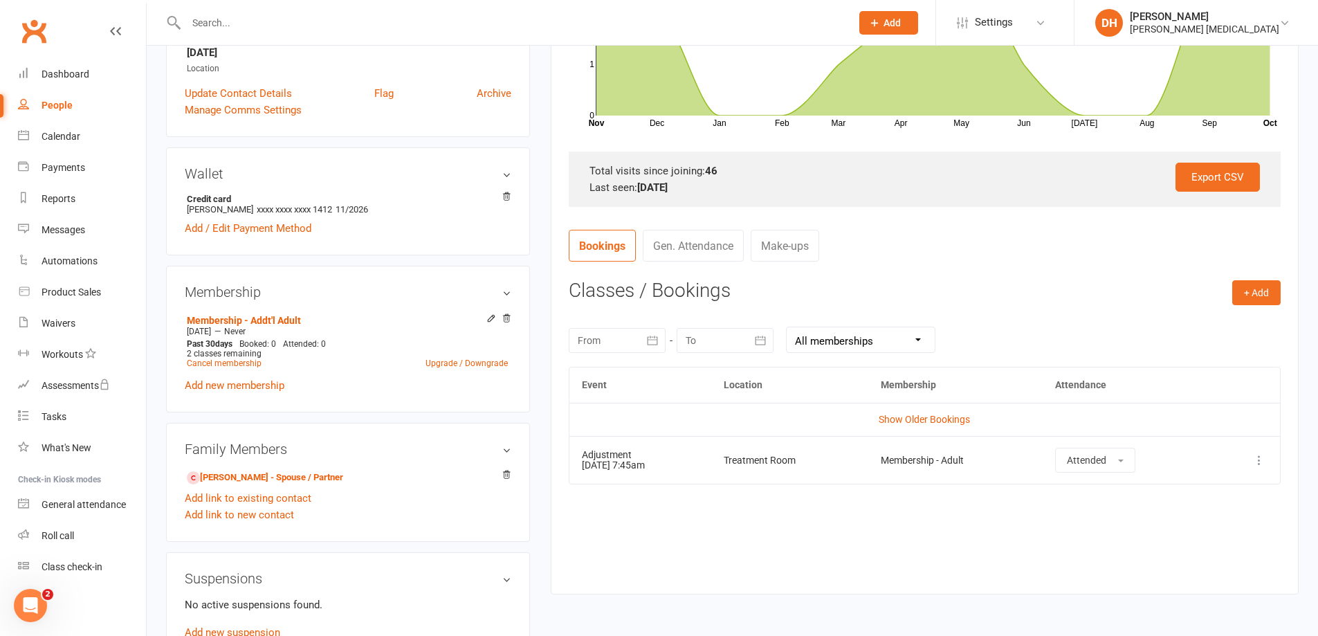
click at [1262, 452] on button at bounding box center [1259, 460] width 17 height 17
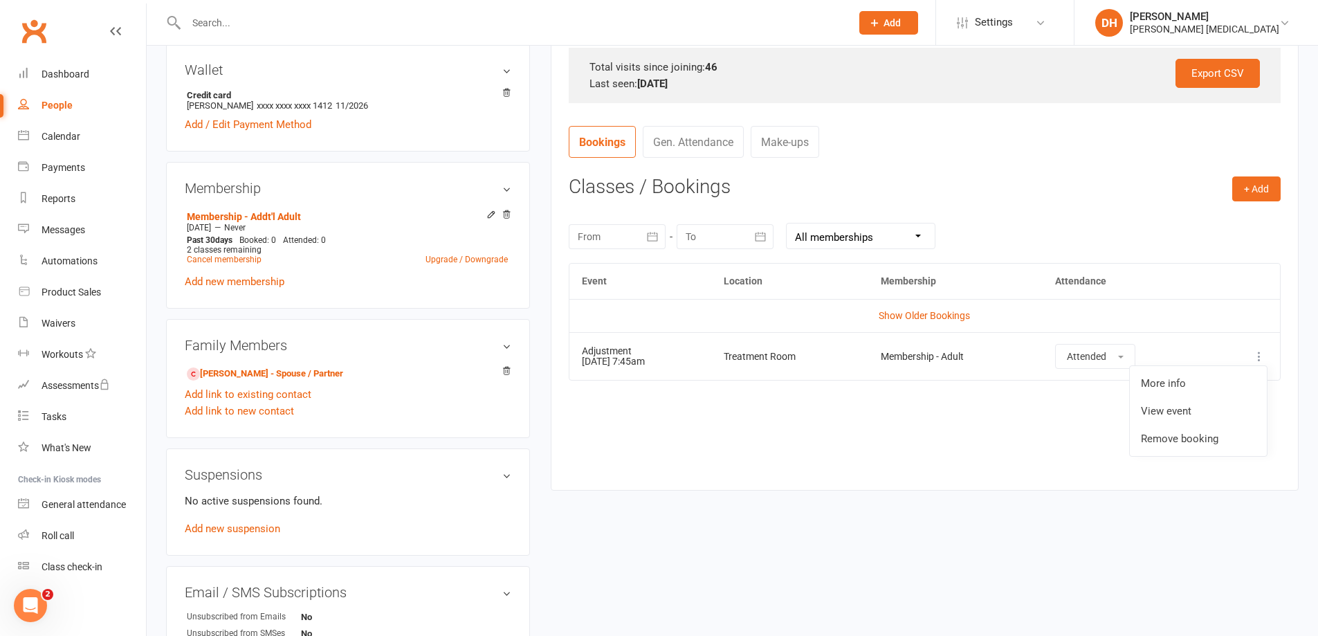
scroll to position [484, 0]
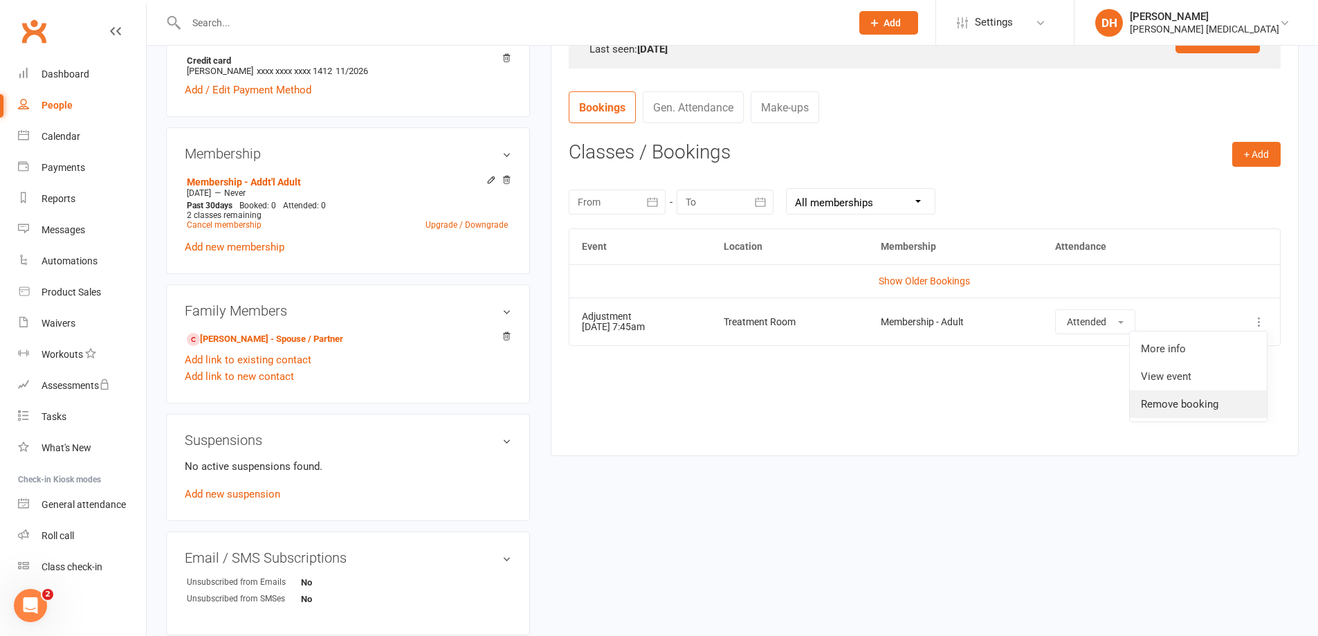
click at [1210, 411] on link "Remove booking" at bounding box center [1198, 404] width 137 height 28
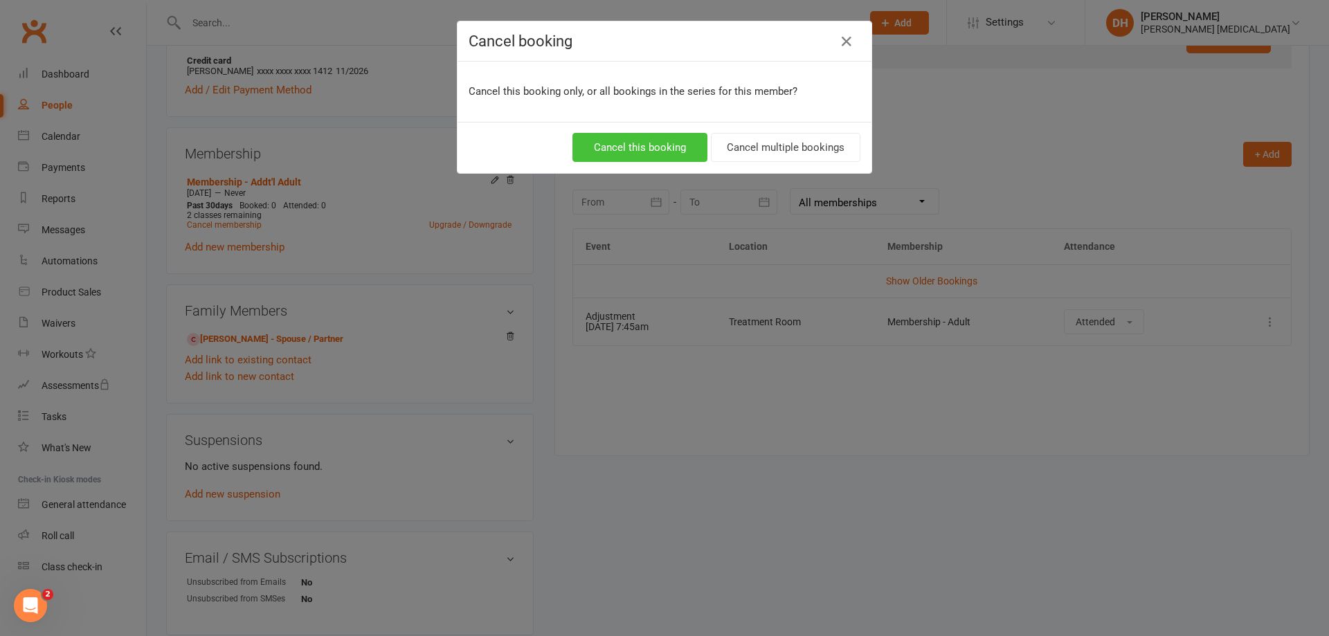
click at [644, 154] on button "Cancel this booking" at bounding box center [639, 147] width 135 height 29
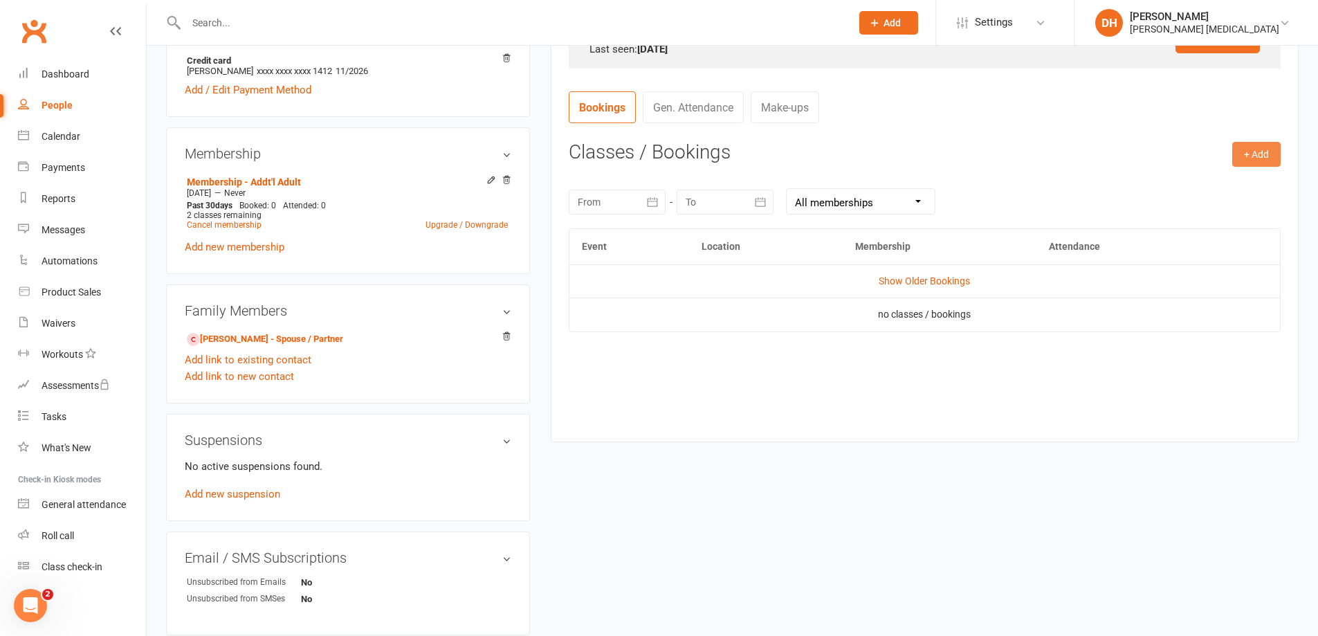
click at [1259, 156] on button "+ Add" at bounding box center [1257, 154] width 48 height 25
click at [1195, 194] on link "Book Event" at bounding box center [1211, 186] width 137 height 28
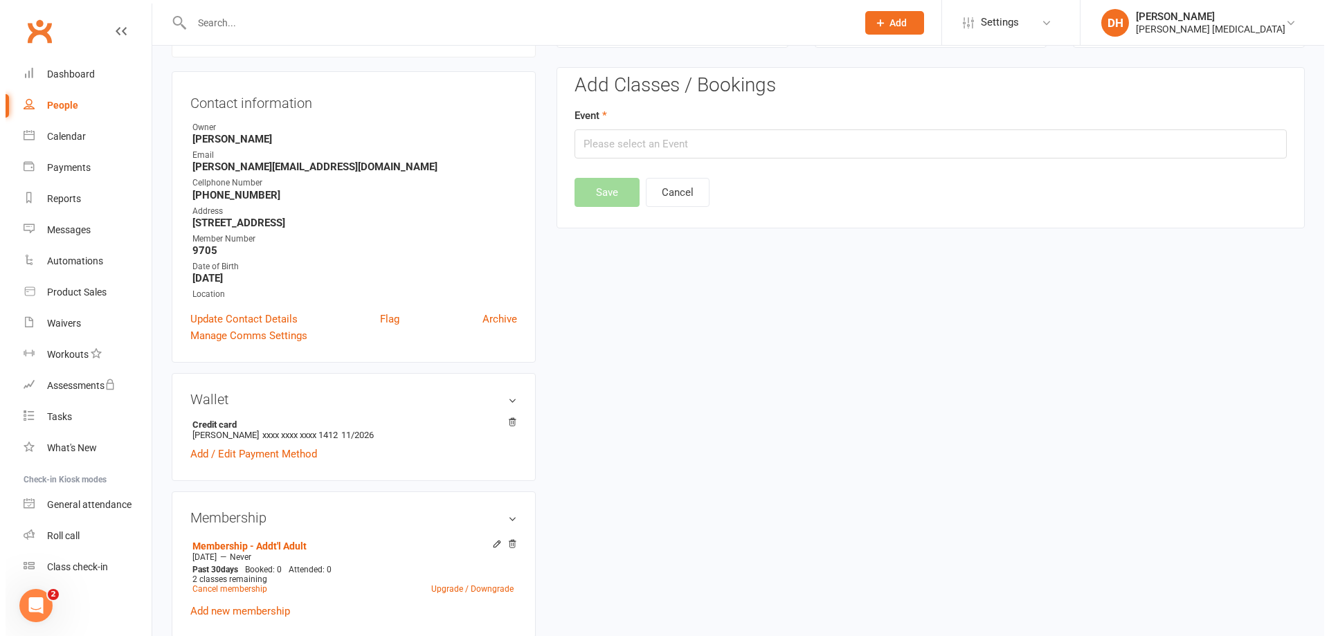
scroll to position [118, 0]
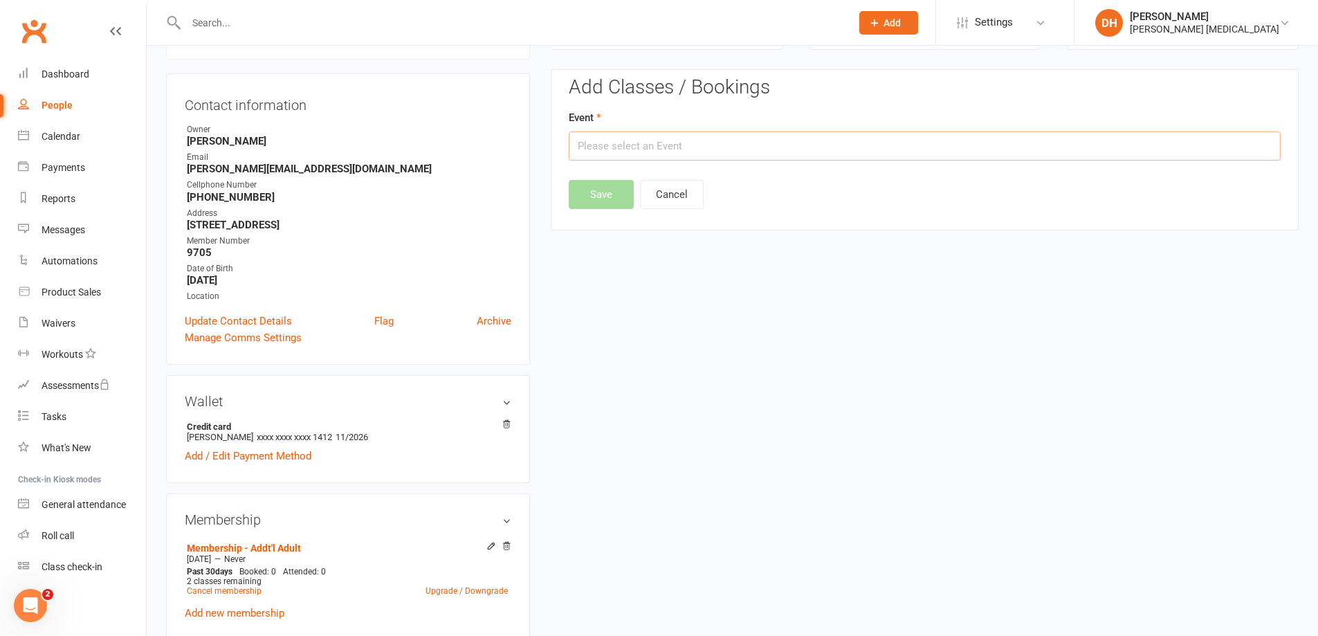
click at [909, 156] on input "text" at bounding box center [925, 145] width 712 height 29
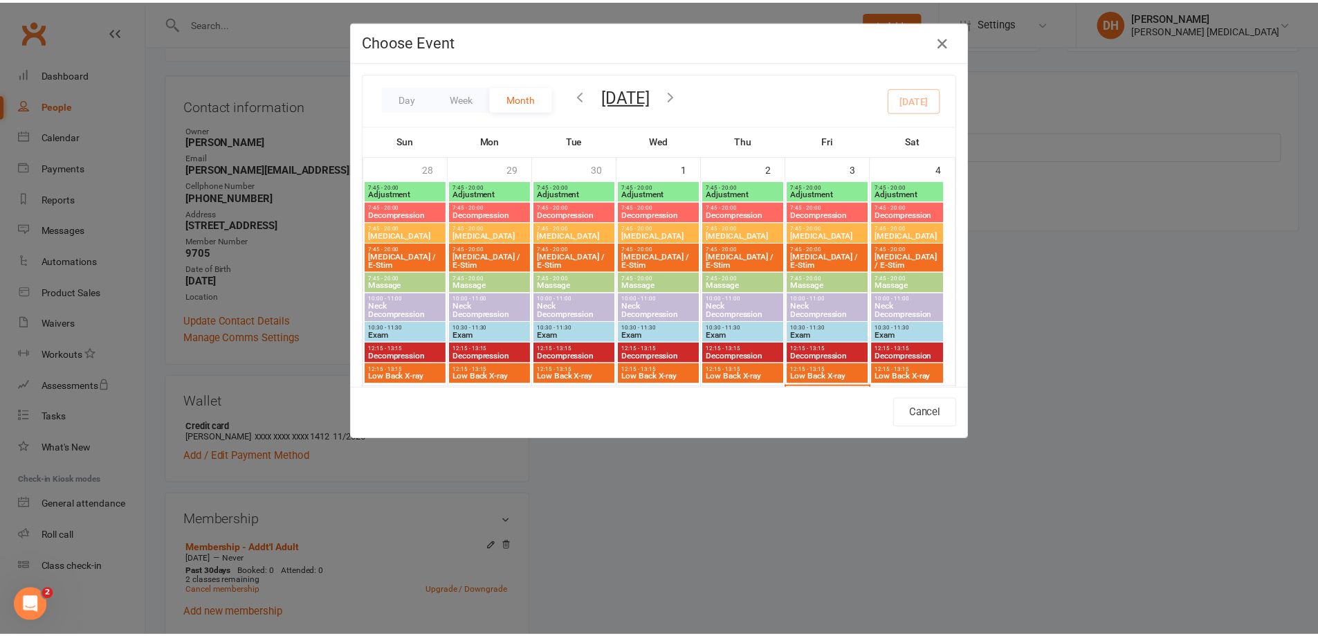
scroll to position [277, 0]
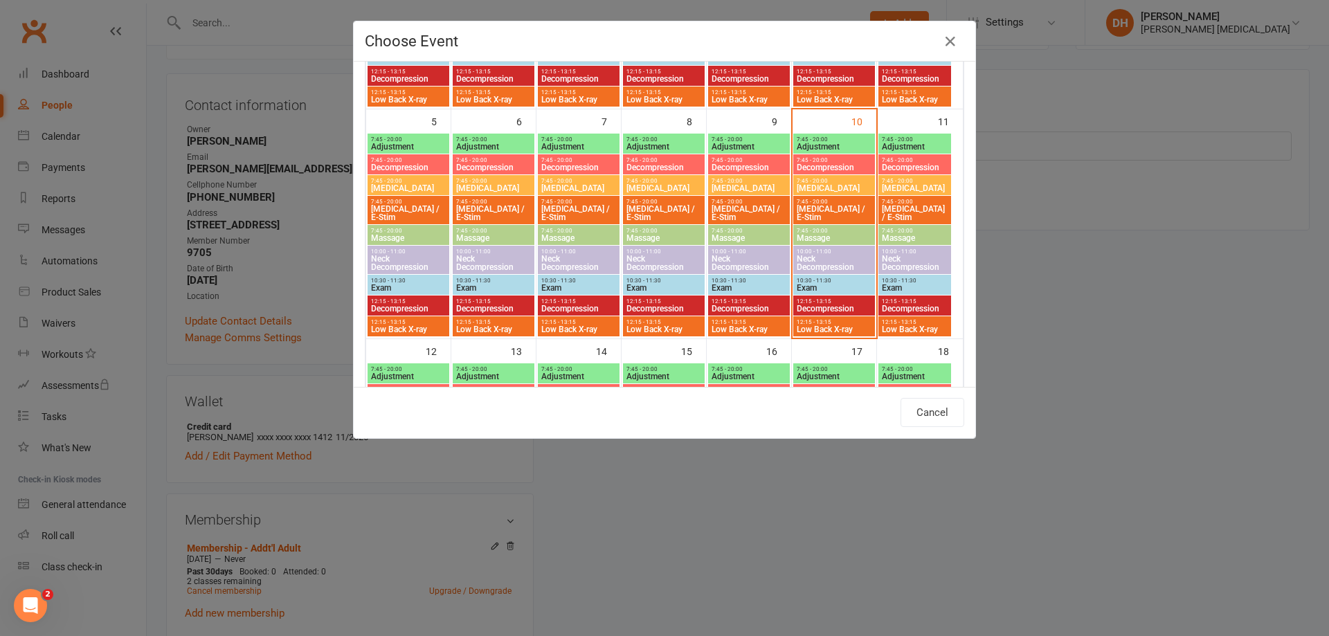
click at [860, 141] on span "7:45 - 20:00" at bounding box center [834, 139] width 76 height 6
type input "Adjustment - [DATE] 7:45:00 AM"
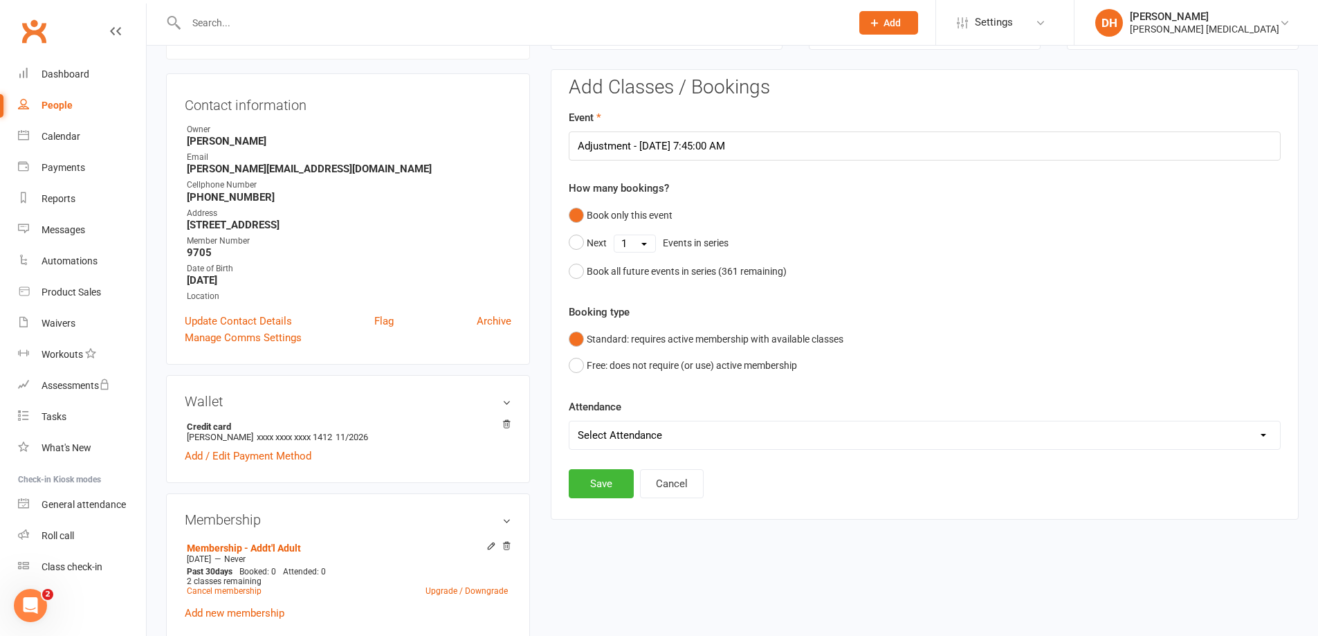
click at [705, 438] on select "Select Attendance Attended Absent" at bounding box center [925, 435] width 711 height 28
select select "0"
click at [570, 421] on select "Select Attendance Attended Absent" at bounding box center [925, 435] width 711 height 28
click at [574, 480] on button "Save" at bounding box center [601, 483] width 65 height 29
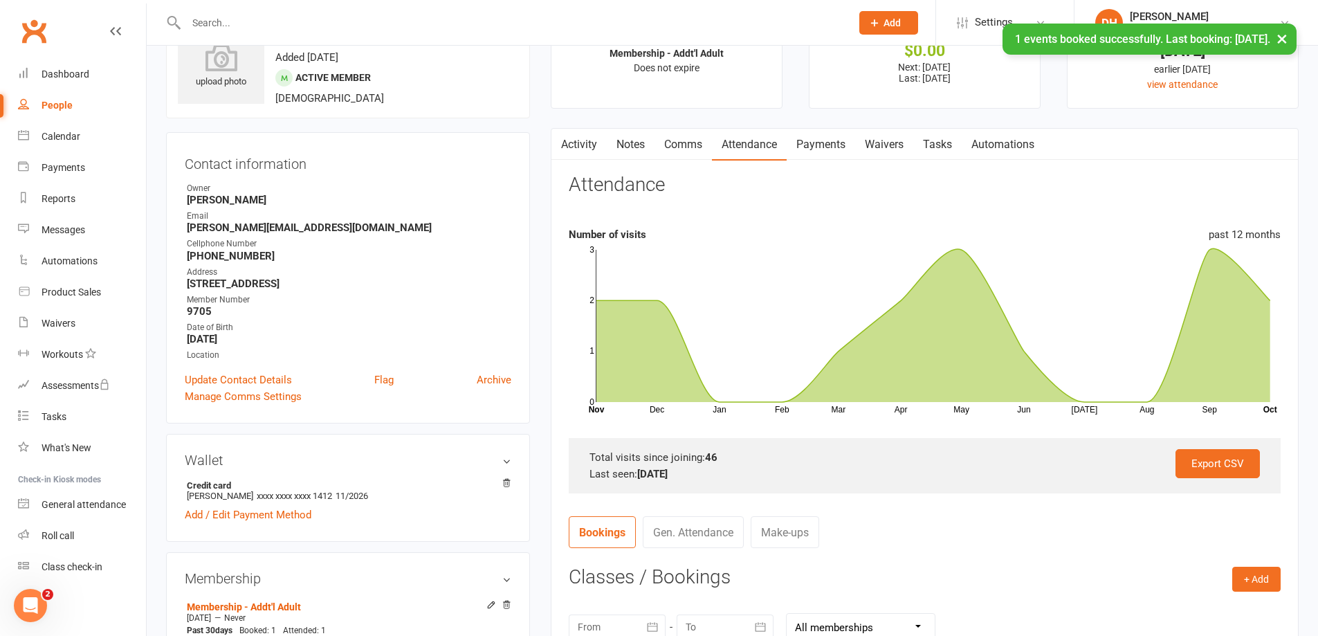
scroll to position [0, 0]
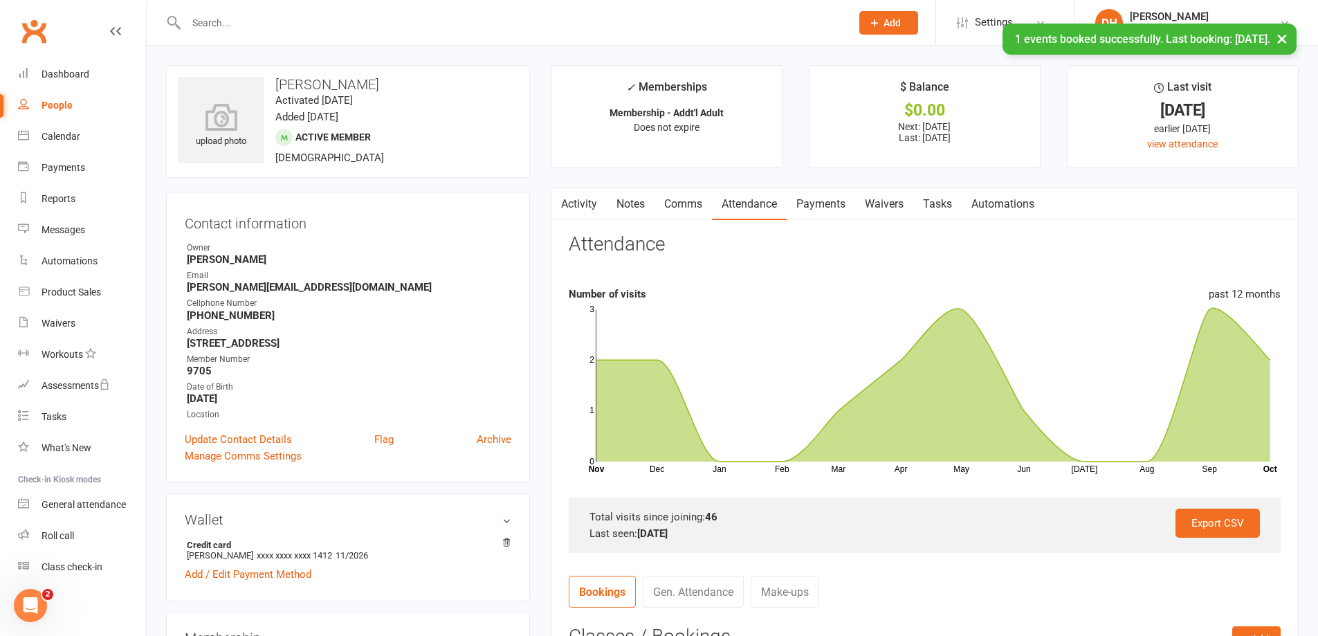
click at [608, 17] on input "text" at bounding box center [512, 22] width 660 height 19
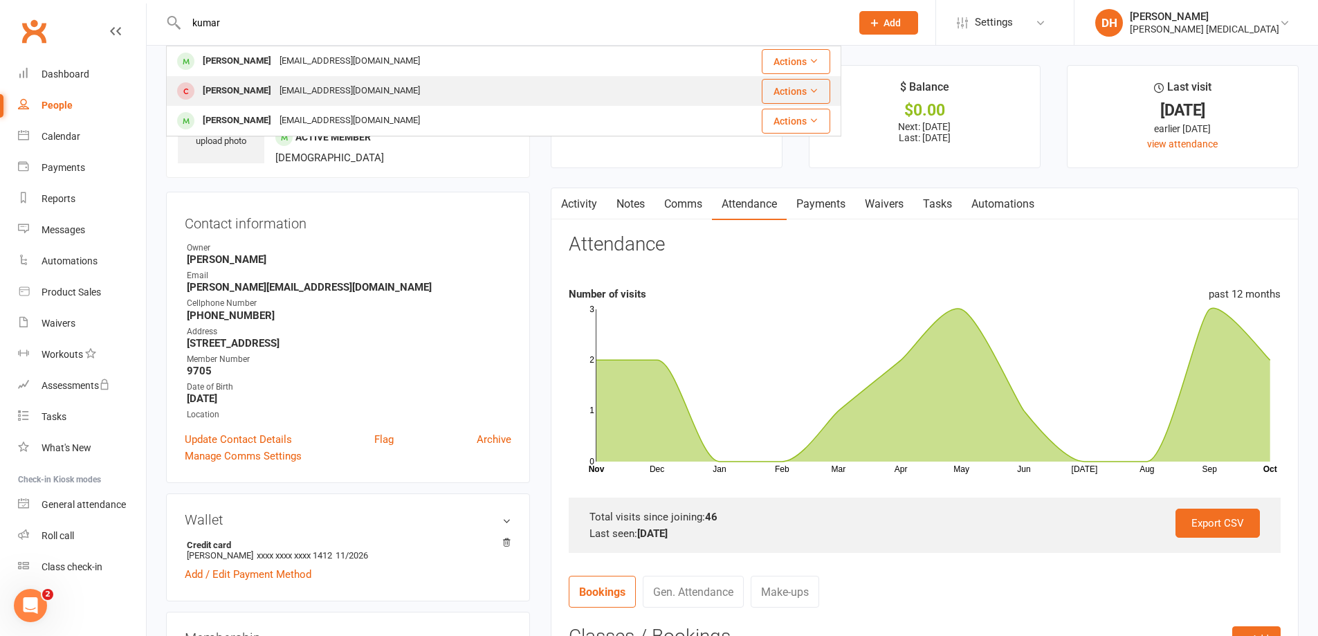
type input "kumar"
click at [585, 86] on div "[PERSON_NAME] [EMAIL_ADDRESS][DOMAIN_NAME]" at bounding box center [425, 91] width 516 height 28
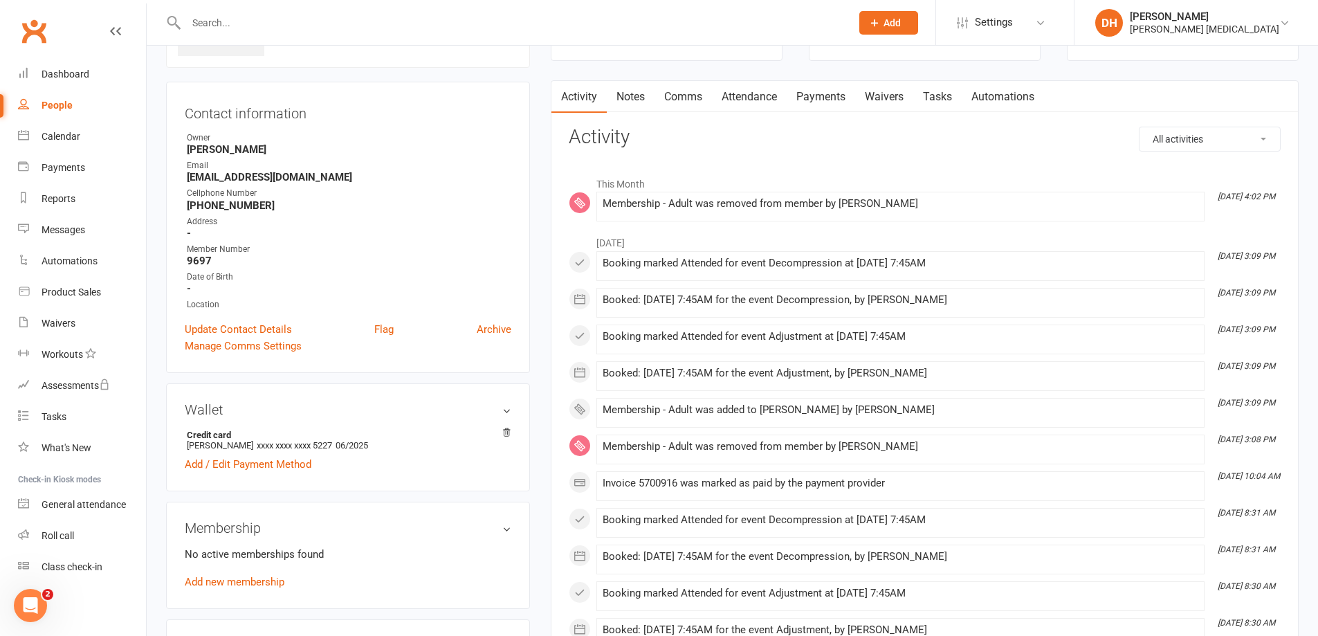
scroll to position [138, 0]
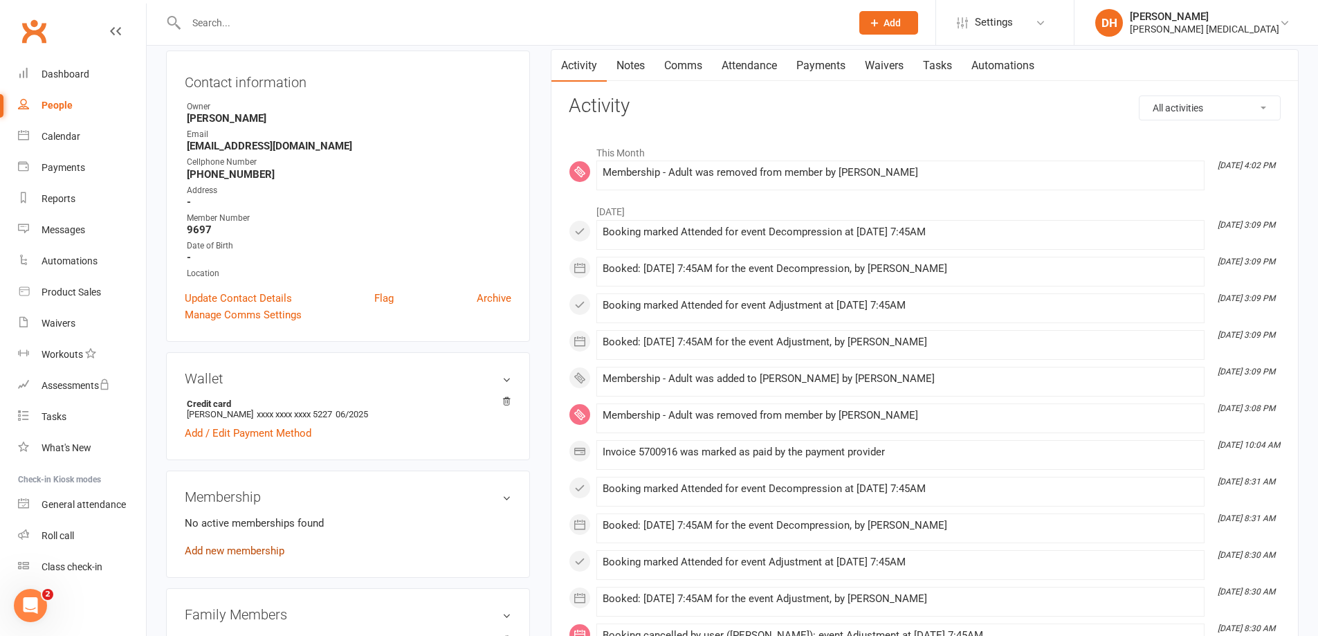
click at [260, 546] on link "Add new membership" at bounding box center [235, 551] width 100 height 12
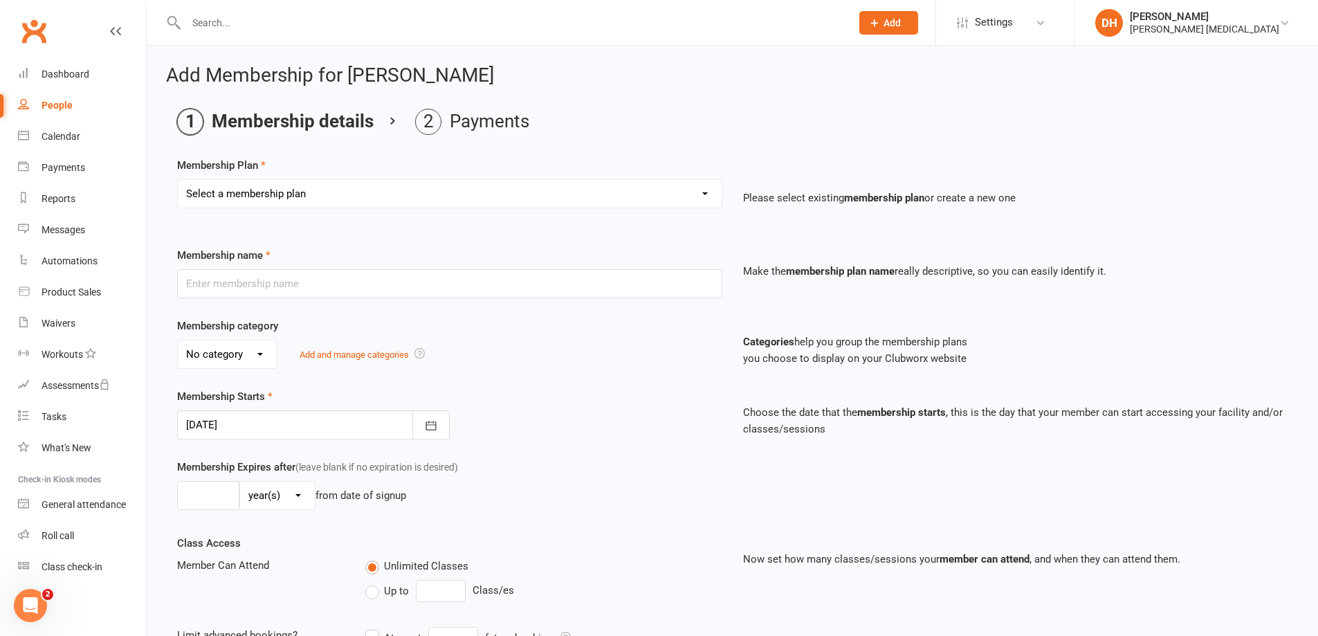
click at [461, 187] on select "Select a membership plan Membership - Insurance Membership - Adult Membership -…" at bounding box center [450, 194] width 544 height 28
select select "1"
click at [178, 180] on select "Select a membership plan Membership - Insurance Membership - Adult Membership -…" at bounding box center [450, 194] width 544 height 28
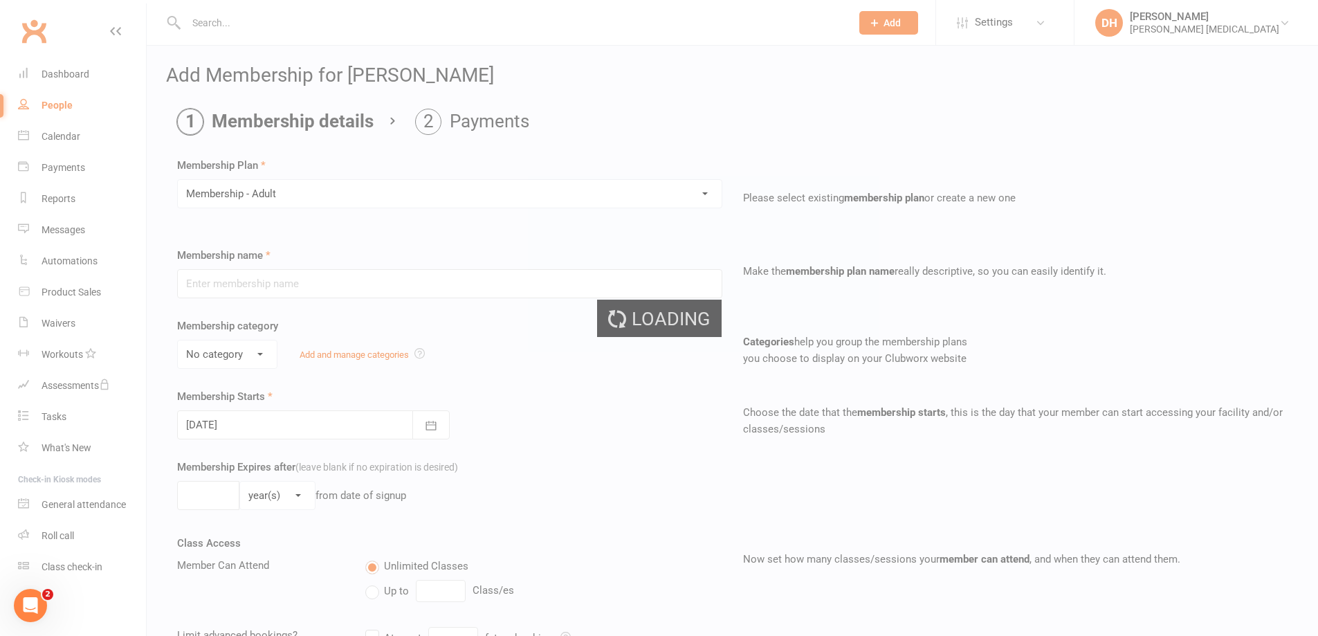
type input "Membership - Adult"
select select "0"
type input "2"
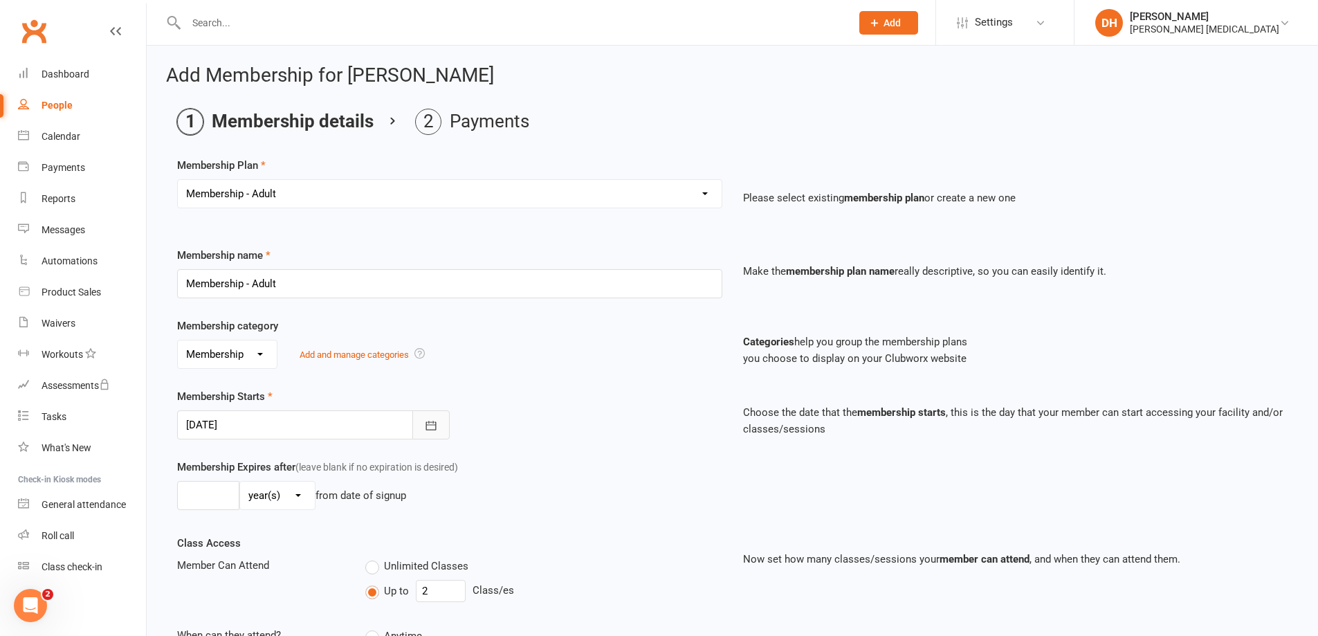
click at [442, 423] on button "button" at bounding box center [430, 424] width 37 height 29
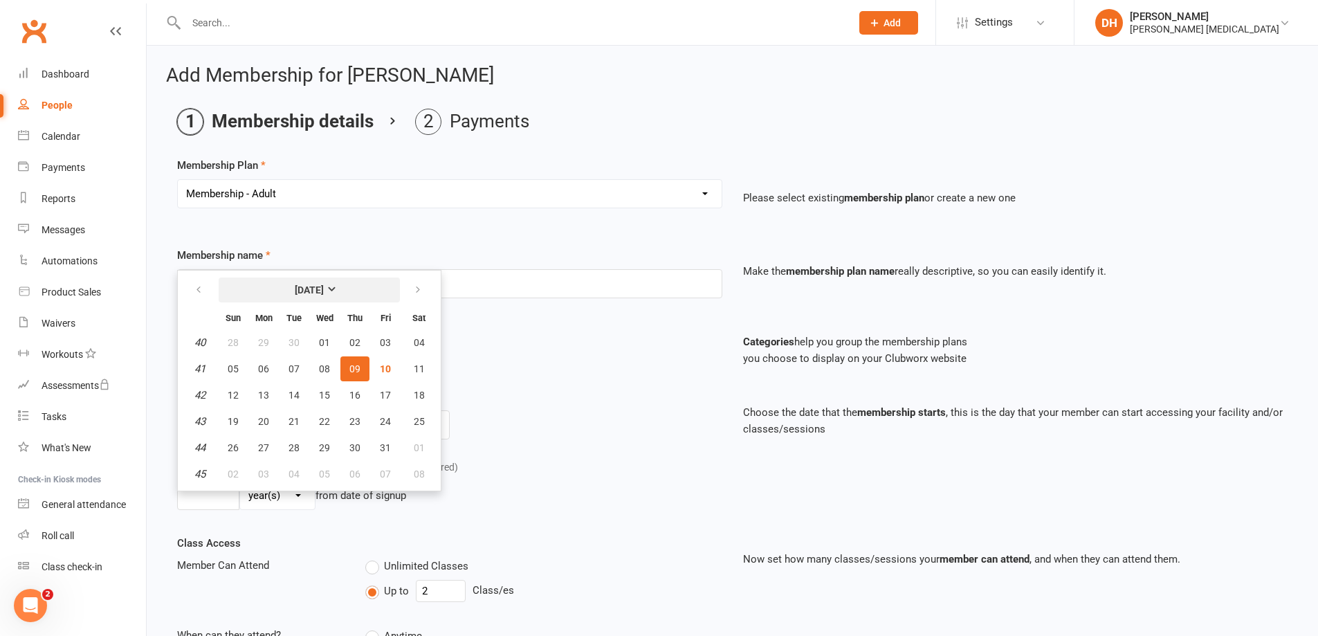
click at [311, 293] on strong "[DATE]" at bounding box center [309, 289] width 29 height 11
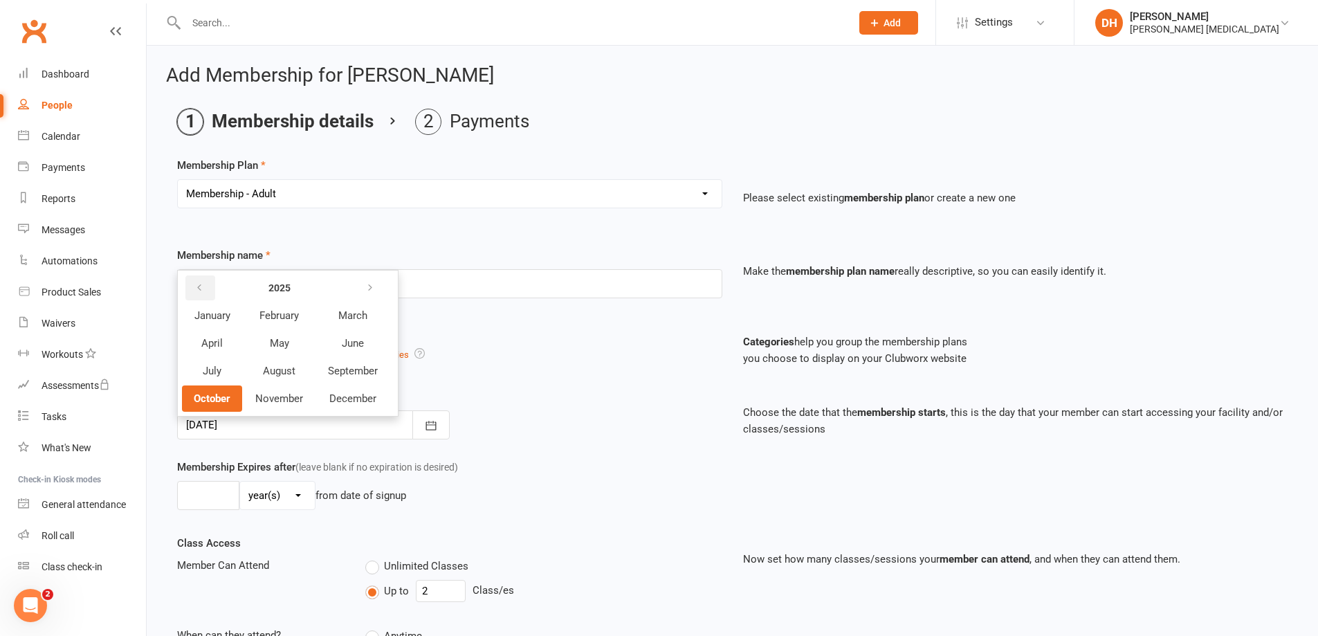
click at [198, 292] on icon "button" at bounding box center [199, 287] width 10 height 11
click at [348, 405] on span "December" at bounding box center [352, 398] width 47 height 12
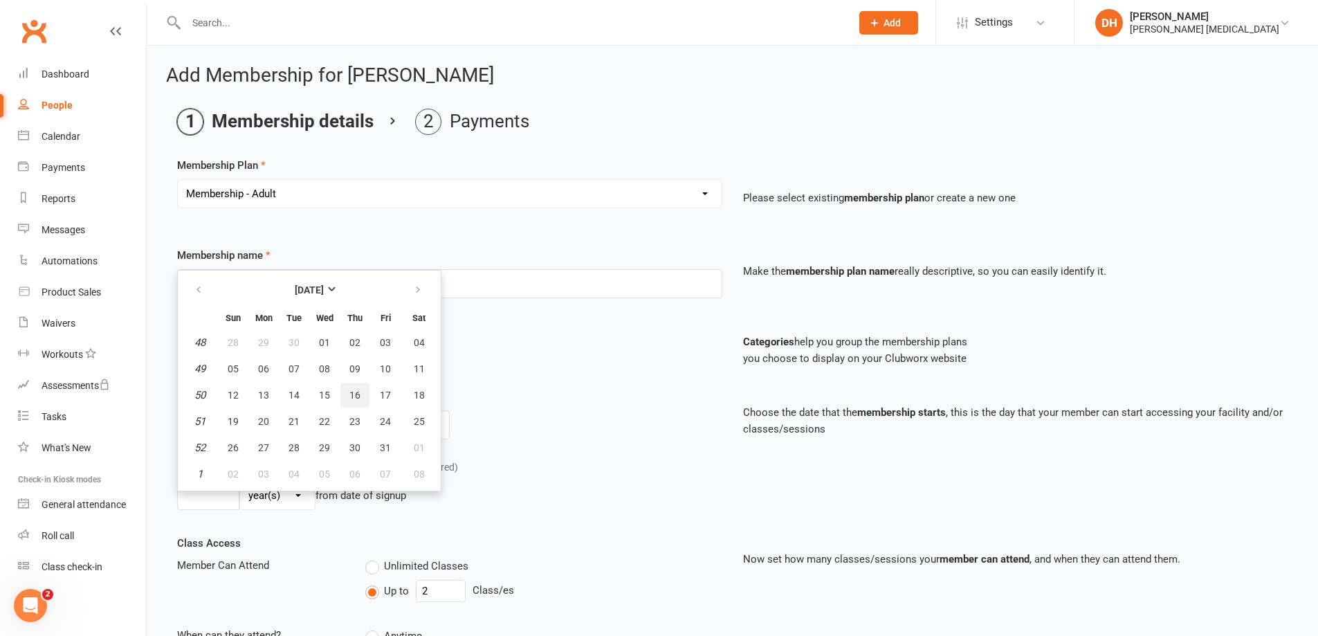
click at [363, 396] on button "16" at bounding box center [354, 395] width 29 height 25
type input "[DATE]"
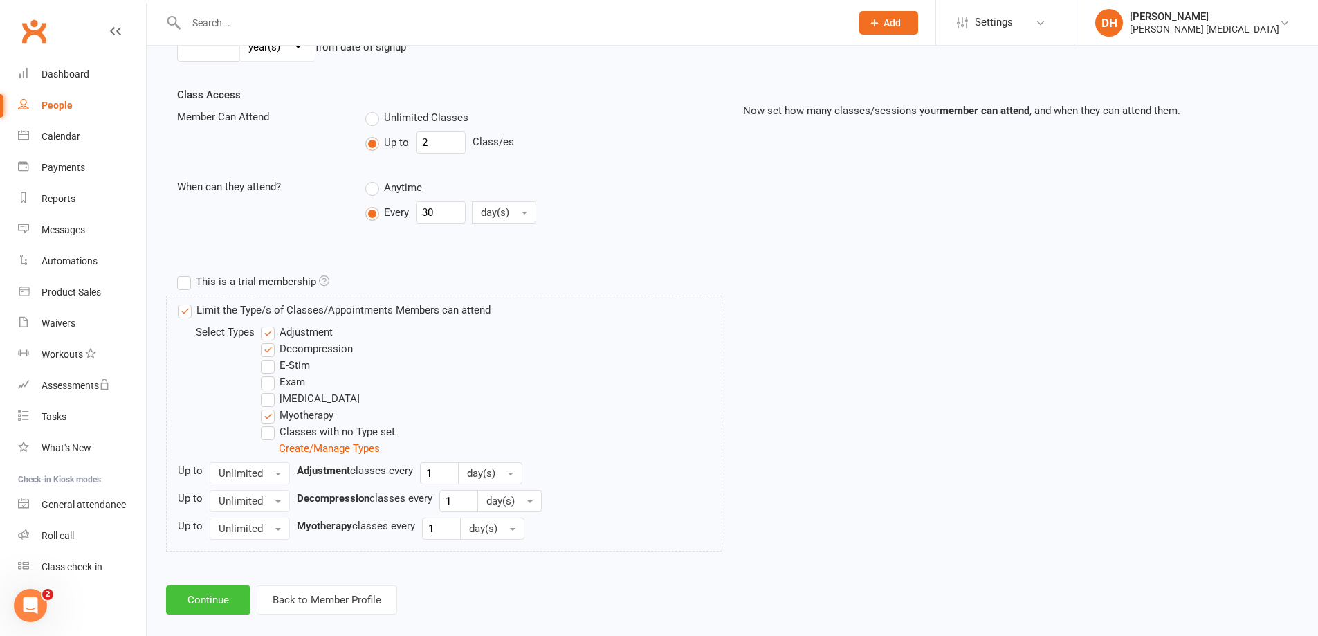
scroll to position [466, 0]
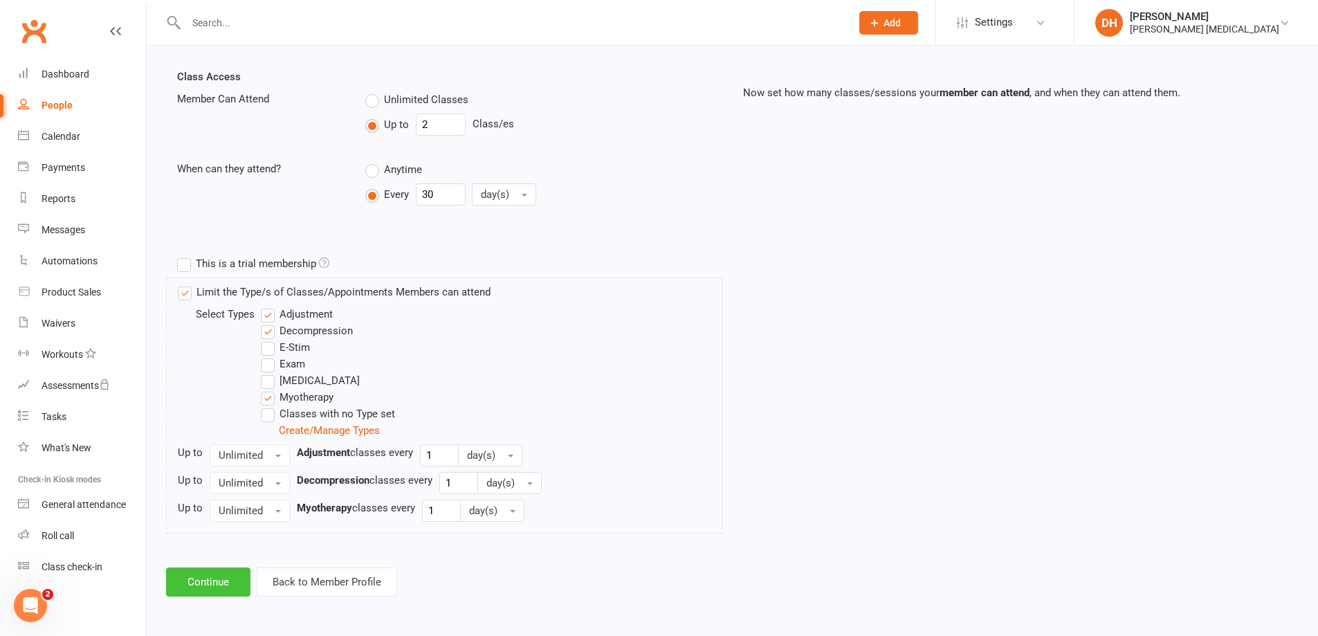
click at [228, 590] on button "Continue" at bounding box center [208, 581] width 84 height 29
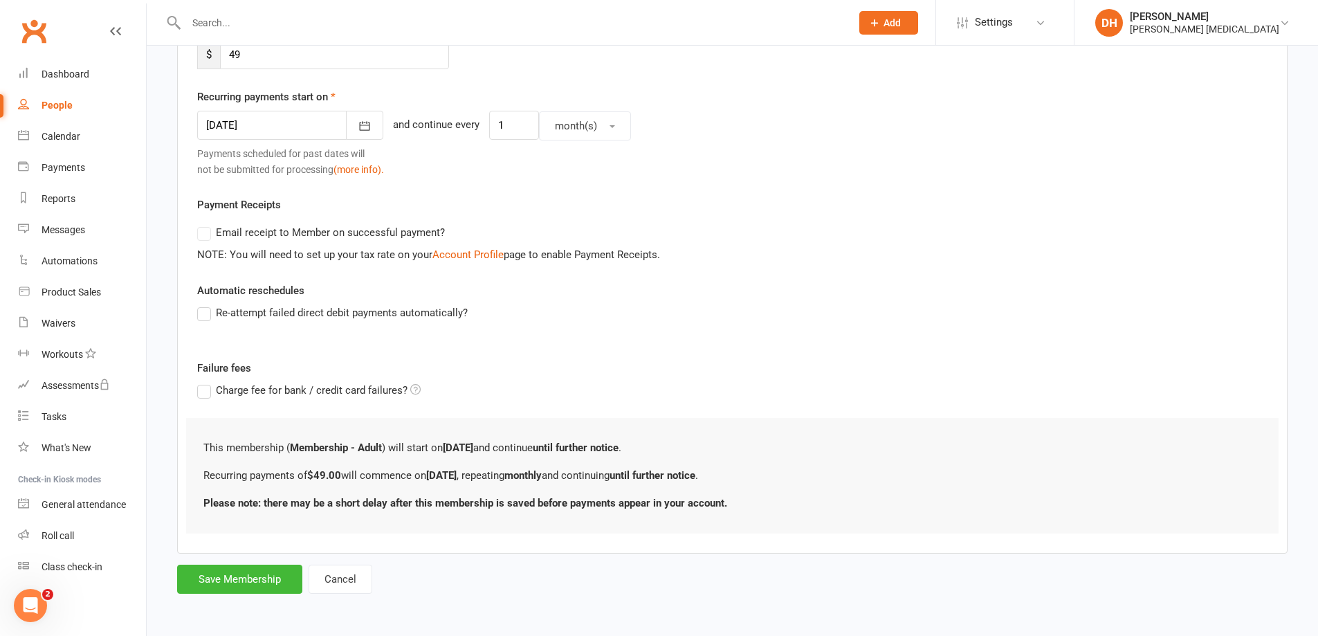
scroll to position [0, 0]
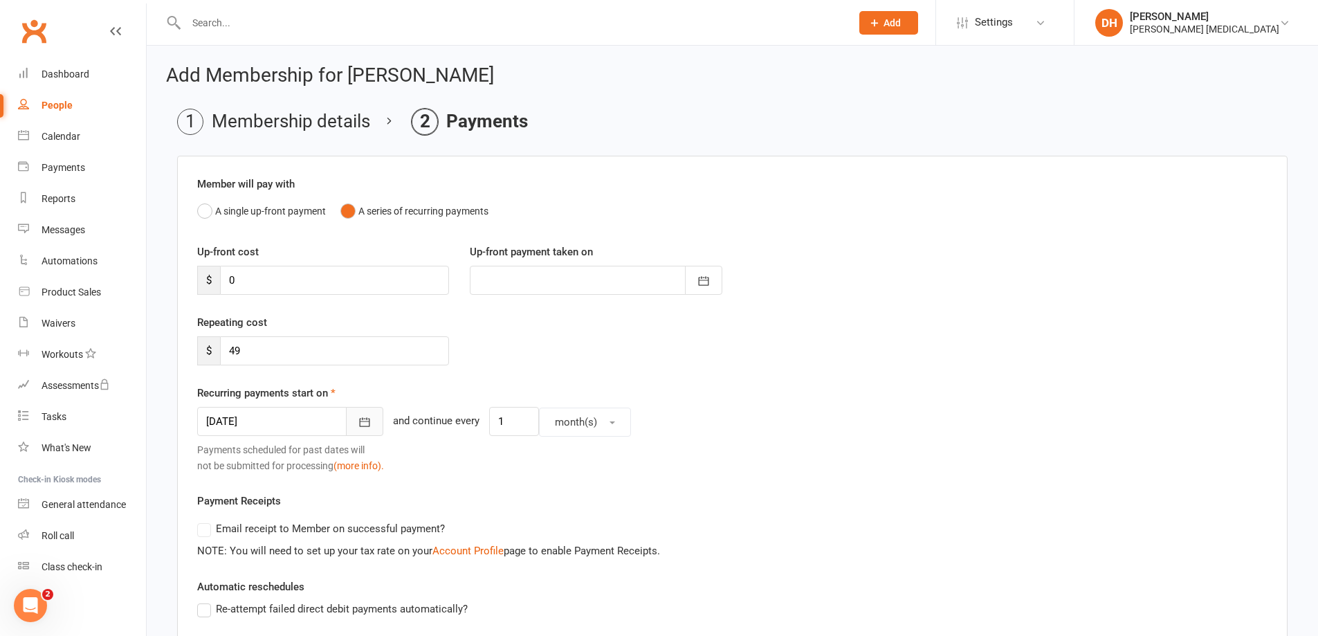
click at [358, 426] on icon "button" at bounding box center [365, 422] width 14 height 14
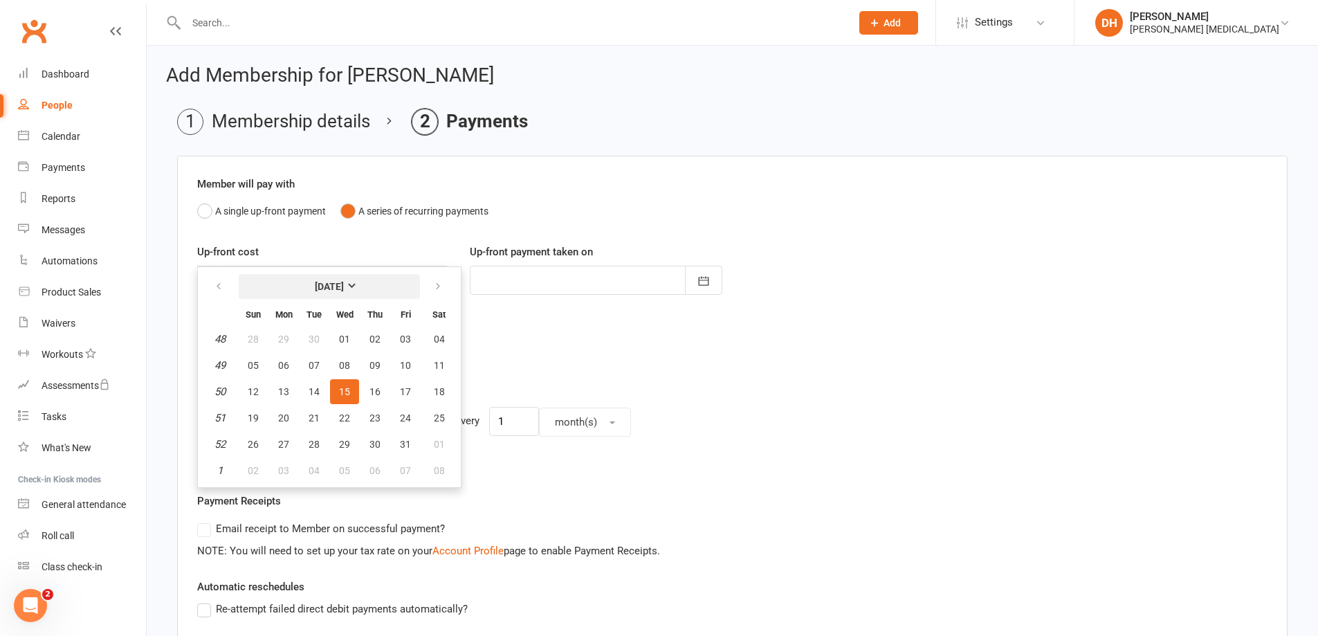
click at [339, 277] on button "[DATE]" at bounding box center [329, 286] width 181 height 25
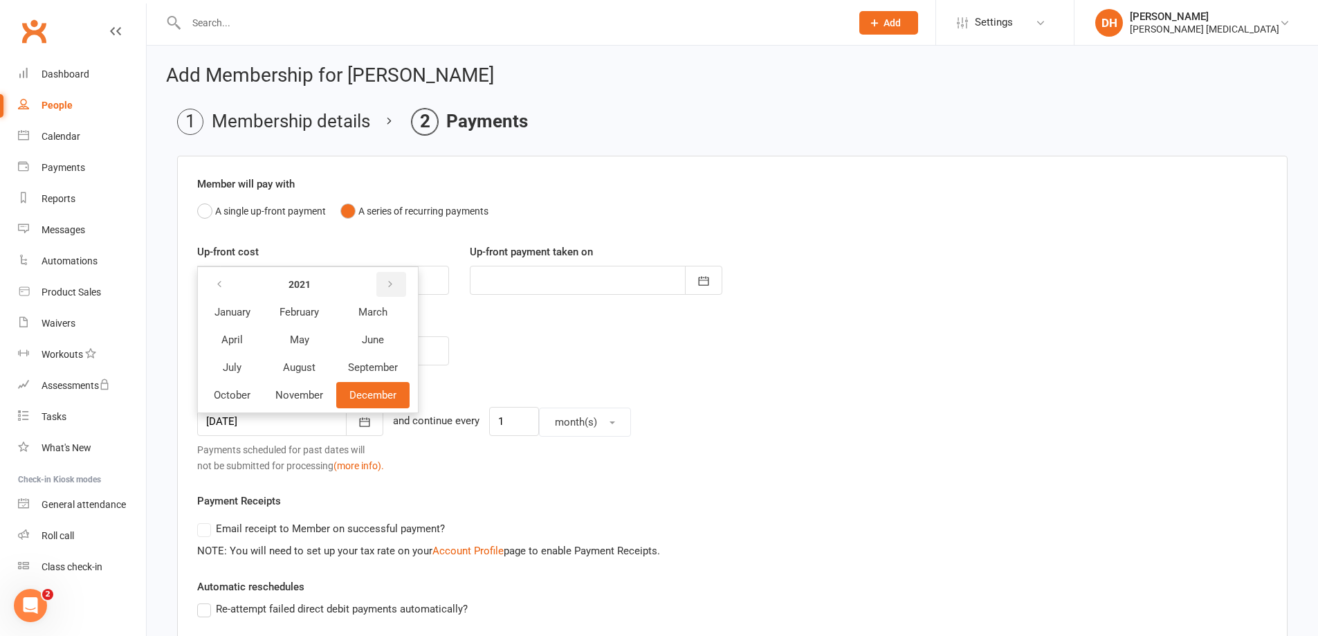
click at [402, 279] on button "button" at bounding box center [391, 284] width 30 height 25
click at [243, 399] on span "October" at bounding box center [232, 395] width 37 height 12
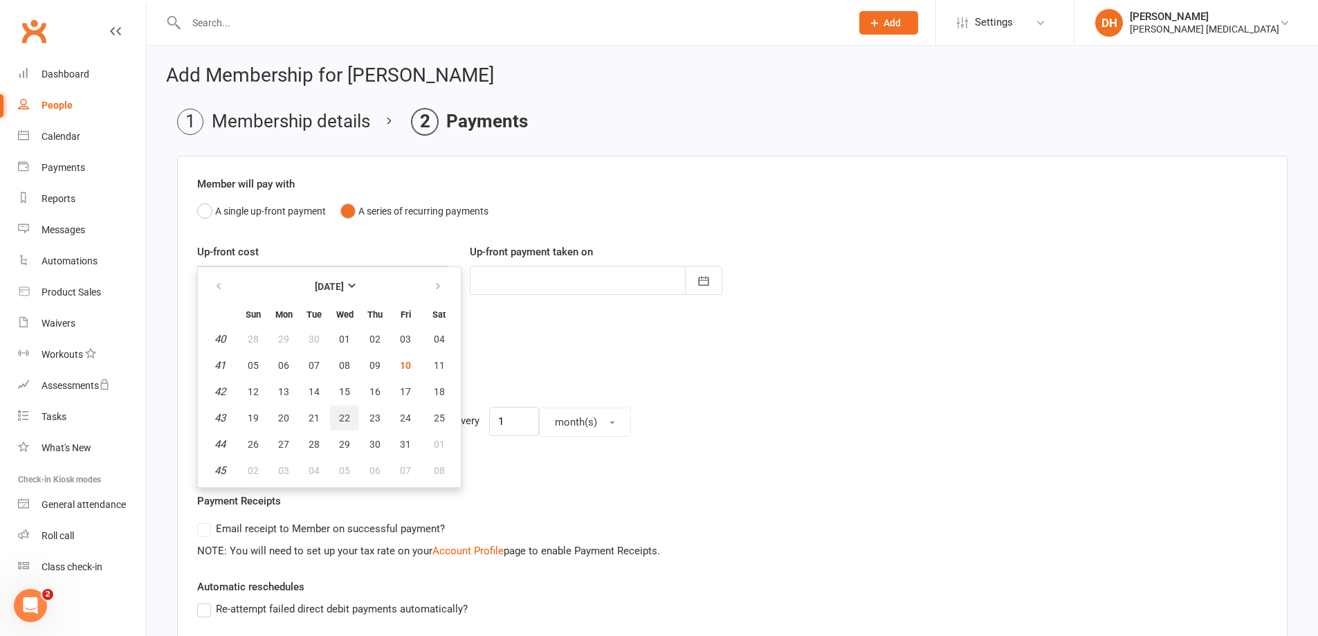
click at [349, 415] on button "22" at bounding box center [344, 418] width 29 height 25
type input "[DATE]"
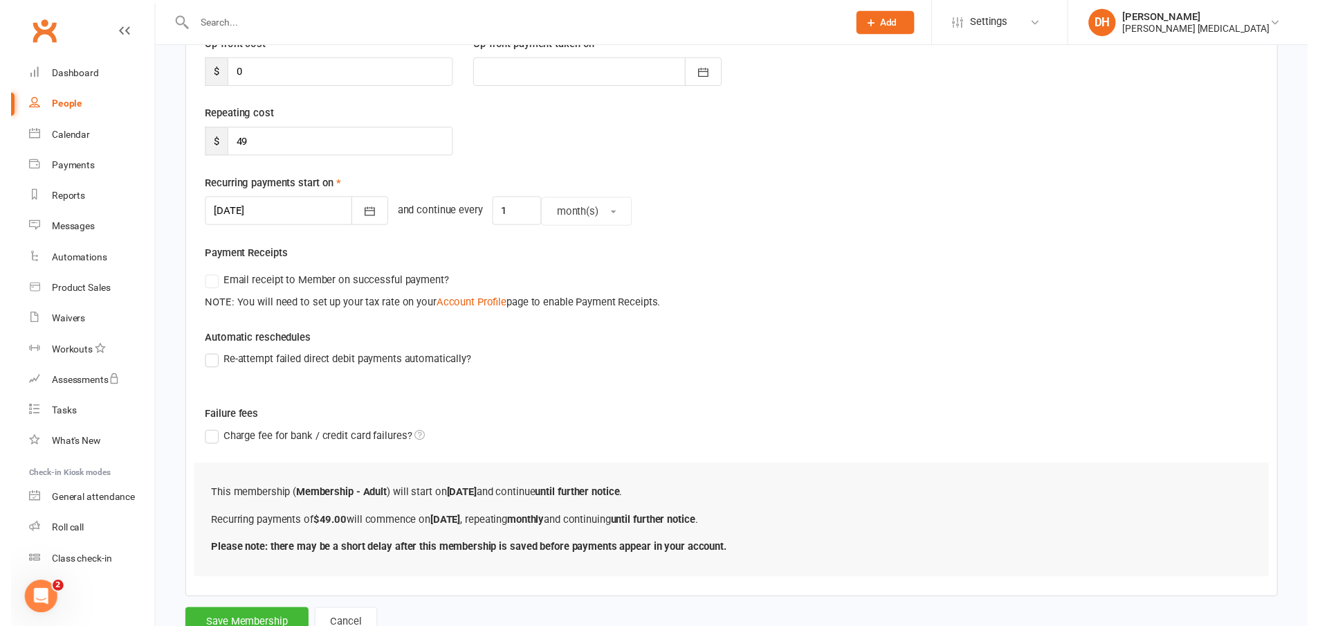
scroll to position [260, 0]
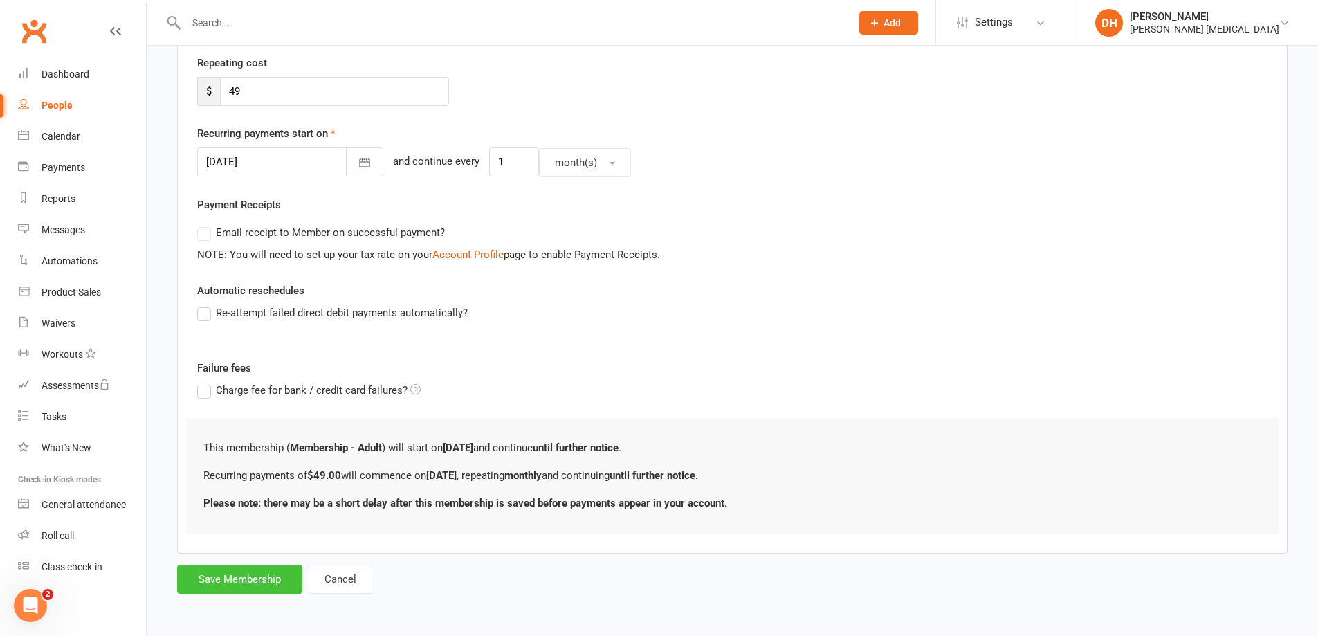
click at [244, 584] on button "Save Membership" at bounding box center [239, 579] width 125 height 29
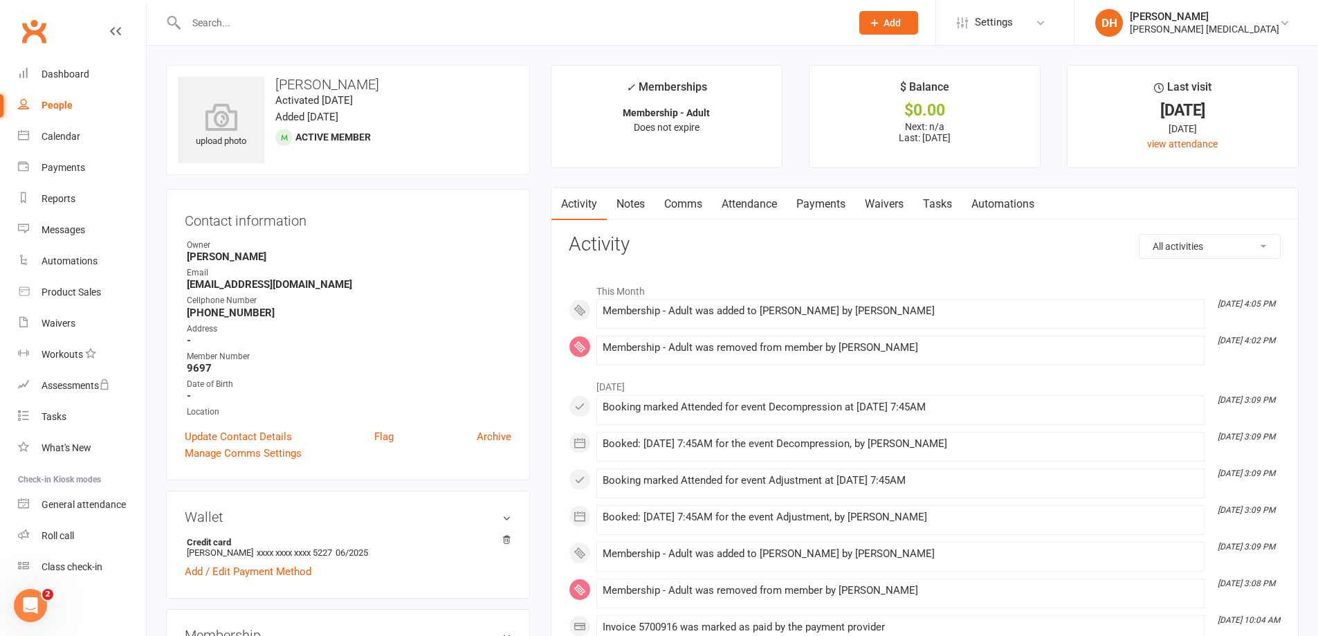
click at [770, 203] on link "Attendance" at bounding box center [749, 204] width 75 height 32
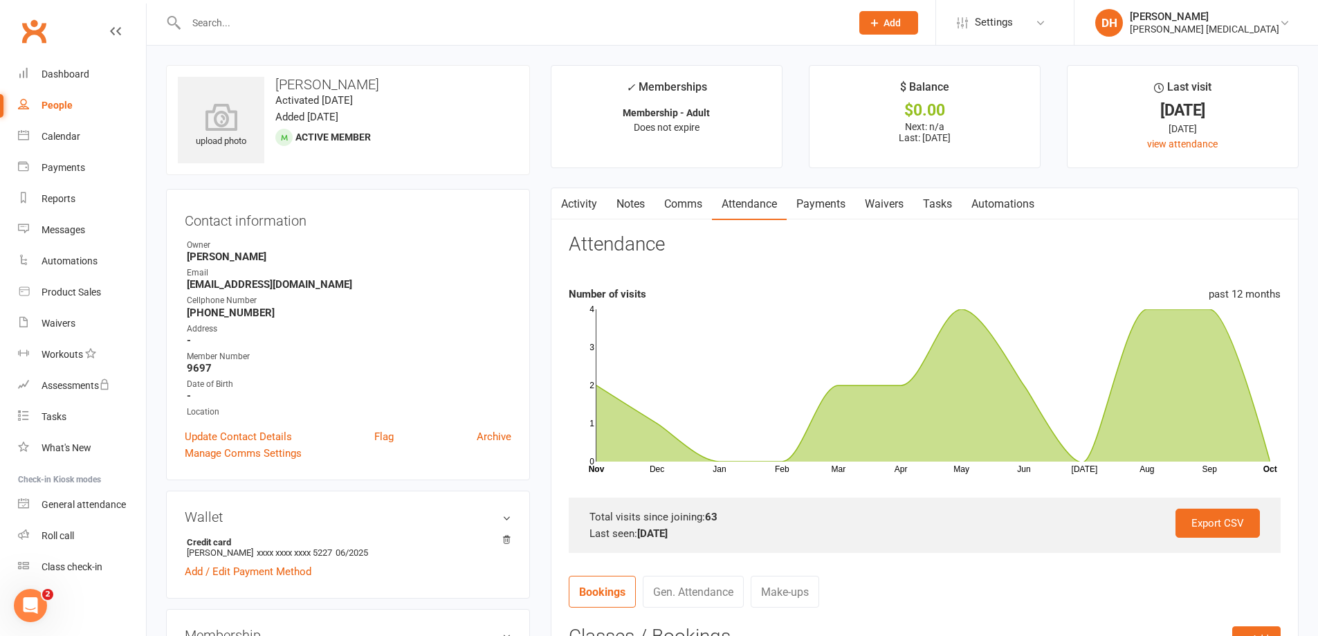
scroll to position [208, 0]
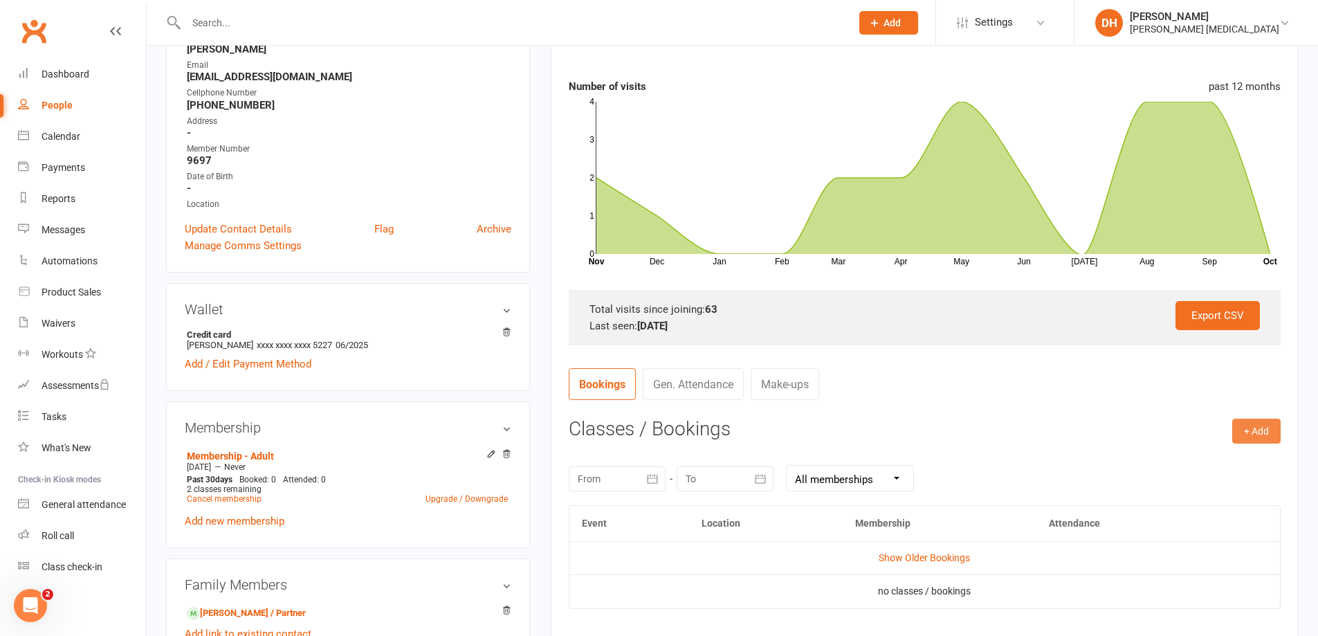
click at [1251, 433] on button "+ Add" at bounding box center [1257, 431] width 48 height 25
click at [1250, 457] on link "Book Event" at bounding box center [1211, 462] width 137 height 28
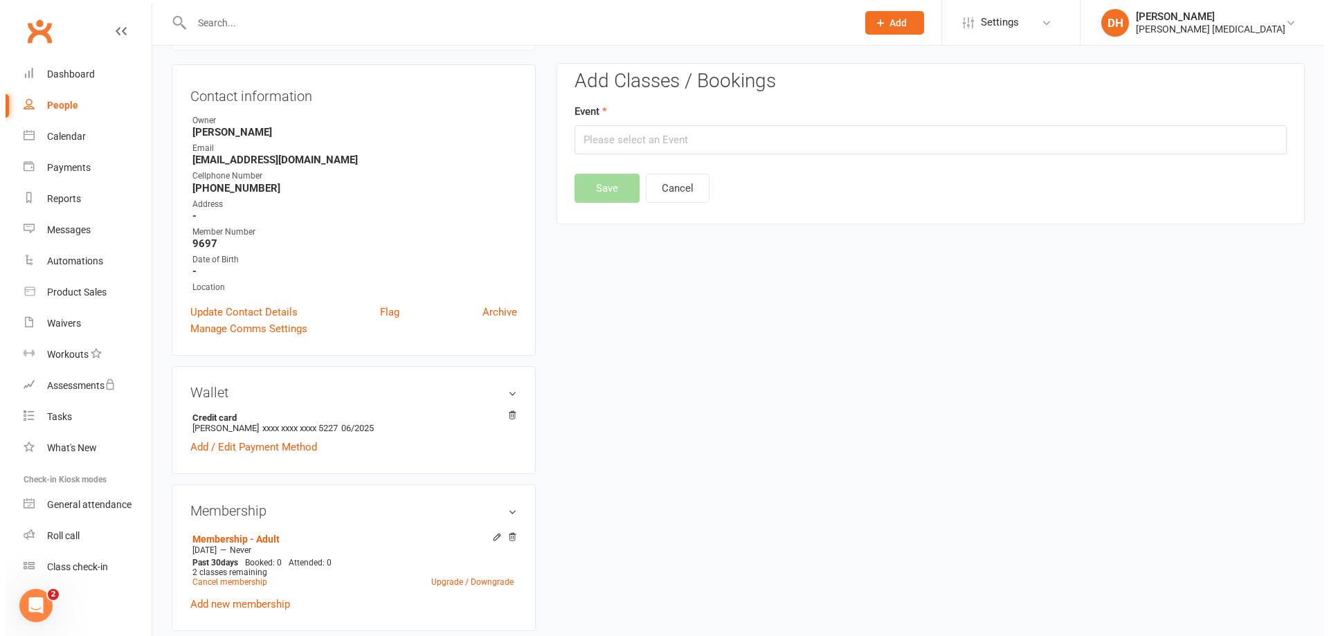
scroll to position [118, 0]
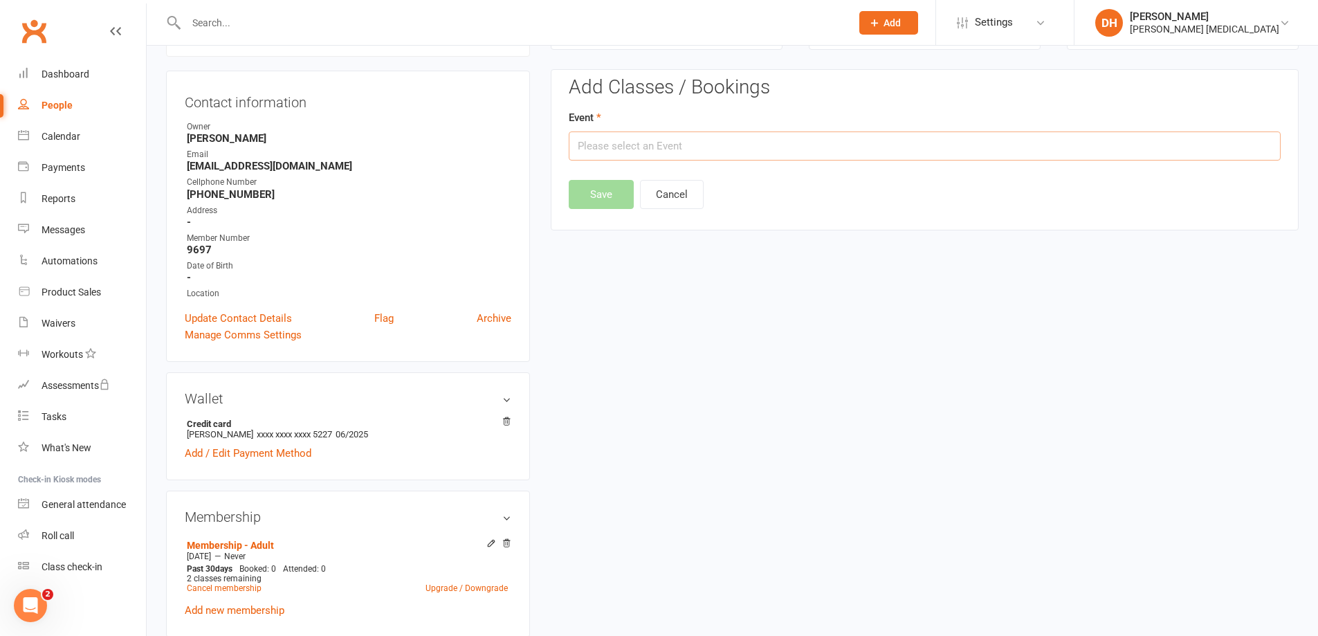
click at [757, 151] on input "text" at bounding box center [925, 145] width 712 height 29
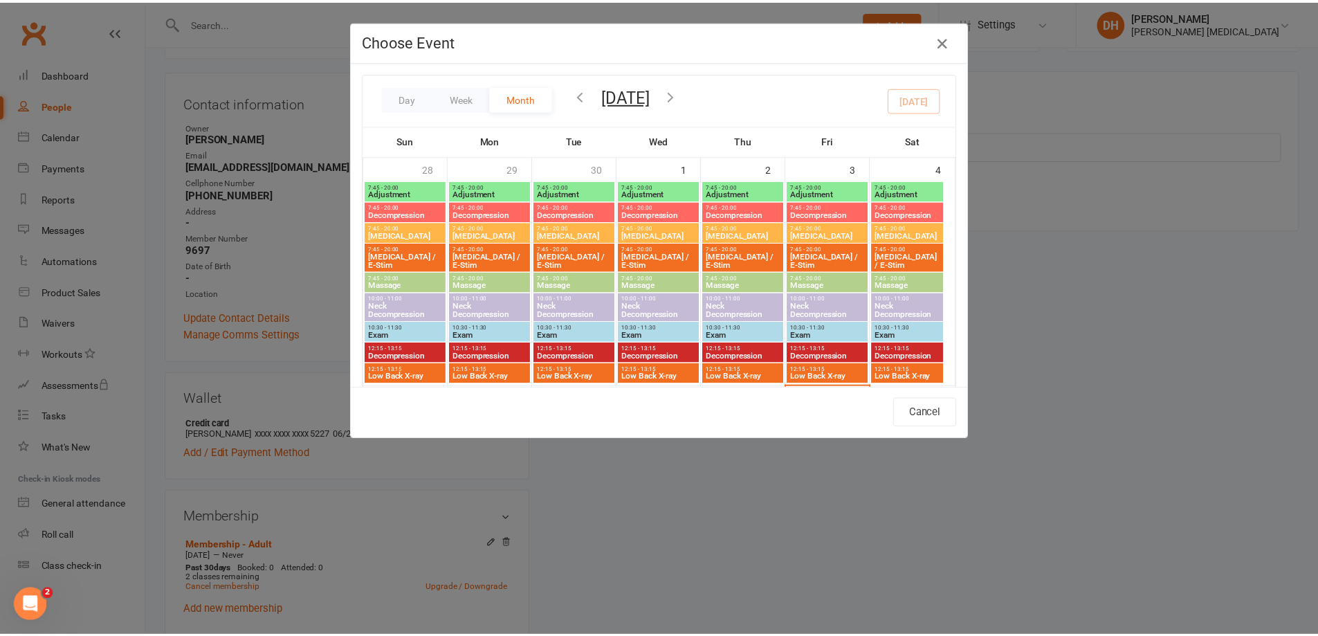
scroll to position [138, 0]
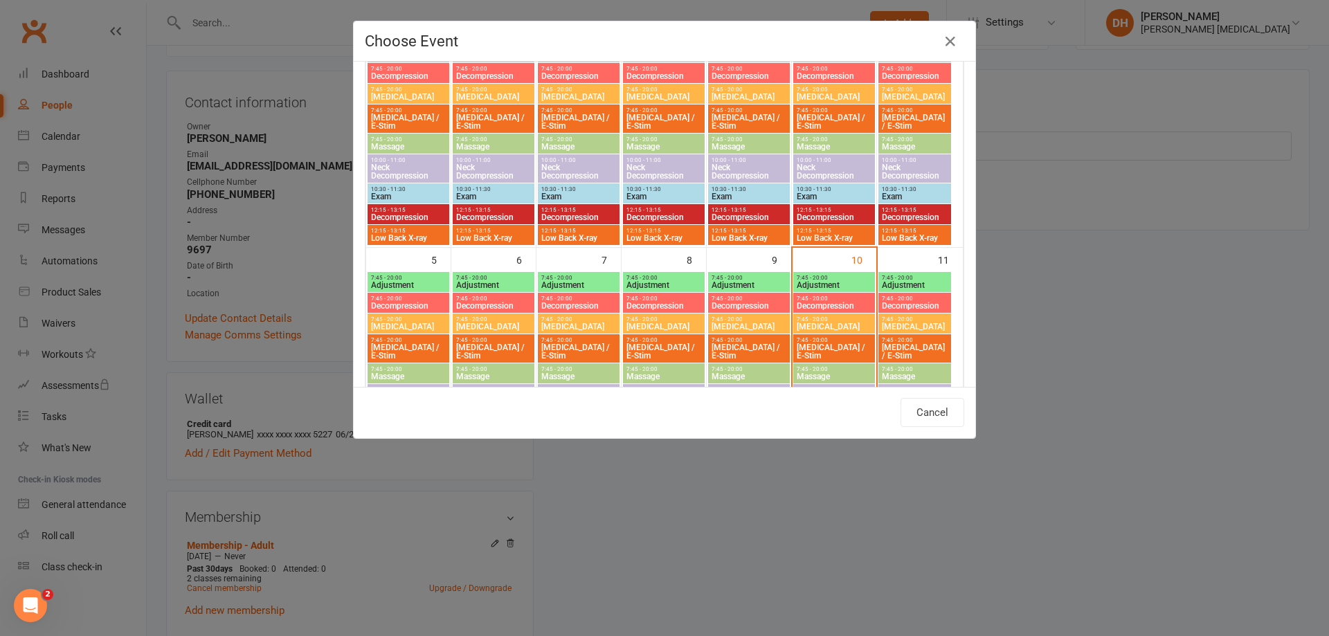
click at [847, 282] on span "Adjustment" at bounding box center [834, 285] width 76 height 8
type input "Adjustment - [DATE] 7:45:00 AM"
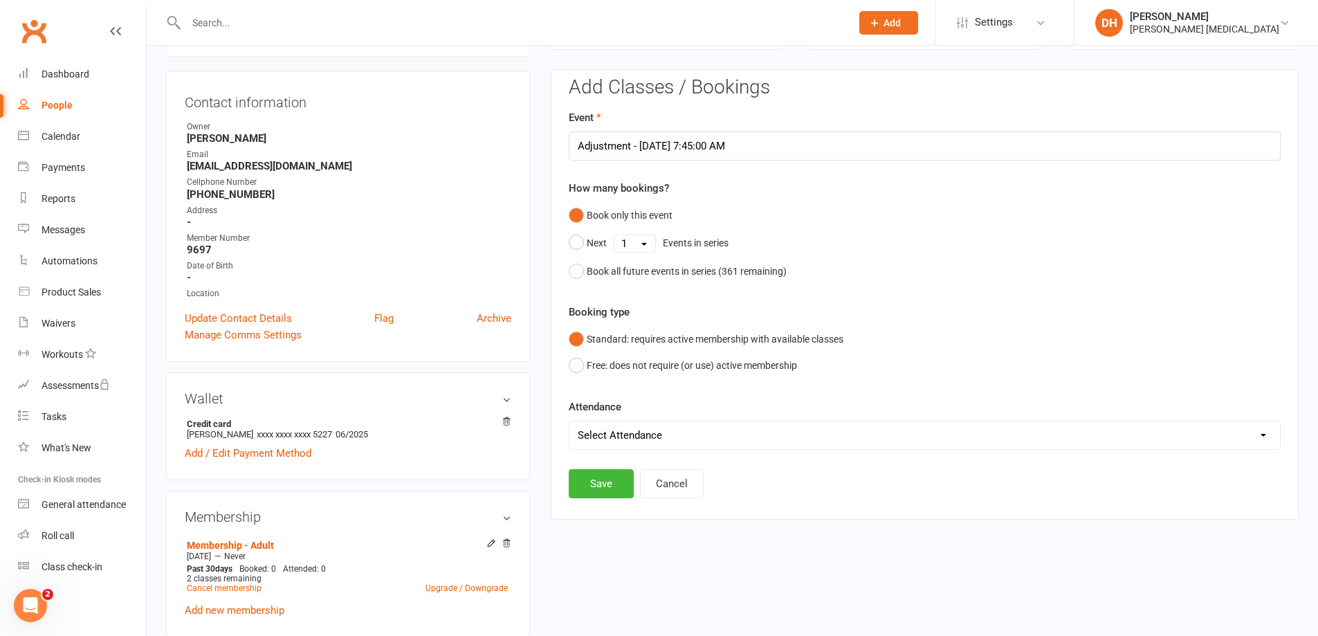
drag, startPoint x: 880, startPoint y: 444, endPoint x: 877, endPoint y: 435, distance: 9.4
click at [878, 437] on select "Select Attendance Attended Absent" at bounding box center [925, 435] width 711 height 28
select select "0"
click at [570, 421] on select "Select Attendance Attended Absent" at bounding box center [925, 435] width 711 height 28
click at [612, 493] on button "Save" at bounding box center [601, 483] width 65 height 29
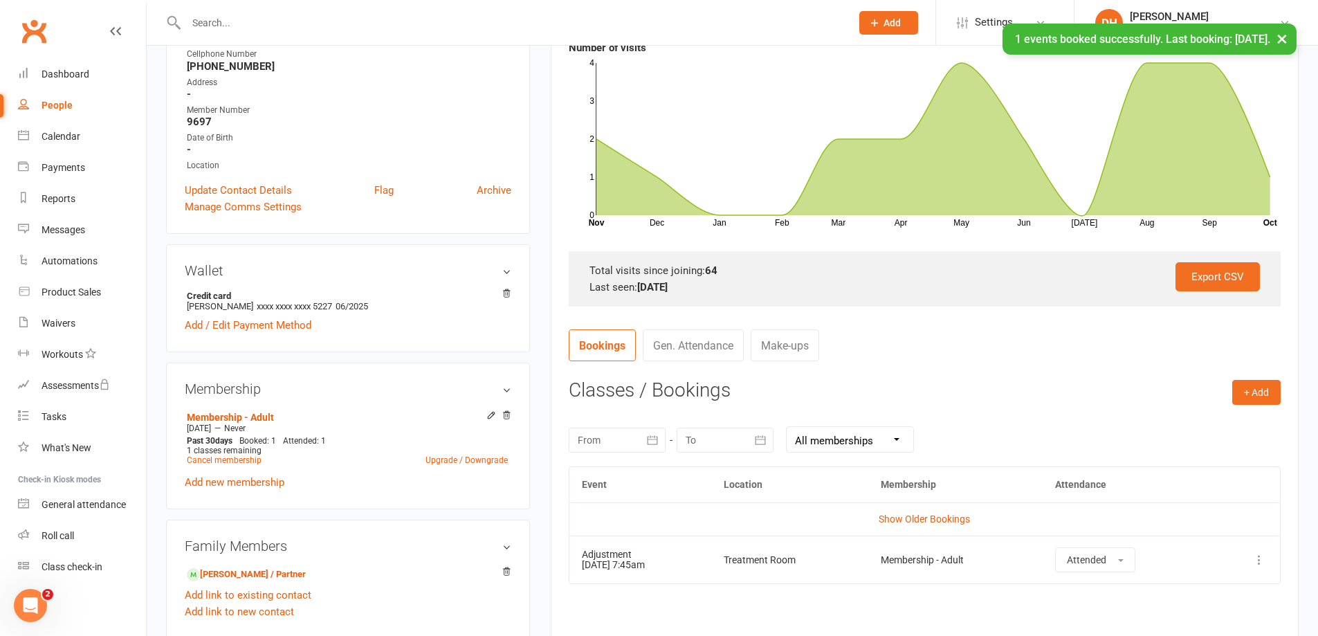
scroll to position [257, 0]
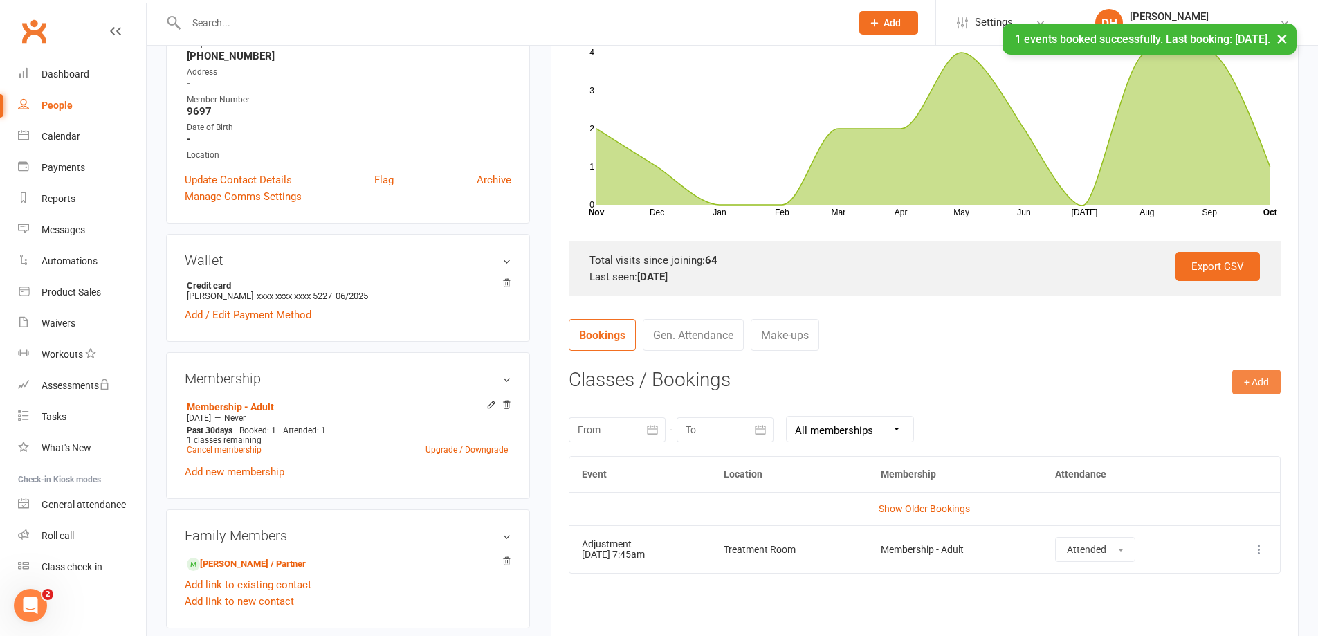
click at [1235, 383] on button "+ Add" at bounding box center [1257, 382] width 48 height 25
click at [1226, 410] on link "Book Event" at bounding box center [1211, 413] width 137 height 28
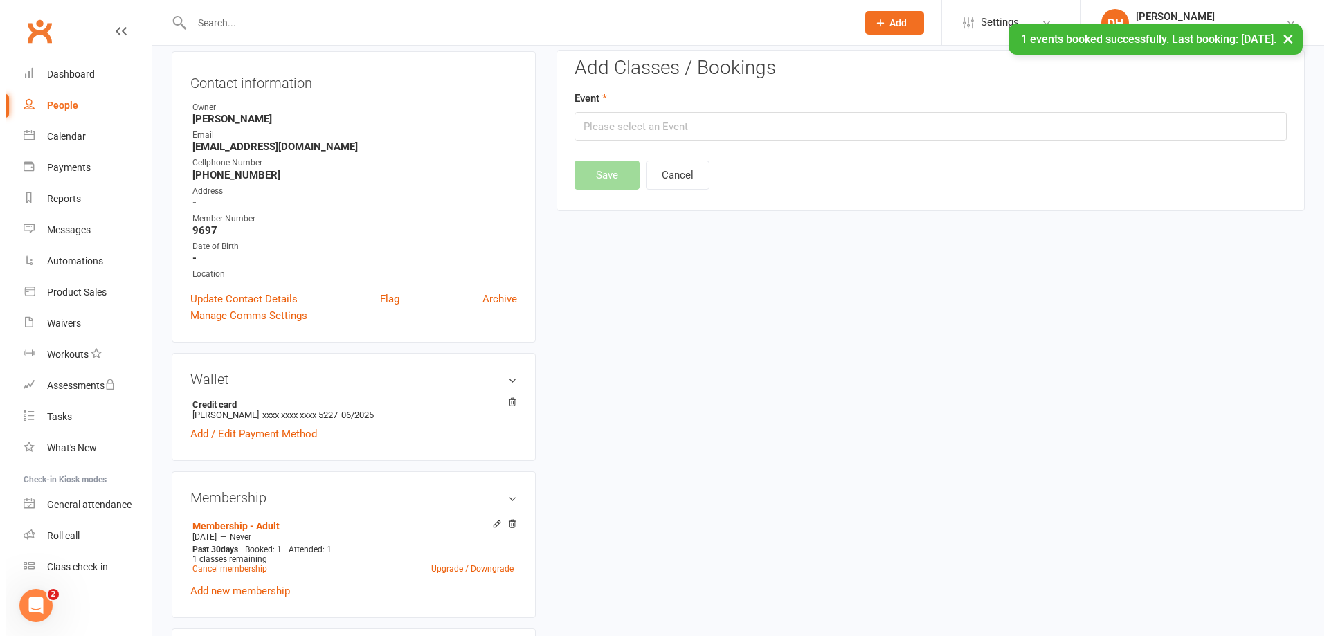
scroll to position [118, 0]
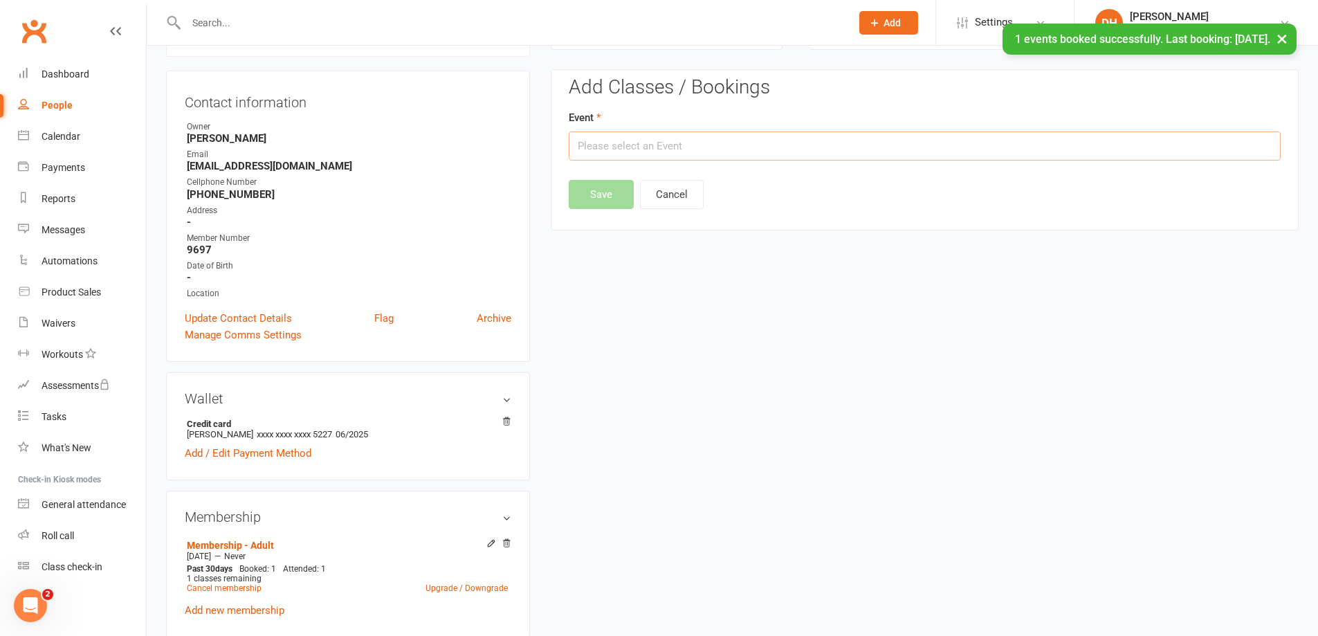
click at [949, 146] on input "text" at bounding box center [925, 145] width 712 height 29
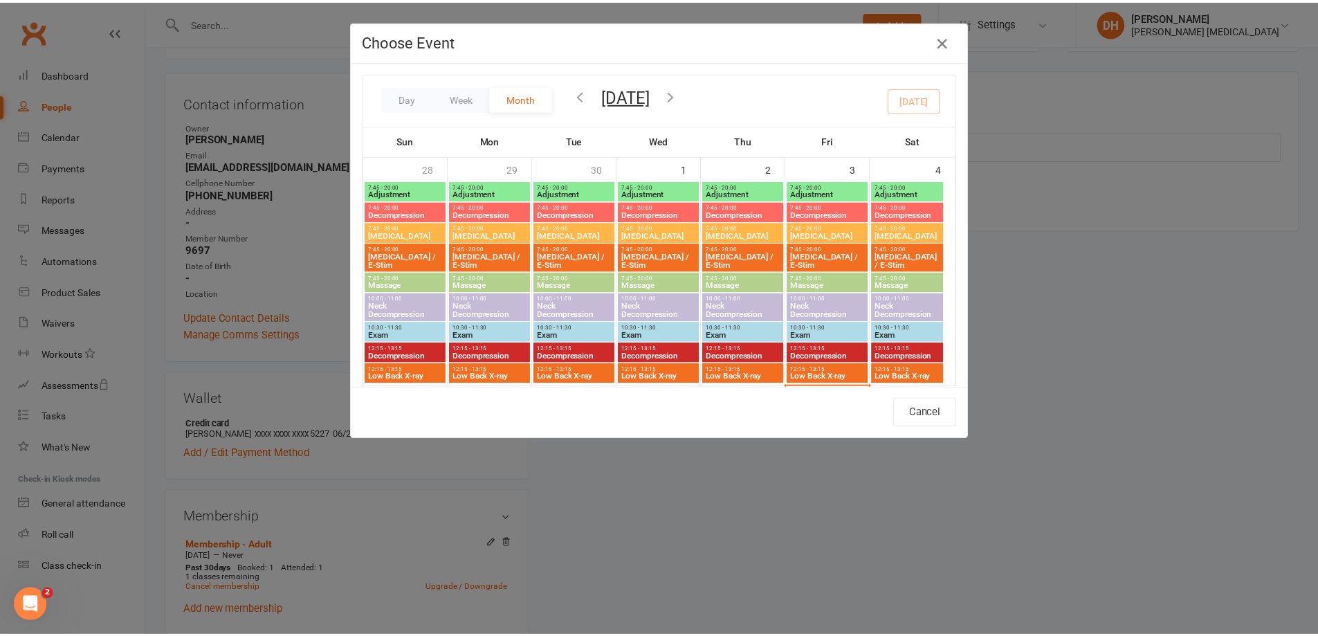
scroll to position [208, 0]
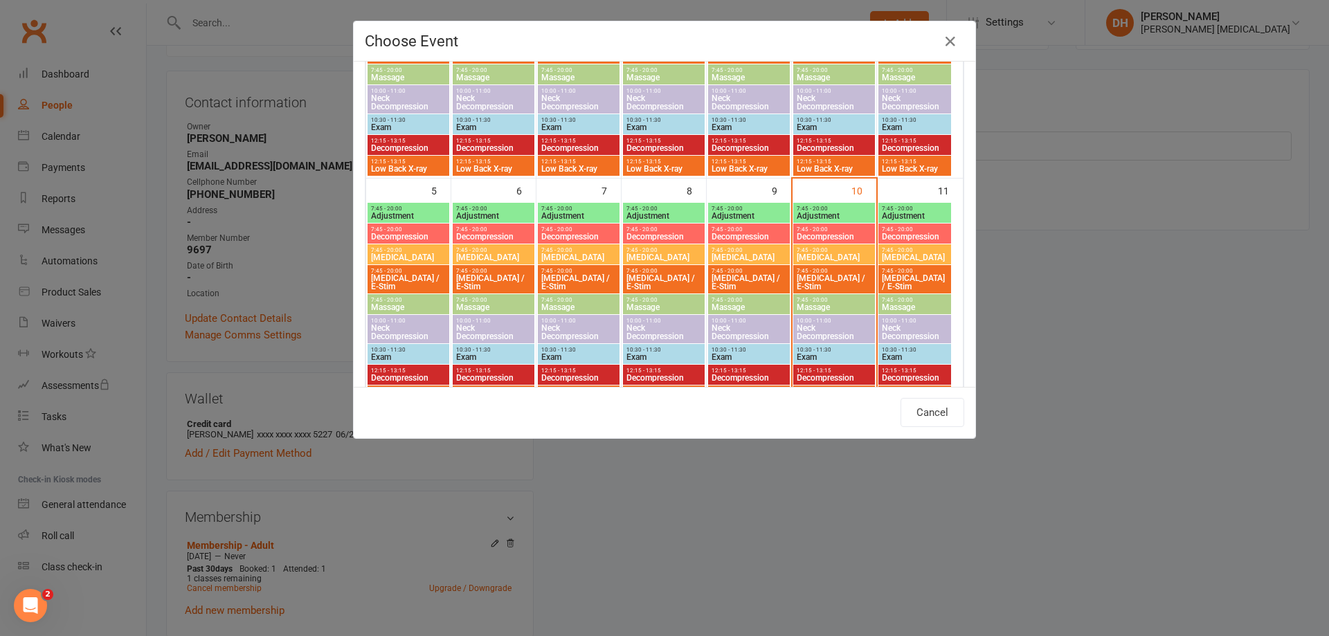
click at [833, 233] on span "Decompression" at bounding box center [834, 237] width 76 height 8
type input "Decompression - [DATE] 7:45:00 AM"
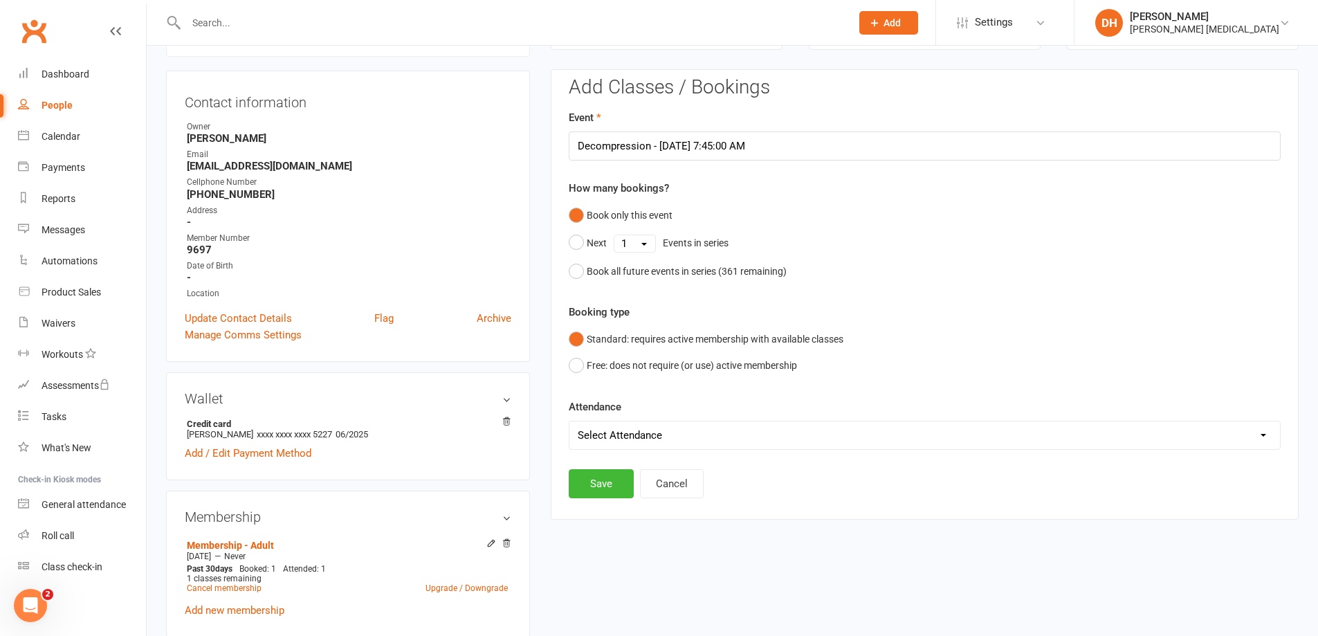
drag, startPoint x: 655, startPoint y: 433, endPoint x: 654, endPoint y: 443, distance: 9.7
click at [655, 433] on select "Select Attendance Attended Absent" at bounding box center [925, 435] width 711 height 28
select select "0"
click at [570, 421] on select "Select Attendance Attended Absent" at bounding box center [925, 435] width 711 height 28
click at [576, 477] on button "Save" at bounding box center [601, 483] width 65 height 29
